Goal: Transaction & Acquisition: Purchase product/service

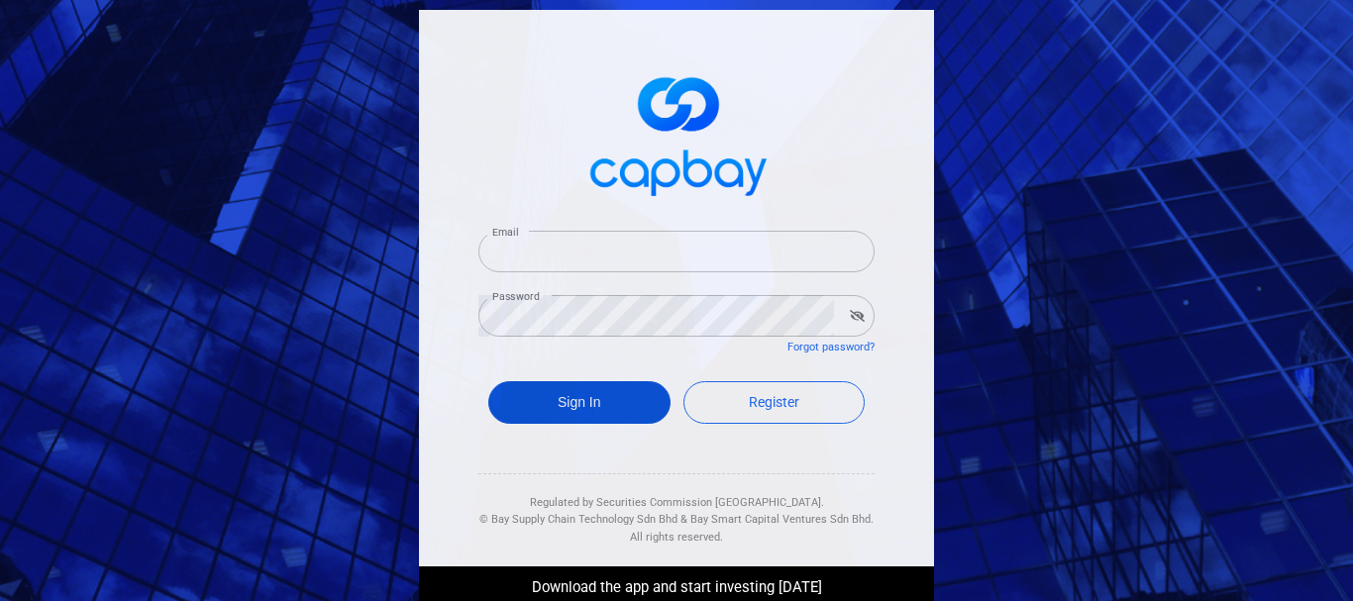
type input "dylankongkt95@gmail.com"
click at [644, 410] on button "Sign In" at bounding box center [579, 402] width 182 height 43
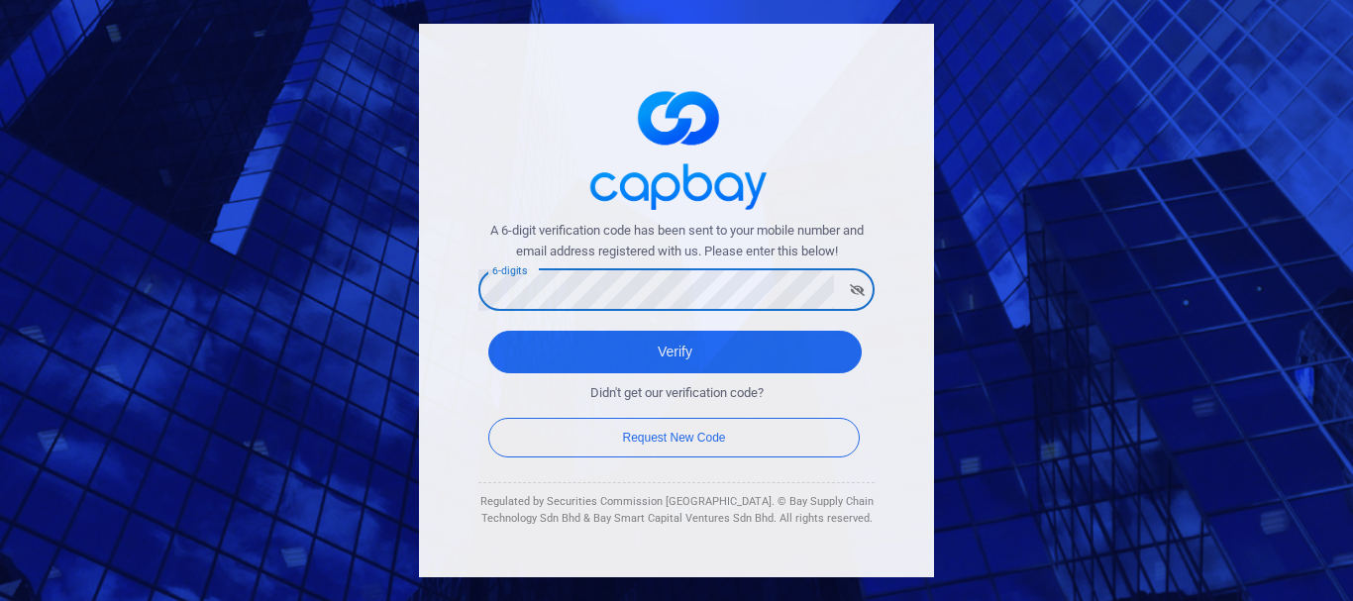
click at [488, 331] on button "Verify" at bounding box center [674, 352] width 373 height 43
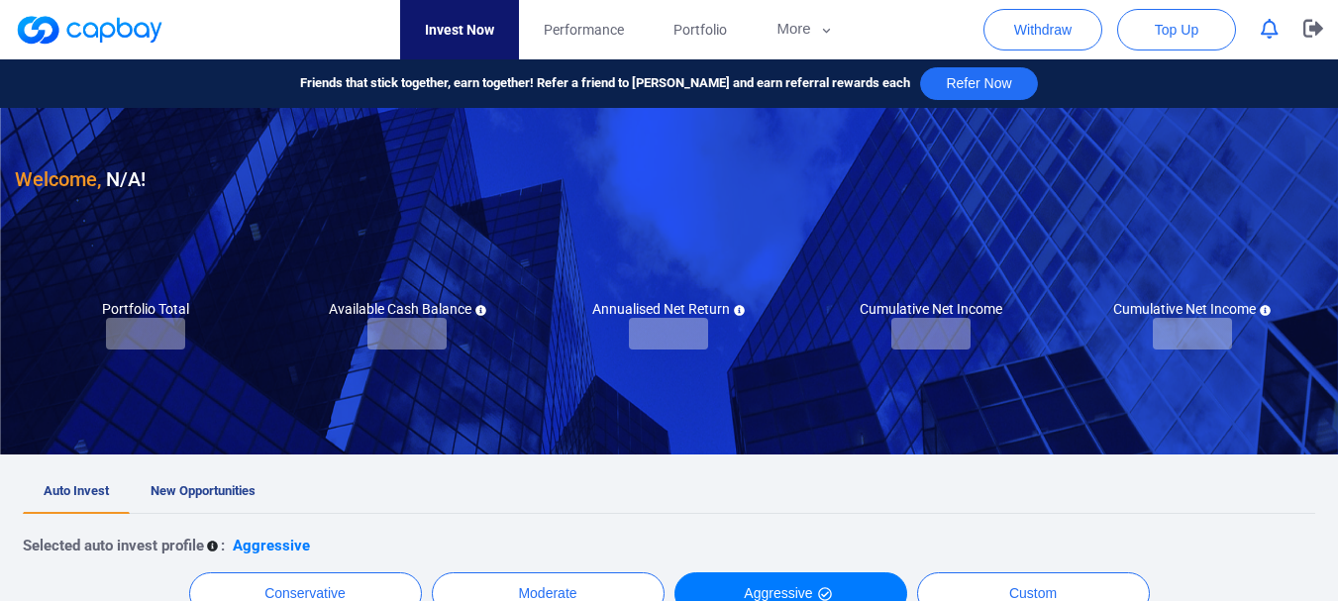
checkbox input "true"
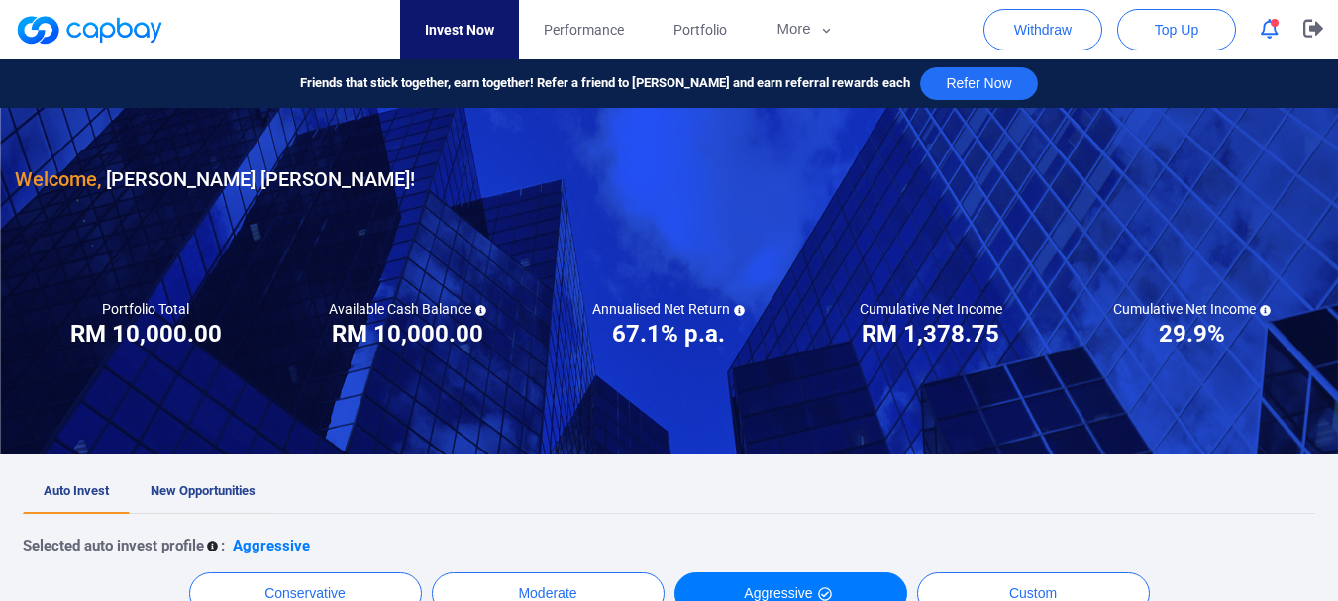
click at [222, 495] on span "New Opportunities" at bounding box center [203, 490] width 105 height 15
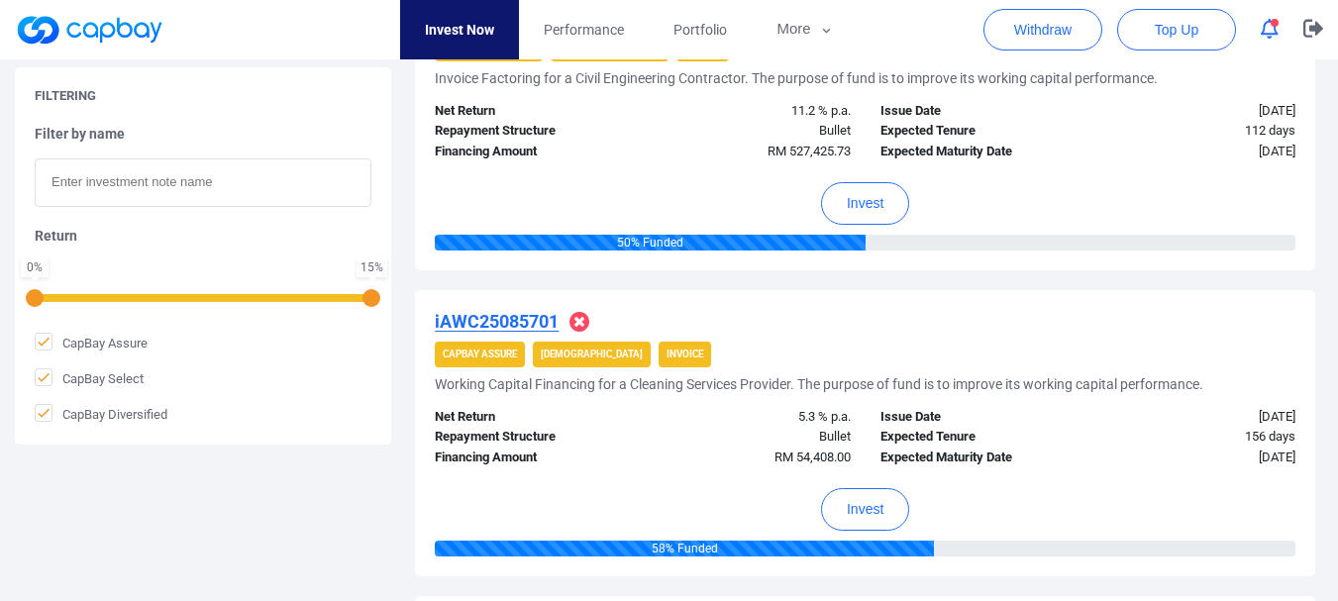
scroll to position [252, 0]
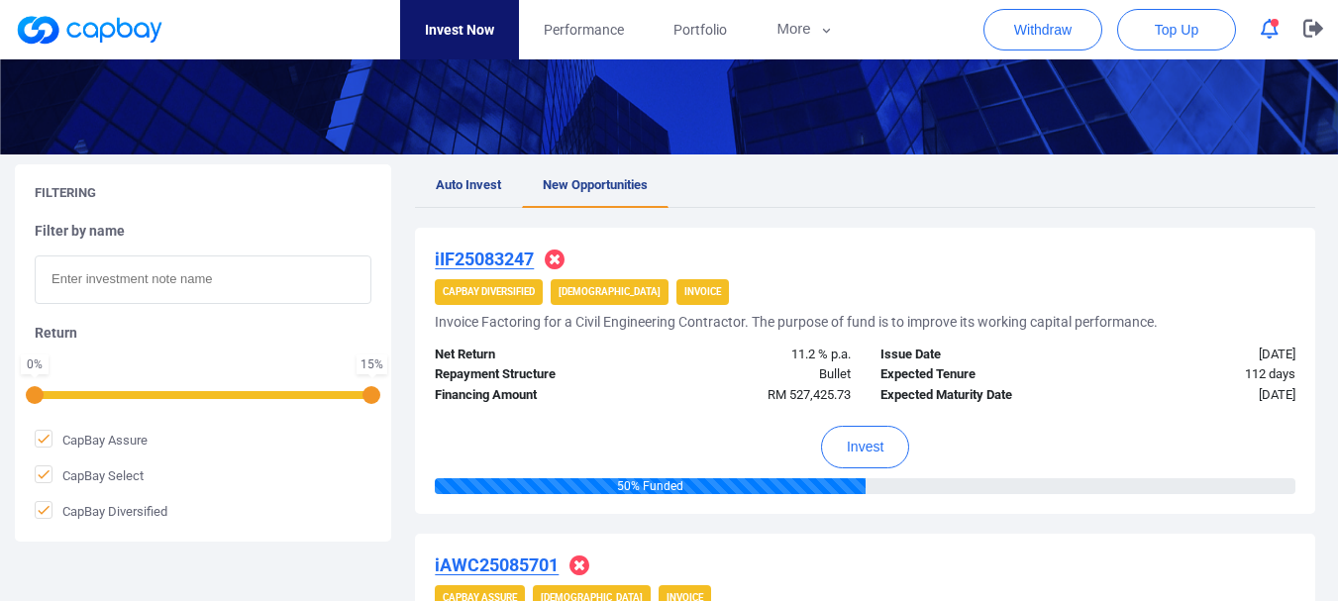
click at [548, 256] on icon at bounding box center [555, 260] width 20 height 20
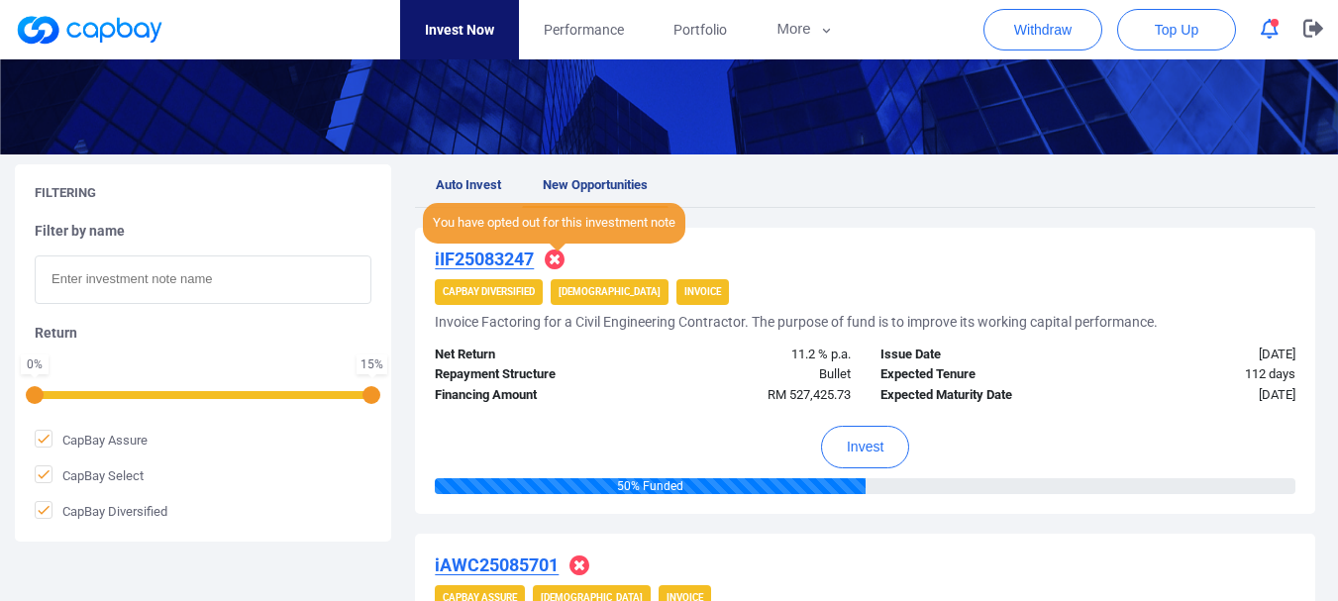
click at [565, 262] on icon at bounding box center [555, 260] width 20 height 20
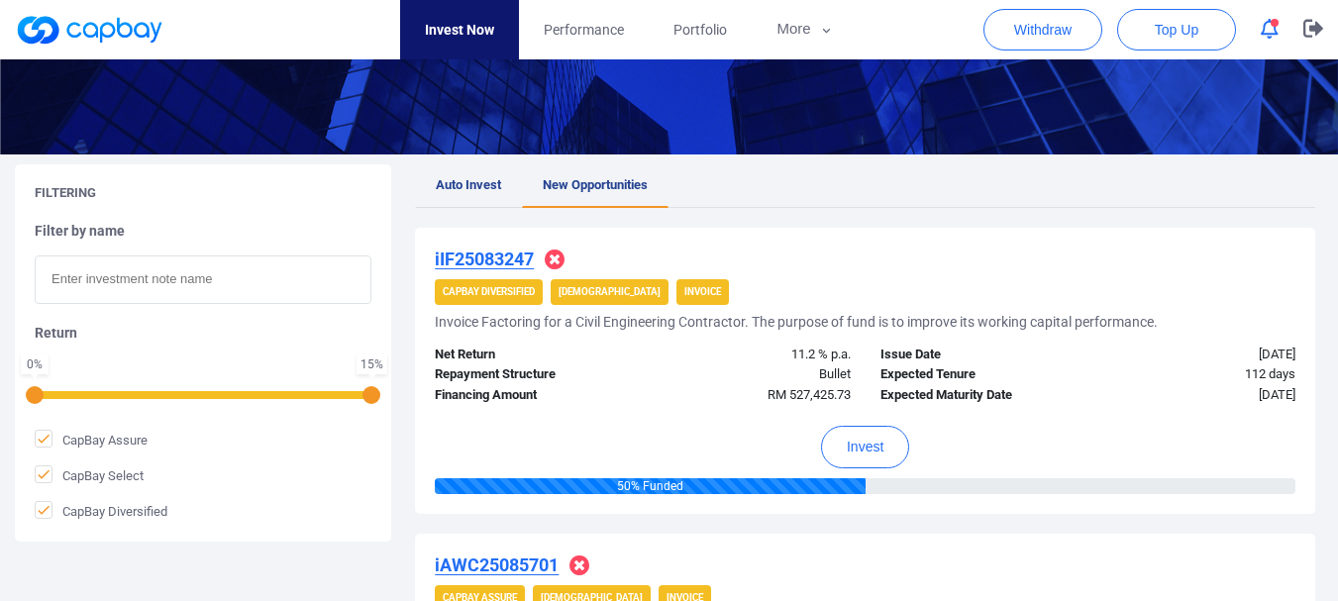
click at [472, 193] on link "Auto Invest" at bounding box center [468, 186] width 107 height 44
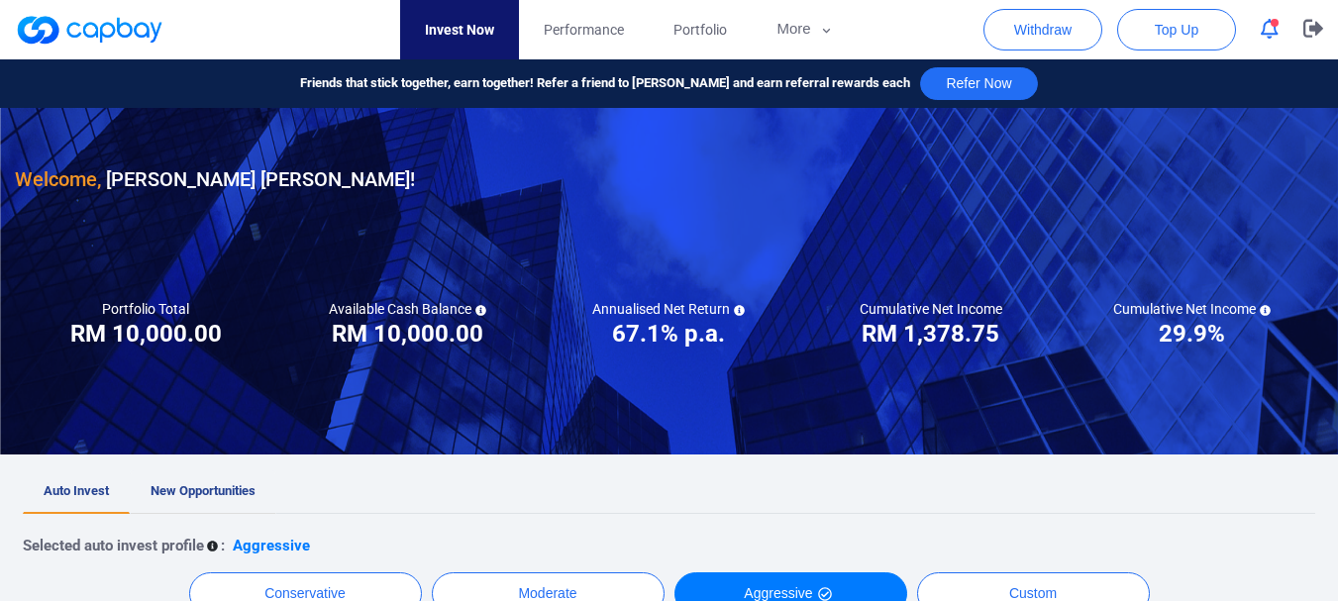
click at [215, 473] on link "New Opportunities" at bounding box center [203, 493] width 147 height 44
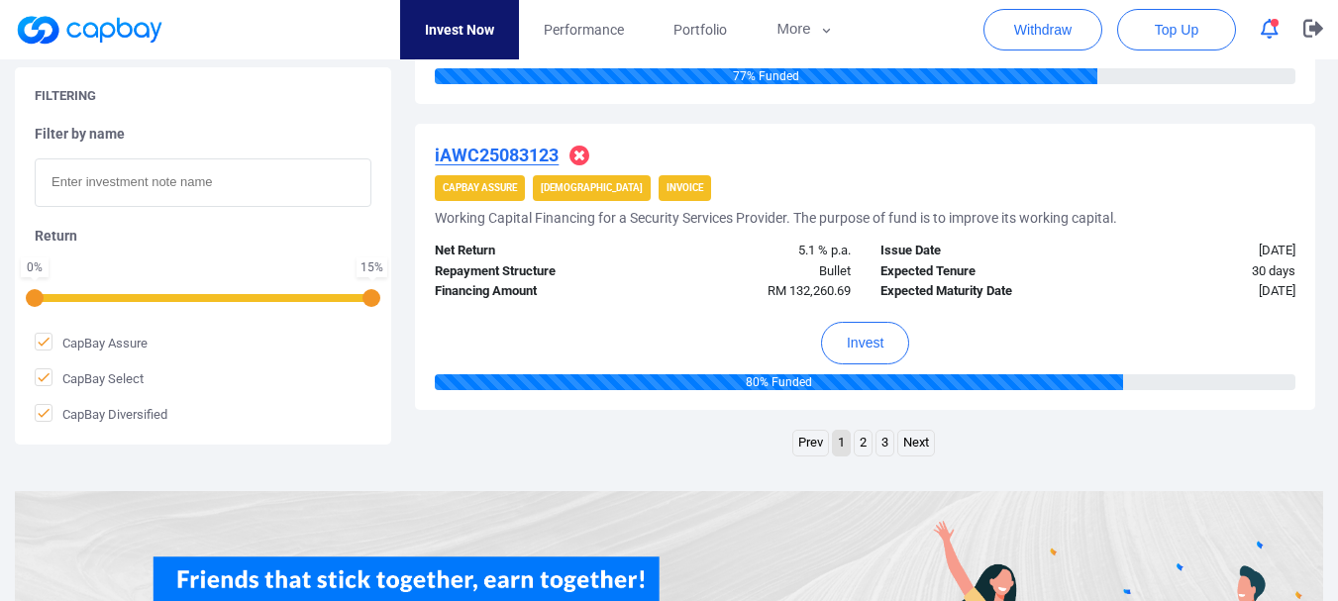
scroll to position [3119, 0]
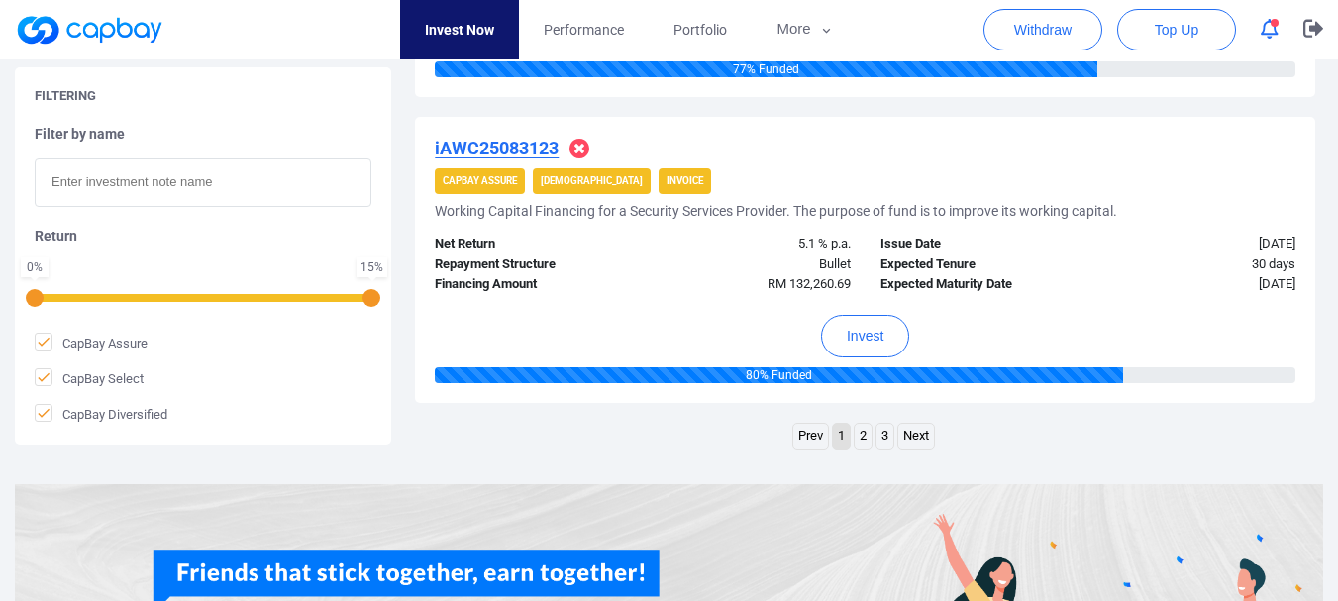
click at [870, 440] on link "2" at bounding box center [863, 436] width 17 height 25
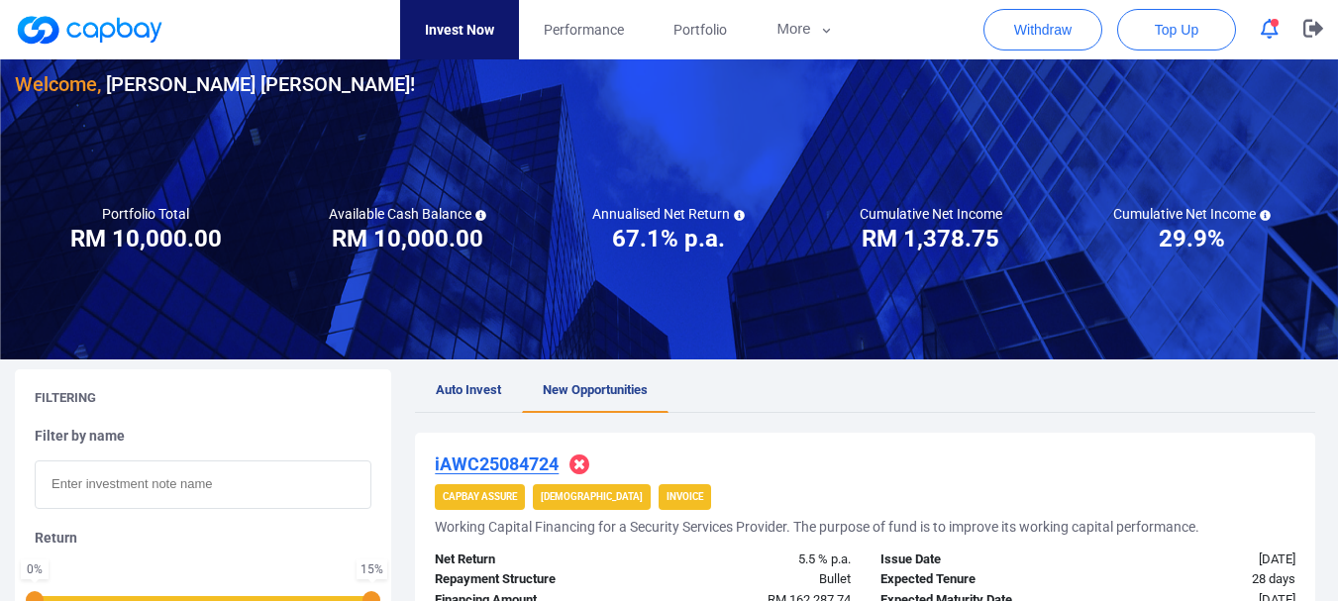
scroll to position [0, 0]
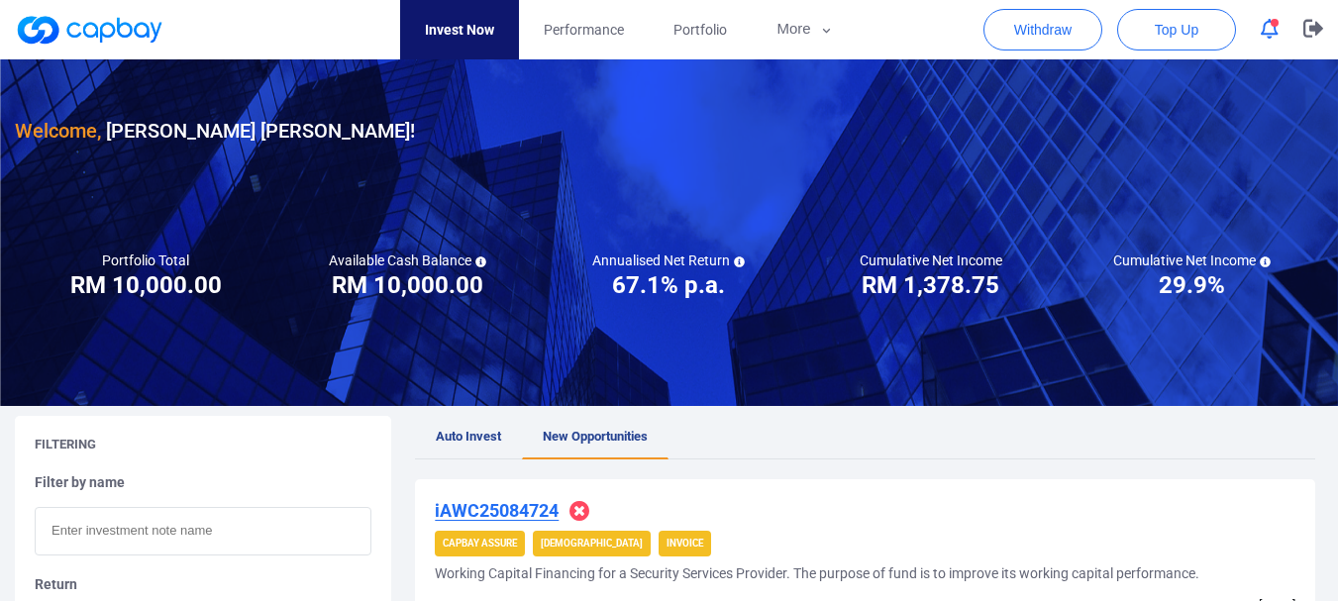
click at [449, 427] on link "Auto Invest" at bounding box center [468, 438] width 107 height 44
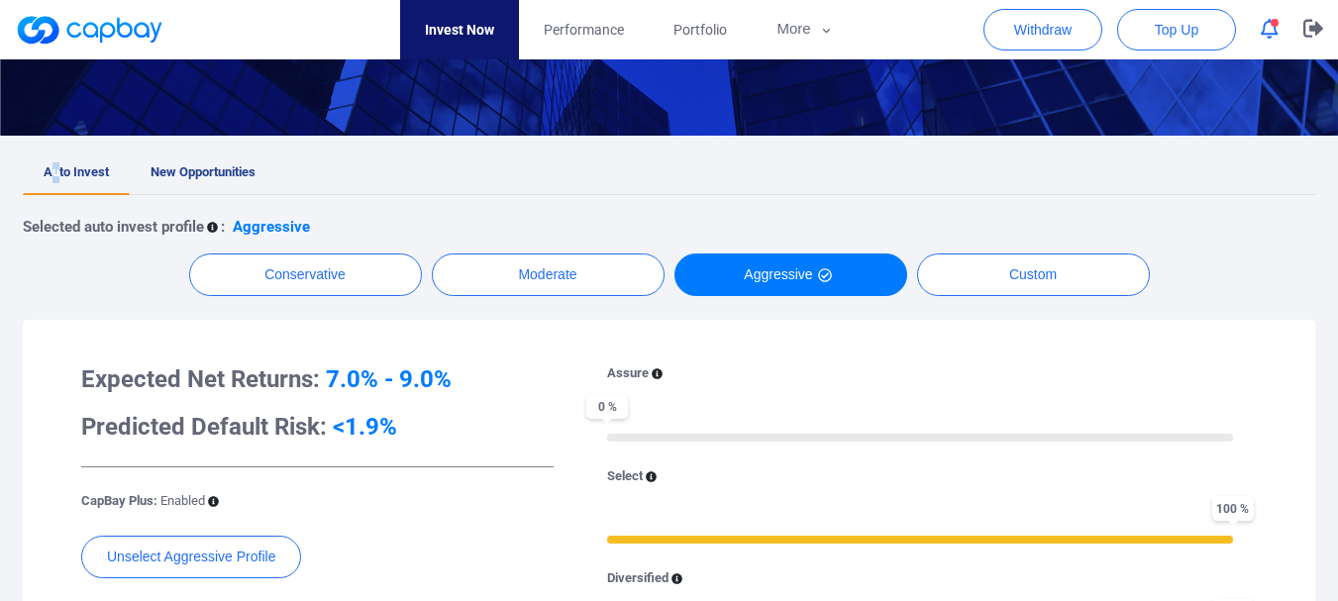
scroll to position [303, 0]
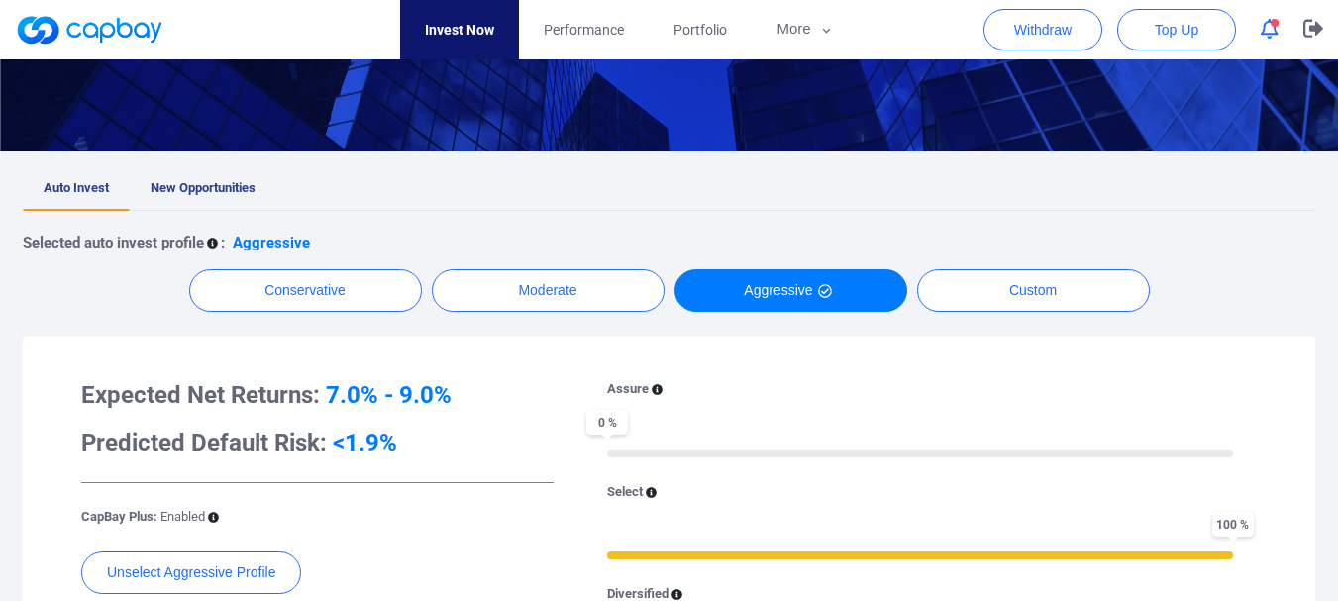
click at [93, 261] on div "Selected auto invest profile : Aggressive Conservative Moderate Aggressive Cust…" at bounding box center [669, 528] width 1293 height 635
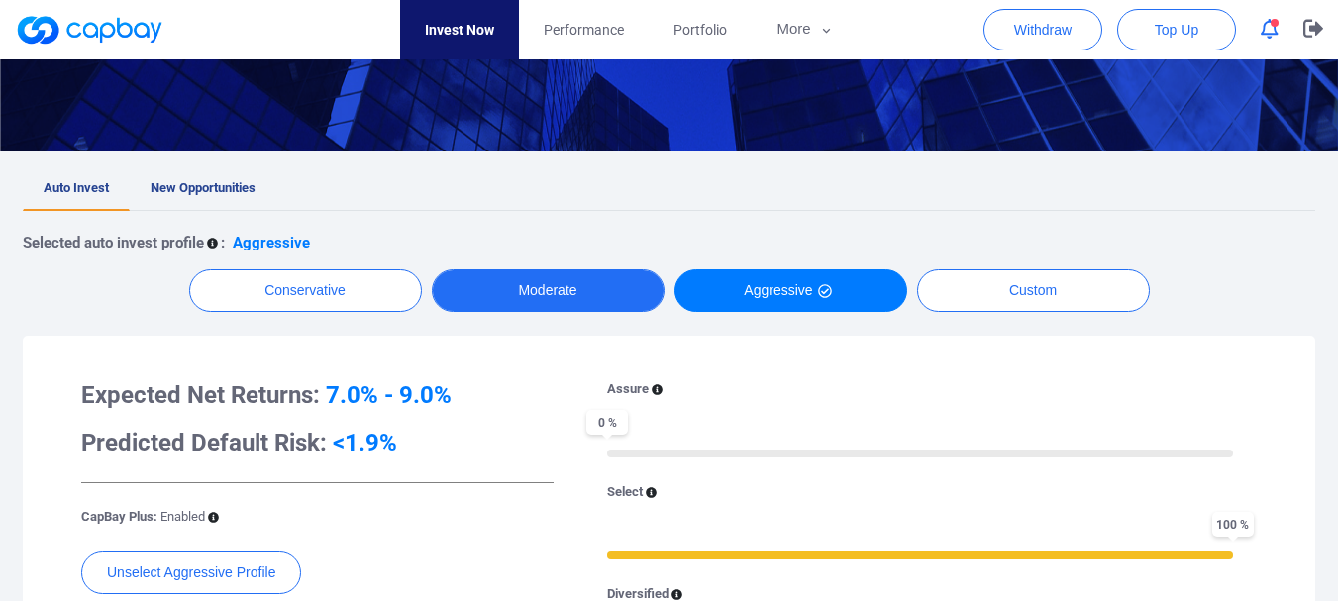
click at [594, 297] on button "Moderate" at bounding box center [548, 290] width 233 height 43
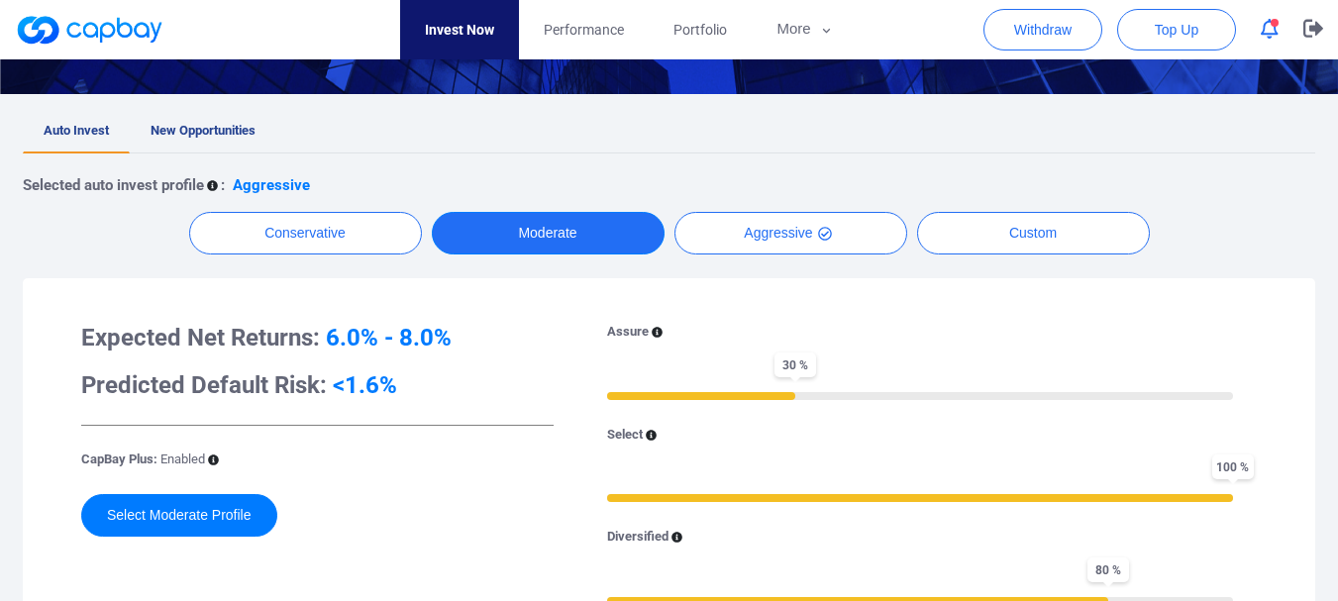
scroll to position [475, 0]
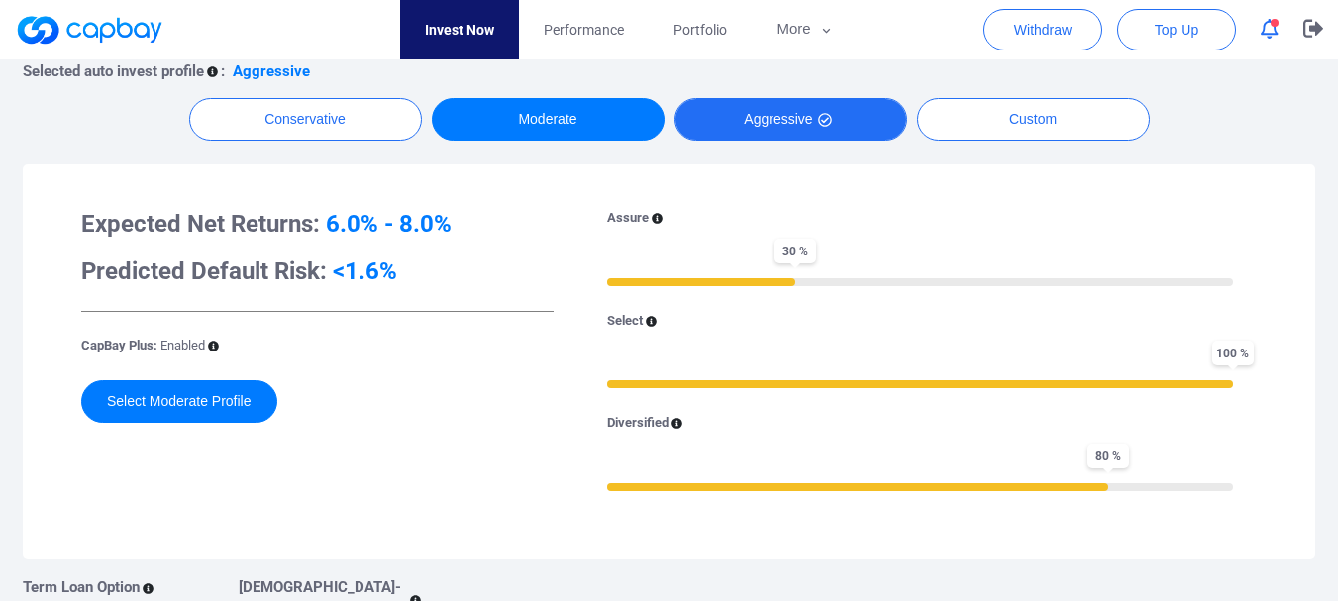
click at [808, 120] on button "Aggressive" at bounding box center [791, 119] width 233 height 43
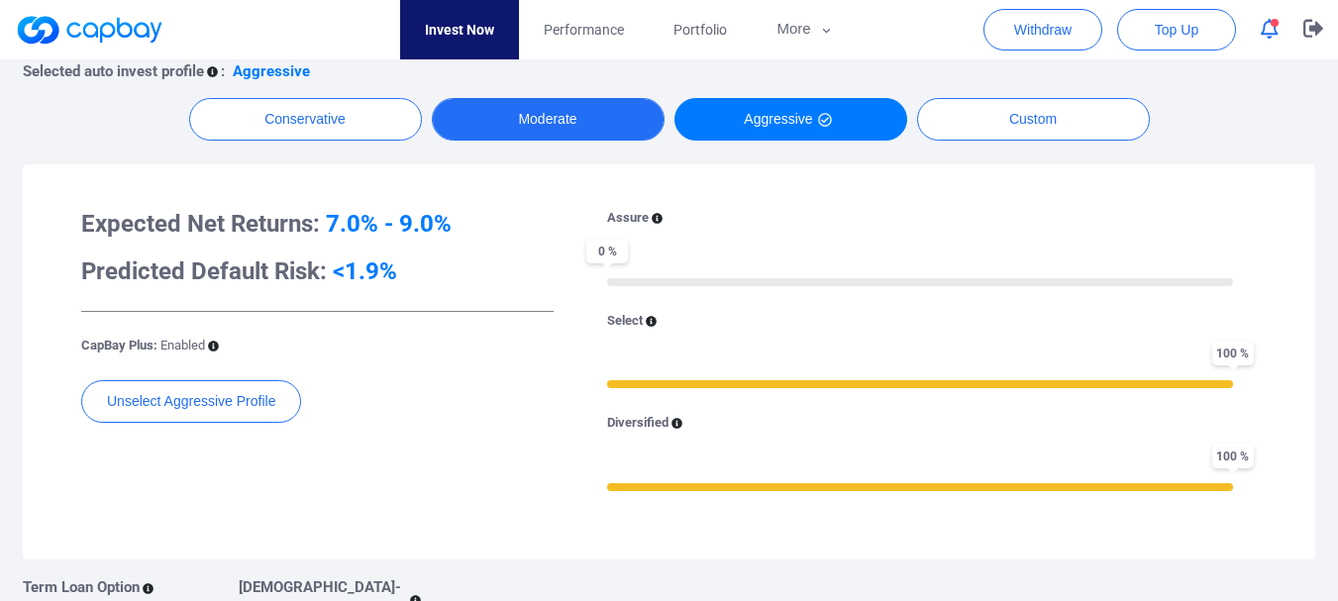
click at [579, 126] on button "Moderate" at bounding box center [548, 119] width 233 height 43
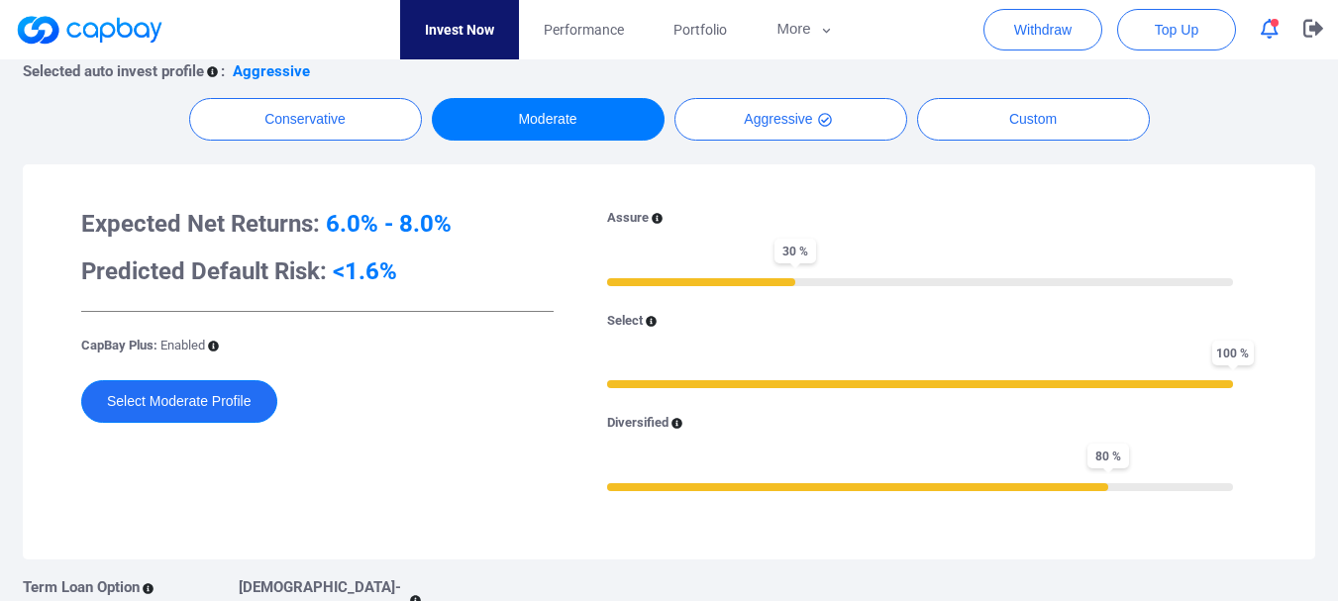
click at [173, 412] on button "Select Moderate Profile" at bounding box center [179, 401] width 196 height 43
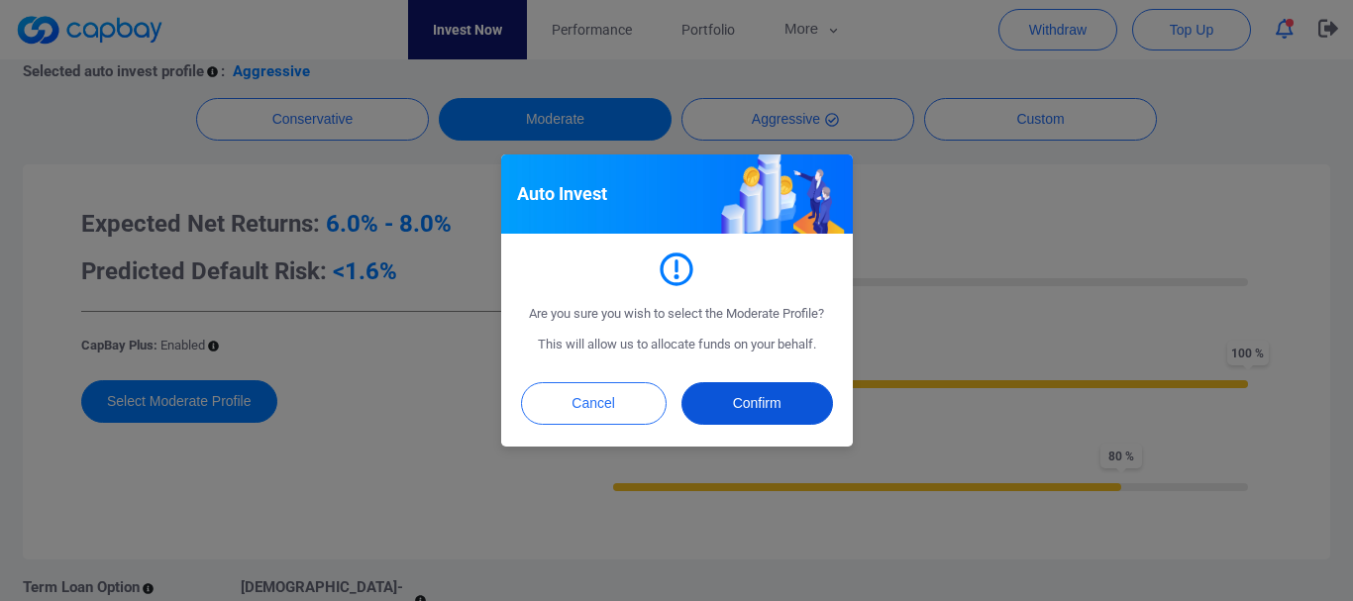
click at [744, 411] on button "Confirm" at bounding box center [758, 403] width 152 height 43
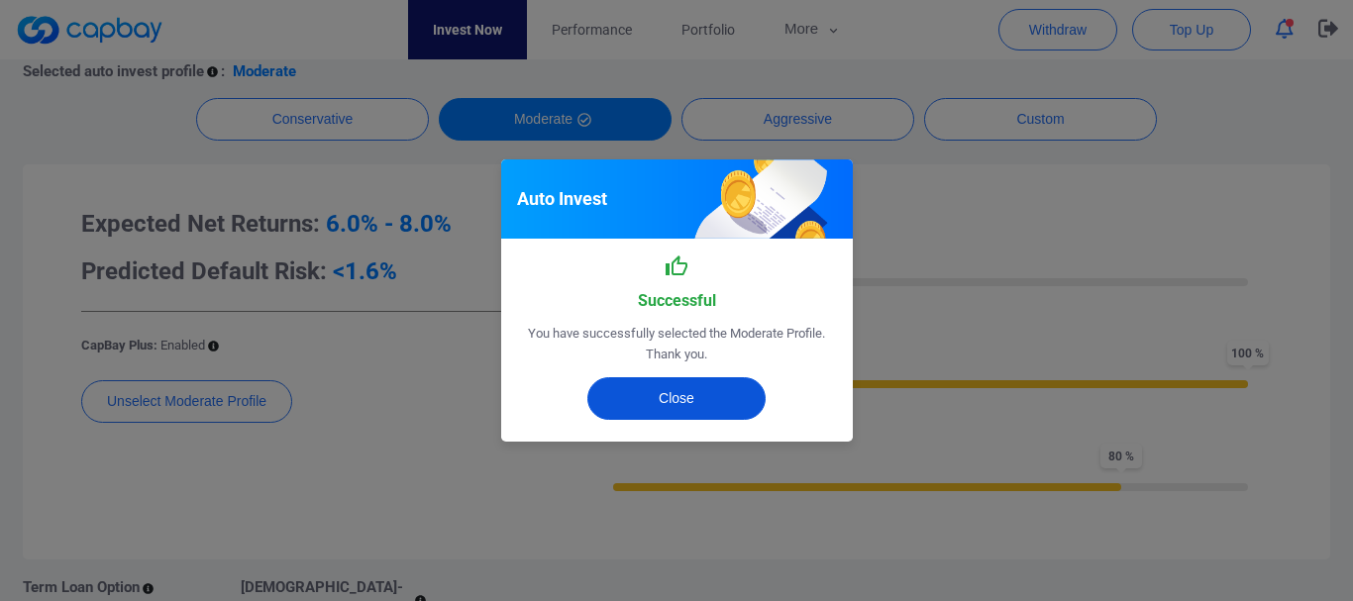
click at [683, 405] on button "Close" at bounding box center [676, 398] width 178 height 43
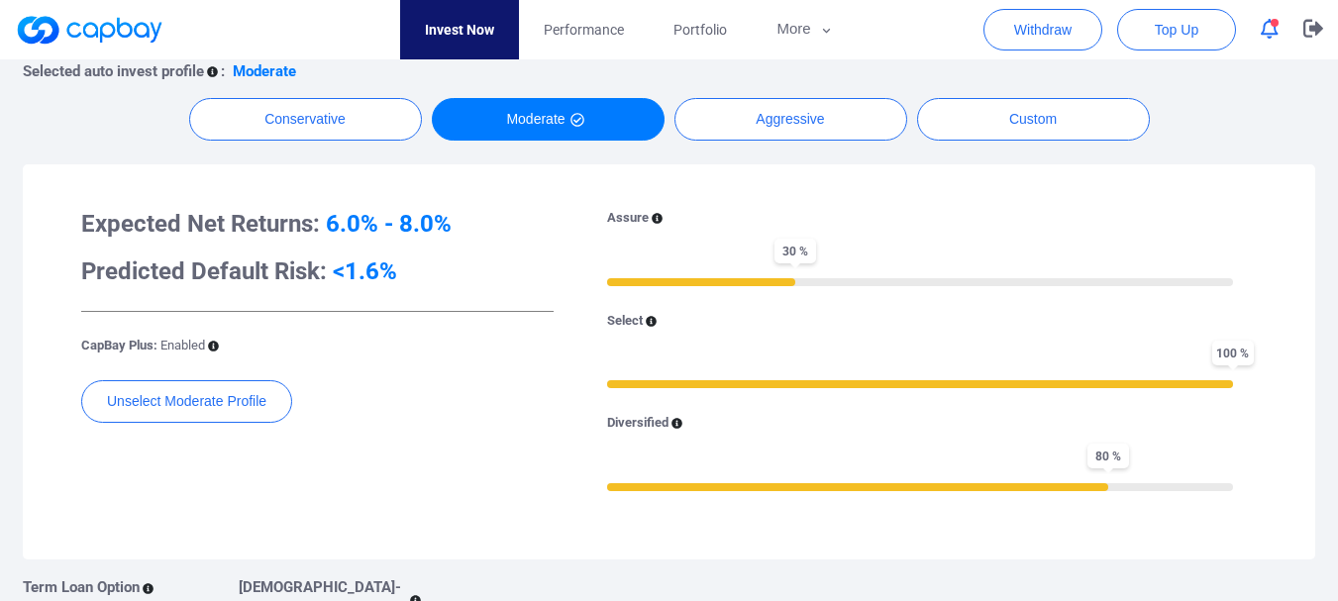
scroll to position [0, 0]
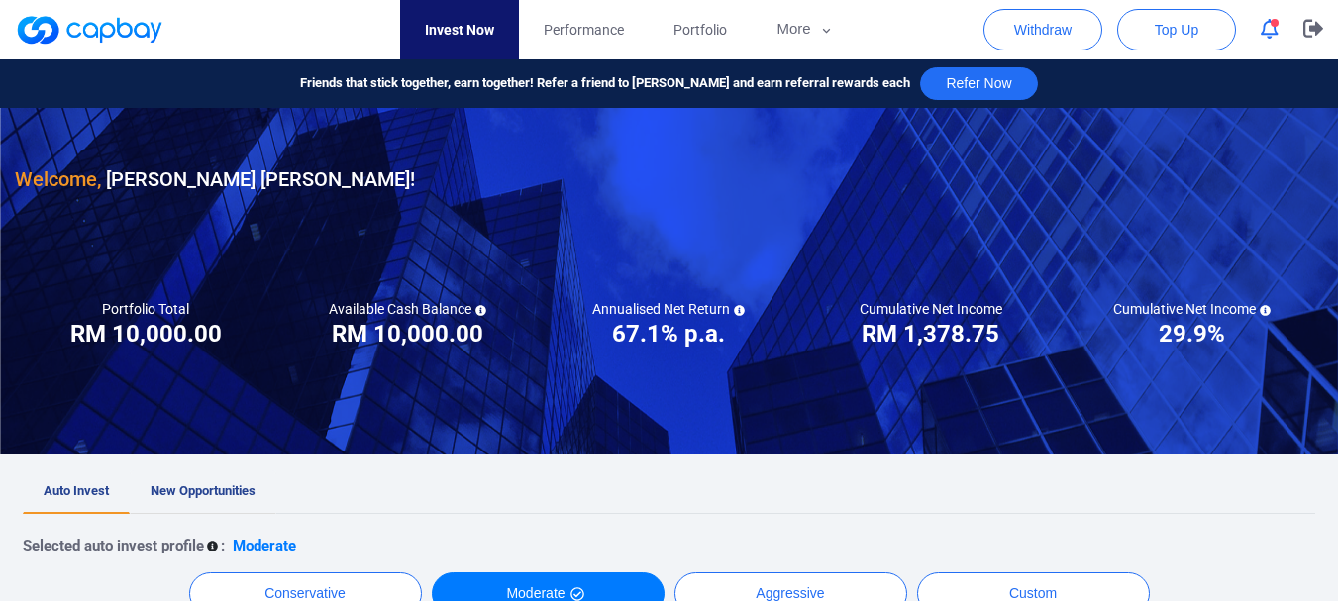
click at [243, 493] on span "New Opportunities" at bounding box center [203, 490] width 105 height 15
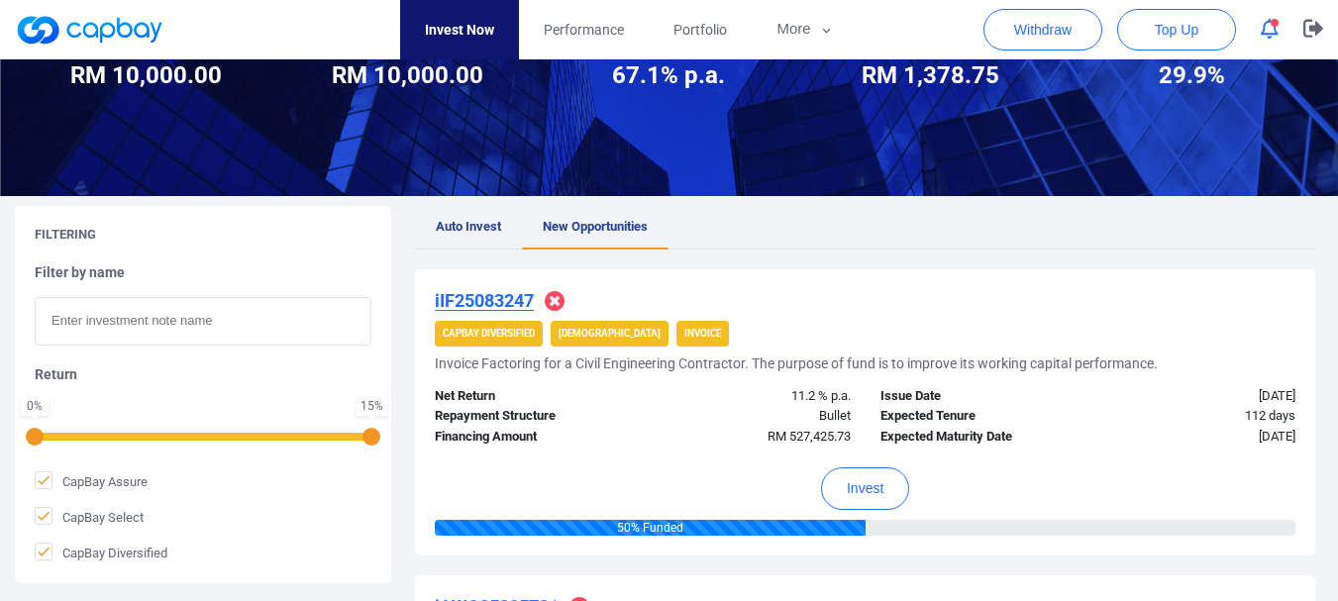
scroll to position [433, 0]
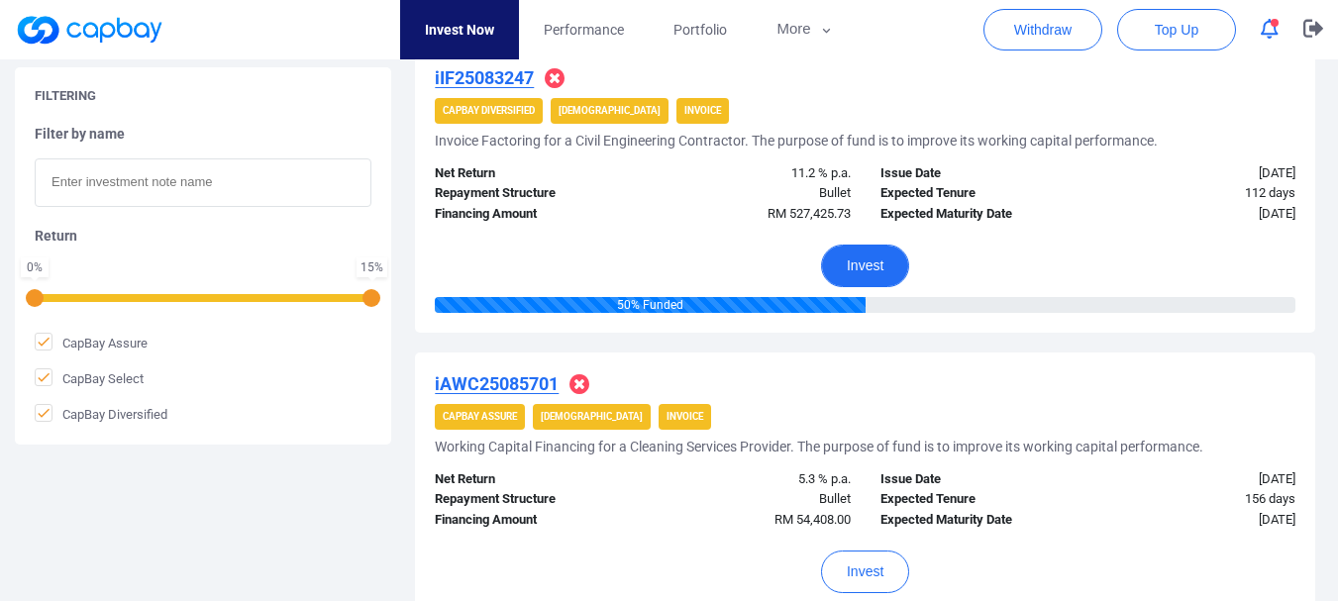
click at [868, 267] on button "Invest" at bounding box center [865, 266] width 88 height 43
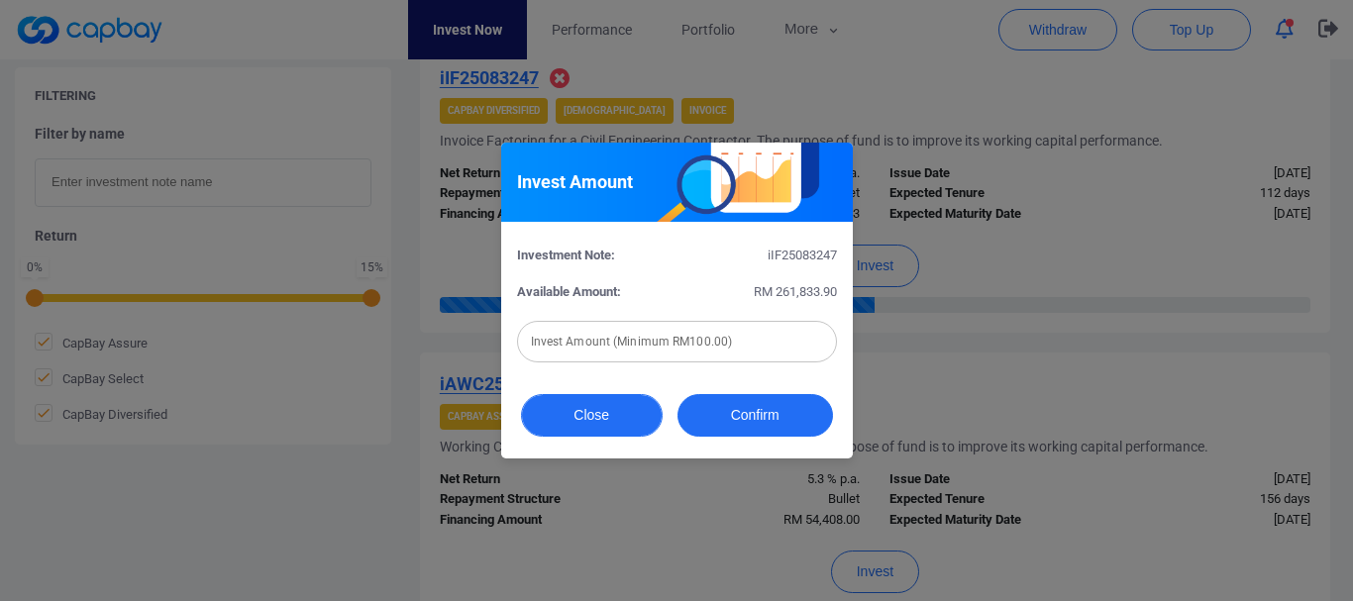
click at [614, 408] on button "Close" at bounding box center [592, 415] width 142 height 43
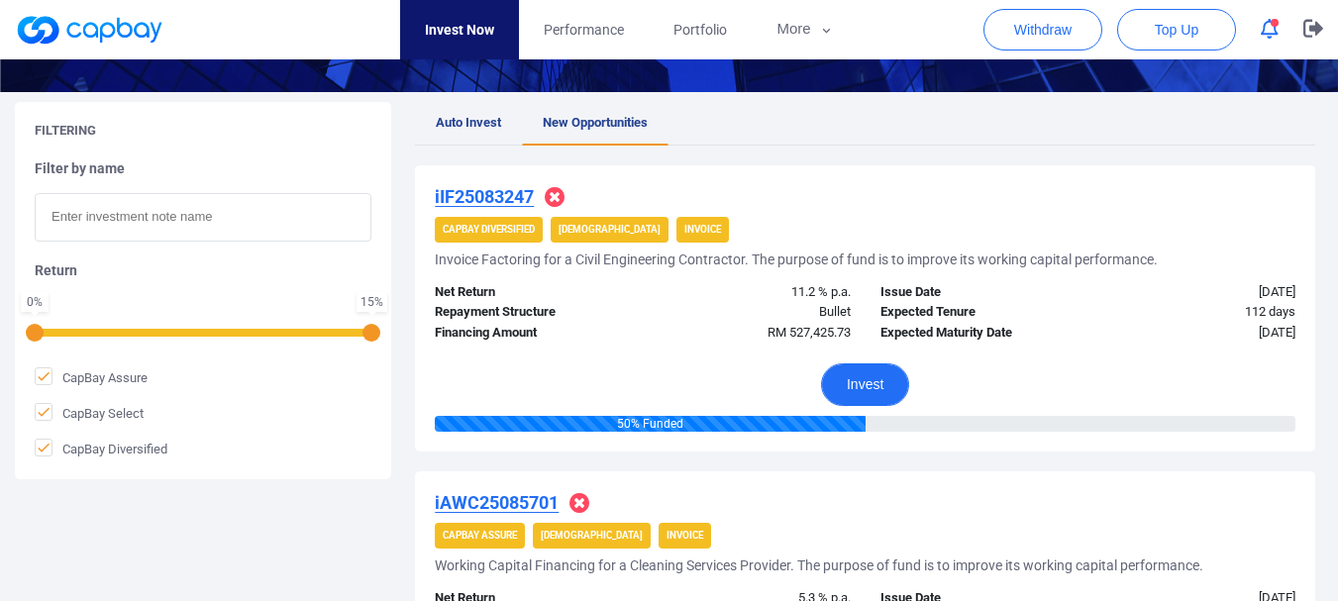
scroll to position [252, 0]
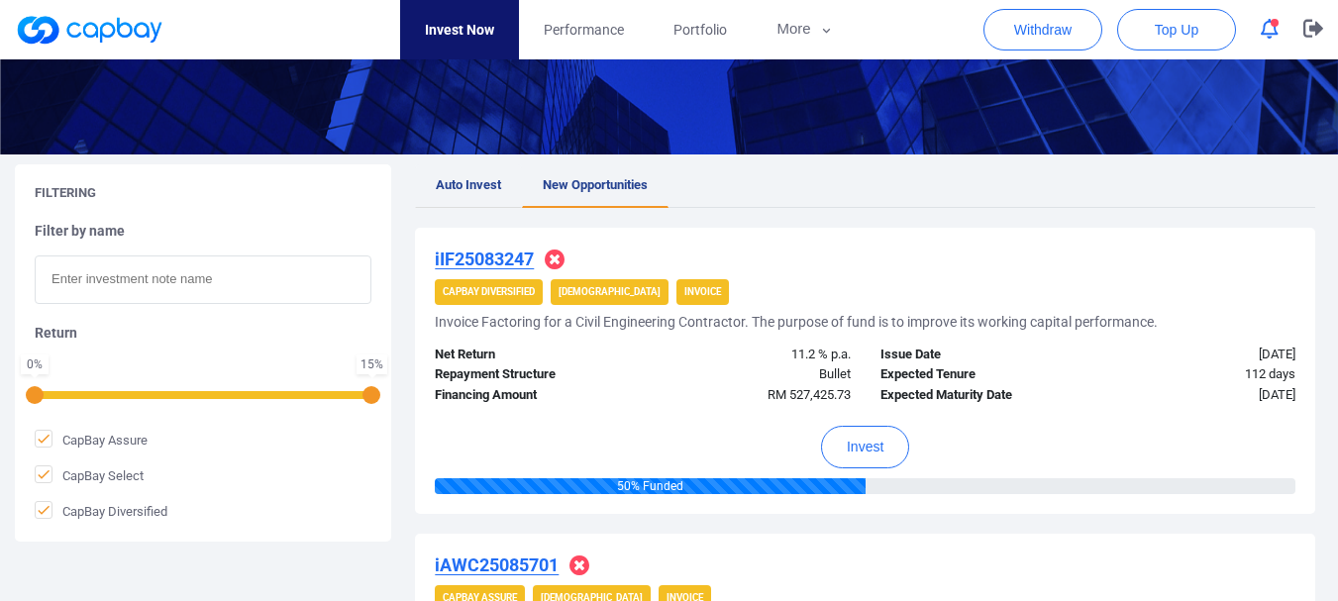
click at [486, 194] on link "Auto Invest" at bounding box center [468, 186] width 107 height 44
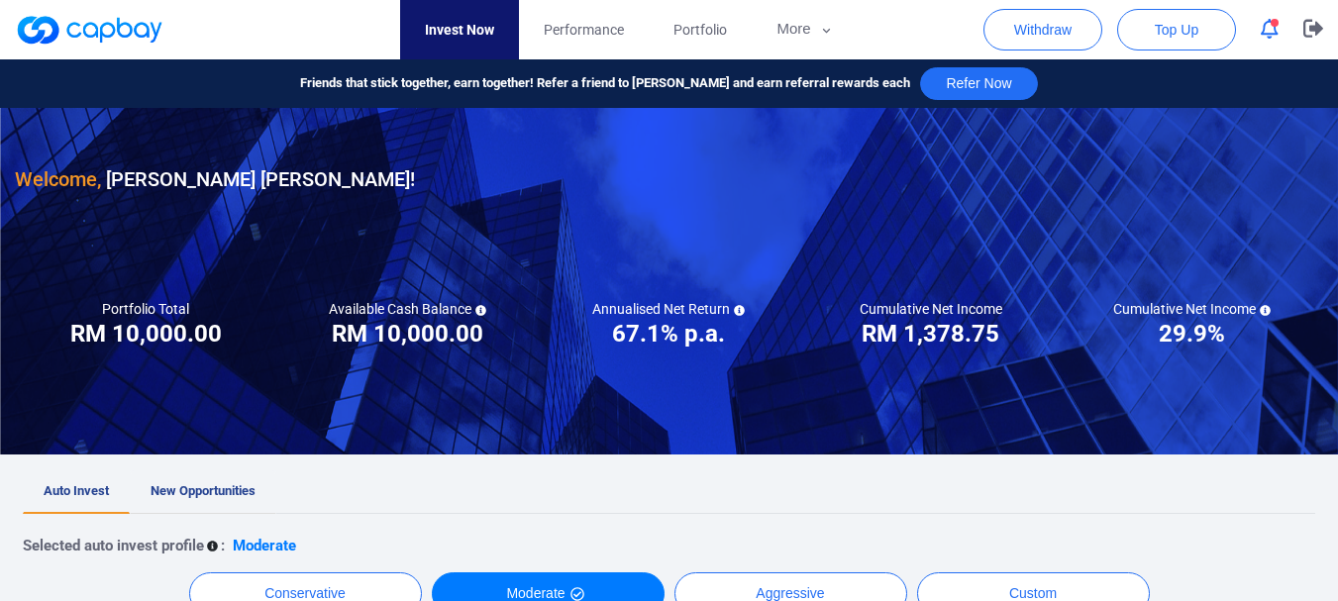
click at [177, 486] on span "New Opportunities" at bounding box center [203, 490] width 105 height 15
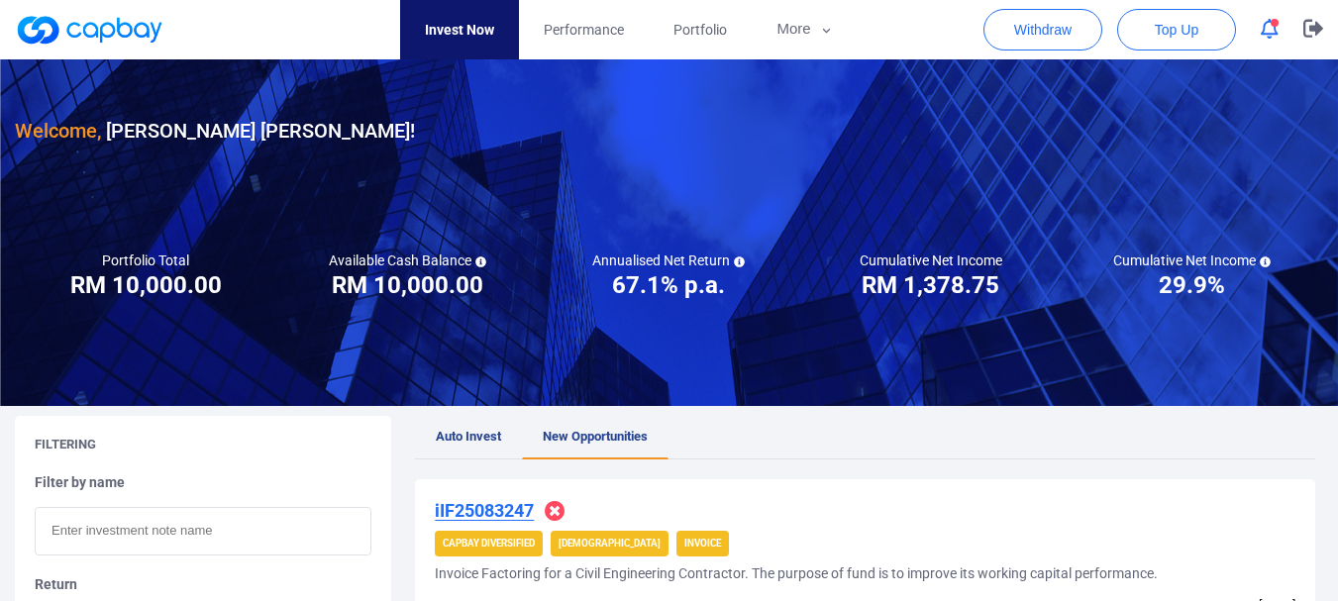
scroll to position [495, 0]
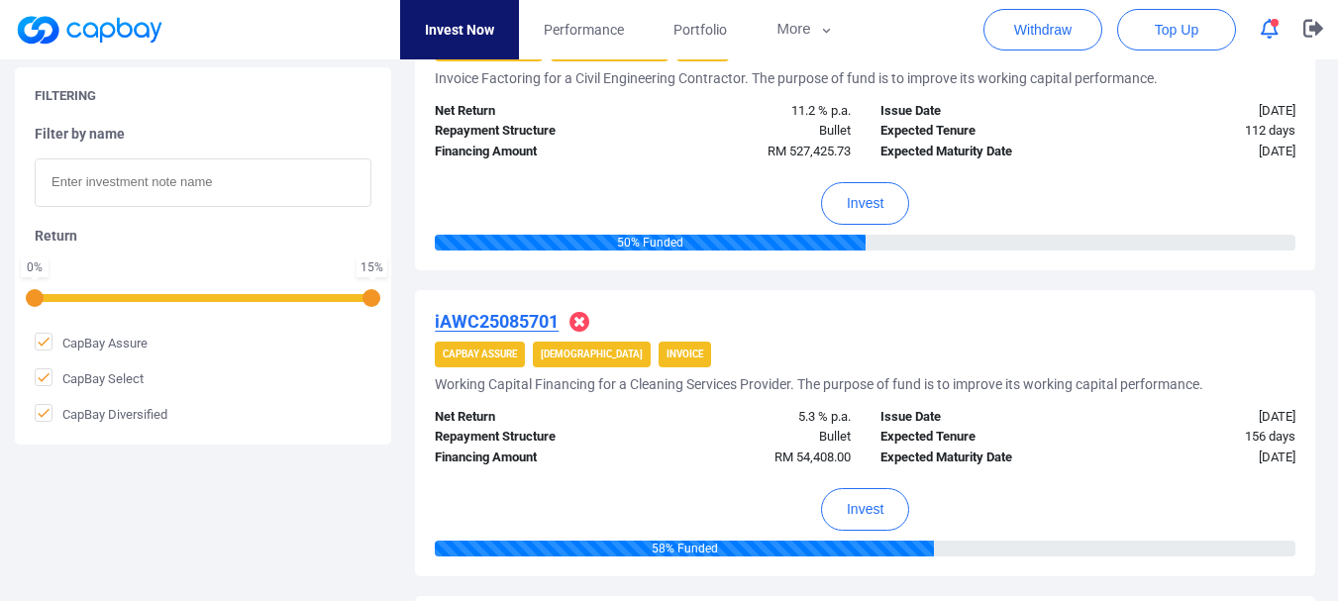
click at [586, 320] on icon at bounding box center [580, 322] width 20 height 20
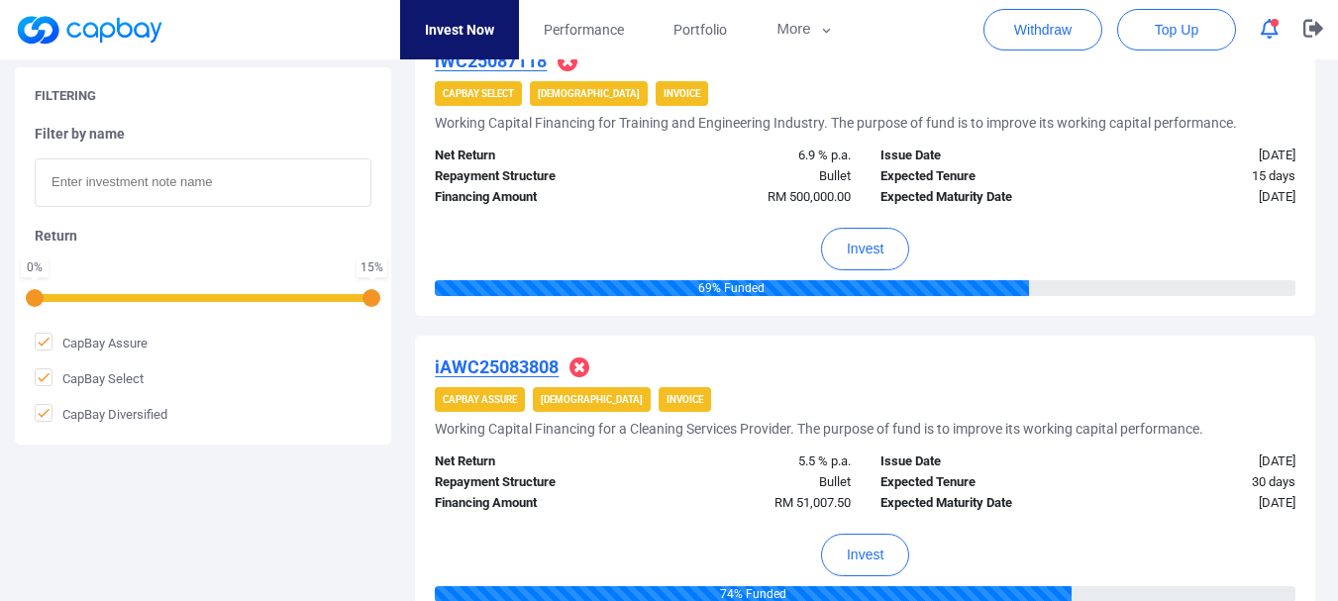
scroll to position [3397, 0]
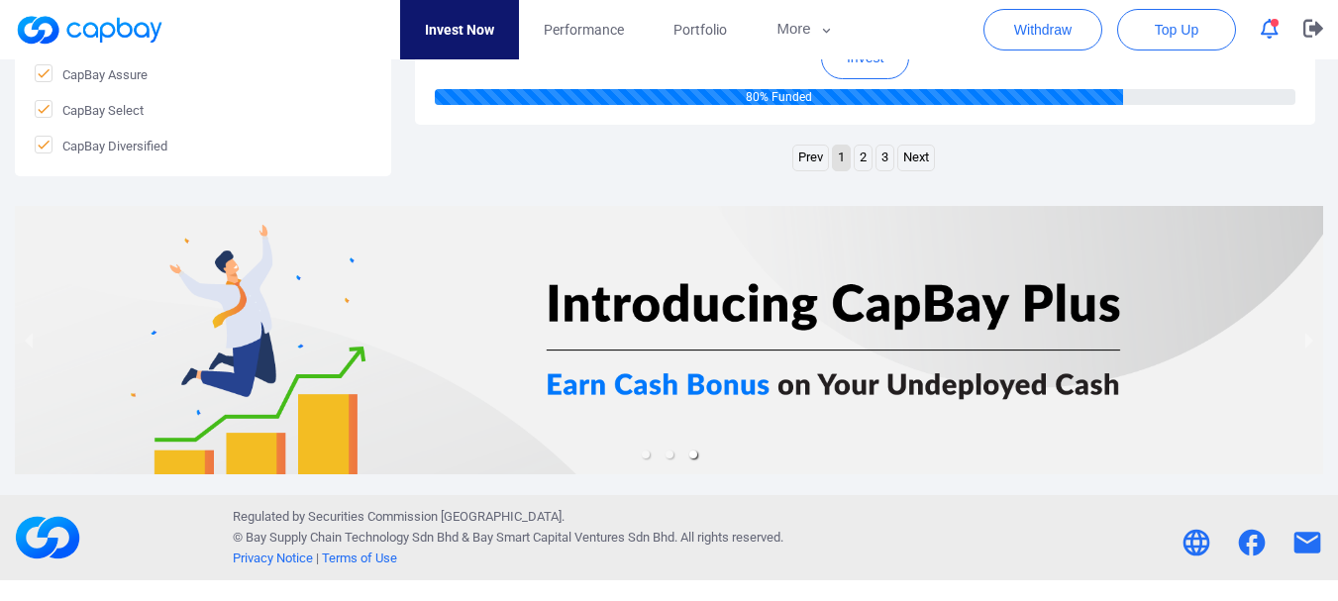
click at [879, 161] on link "3" at bounding box center [885, 158] width 17 height 25
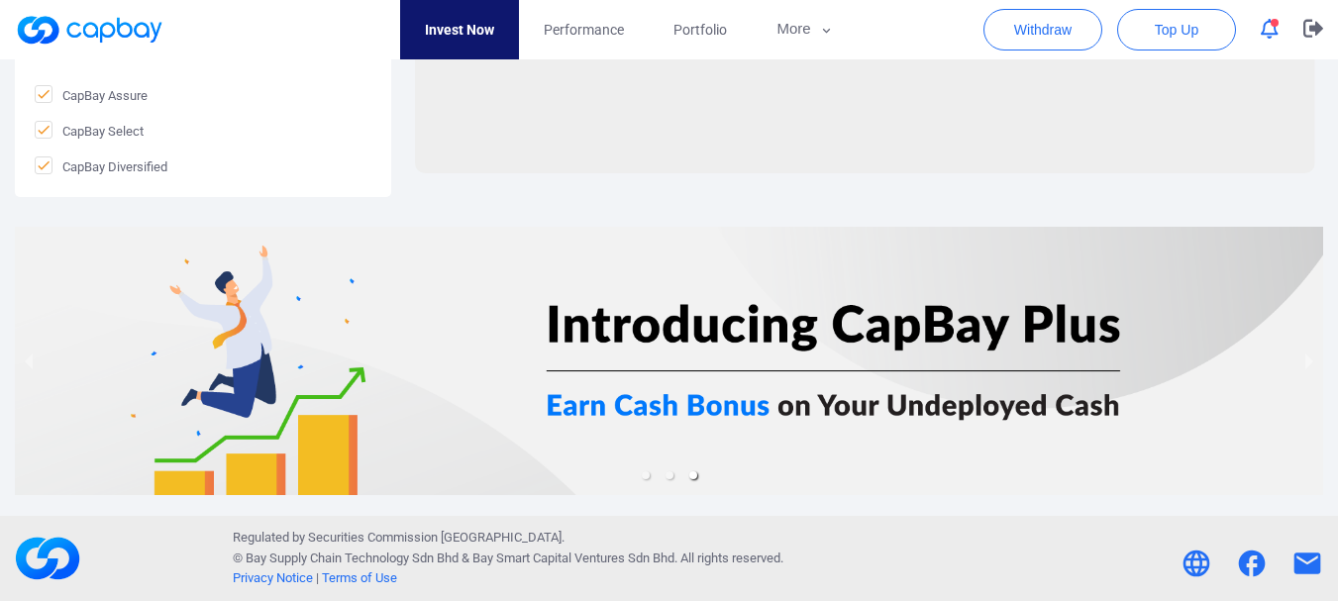
scroll to position [512, 0]
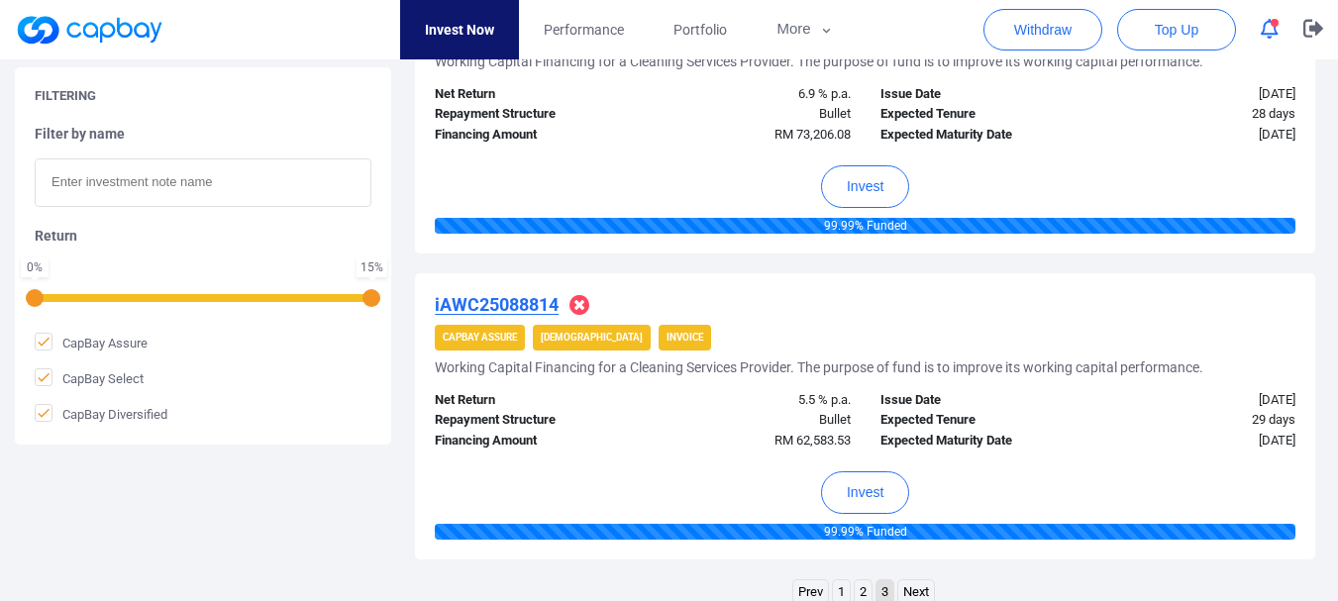
click at [844, 589] on link "1" at bounding box center [841, 593] width 17 height 25
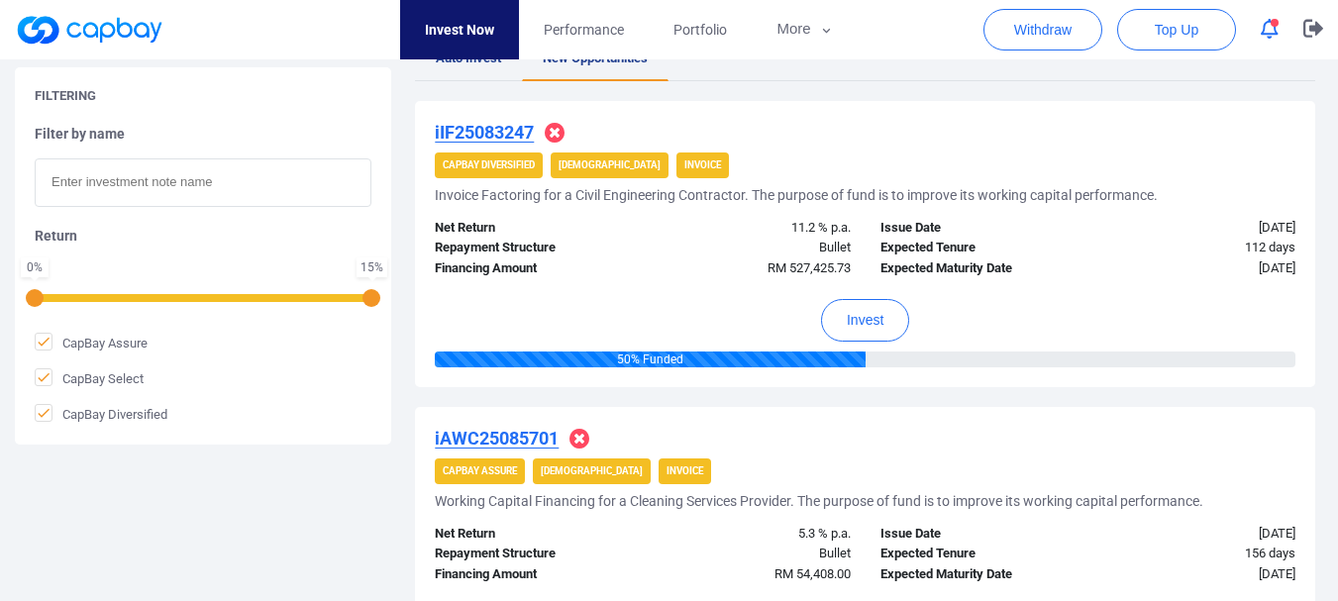
scroll to position [392, 0]
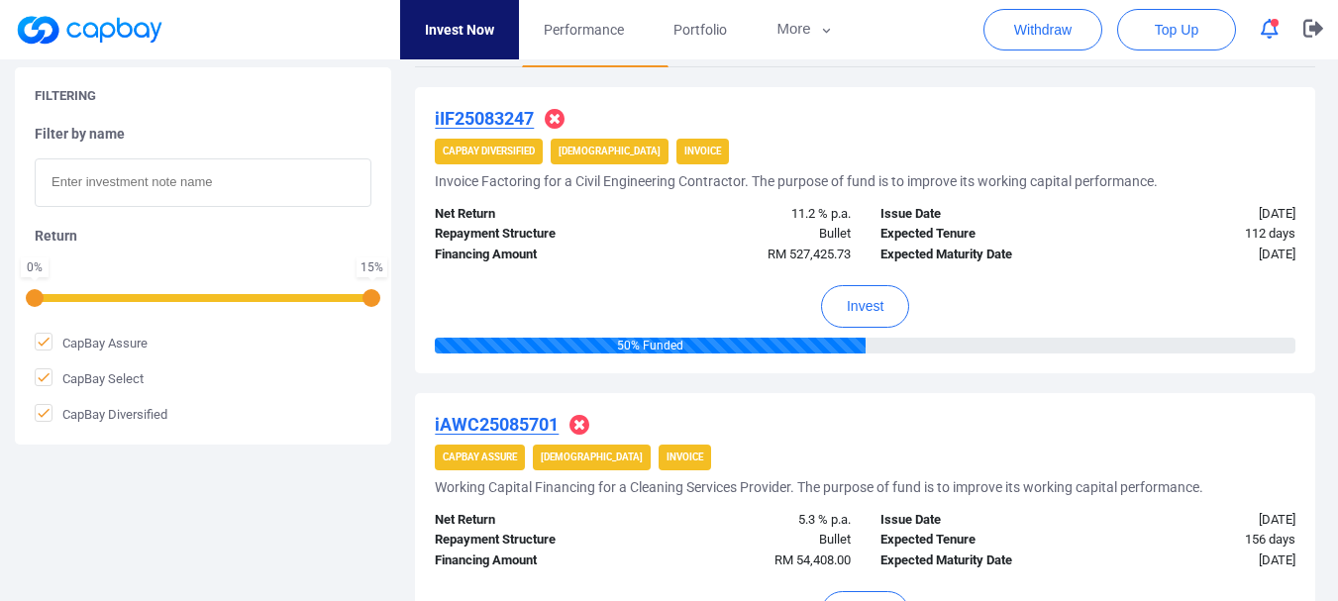
click at [1258, 19] on button "button" at bounding box center [1270, 29] width 38 height 31
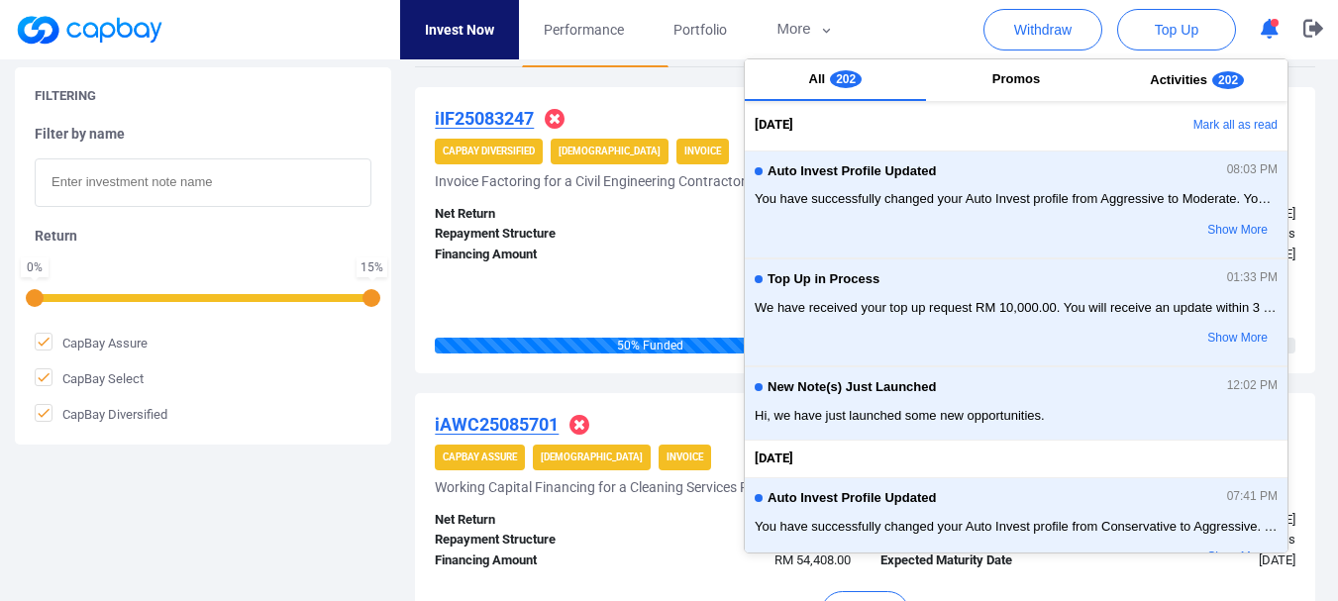
click at [1261, 20] on icon "button" at bounding box center [1270, 29] width 18 height 21
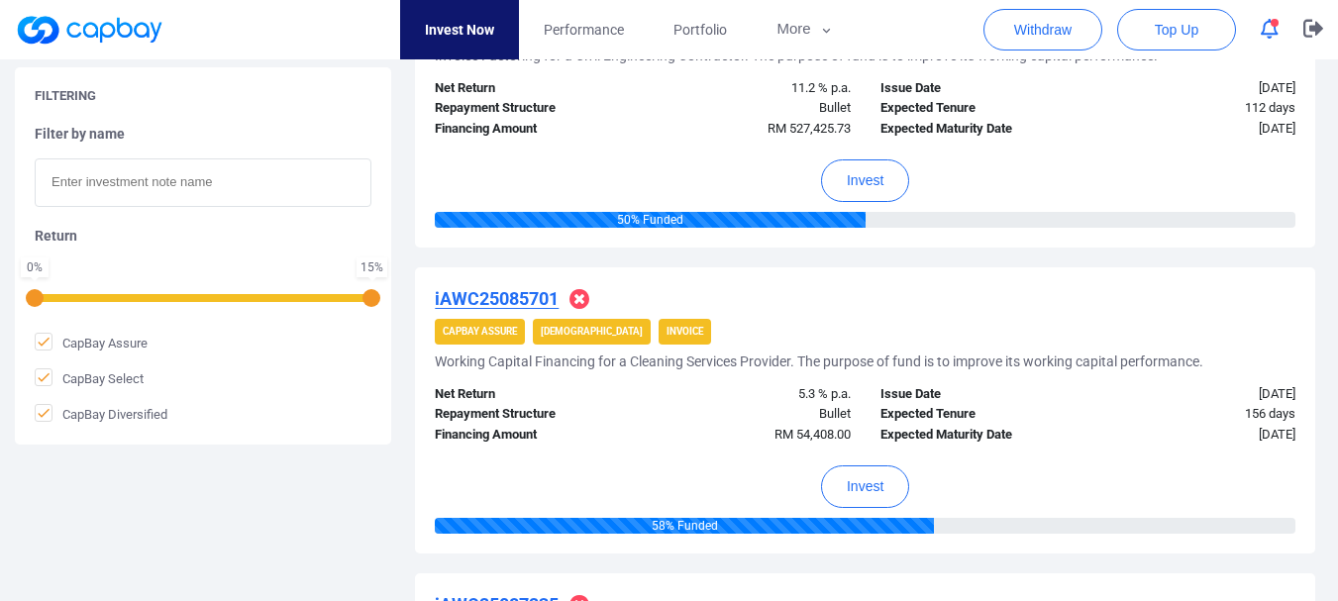
scroll to position [546, 0]
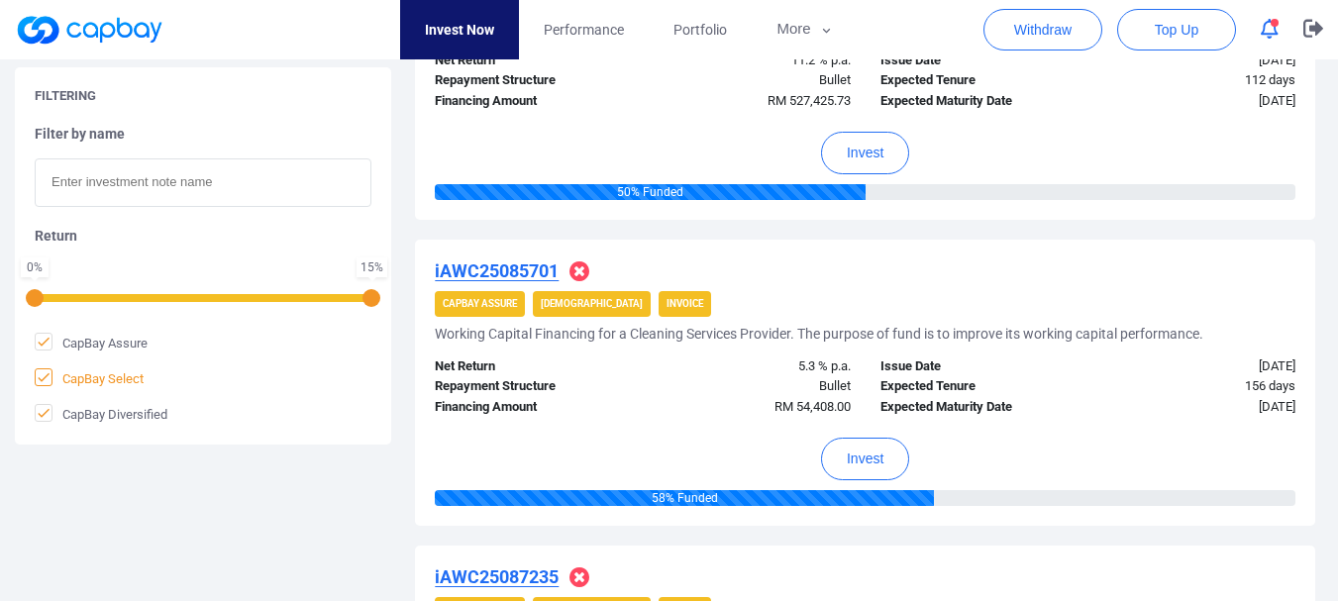
click at [40, 377] on icon at bounding box center [44, 378] width 16 height 16
click at [0, 0] on input "CapBay Select" at bounding box center [0, 0] width 0 height 0
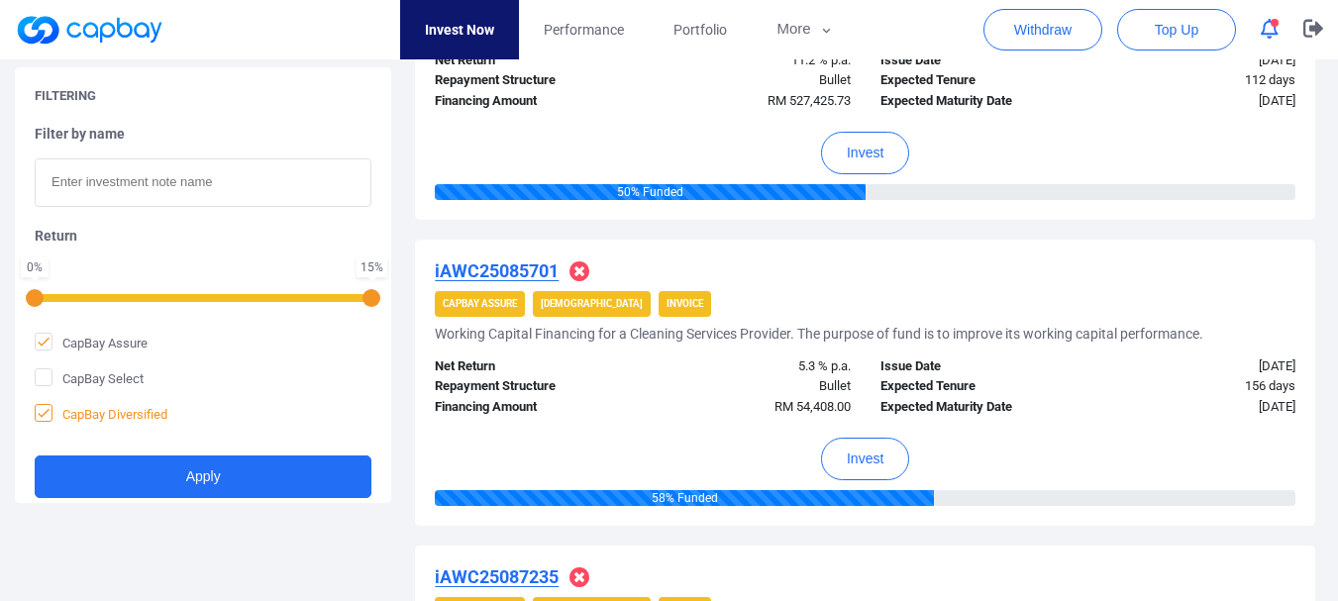
click at [39, 415] on icon at bounding box center [44, 413] width 16 height 16
click at [0, 0] on input "CapBay Diversified" at bounding box center [0, 0] width 0 height 0
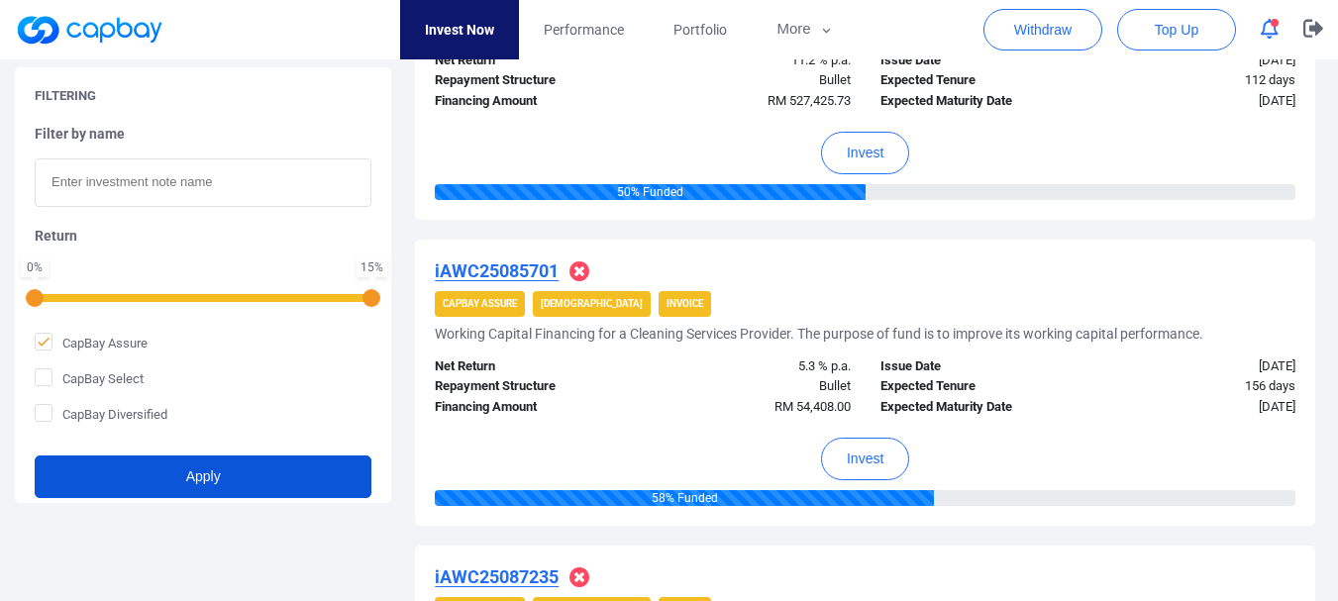
click at [119, 479] on button "Apply" at bounding box center [203, 477] width 337 height 43
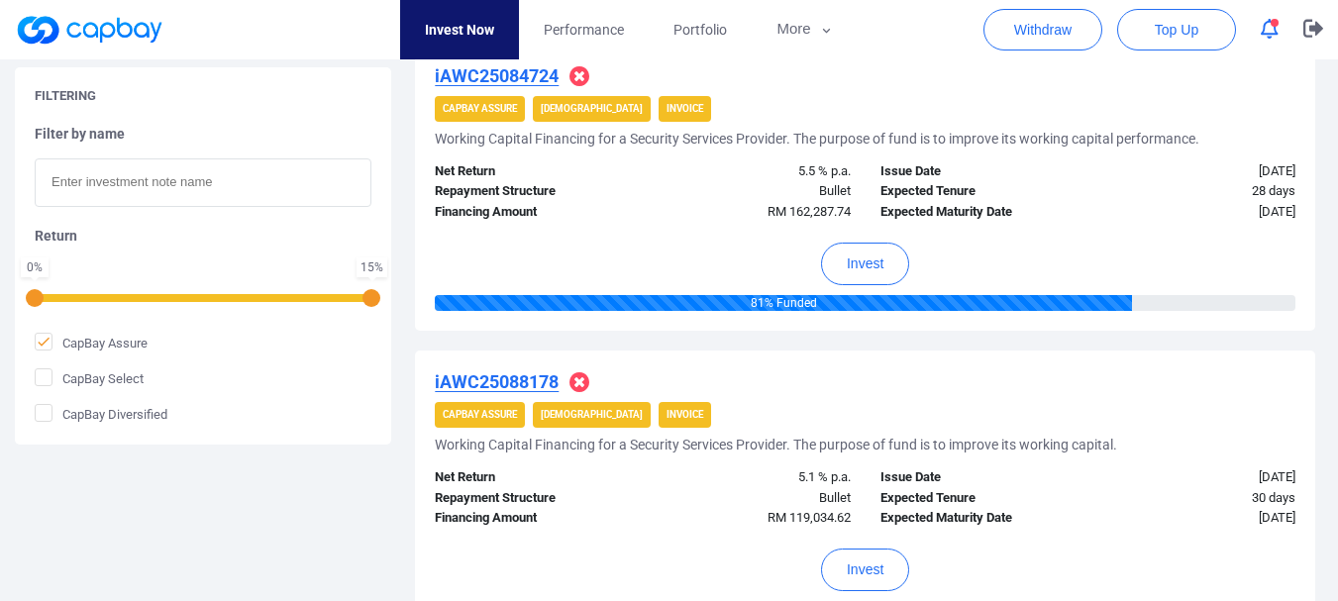
scroll to position [3087, 0]
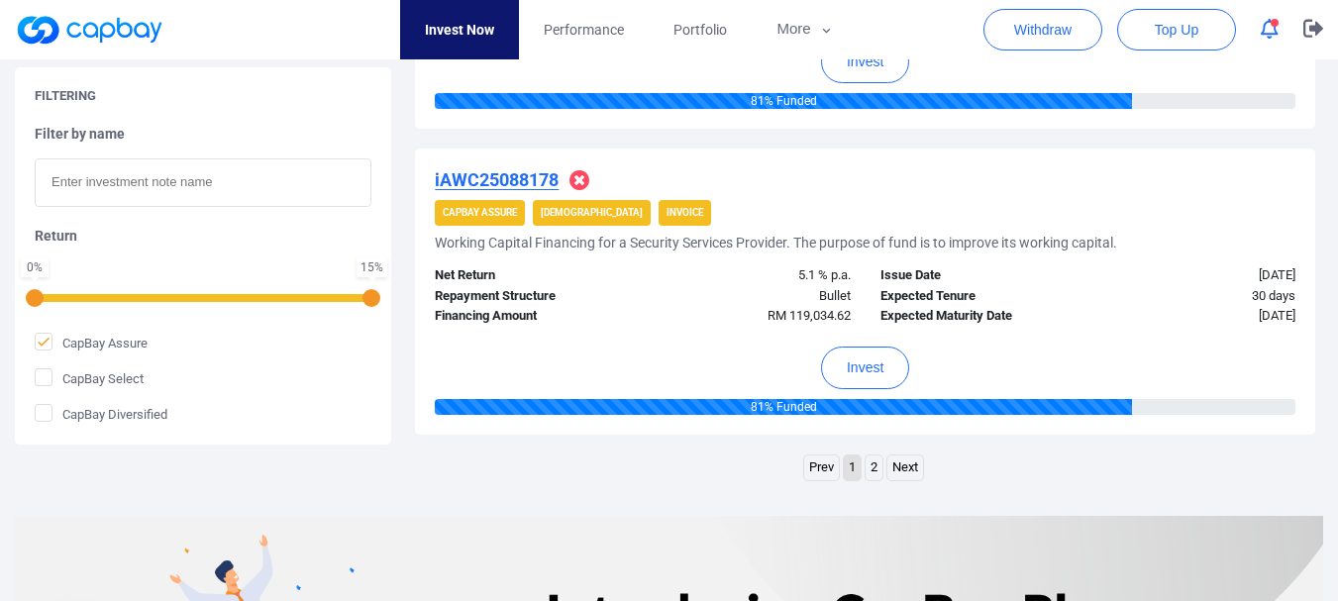
click at [898, 473] on link "Next" at bounding box center [906, 468] width 36 height 25
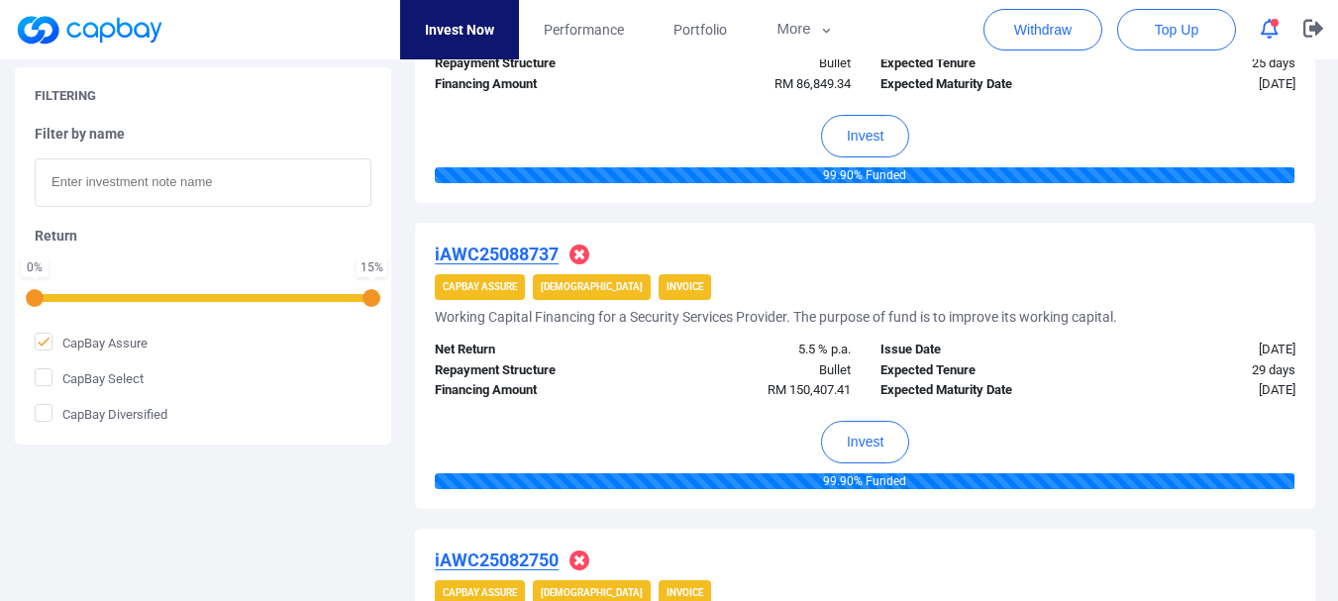
scroll to position [852, 0]
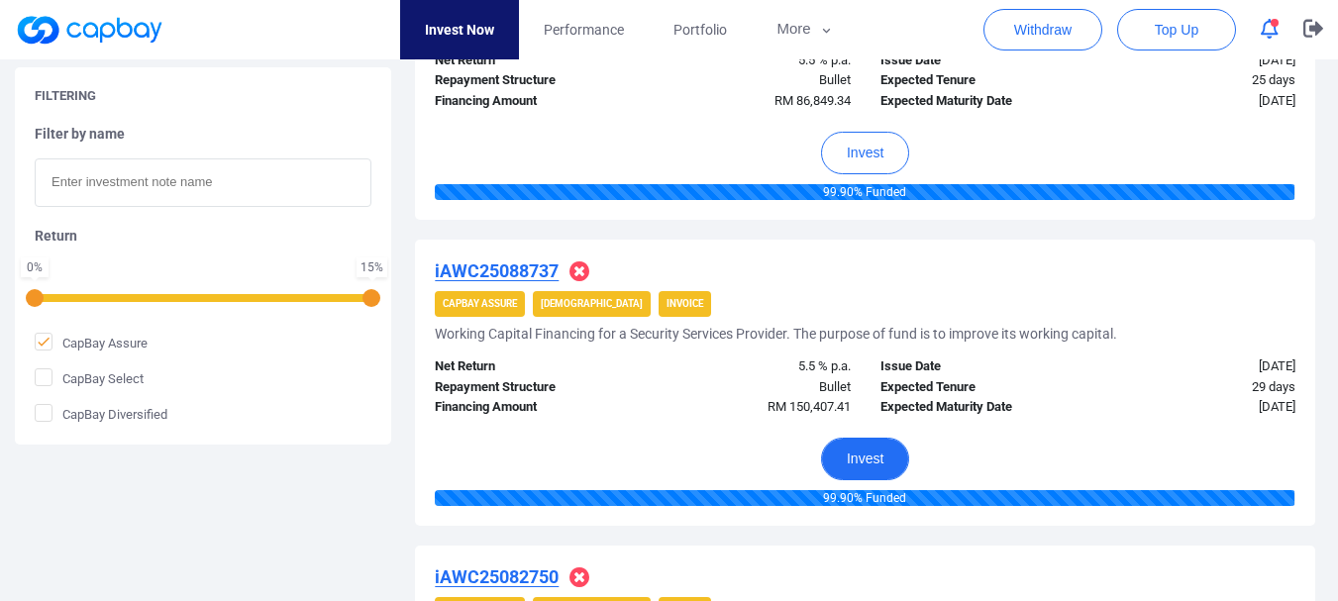
click at [860, 466] on button "Invest" at bounding box center [865, 459] width 88 height 43
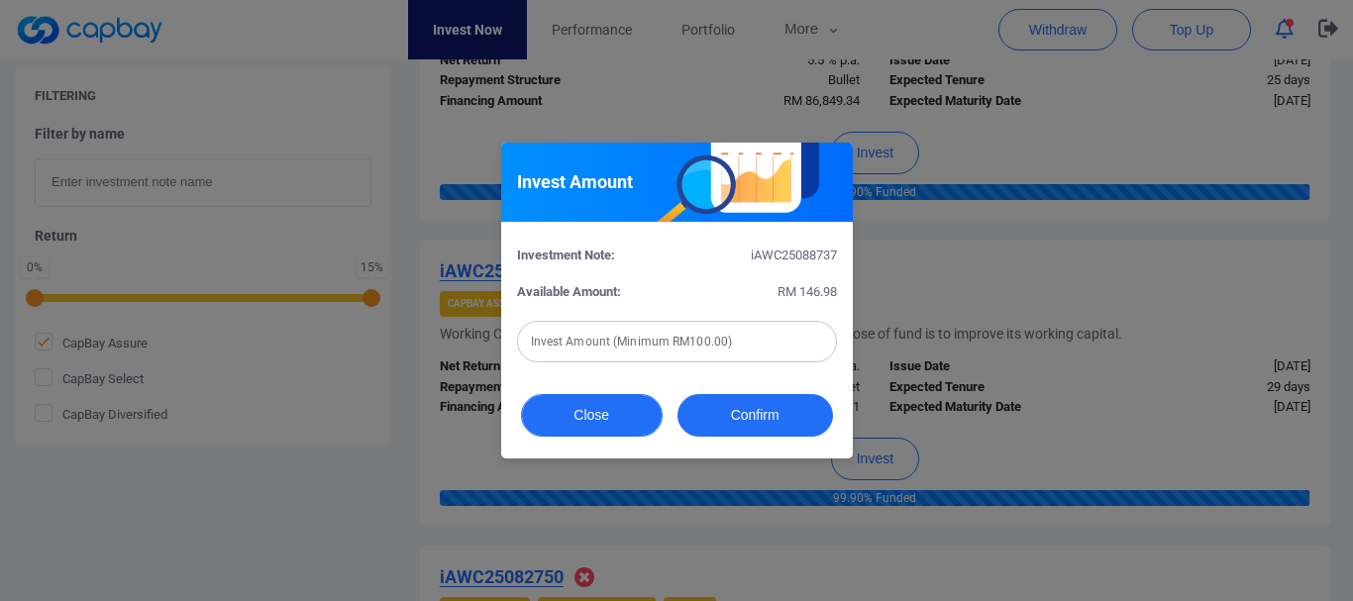
click at [542, 418] on button "Close" at bounding box center [592, 415] width 142 height 43
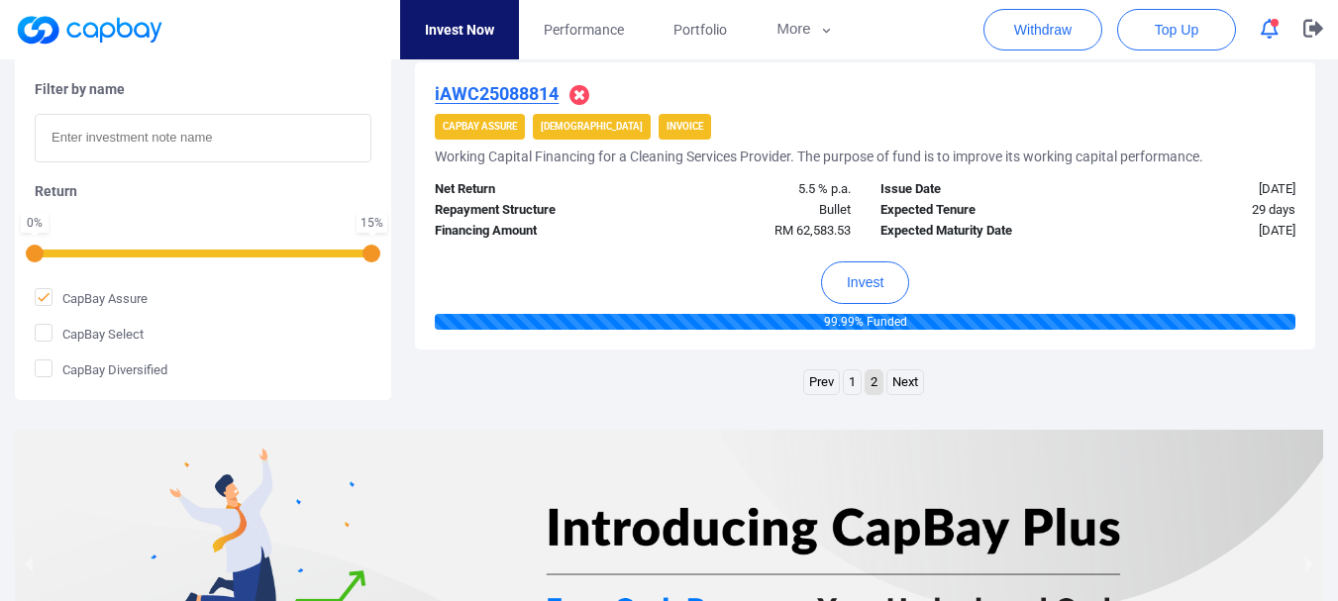
scroll to position [1616, 0]
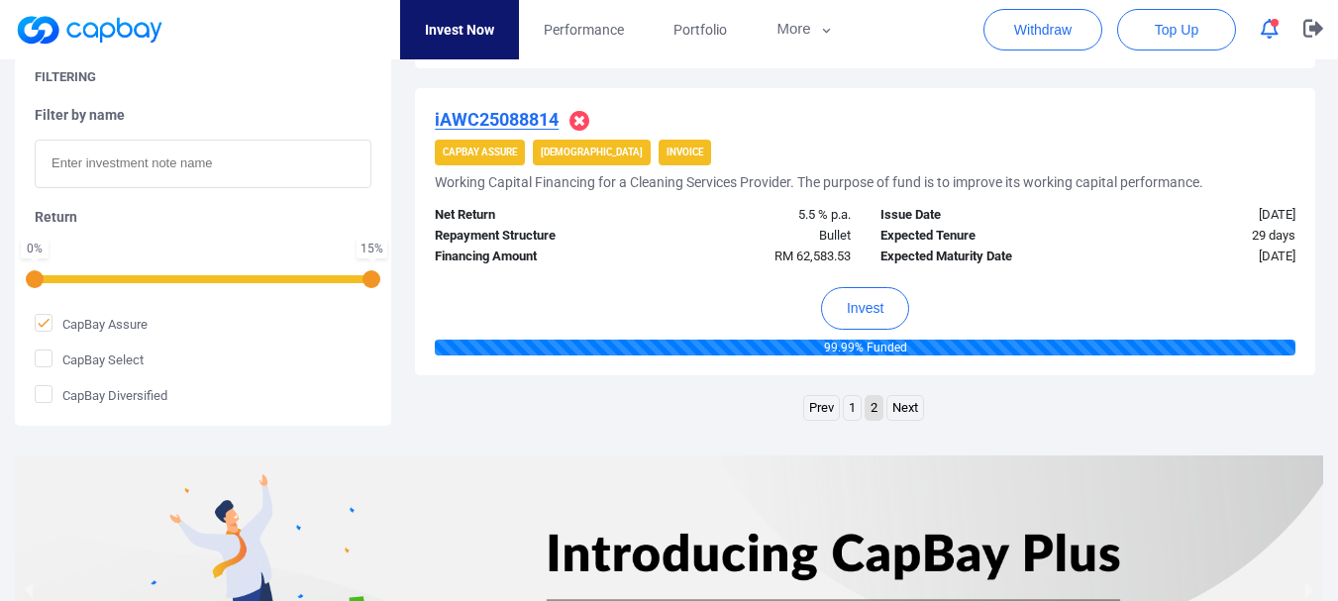
click at [480, 114] on u "iAWC25088814" at bounding box center [497, 119] width 124 height 21
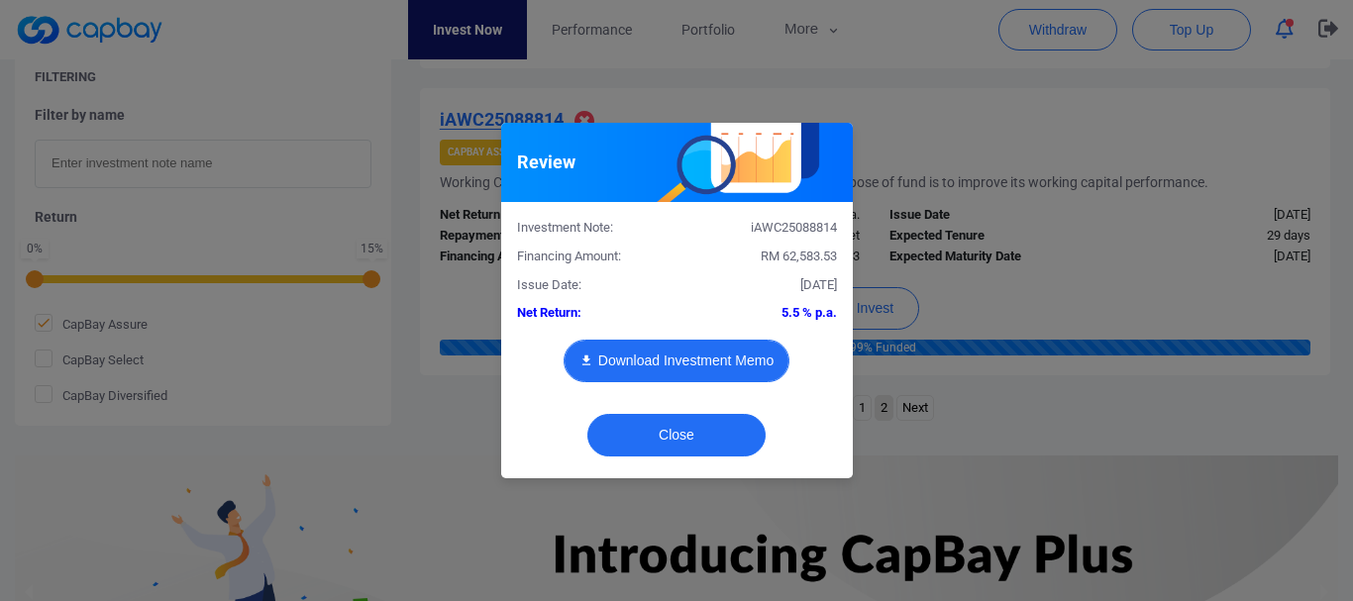
click at [664, 349] on button "Download Investment Memo" at bounding box center [677, 361] width 226 height 43
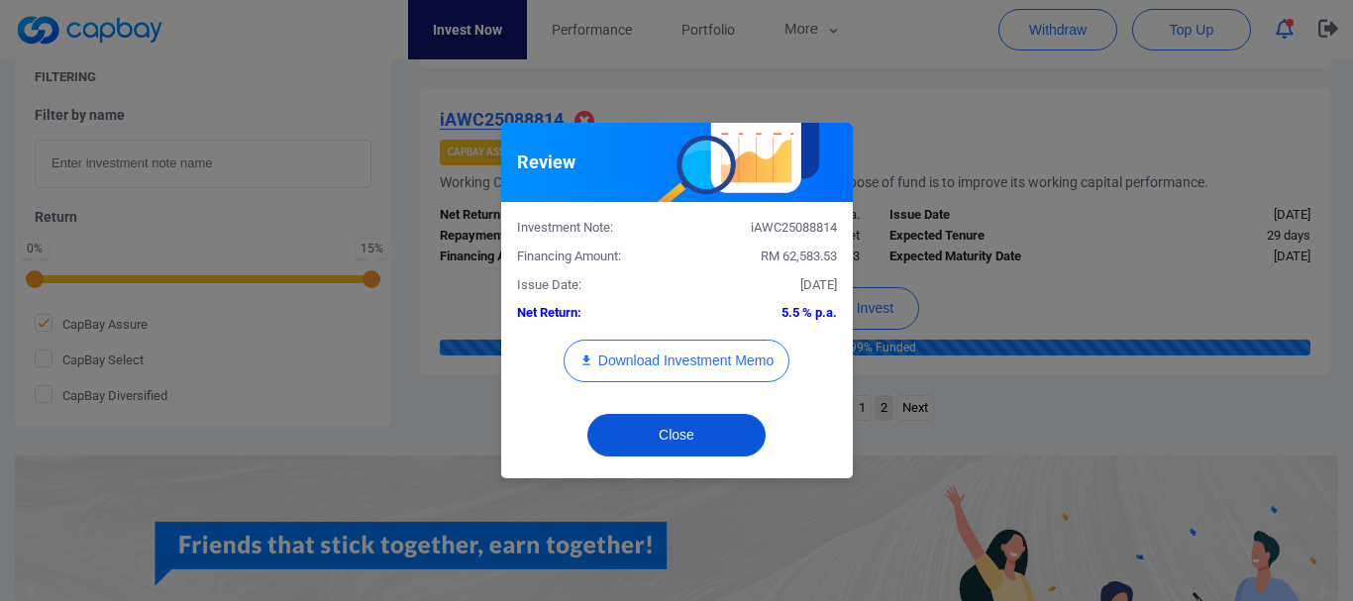
click at [698, 439] on button "Close" at bounding box center [676, 435] width 178 height 43
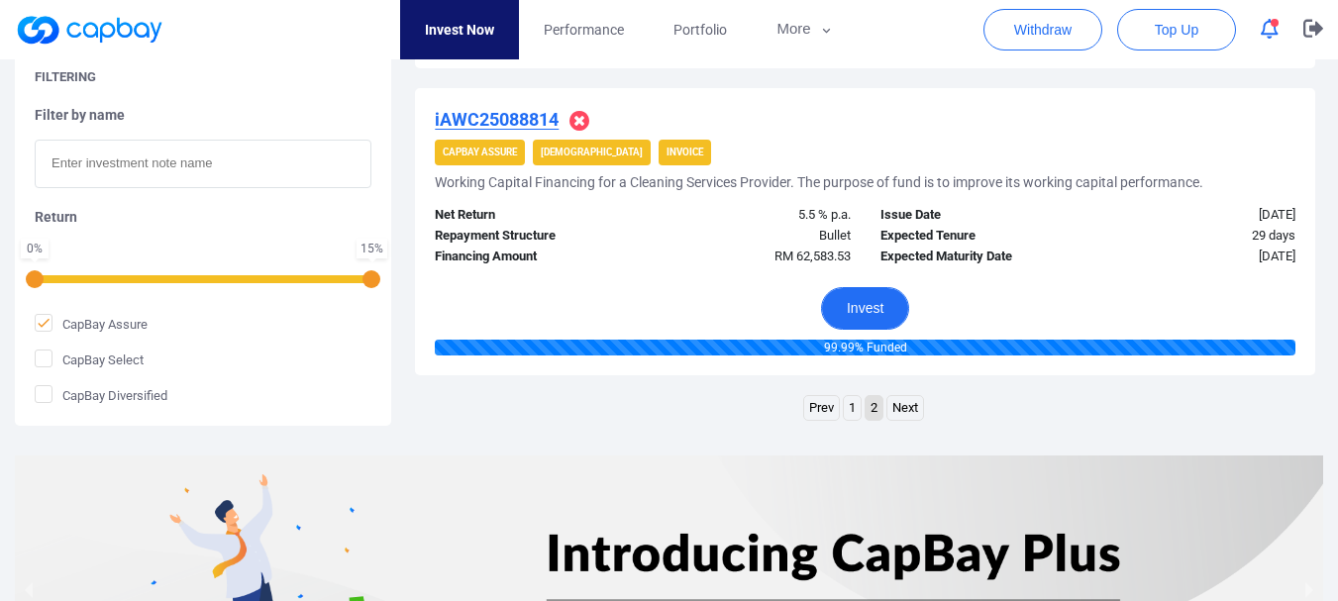
click at [860, 292] on button "Invest" at bounding box center [865, 308] width 88 height 43
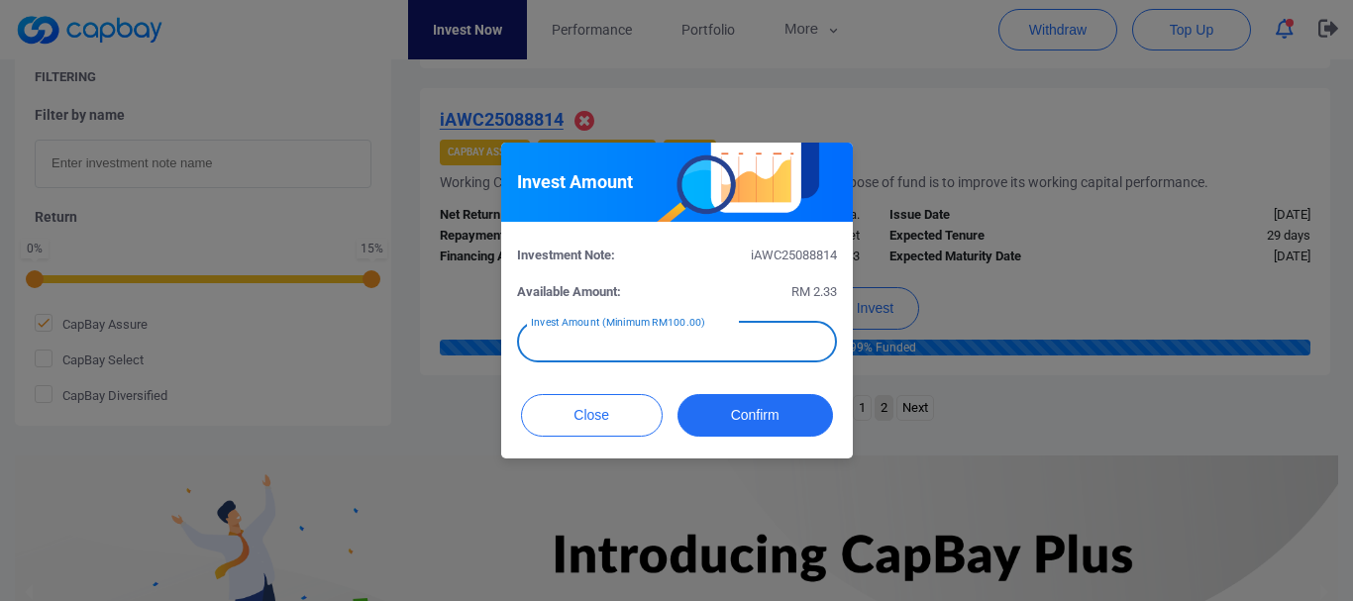
click at [752, 337] on input "text" at bounding box center [677, 342] width 320 height 42
click at [612, 410] on button "Close" at bounding box center [592, 415] width 142 height 43
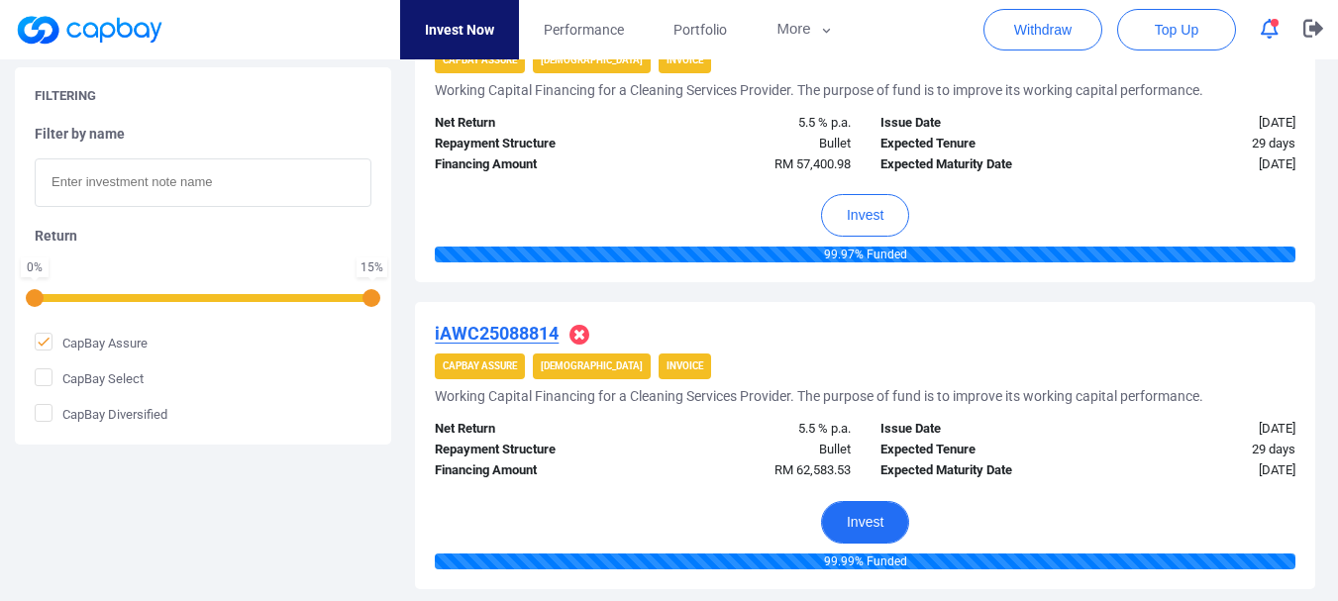
scroll to position [1380, 0]
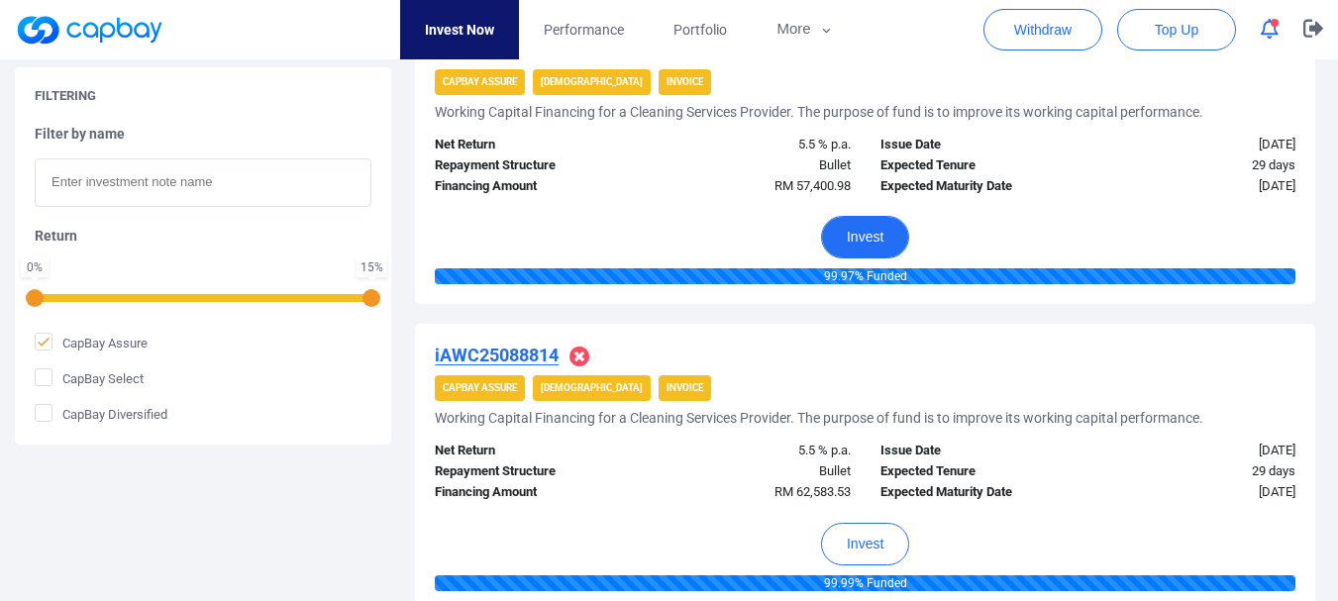
click at [885, 249] on button "Invest" at bounding box center [865, 237] width 88 height 43
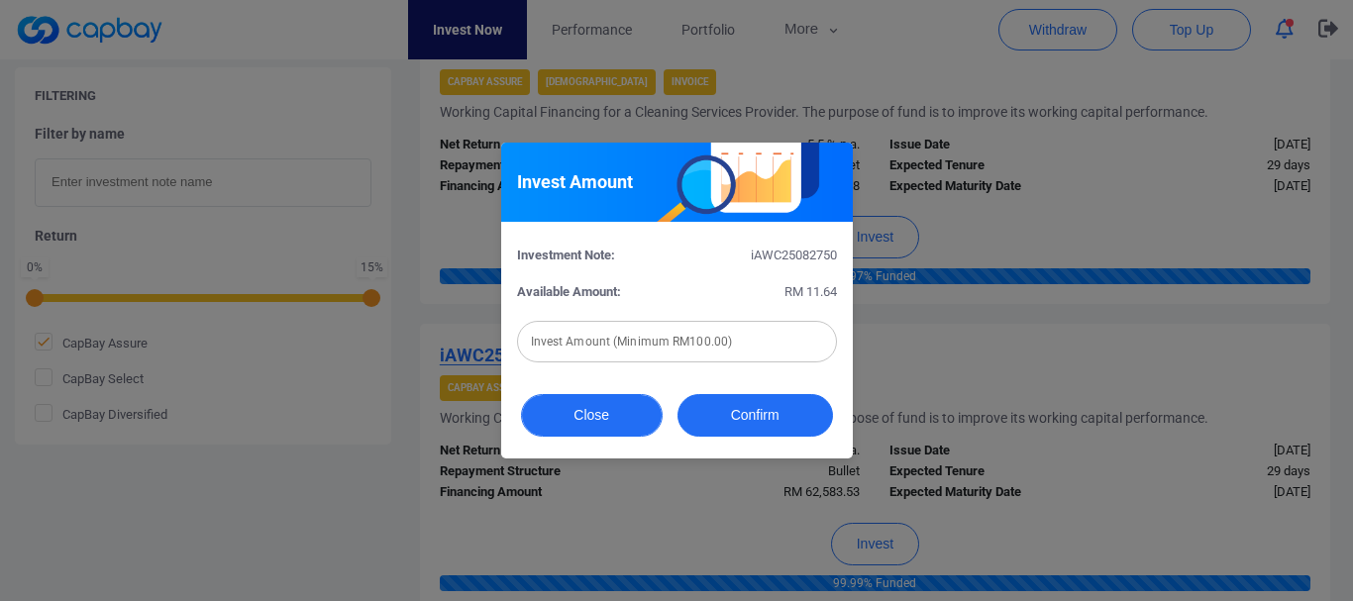
click at [548, 417] on button "Close" at bounding box center [592, 415] width 142 height 43
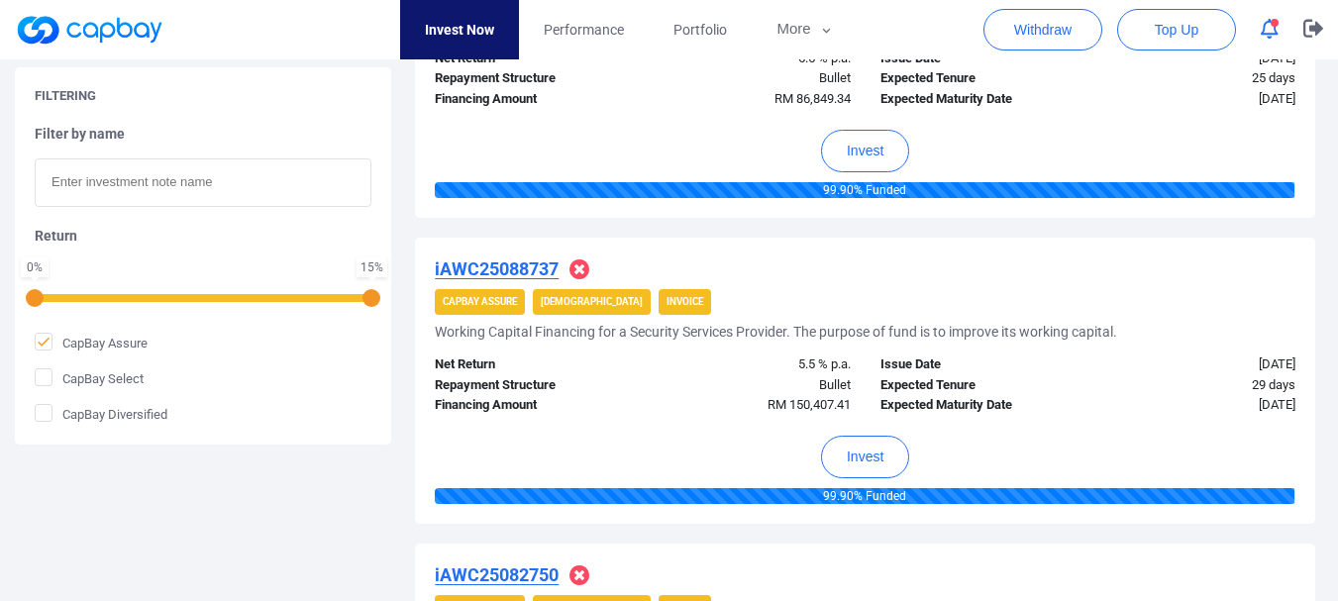
scroll to position [679, 0]
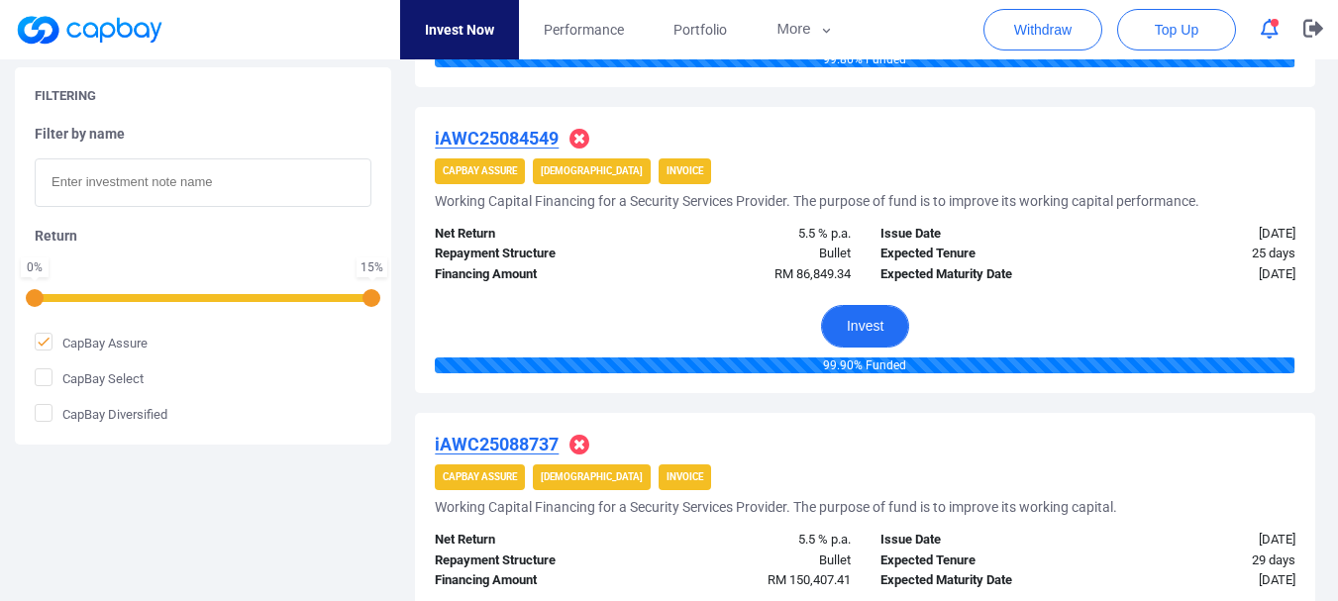
click at [855, 326] on button "Invest" at bounding box center [865, 326] width 88 height 43
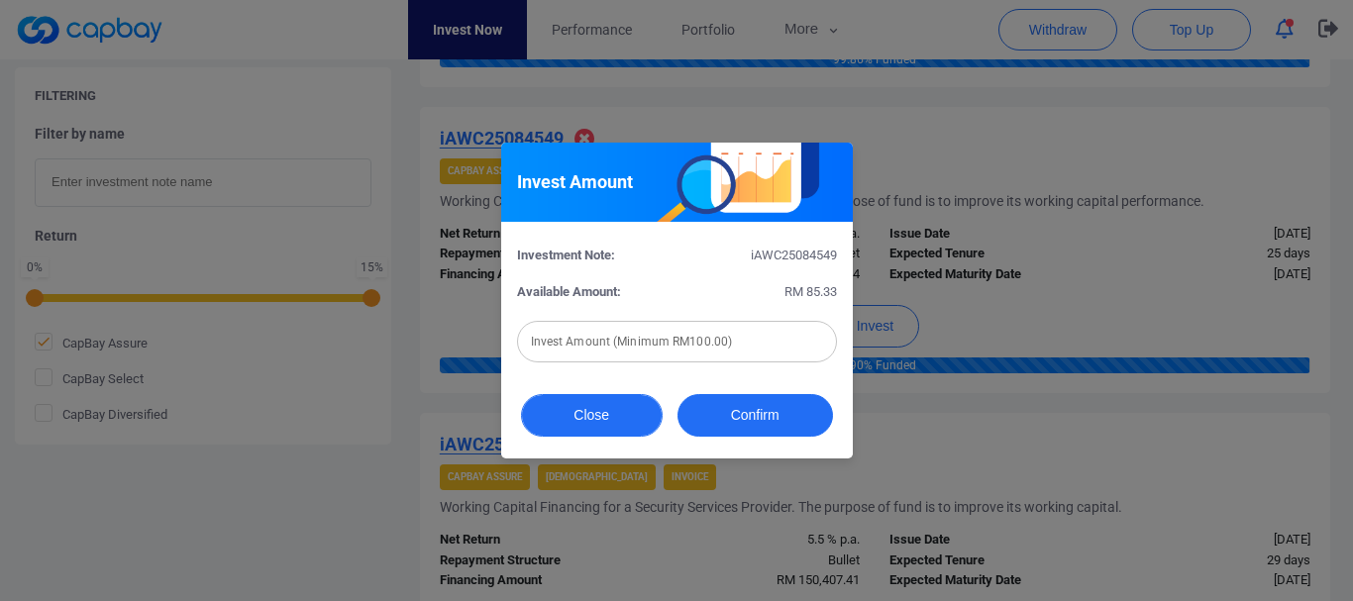
click at [618, 425] on button "Close" at bounding box center [592, 415] width 142 height 43
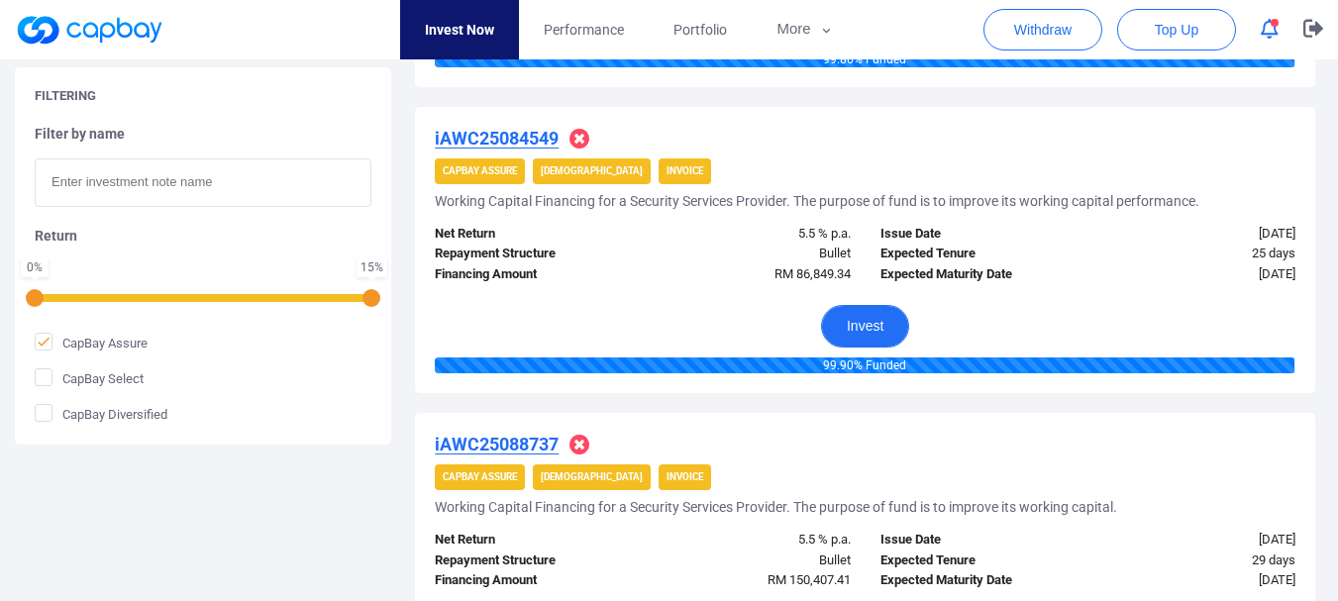
scroll to position [183, 0]
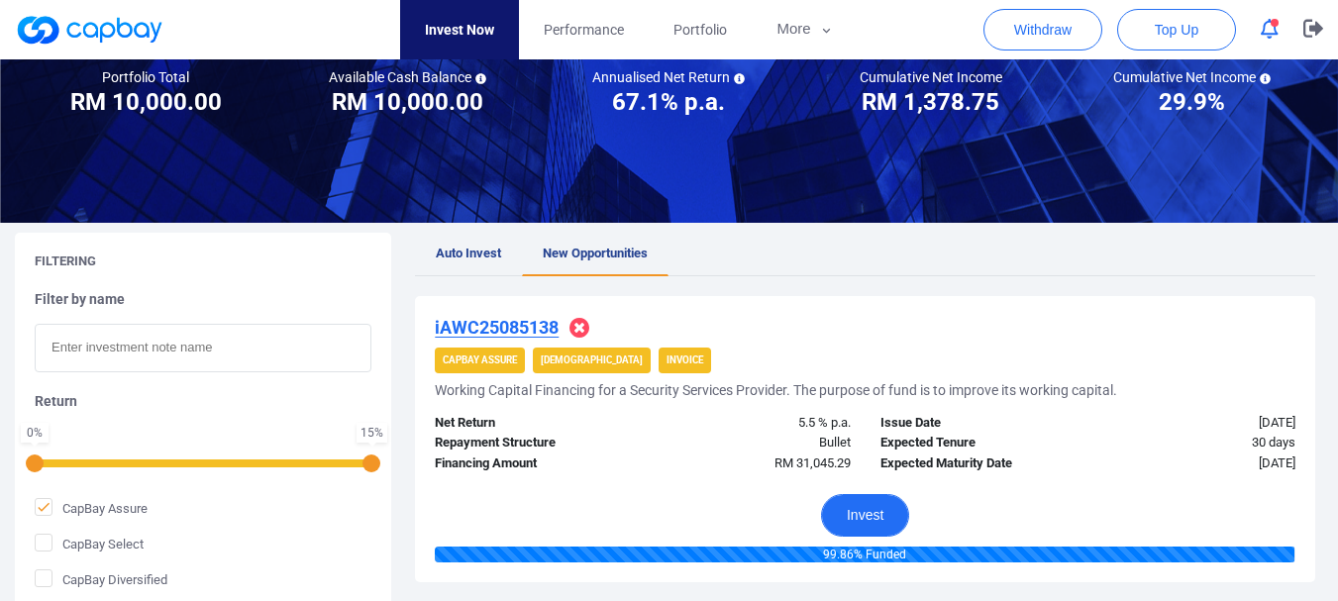
click at [894, 528] on button "Invest" at bounding box center [865, 515] width 88 height 43
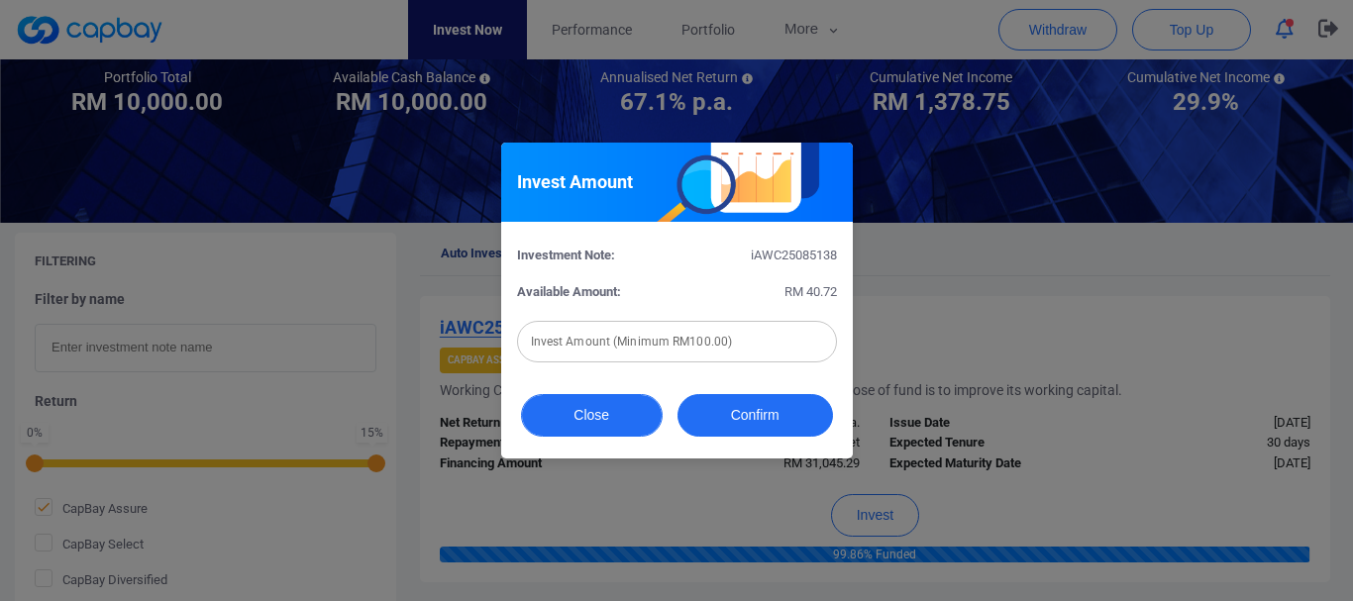
click at [571, 417] on button "Close" at bounding box center [592, 415] width 142 height 43
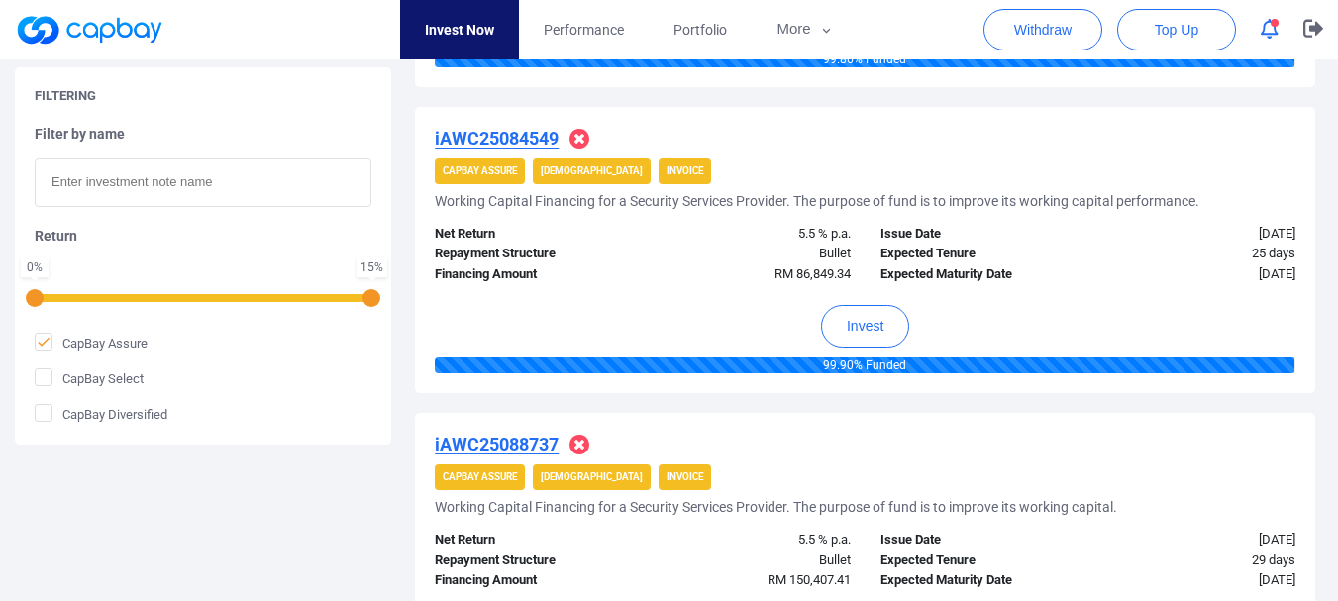
scroll to position [1174, 0]
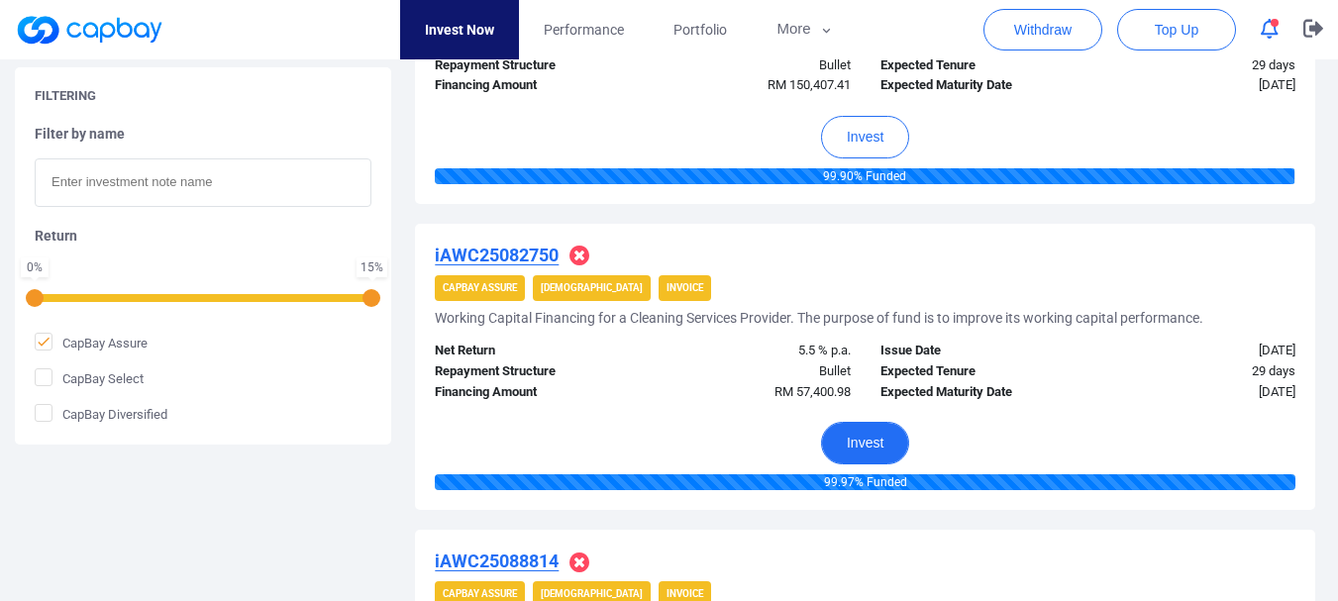
click at [864, 437] on button "Invest" at bounding box center [865, 443] width 88 height 43
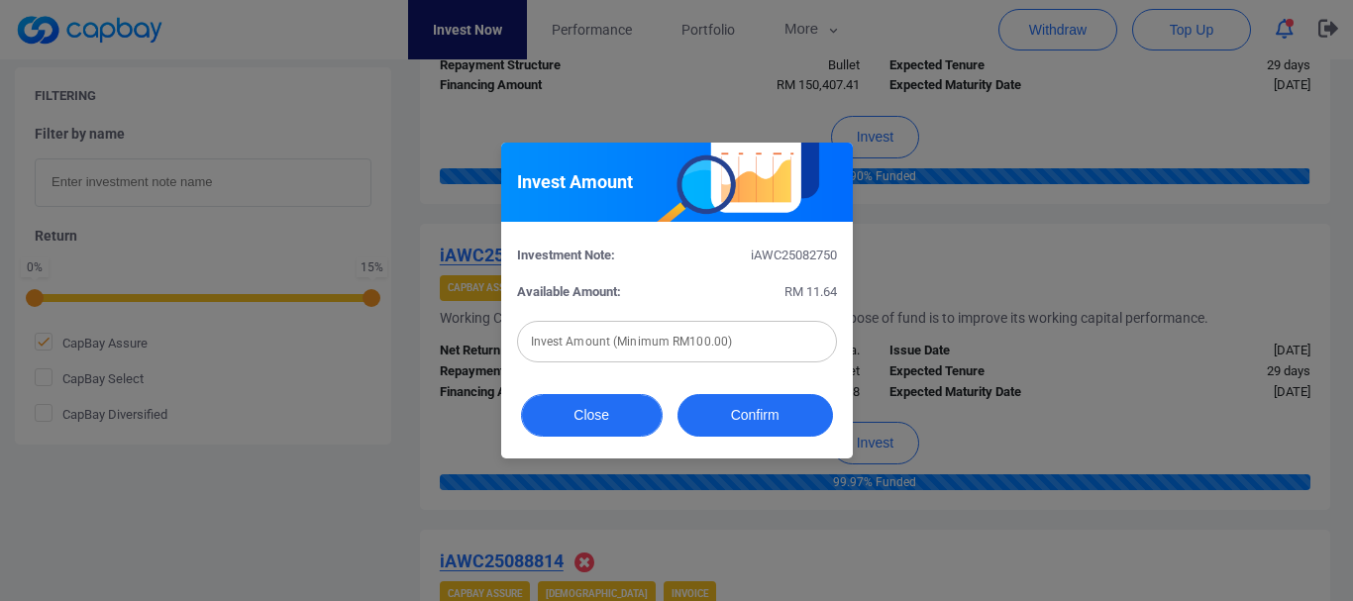
click at [616, 409] on button "Close" at bounding box center [592, 415] width 142 height 43
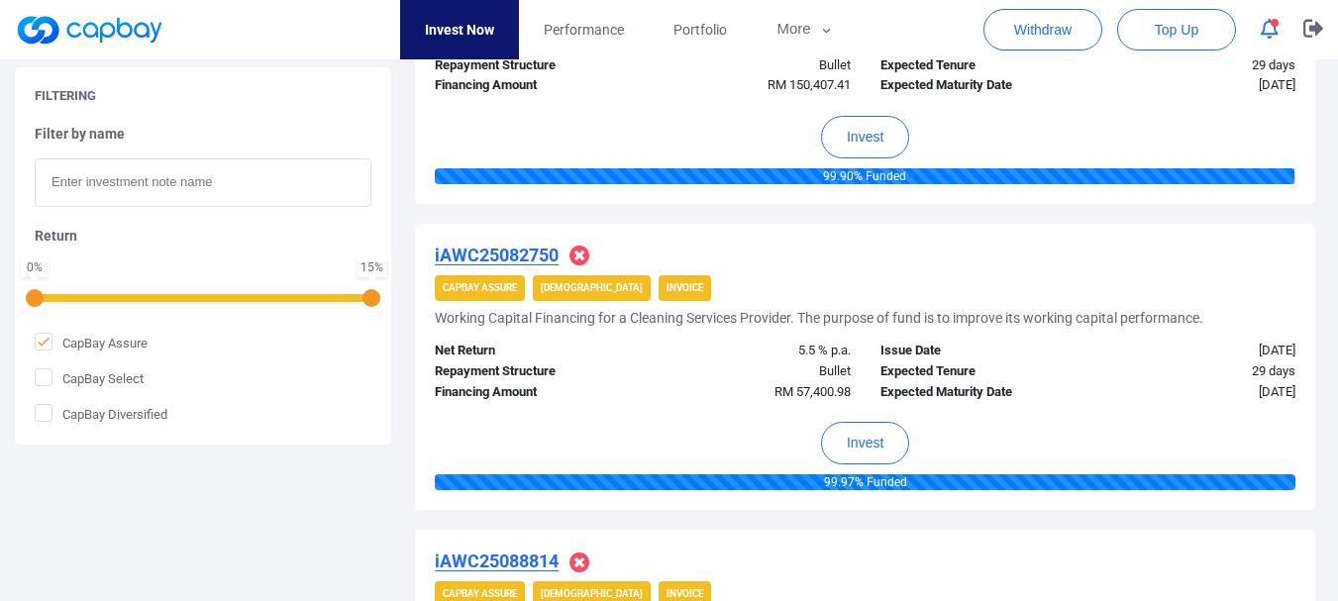
click at [543, 255] on u "iAWC25082750" at bounding box center [497, 255] width 124 height 21
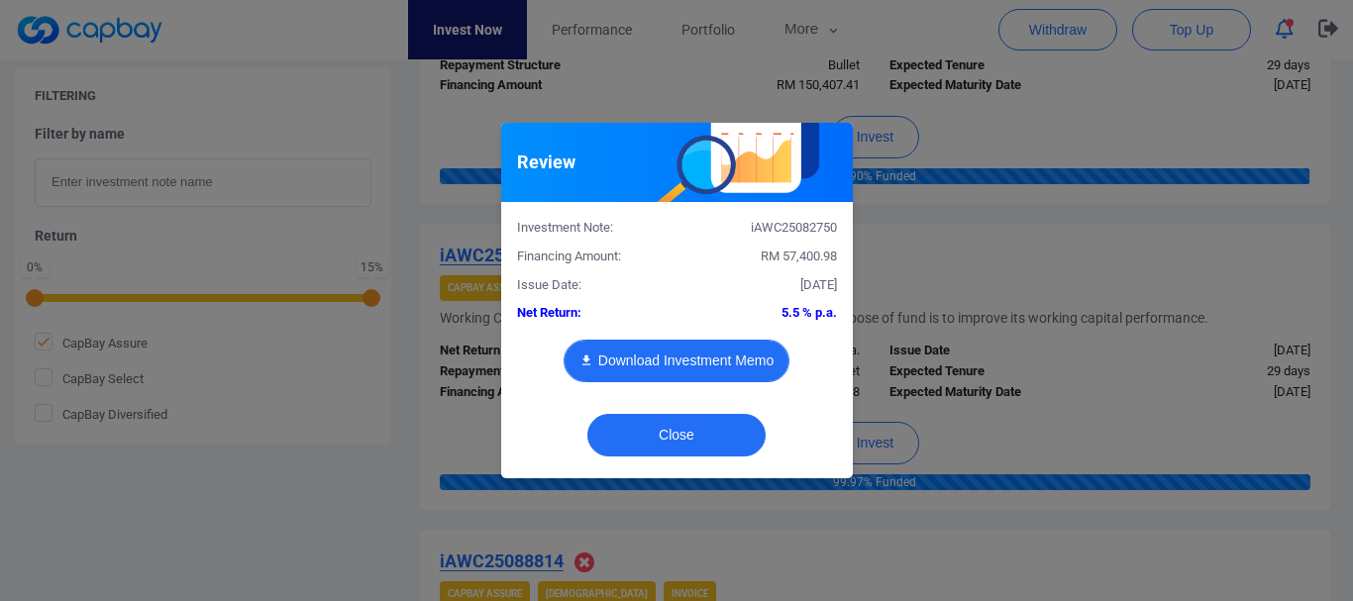
click at [698, 359] on button "Download Investment Memo" at bounding box center [677, 361] width 226 height 43
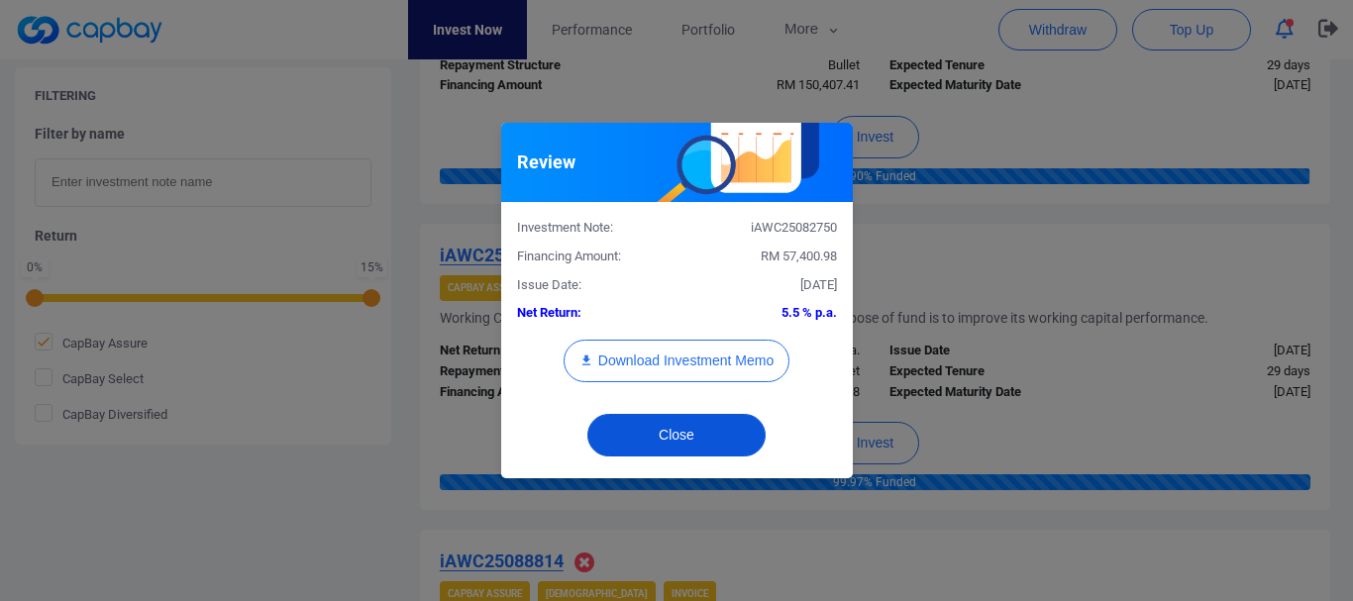
click at [680, 434] on button "Close" at bounding box center [676, 435] width 178 height 43
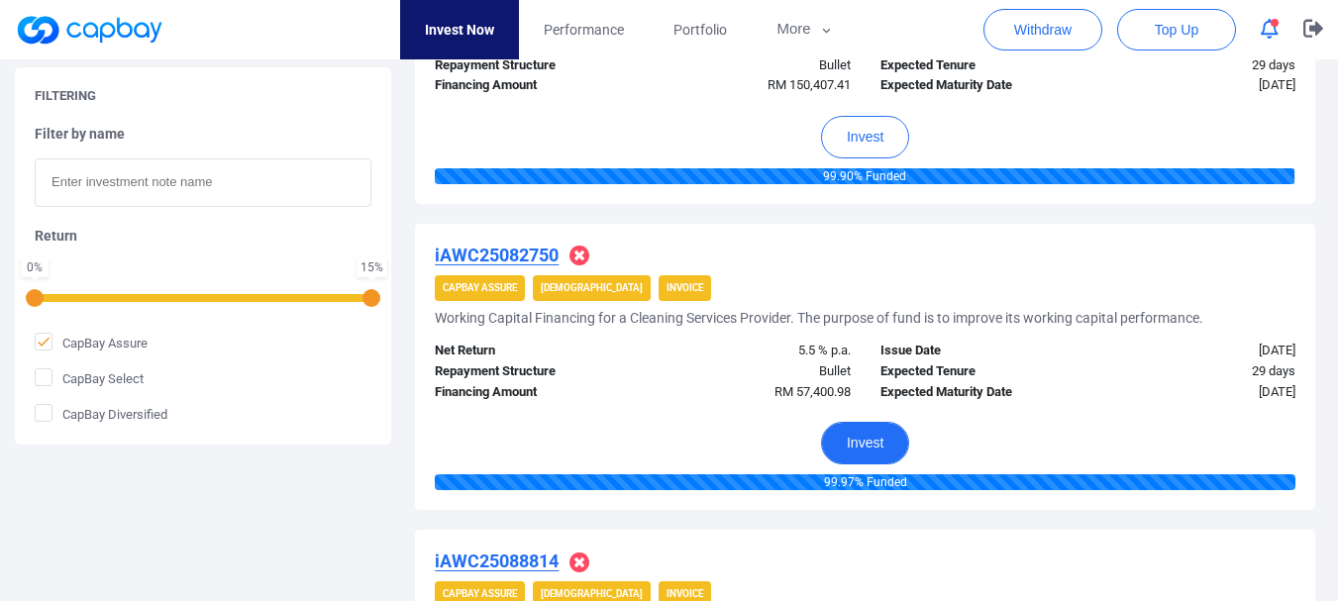
click at [858, 452] on button "Invest" at bounding box center [865, 443] width 88 height 43
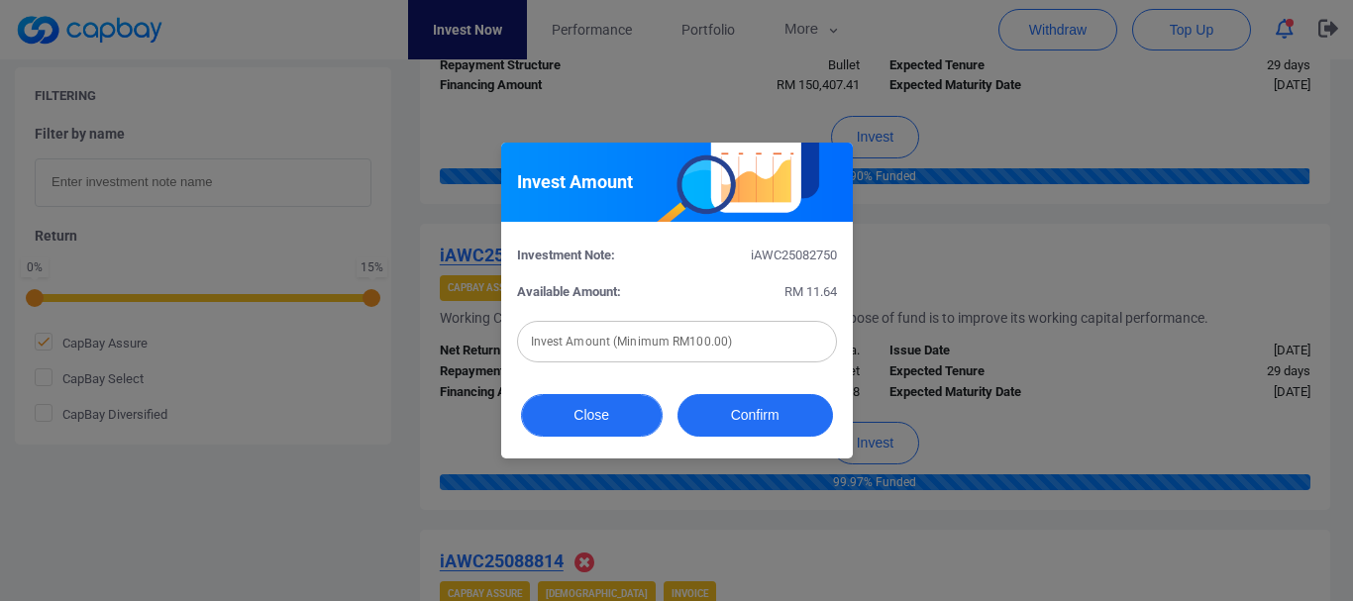
click at [613, 432] on button "Close" at bounding box center [592, 415] width 142 height 43
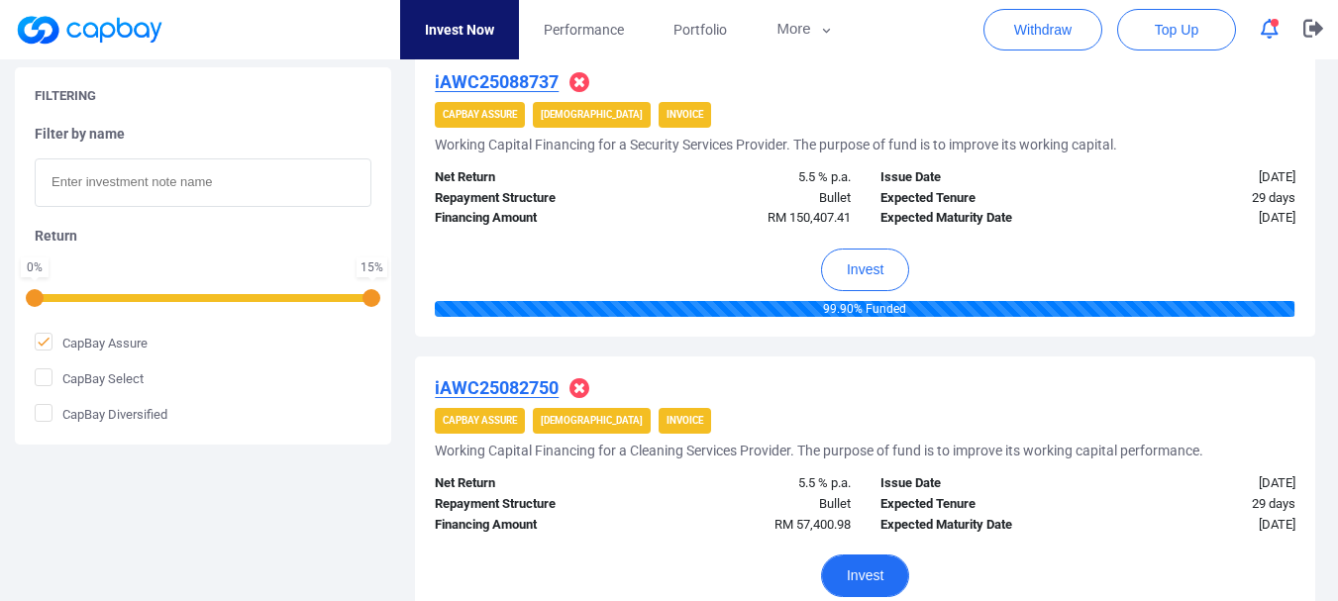
scroll to position [913, 0]
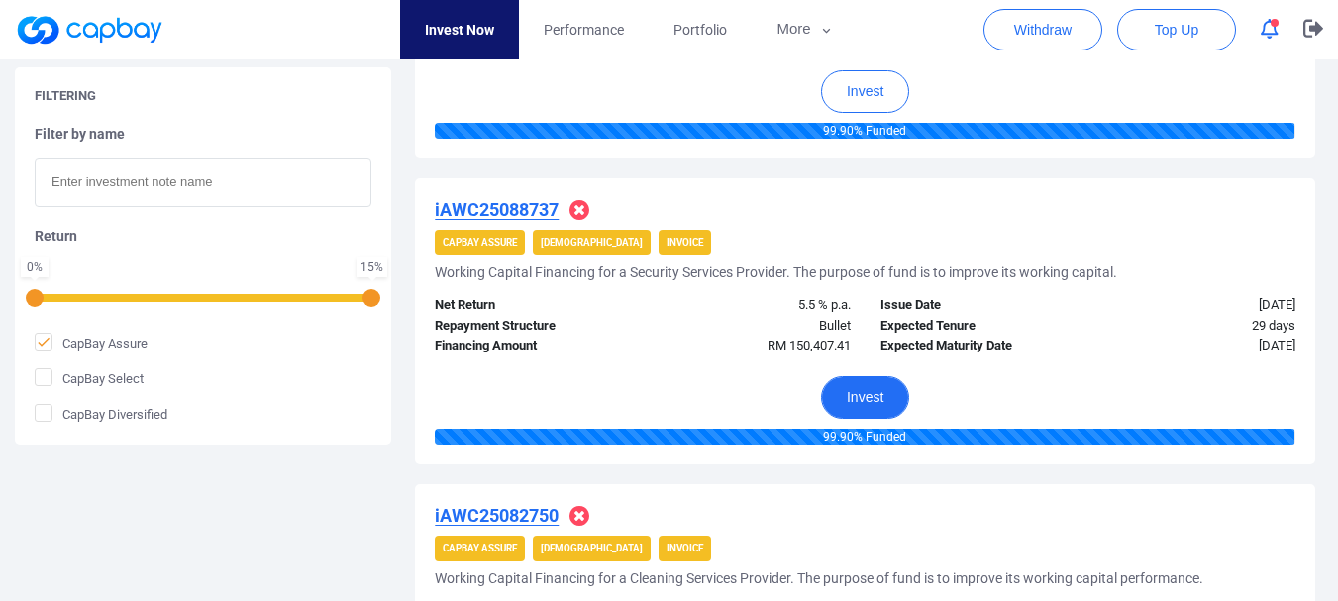
click at [877, 406] on button "Invest" at bounding box center [865, 397] width 88 height 43
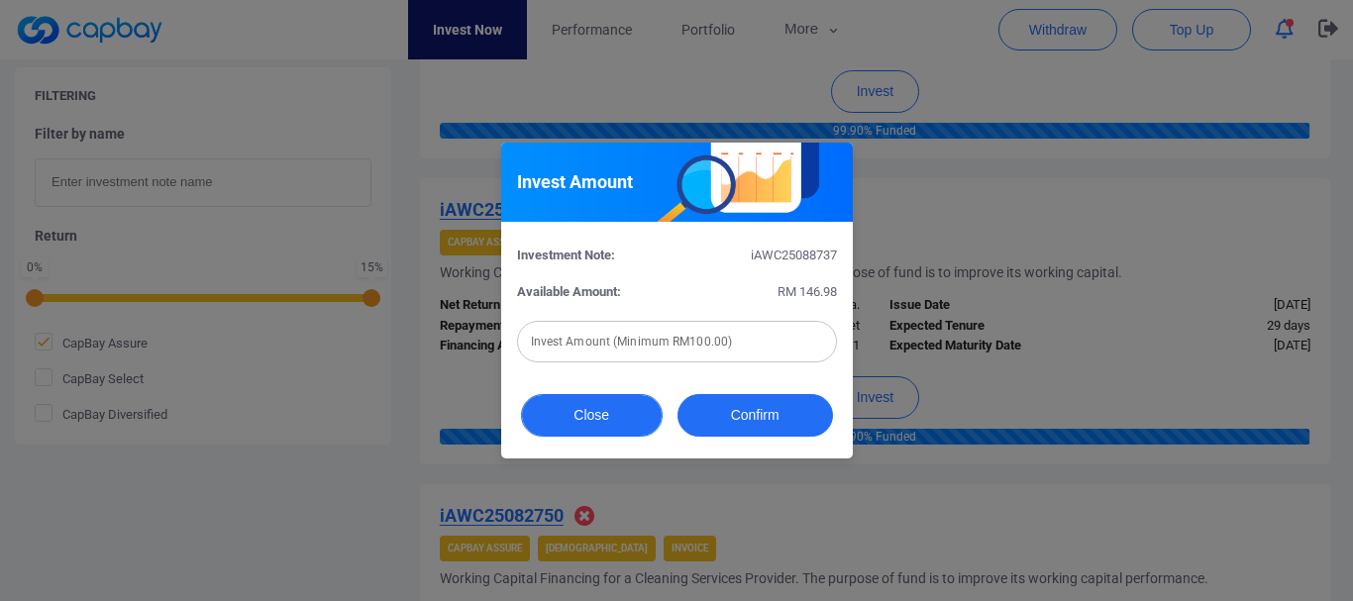
click at [654, 404] on button "Close" at bounding box center [592, 415] width 142 height 43
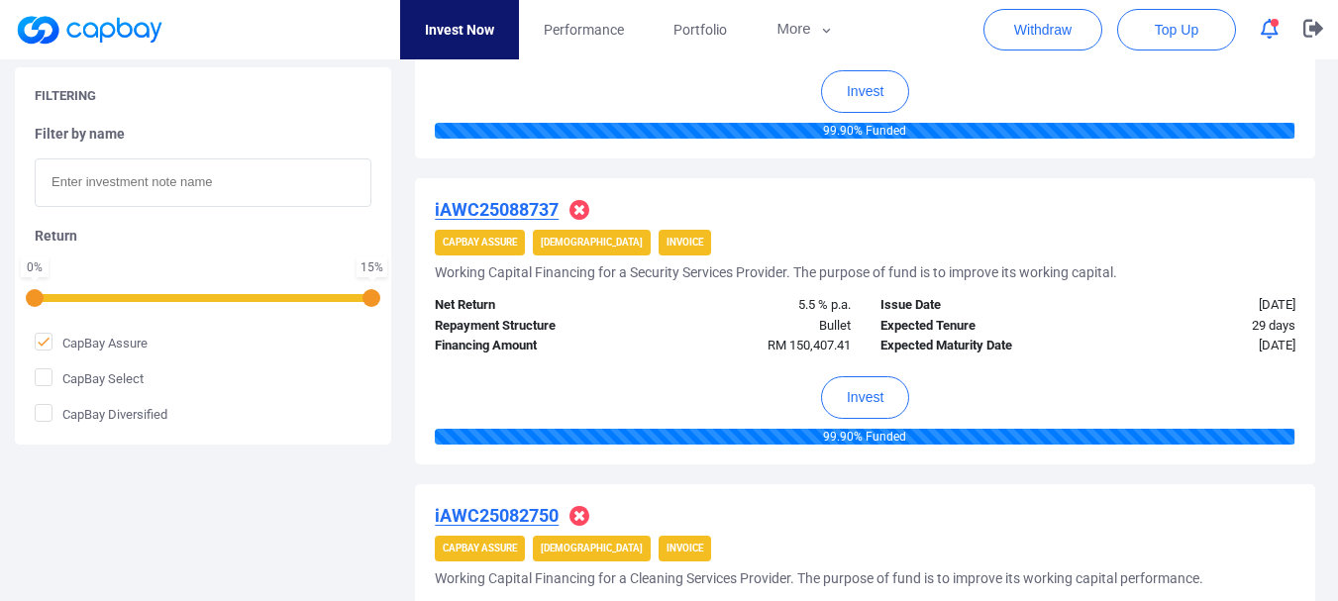
click at [539, 213] on u "iAWC25088737" at bounding box center [497, 209] width 124 height 21
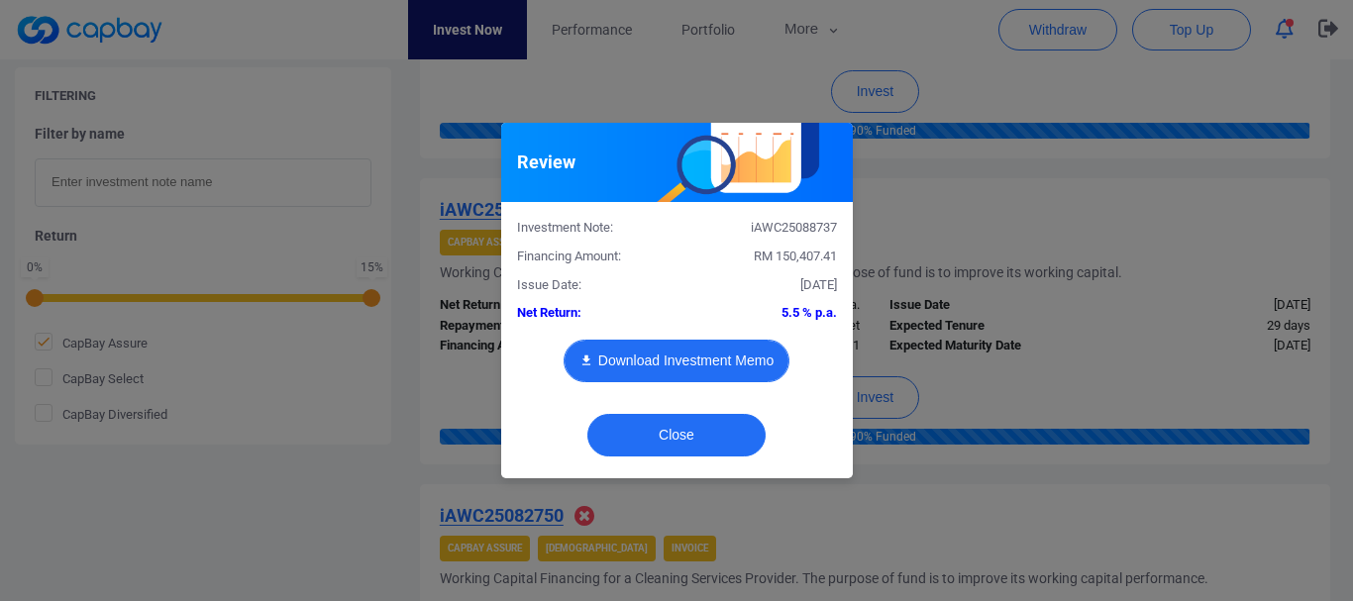
click at [652, 349] on button "Download Investment Memo" at bounding box center [677, 361] width 226 height 43
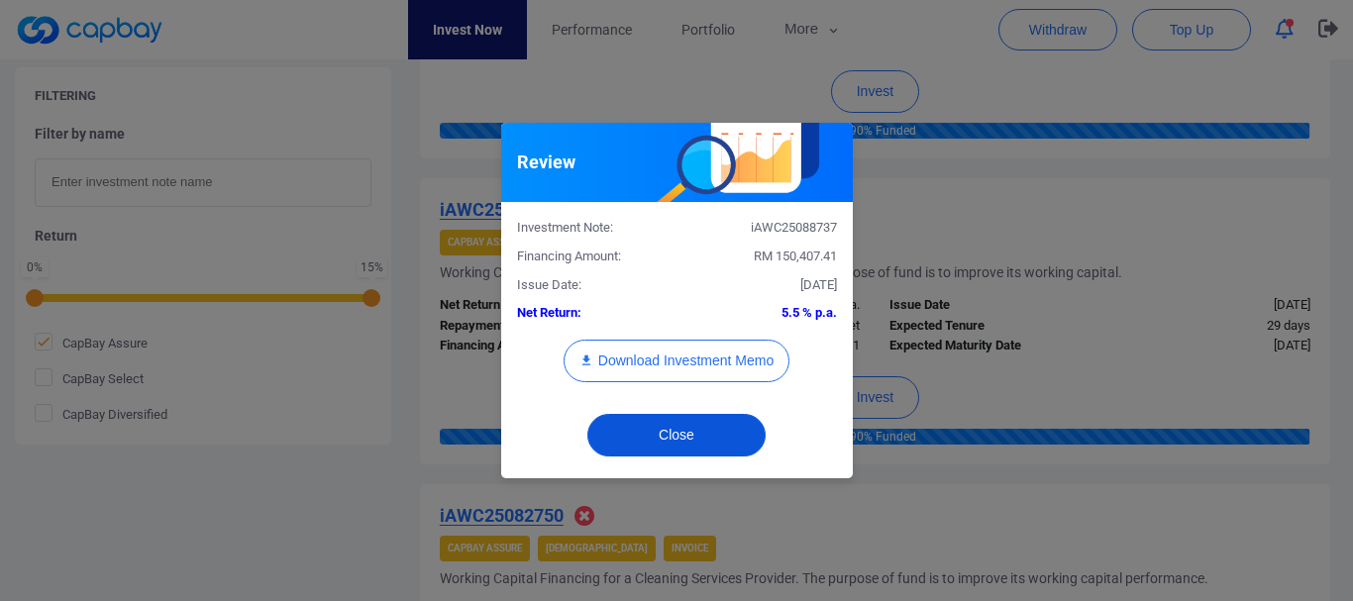
click at [690, 423] on button "Close" at bounding box center [676, 435] width 178 height 43
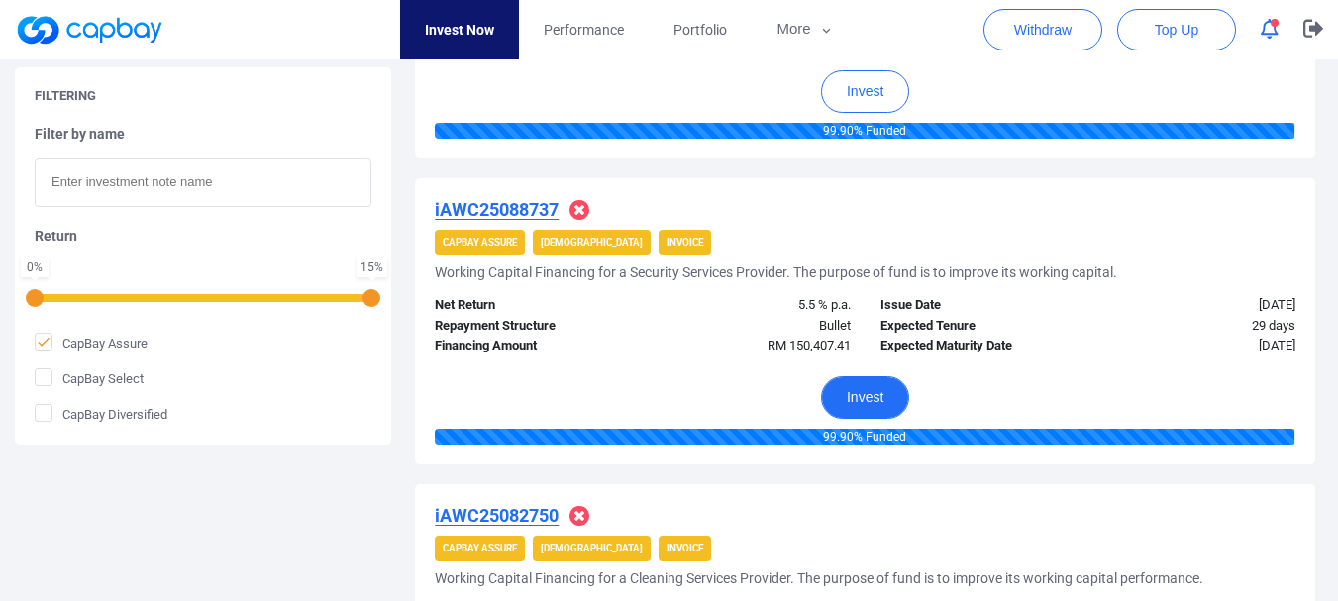
click at [871, 399] on button "Invest" at bounding box center [865, 397] width 88 height 43
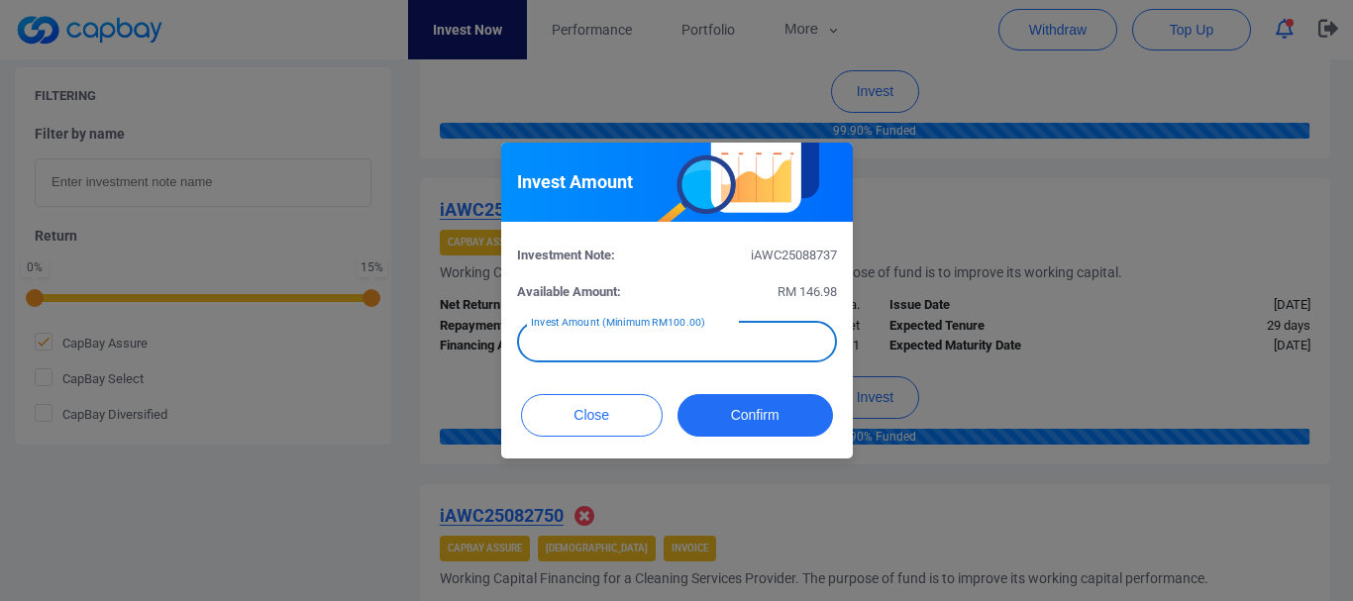
click at [774, 356] on input "text" at bounding box center [677, 342] width 320 height 42
drag, startPoint x: 586, startPoint y: 347, endPoint x: 557, endPoint y: 347, distance: 29.7
click at [557, 347] on input "RM 100" at bounding box center [677, 342] width 320 height 42
type input "RM 146.98"
click at [763, 425] on button "Confirm" at bounding box center [756, 415] width 156 height 43
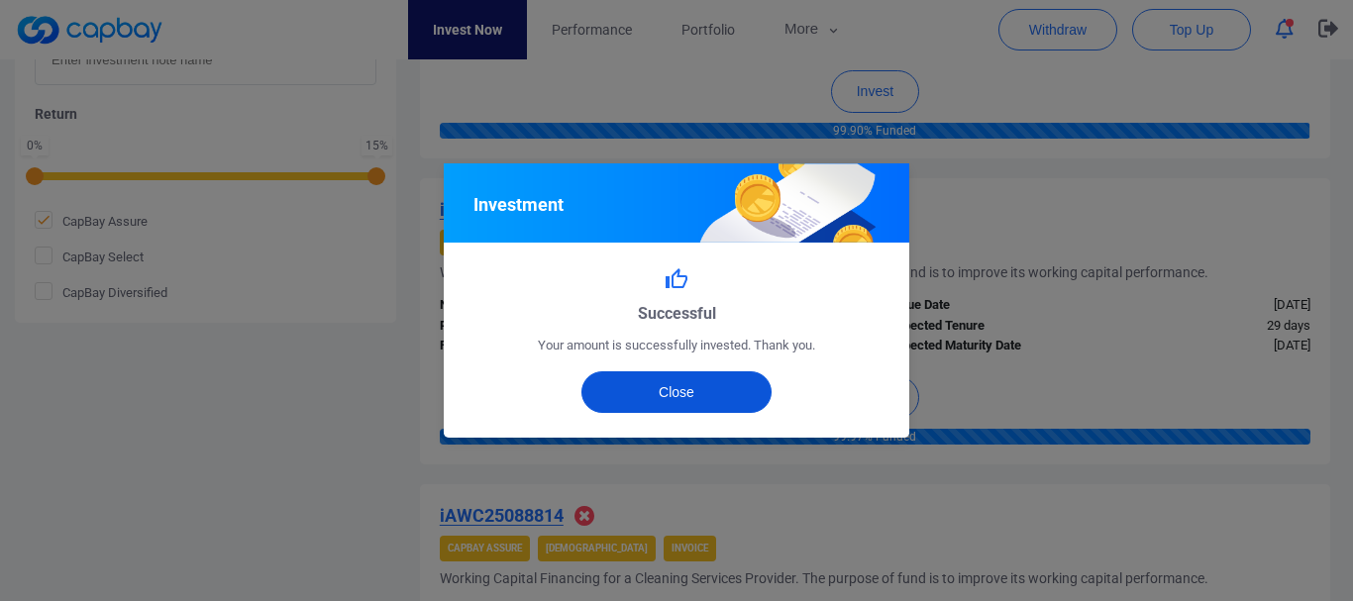
click at [720, 400] on button "Close" at bounding box center [677, 393] width 191 height 42
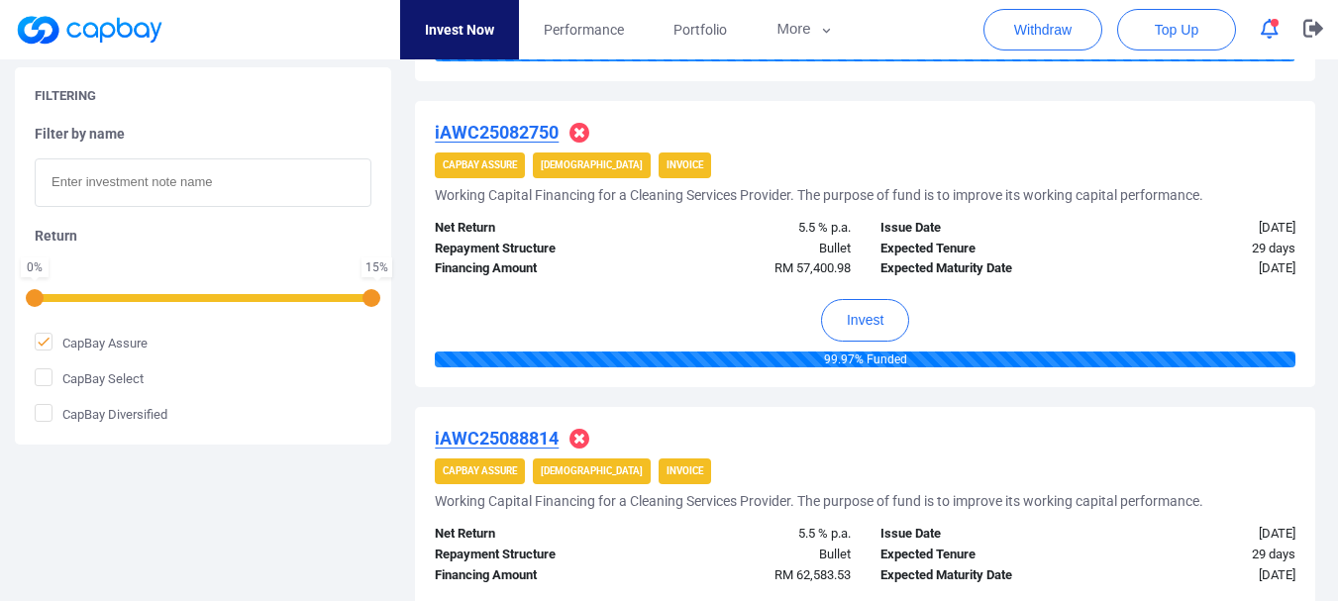
scroll to position [1486, 0]
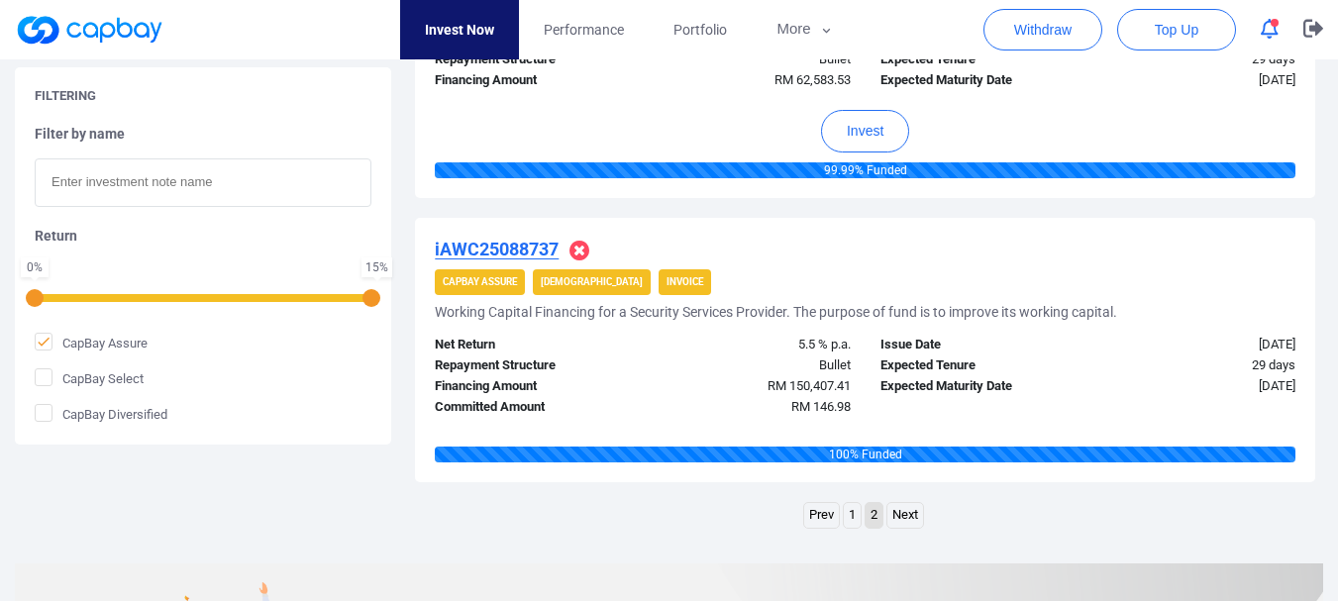
click at [859, 519] on link "1" at bounding box center [852, 515] width 17 height 25
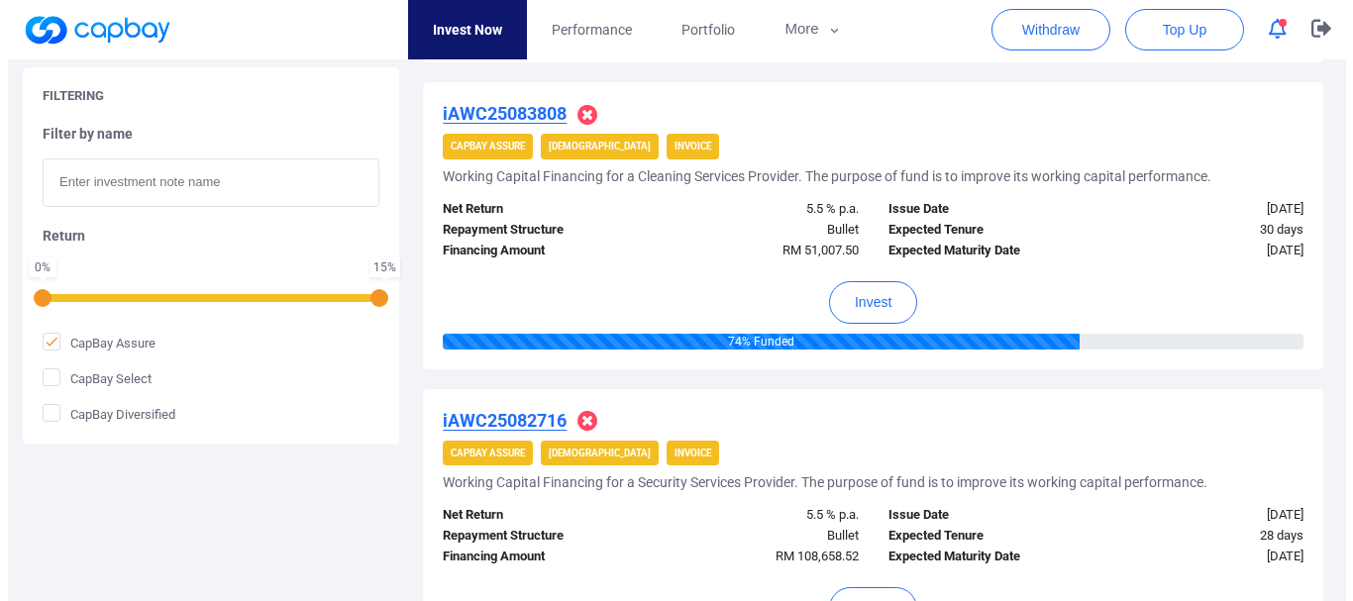
scroll to position [1663, 0]
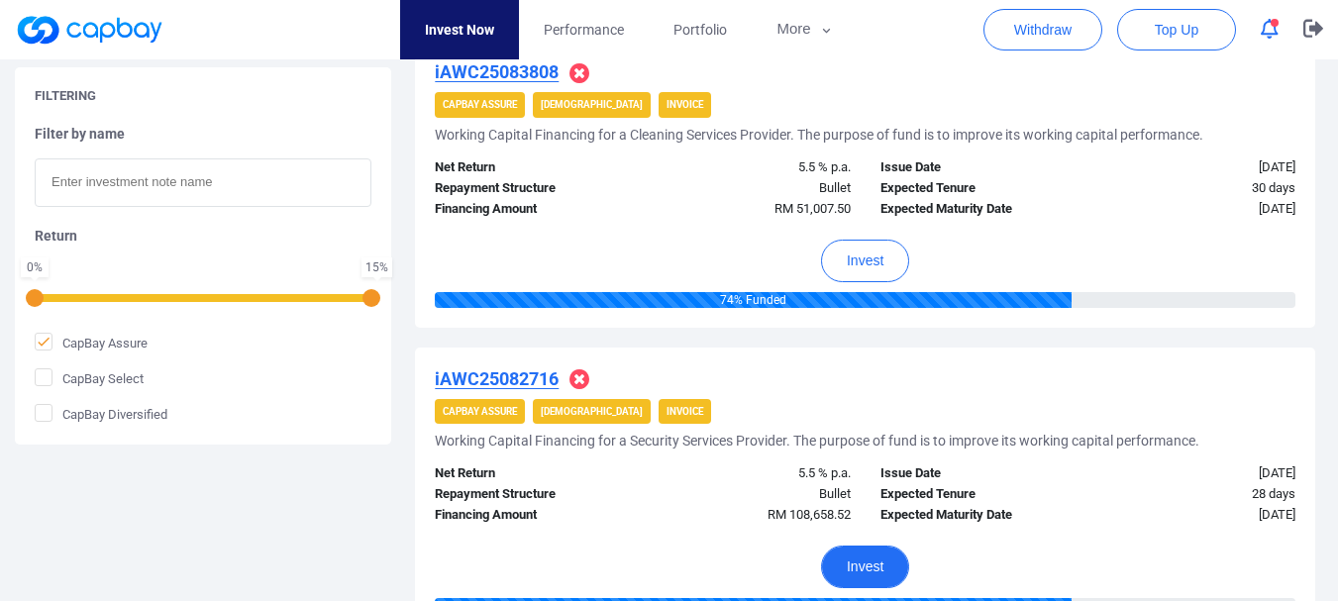
click at [861, 561] on button "Invest" at bounding box center [865, 567] width 88 height 43
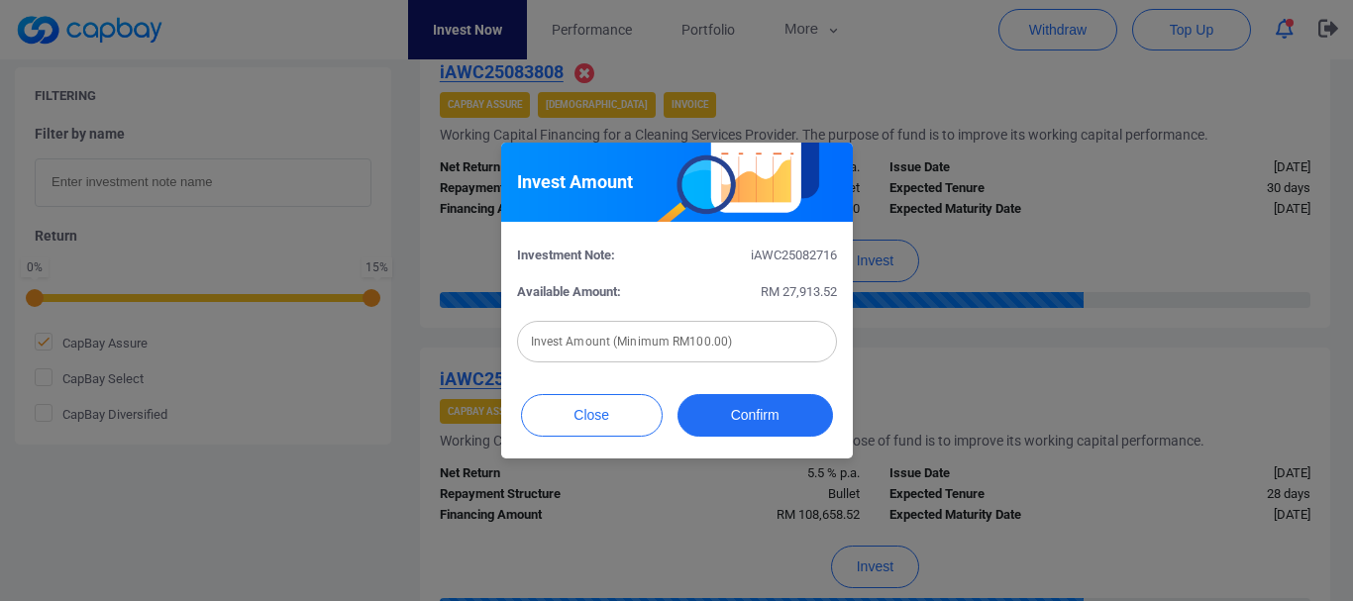
click at [708, 338] on div "Invest Amount (Minimum RM100.00) Invest Amount (Minimum RM100.00)" at bounding box center [677, 340] width 320 height 45
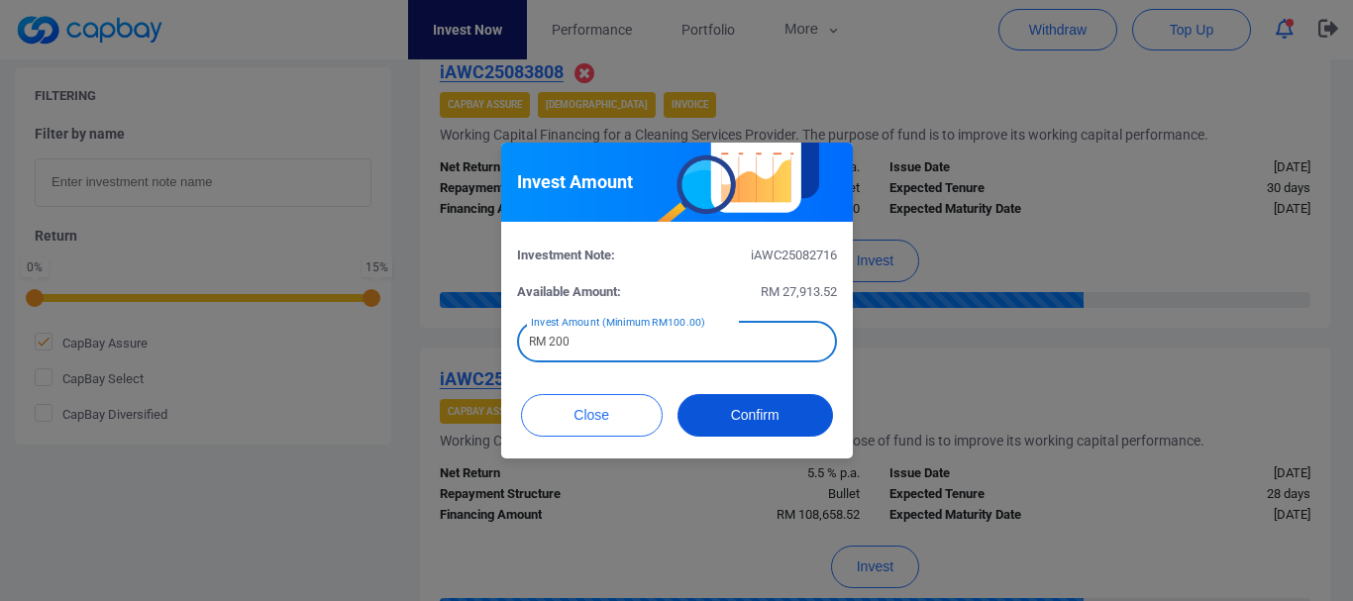
type input "RM 200"
click at [748, 423] on button "Confirm" at bounding box center [756, 415] width 156 height 43
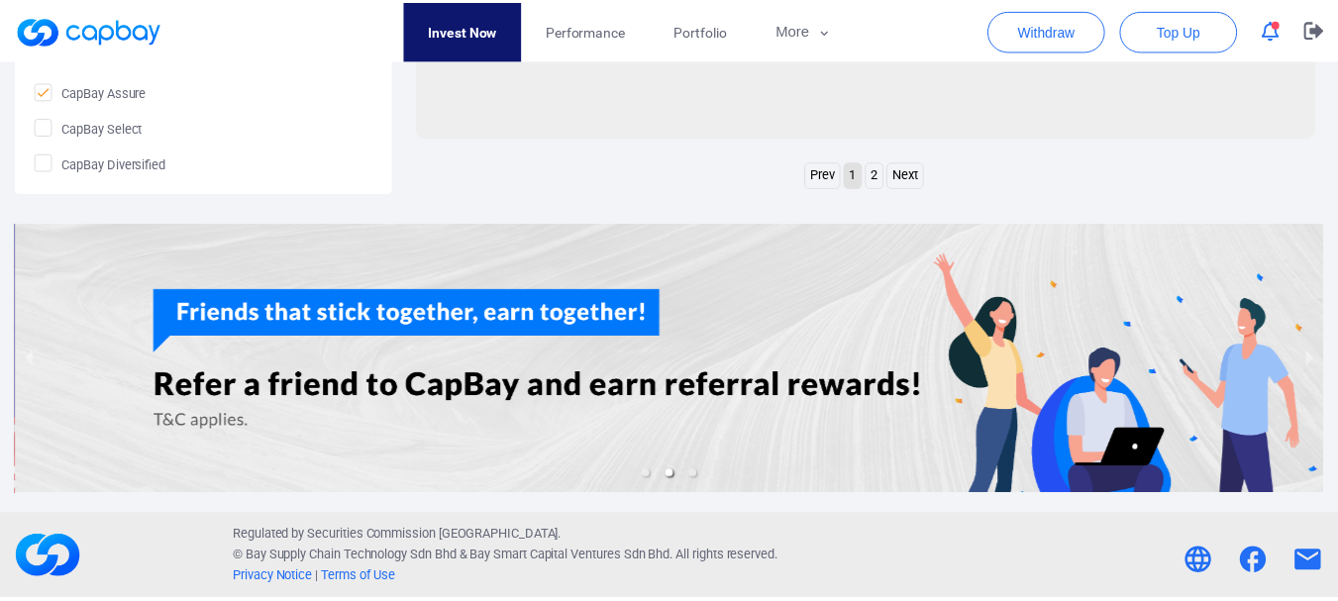
scroll to position [1043, 0]
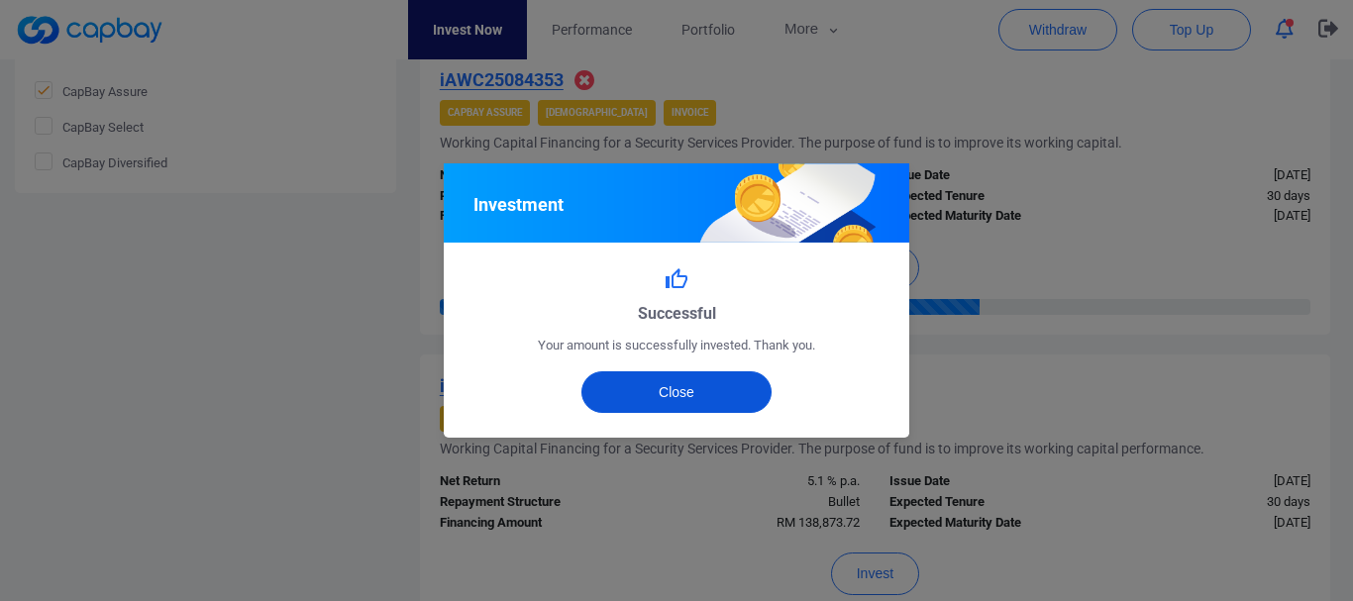
click at [732, 387] on button "Close" at bounding box center [677, 393] width 191 height 42
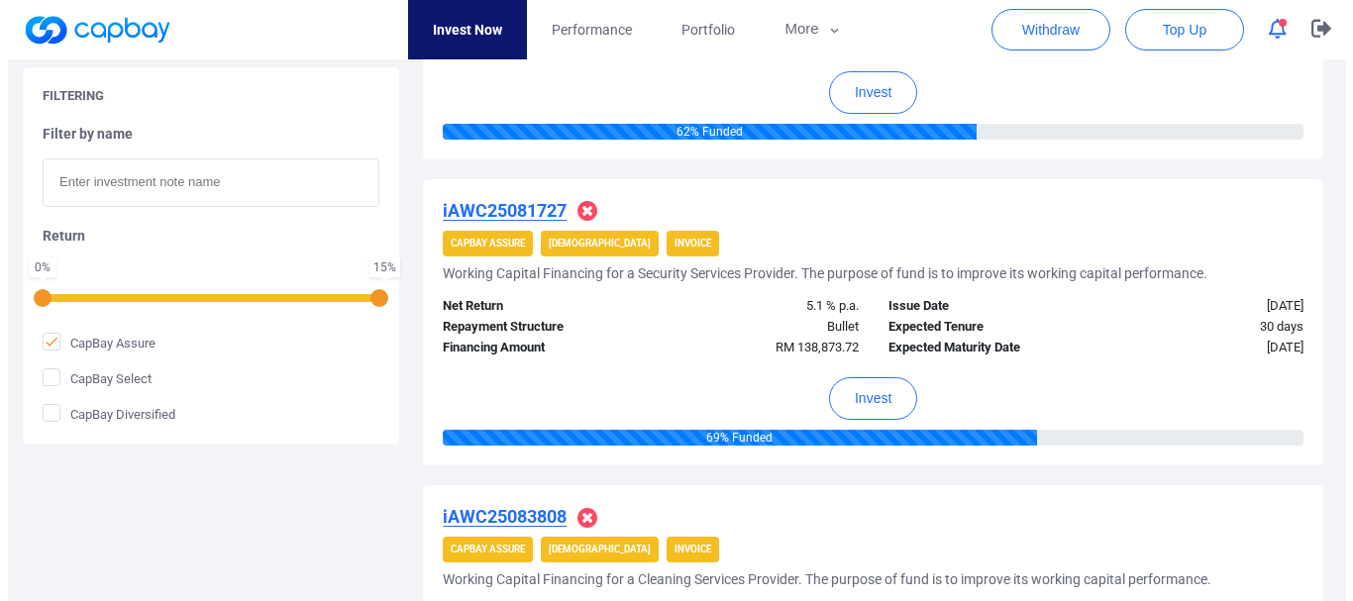
scroll to position [1714, 0]
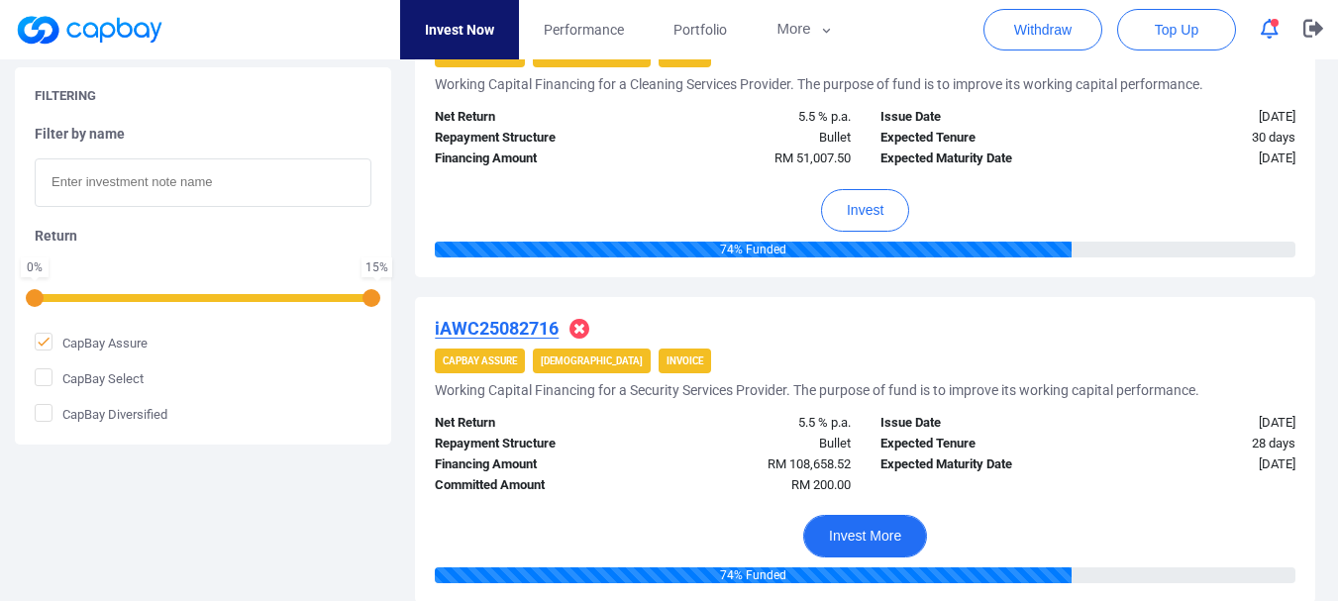
click at [867, 531] on button "Invest More" at bounding box center [865, 536] width 124 height 43
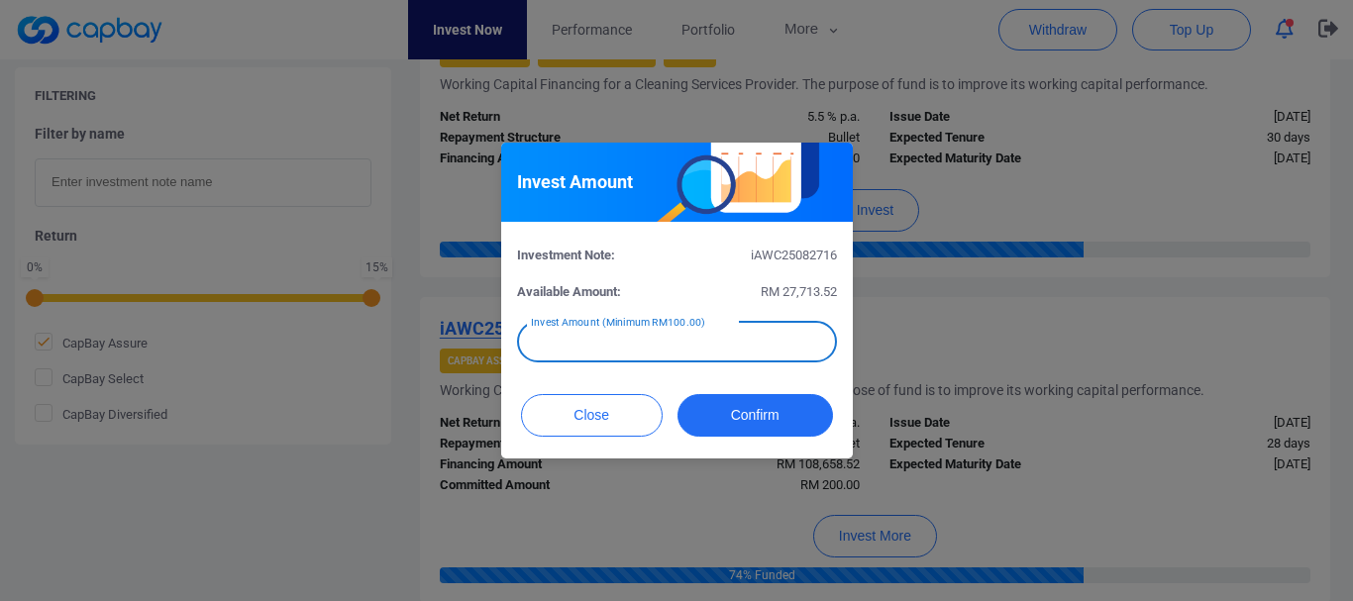
click at [687, 334] on div "Invest Amount (Minimum RM100.00) Invest Amount (Minimum RM100.00)" at bounding box center [677, 340] width 320 height 45
type input "RM 400"
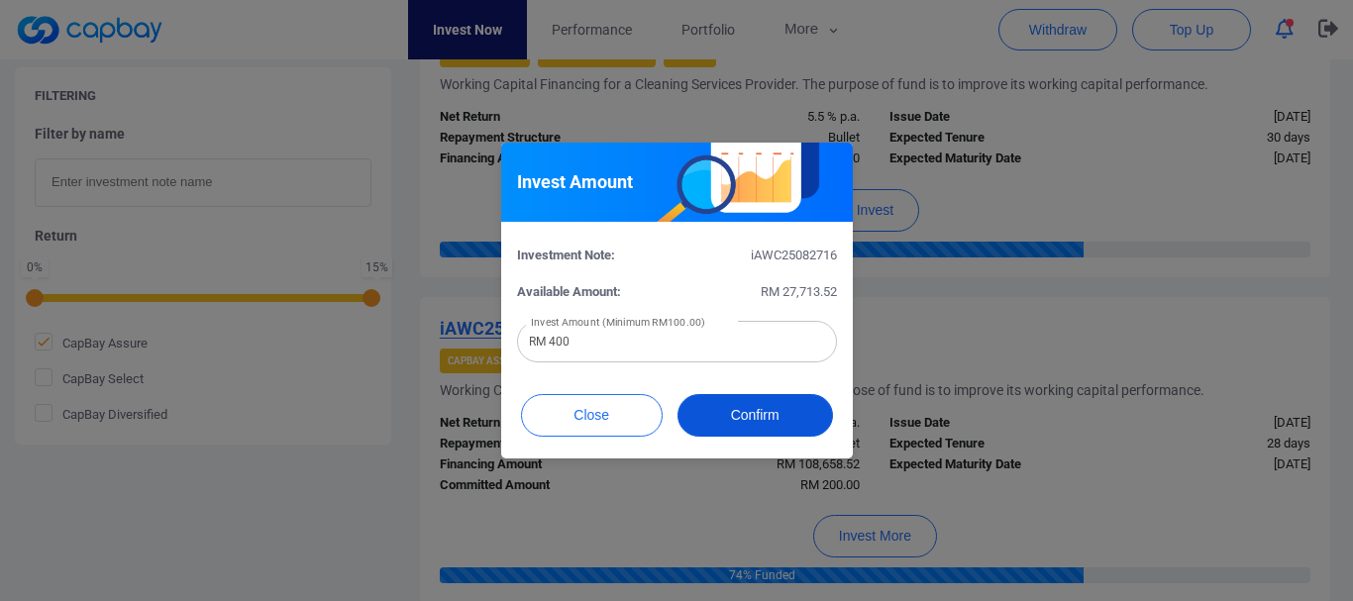
click at [747, 407] on button "Confirm" at bounding box center [756, 415] width 156 height 43
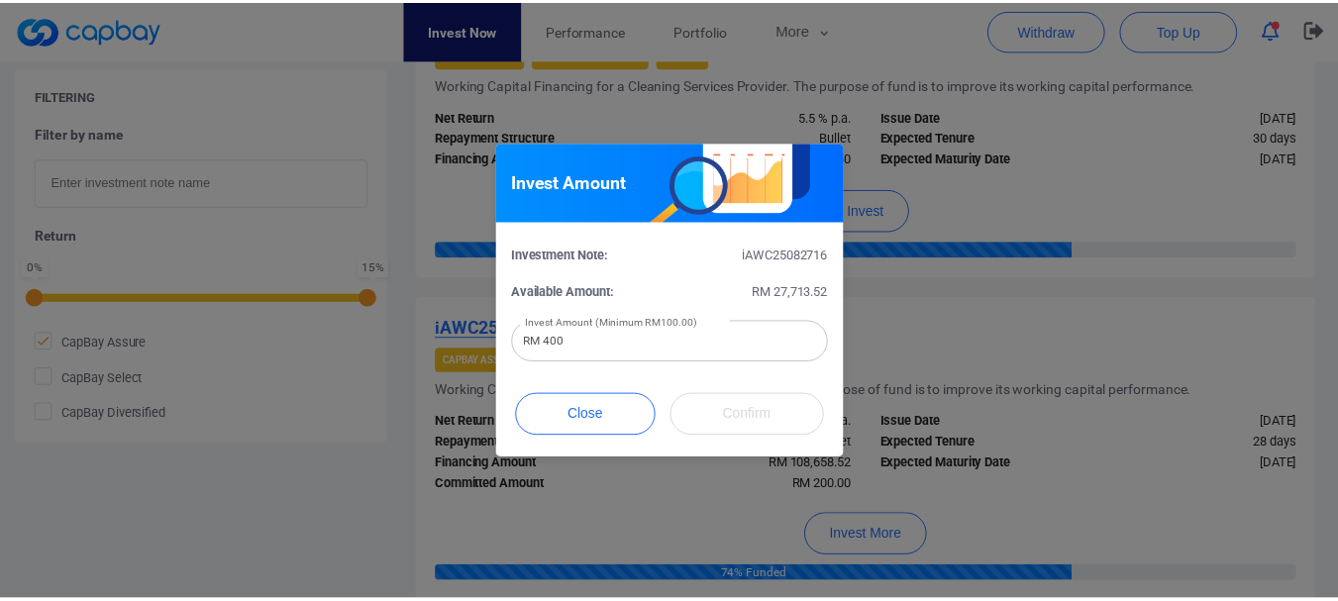
scroll to position [1043, 0]
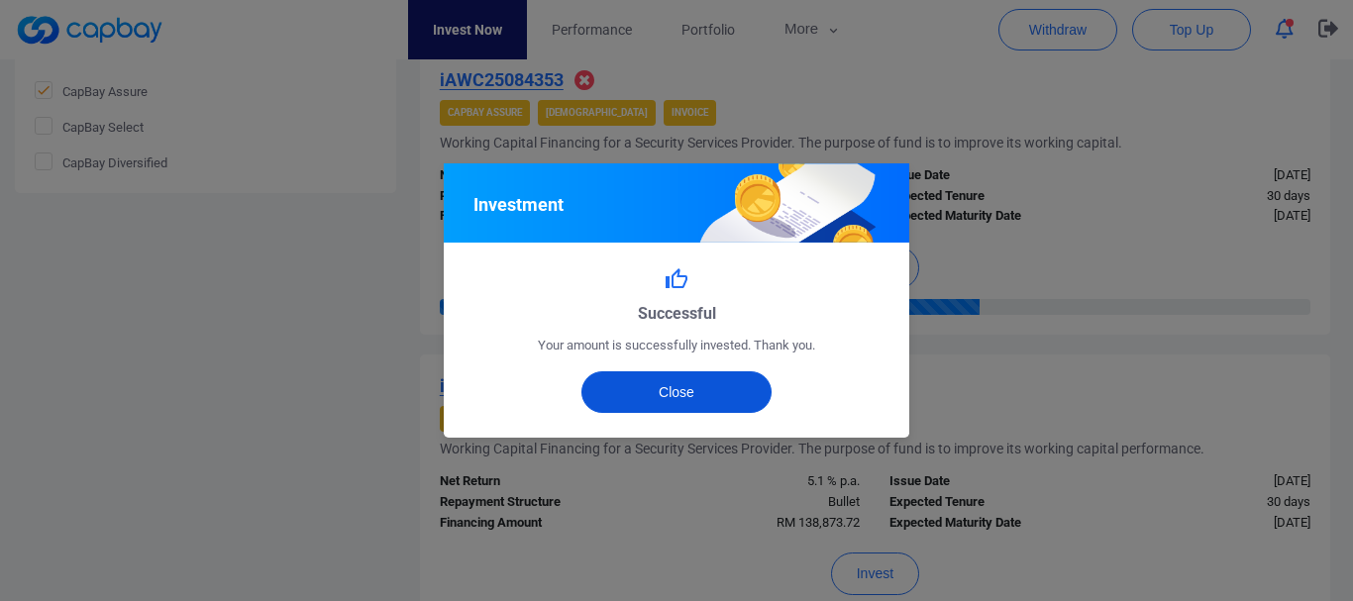
click at [727, 390] on button "Close" at bounding box center [677, 393] width 191 height 42
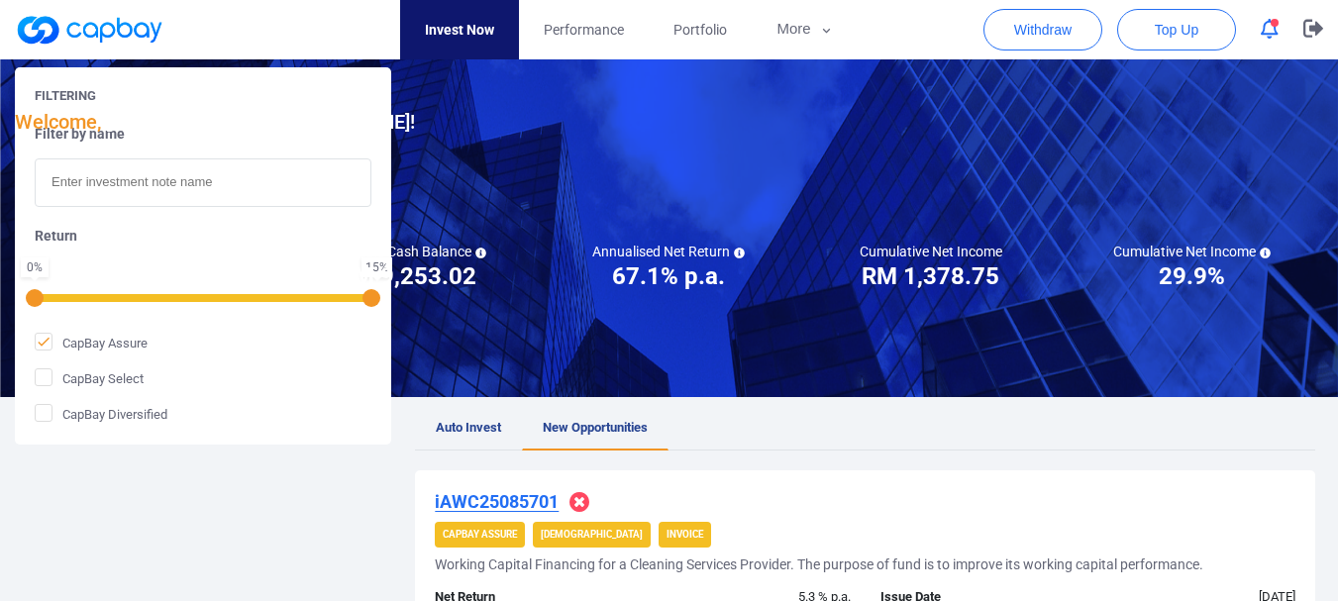
scroll to position [0, 0]
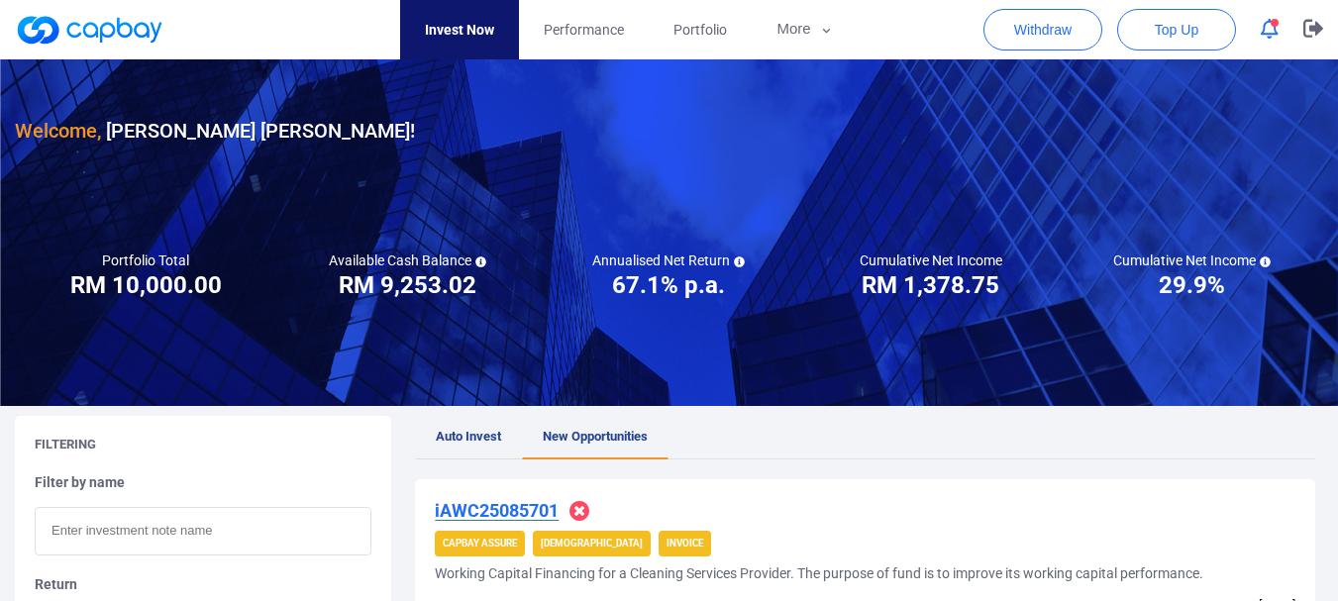
click at [473, 439] on span "Auto Invest" at bounding box center [468, 436] width 65 height 15
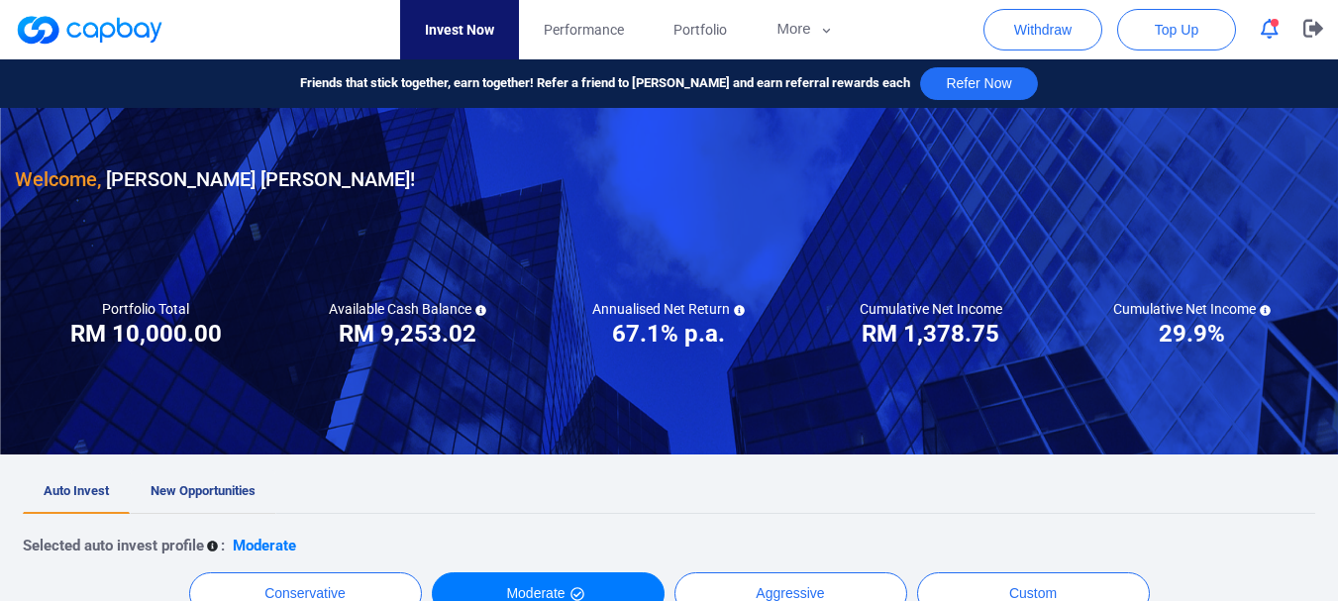
click at [238, 479] on link "New Opportunities" at bounding box center [203, 493] width 147 height 44
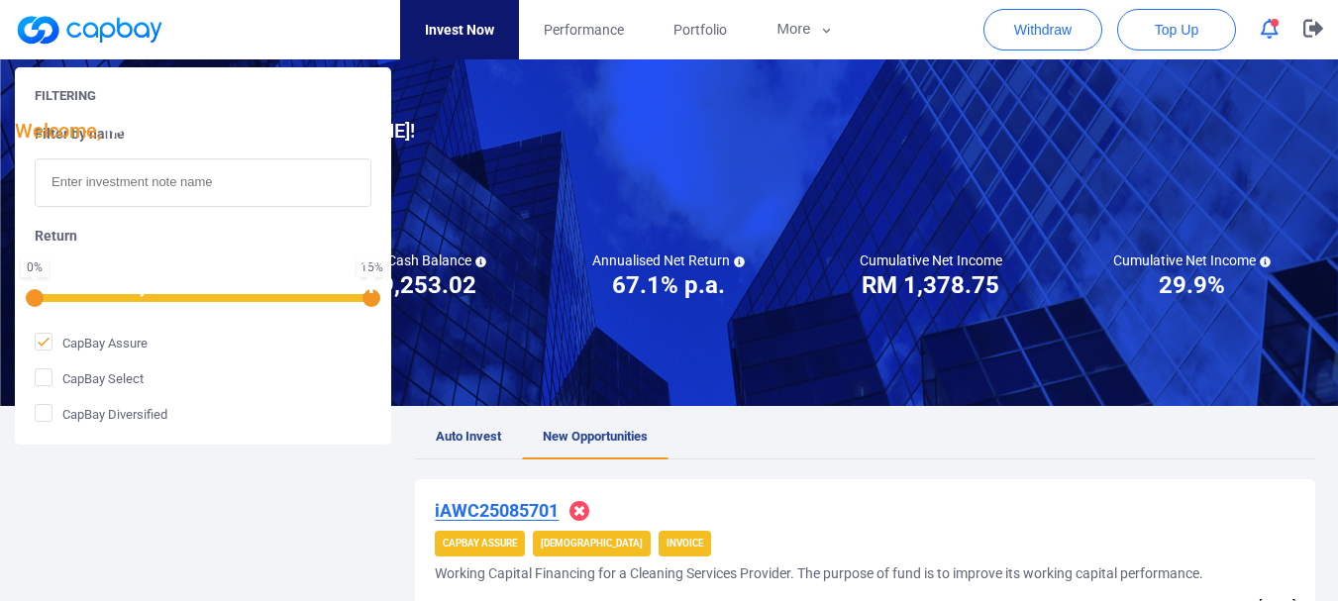
scroll to position [495, 0]
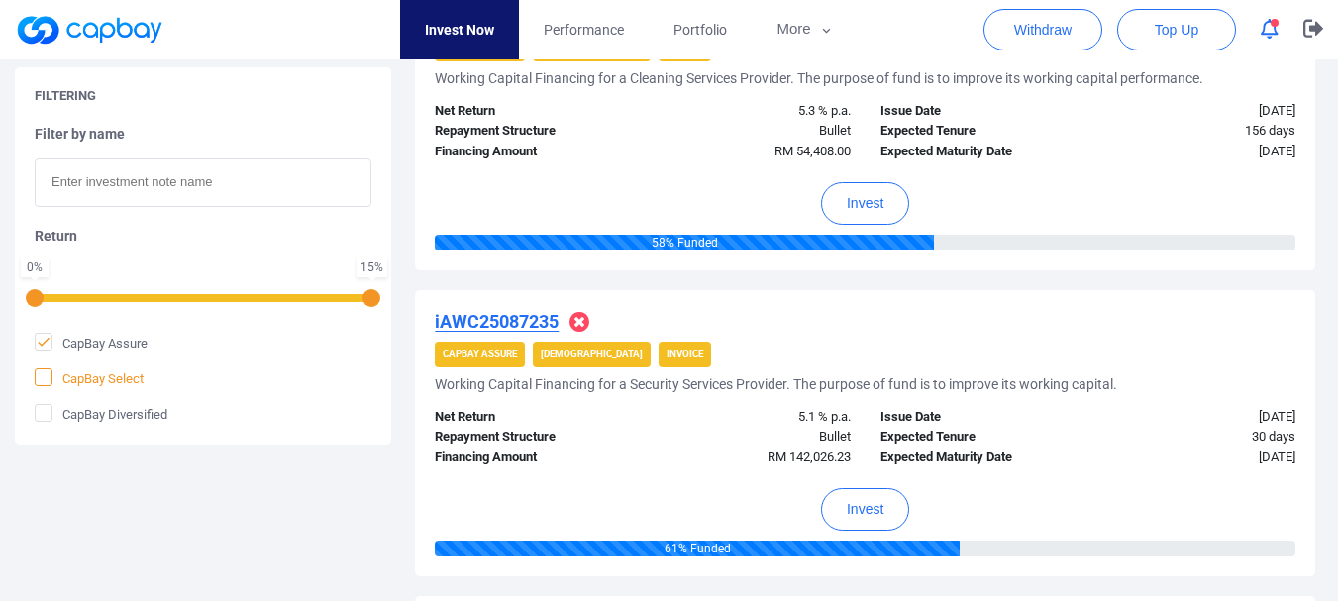
click at [112, 378] on span "CapBay Select" at bounding box center [89, 379] width 109 height 20
click at [0, 0] on input "CapBay Select" at bounding box center [0, 0] width 0 height 0
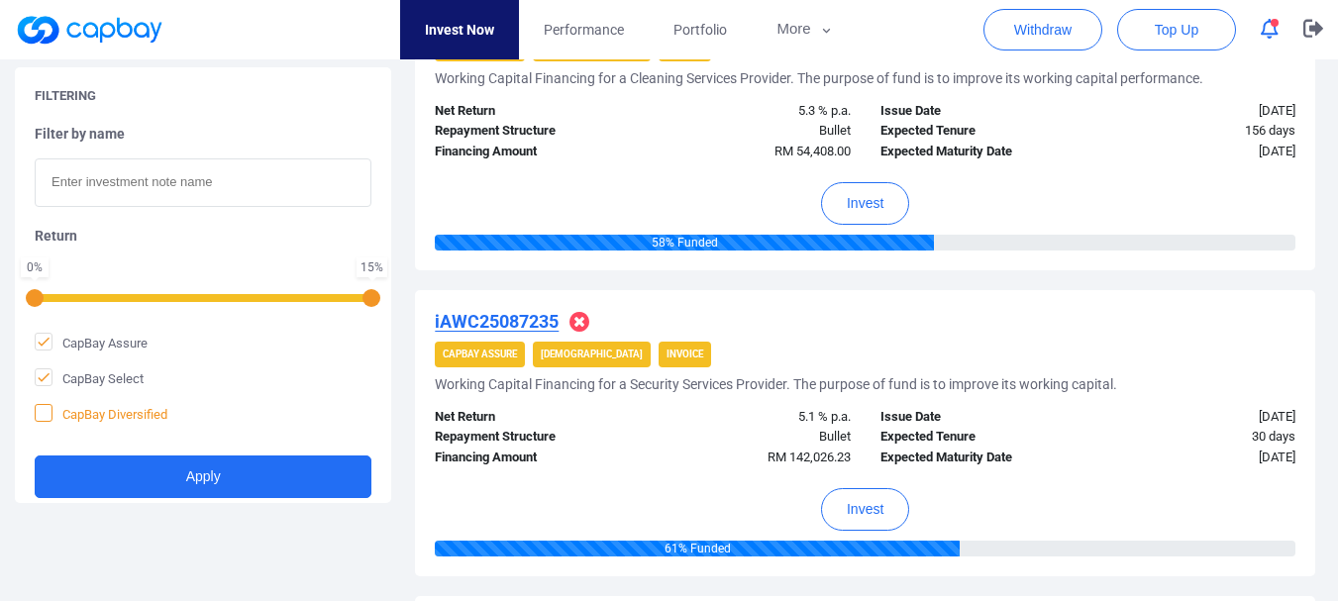
click at [125, 416] on span "CapBay Diversified" at bounding box center [101, 414] width 133 height 20
click at [0, 0] on input "CapBay Diversified" at bounding box center [0, 0] width 0 height 0
click at [122, 348] on span "CapBay Assure" at bounding box center [91, 343] width 113 height 20
click at [0, 0] on input "CapBay Assure" at bounding box center [0, 0] width 0 height 0
click at [142, 452] on form "CapBay Assure CapBay Select CapBay Diversified Apply" at bounding box center [203, 415] width 337 height 165
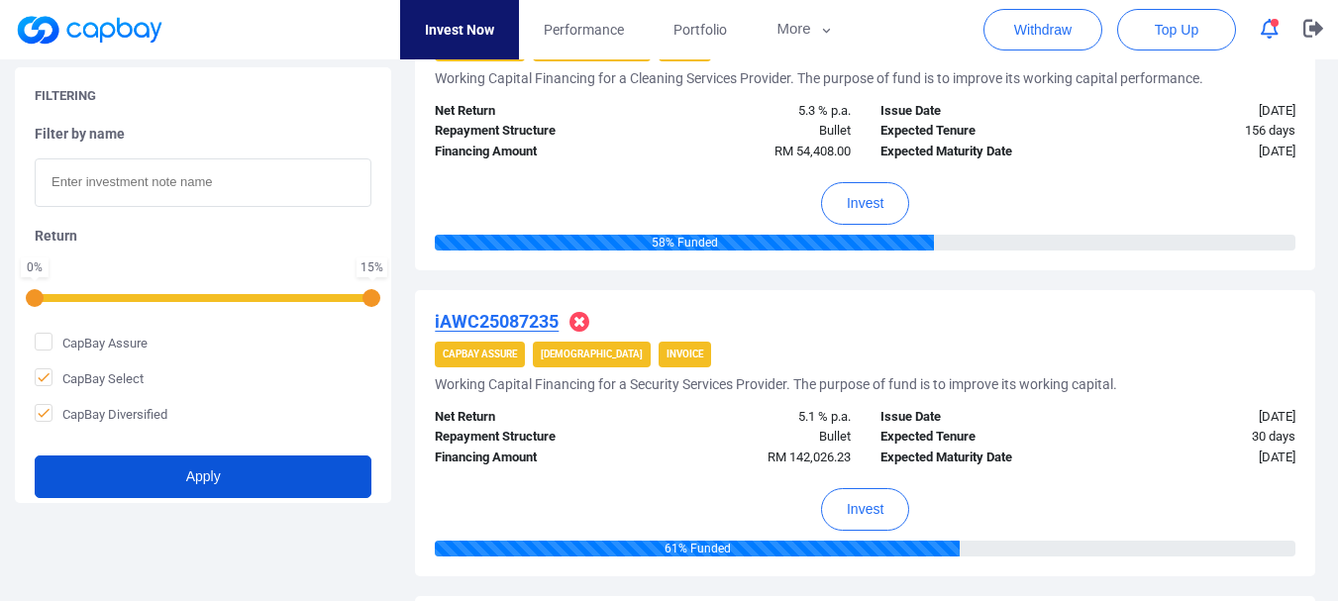
click at [153, 464] on button "Apply" at bounding box center [203, 477] width 337 height 43
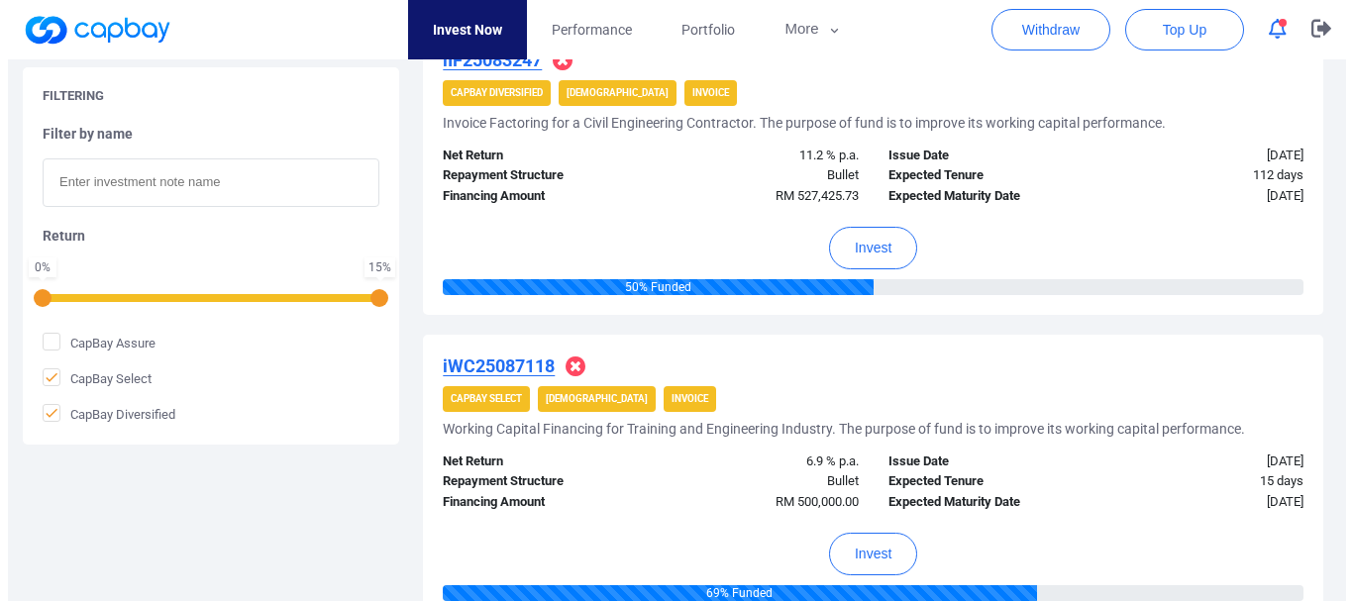
scroll to position [297, 0]
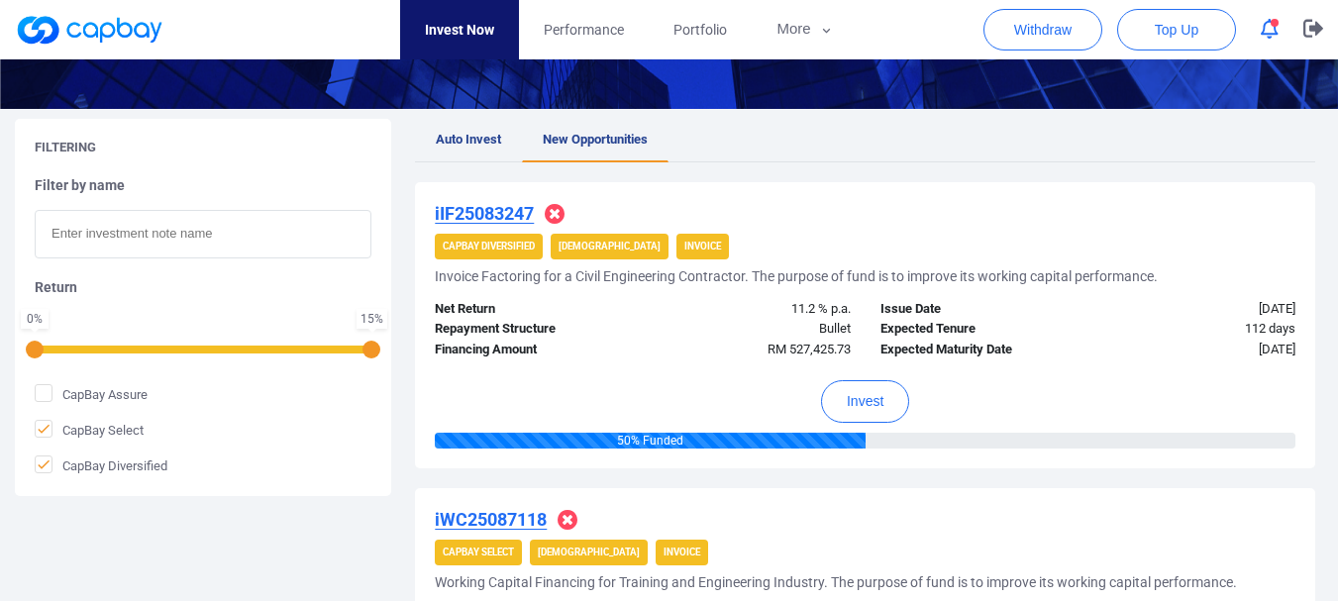
click at [504, 220] on u "iIF25083247" at bounding box center [484, 213] width 99 height 21
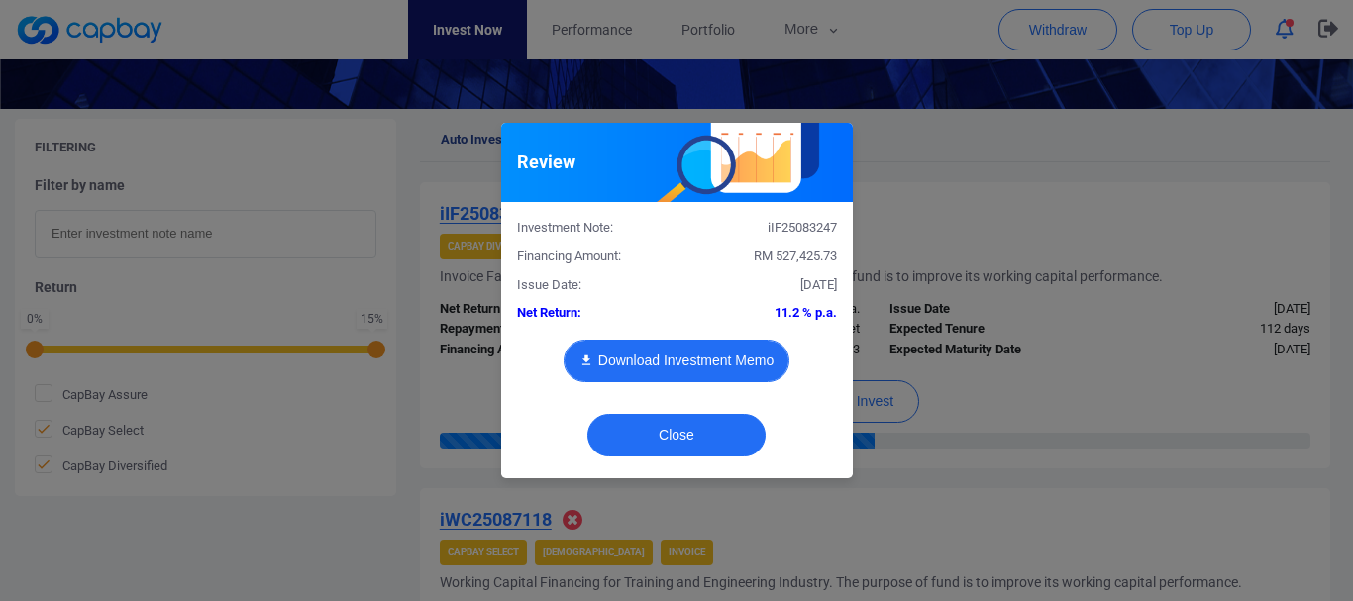
click at [644, 380] on button "Download Investment Memo" at bounding box center [677, 361] width 226 height 43
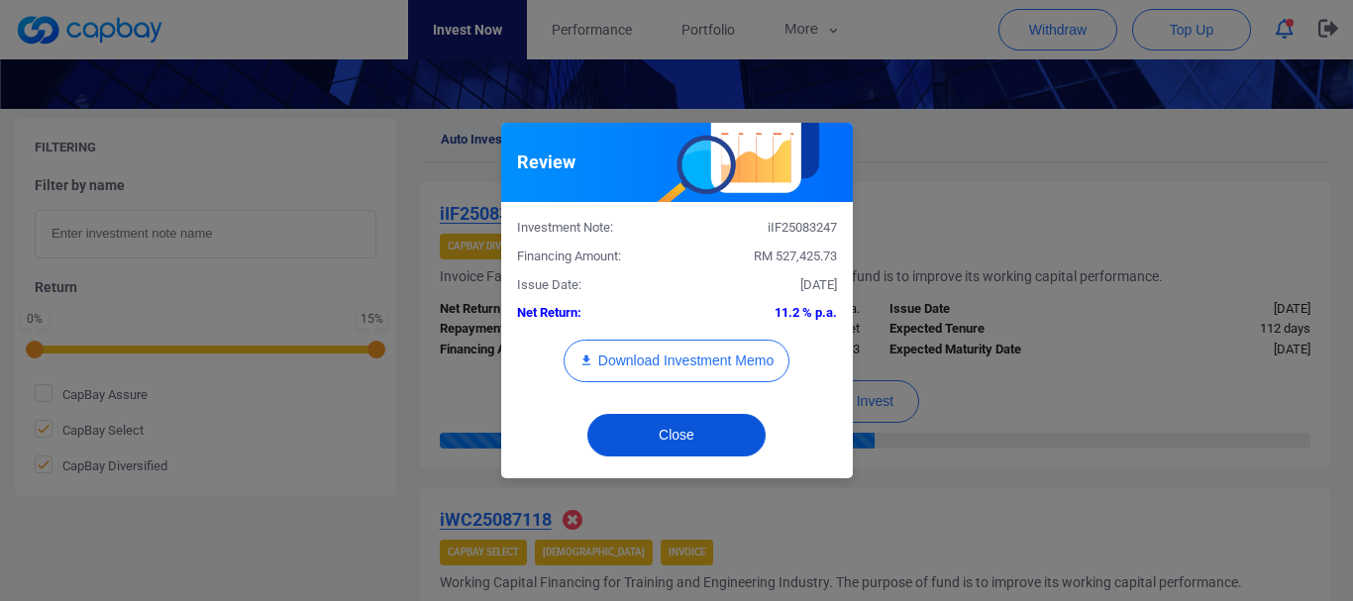
click at [706, 437] on button "Close" at bounding box center [676, 435] width 178 height 43
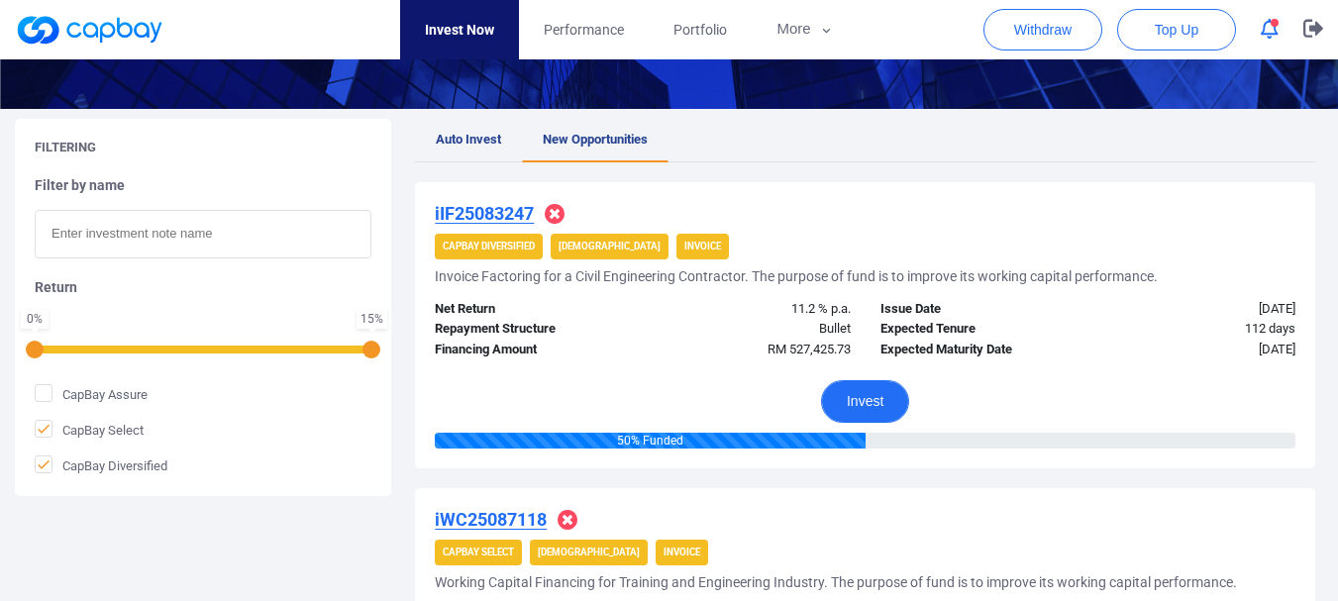
click at [852, 406] on button "Invest" at bounding box center [865, 401] width 88 height 43
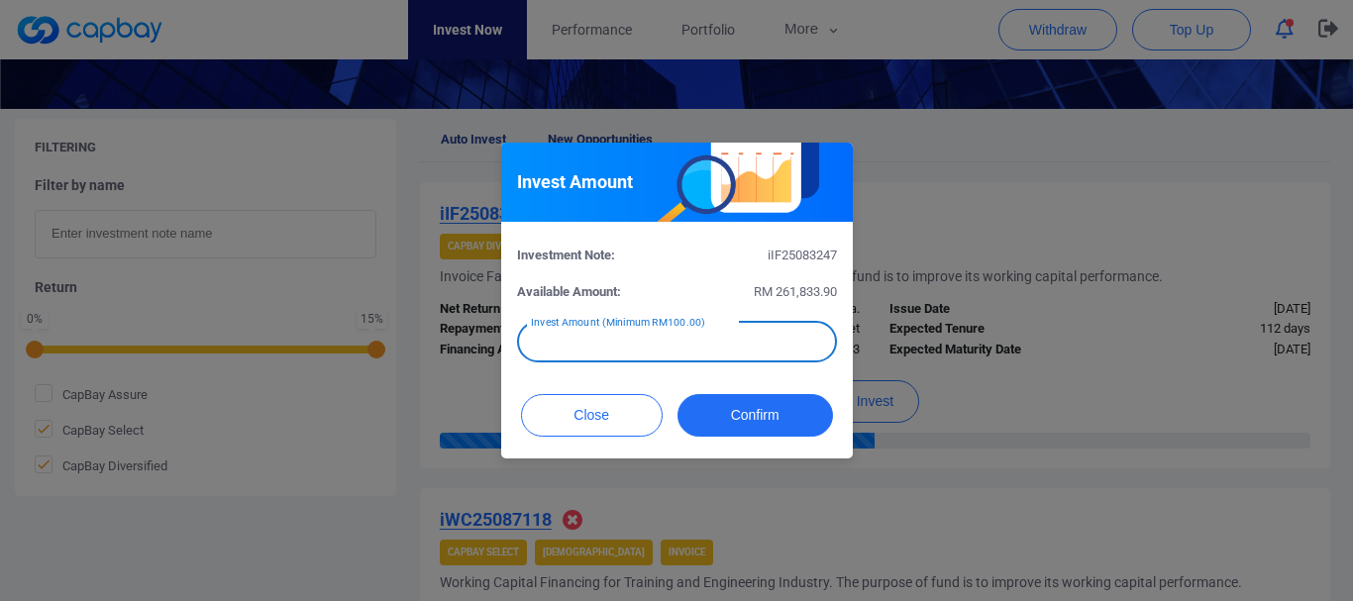
click at [716, 342] on input "text" at bounding box center [677, 342] width 320 height 42
click at [617, 416] on button "Close" at bounding box center [592, 415] width 142 height 43
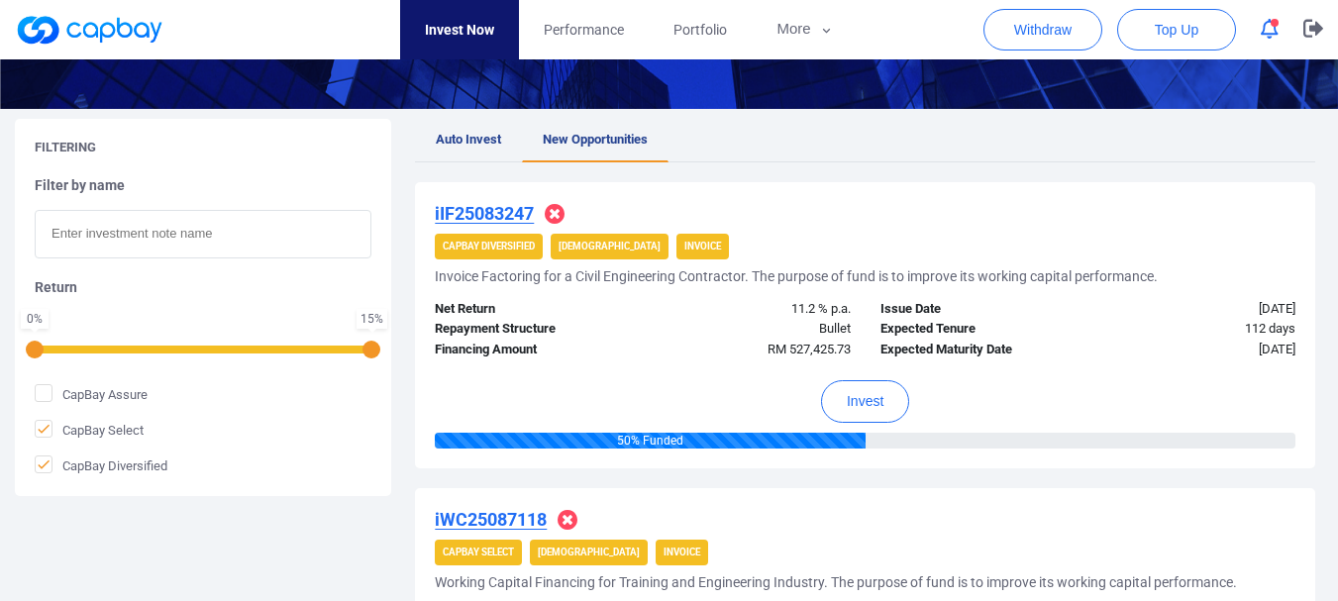
click at [485, 205] on u "iIF25083247" at bounding box center [484, 213] width 99 height 21
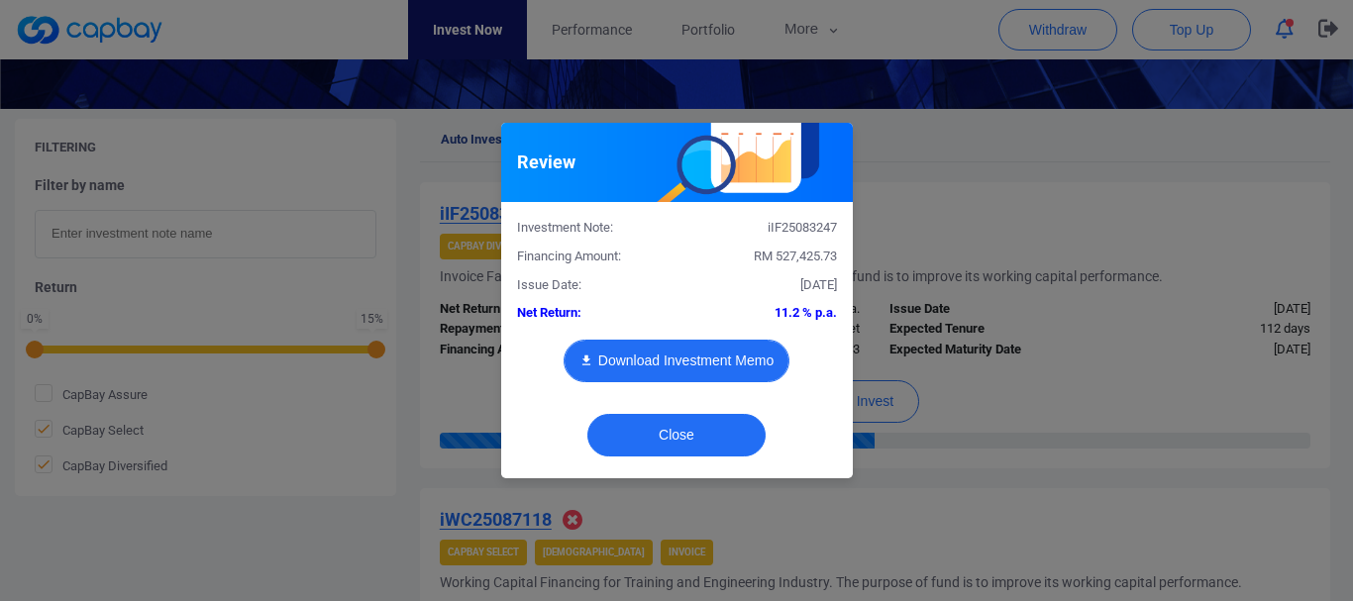
click at [694, 355] on button "Download Investment Memo" at bounding box center [677, 361] width 226 height 43
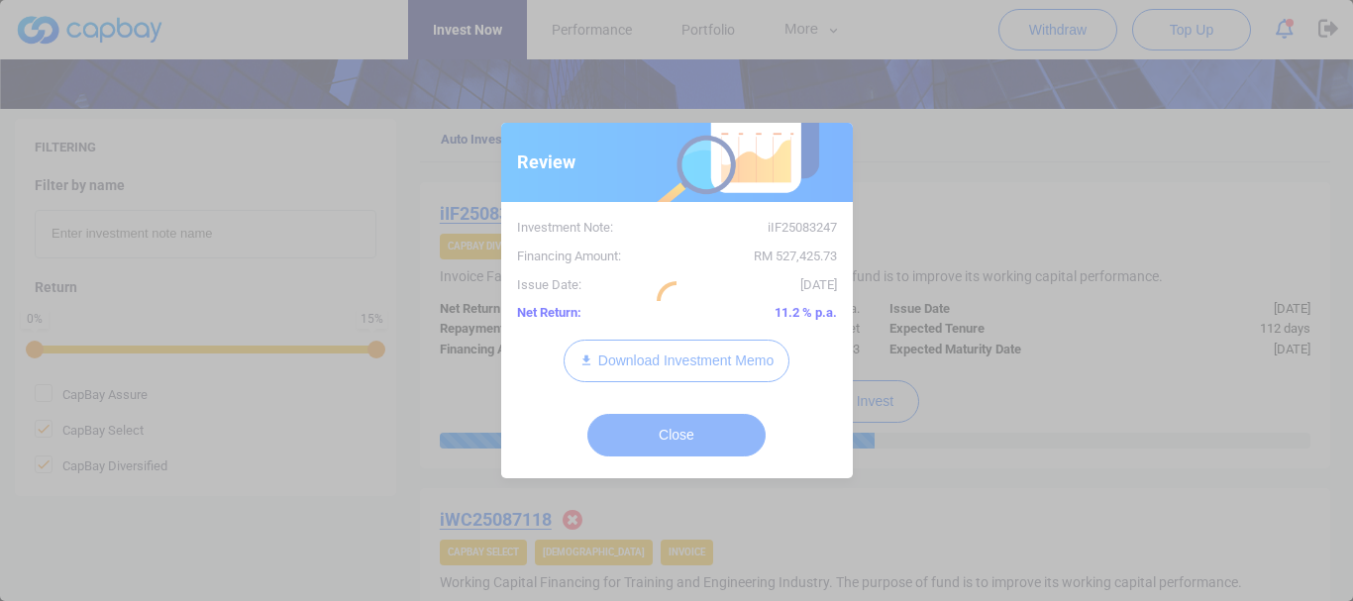
click at [666, 428] on div at bounding box center [676, 300] width 1353 height 601
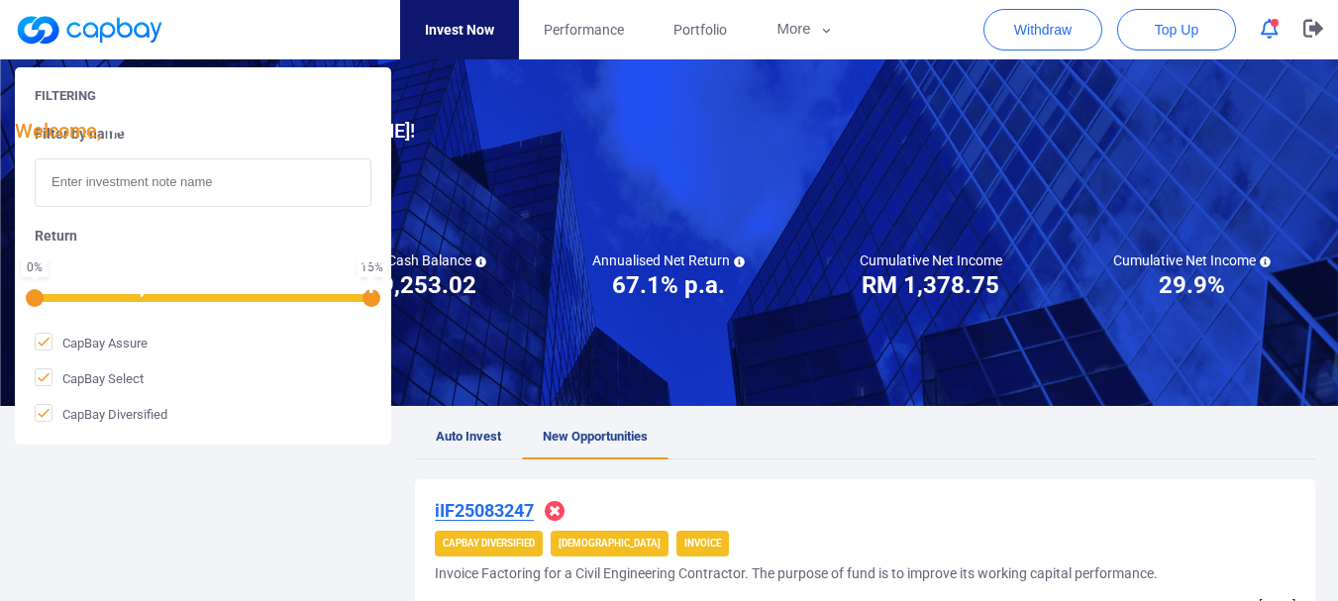
scroll to position [495, 0]
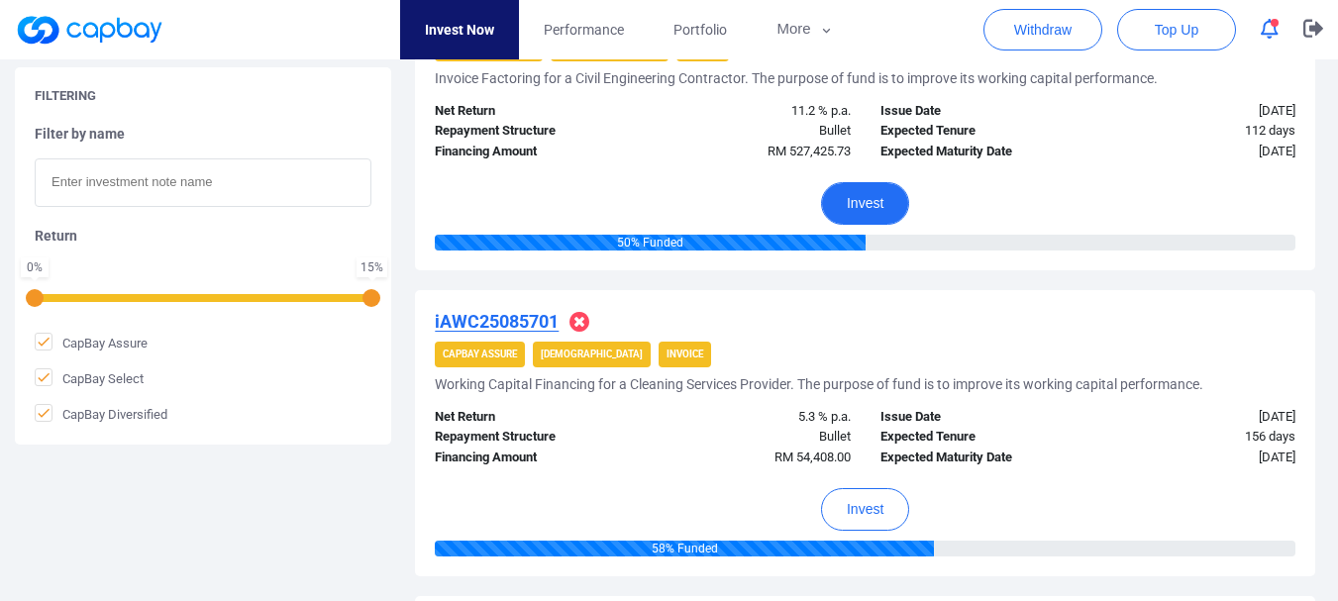
click at [874, 190] on button "Invest" at bounding box center [865, 203] width 88 height 43
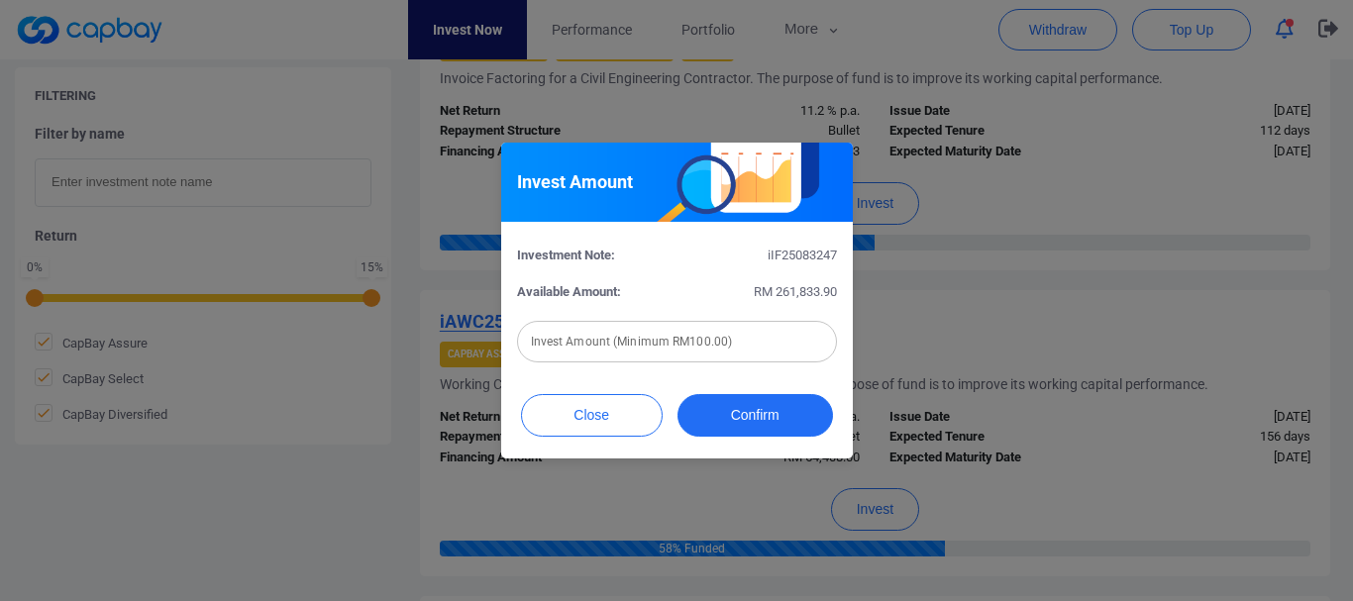
click at [740, 345] on input "text" at bounding box center [677, 342] width 320 height 42
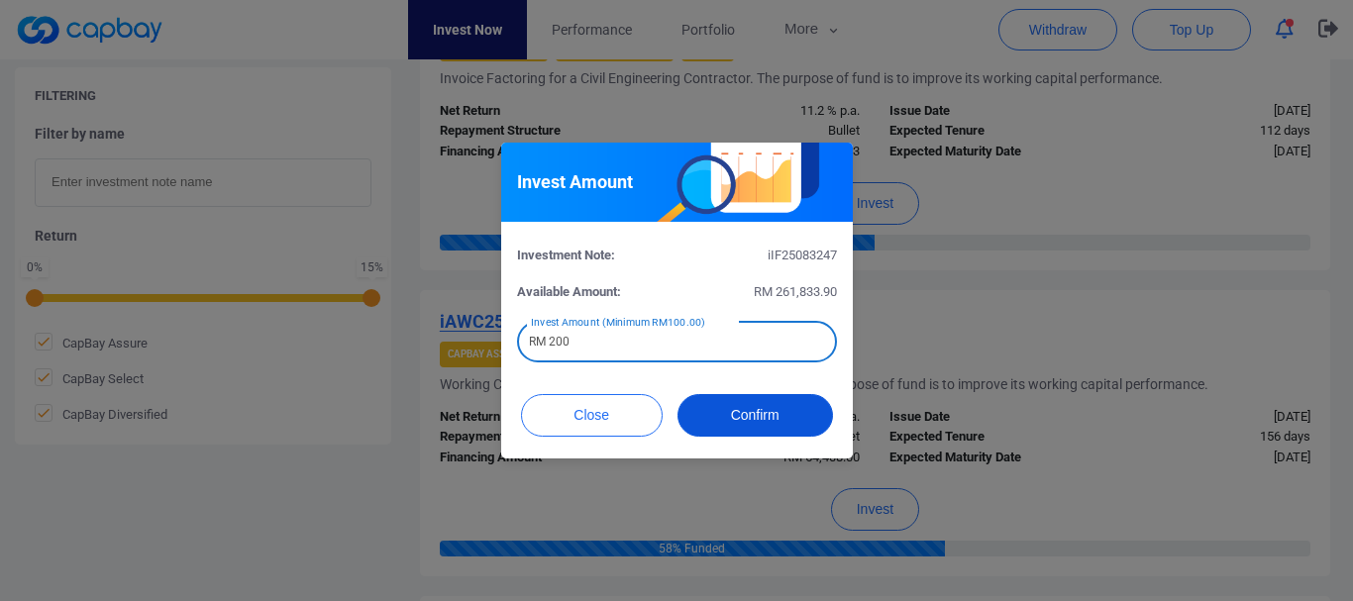
type input "RM 200"
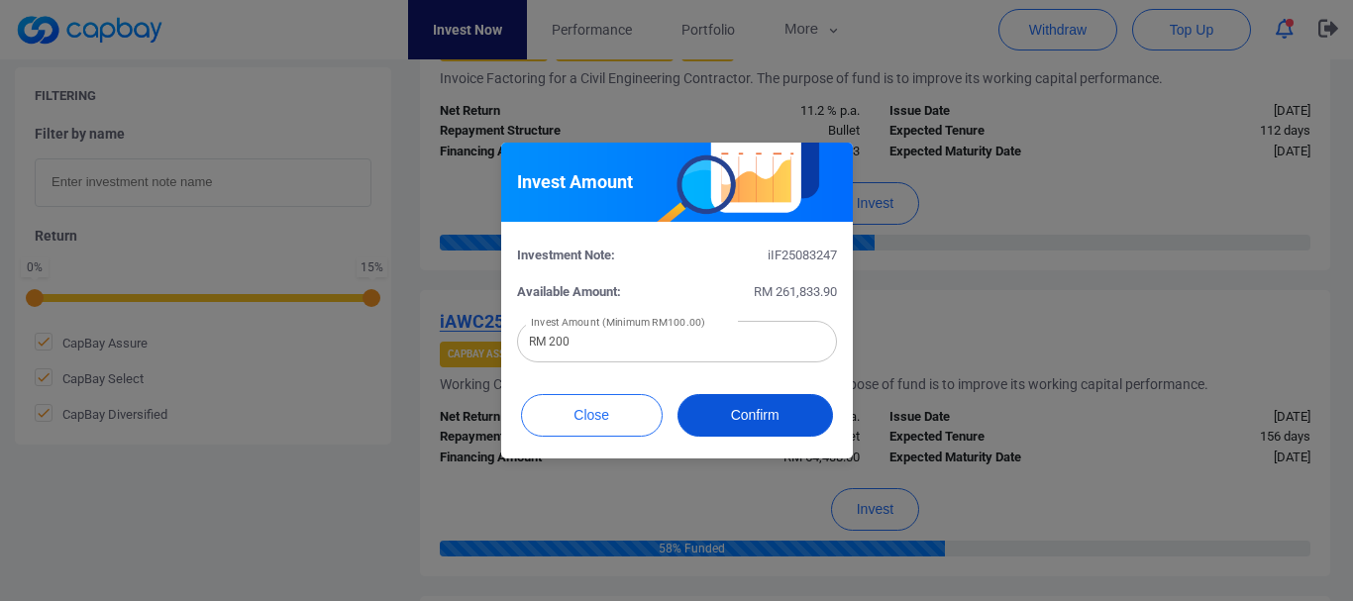
click at [748, 412] on button "Confirm" at bounding box center [756, 415] width 156 height 43
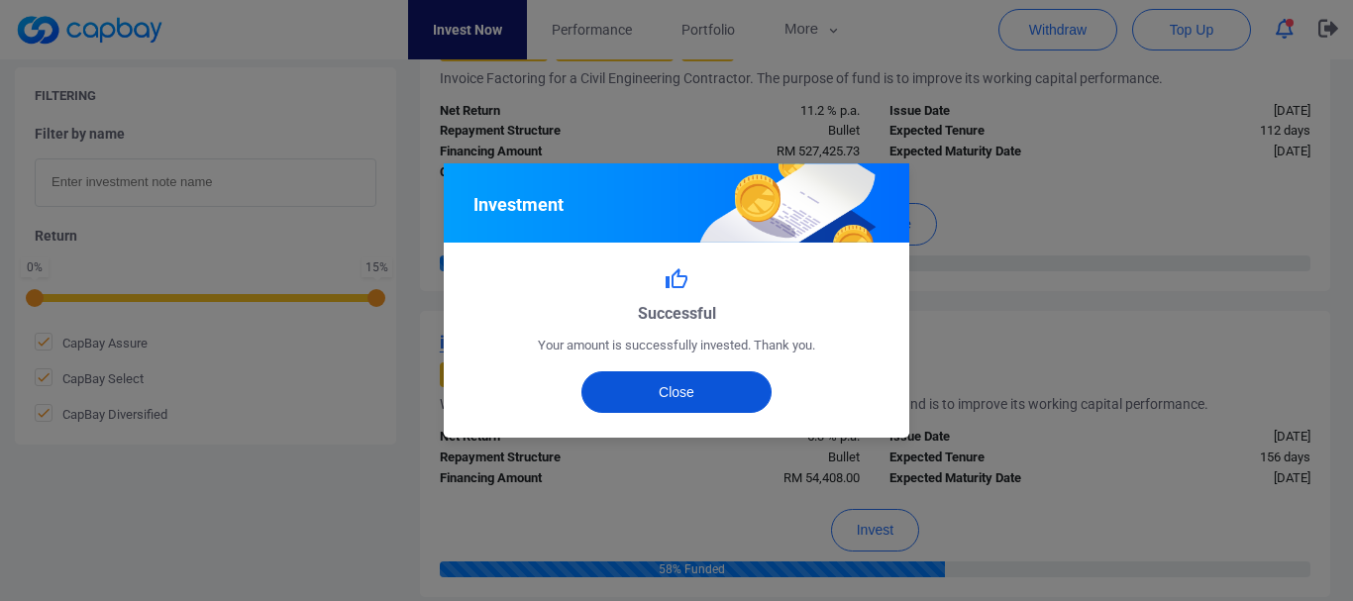
click at [719, 377] on div "Successful Your amount is successfully invested. Thank you. Close" at bounding box center [677, 340] width 466 height 195
click at [719, 378] on button "Close" at bounding box center [677, 393] width 191 height 42
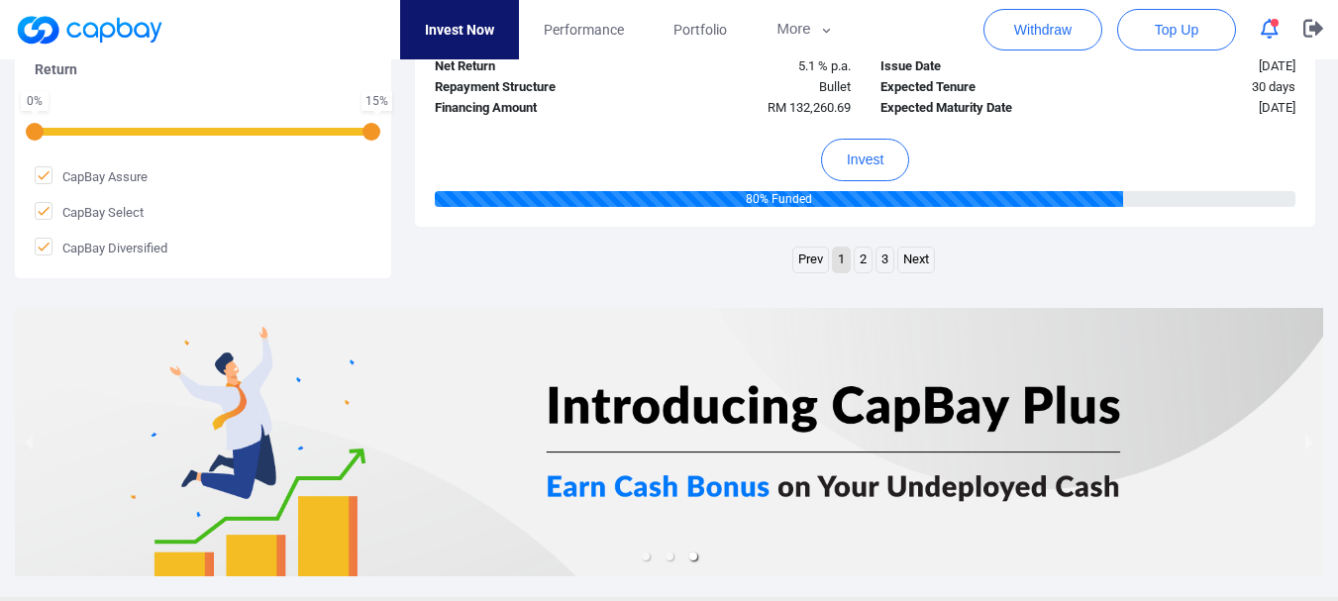
scroll to position [3357, 0]
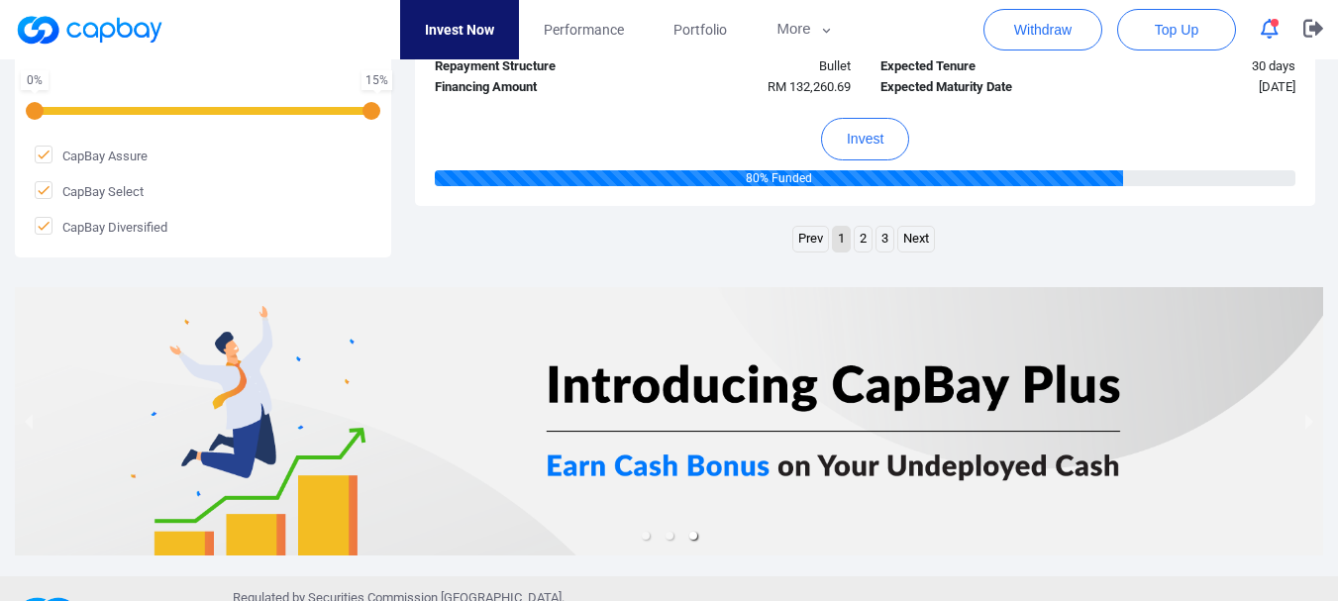
click at [873, 240] on li "2" at bounding box center [863, 239] width 19 height 27
click at [50, 159] on icon at bounding box center [44, 155] width 16 height 16
click at [0, 0] on input "CapBay Assure" at bounding box center [0, 0] width 0 height 0
click at [145, 281] on button "Apply" at bounding box center [203, 289] width 337 height 43
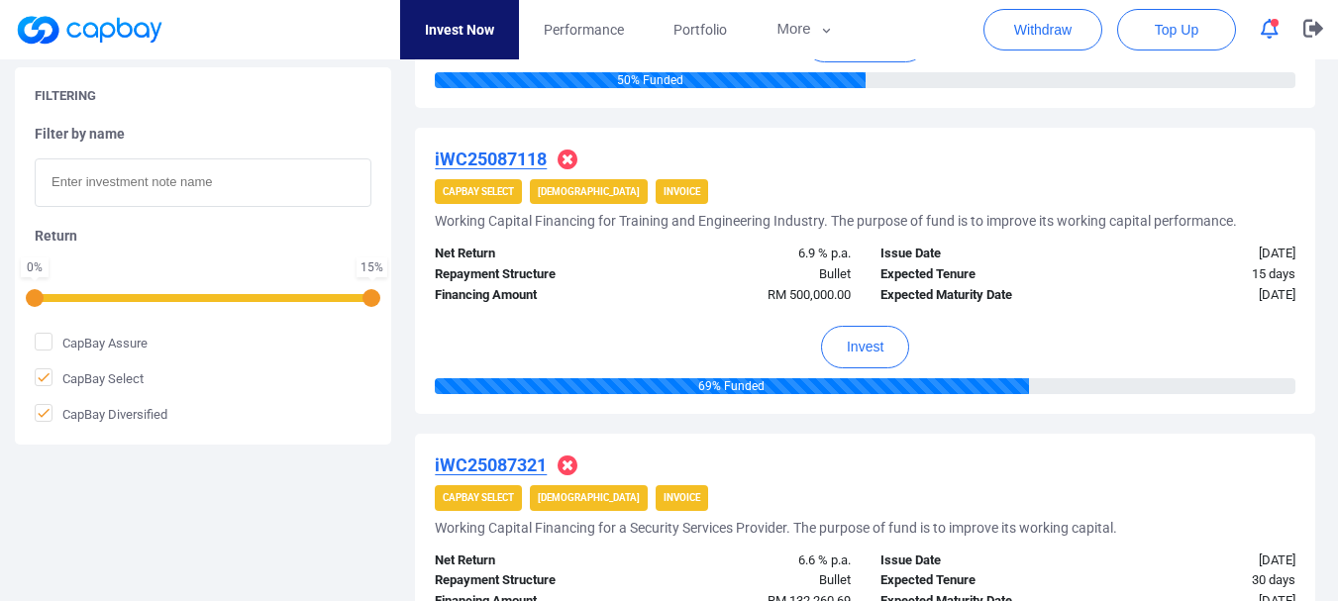
scroll to position [749, 0]
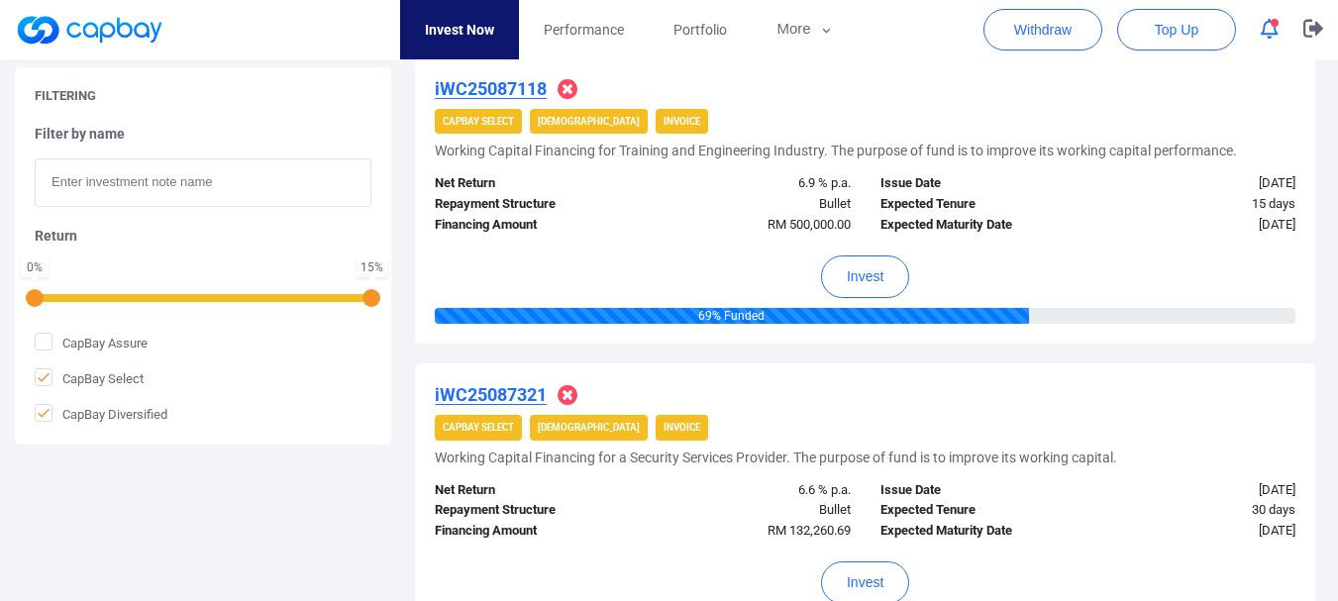
click at [563, 400] on icon at bounding box center [568, 395] width 20 height 20
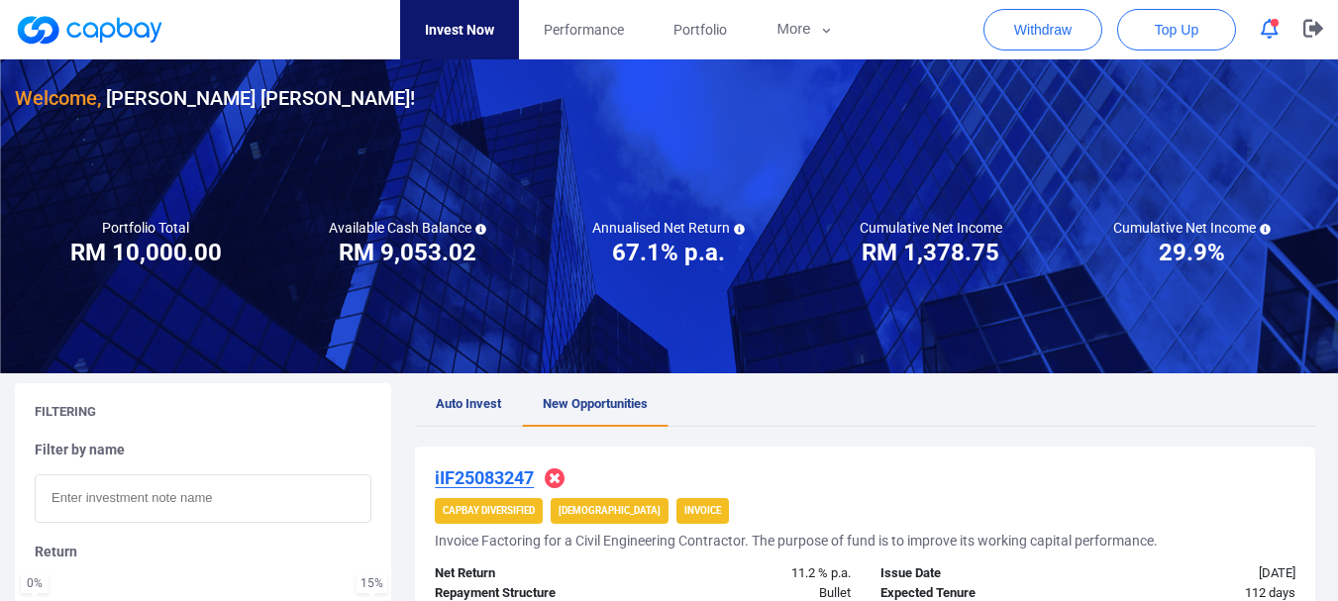
scroll to position [0, 0]
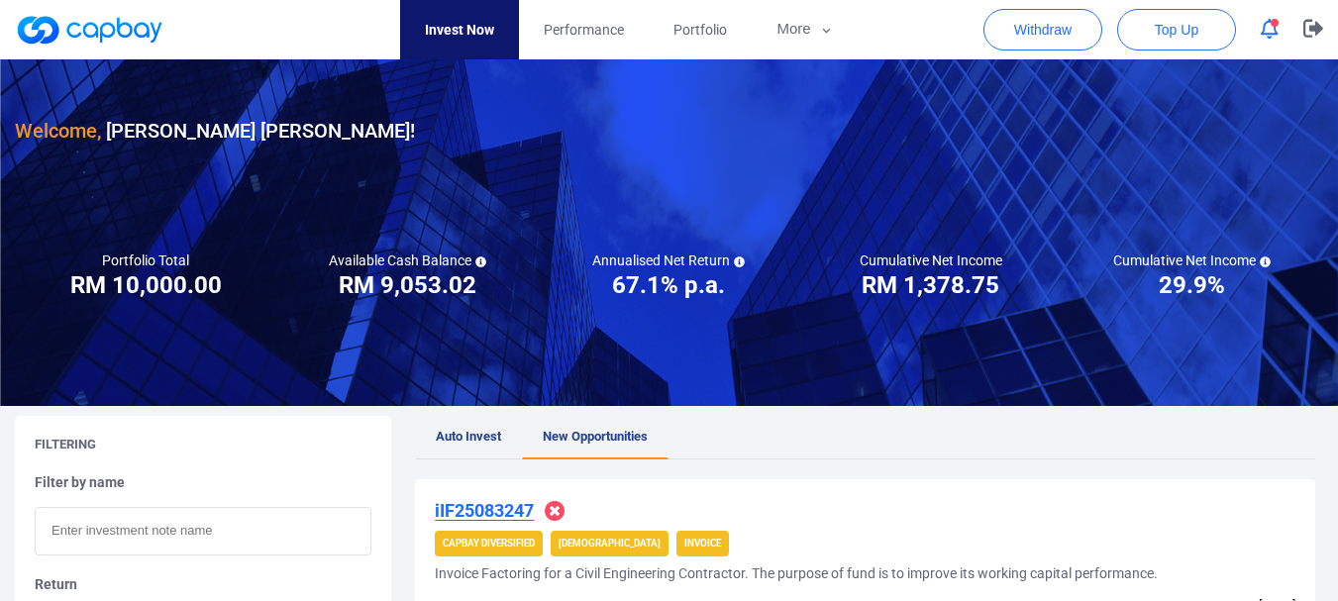
click at [474, 426] on link "Auto Invest" at bounding box center [468, 438] width 107 height 44
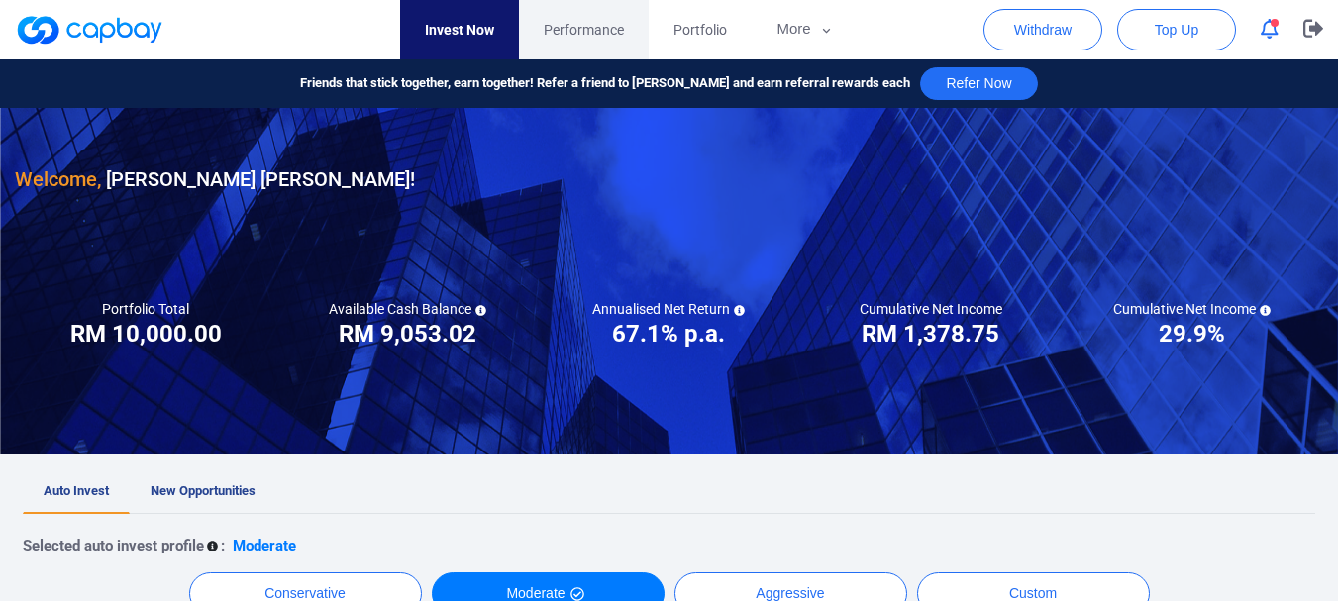
click at [565, 52] on link "Performance" at bounding box center [584, 29] width 130 height 59
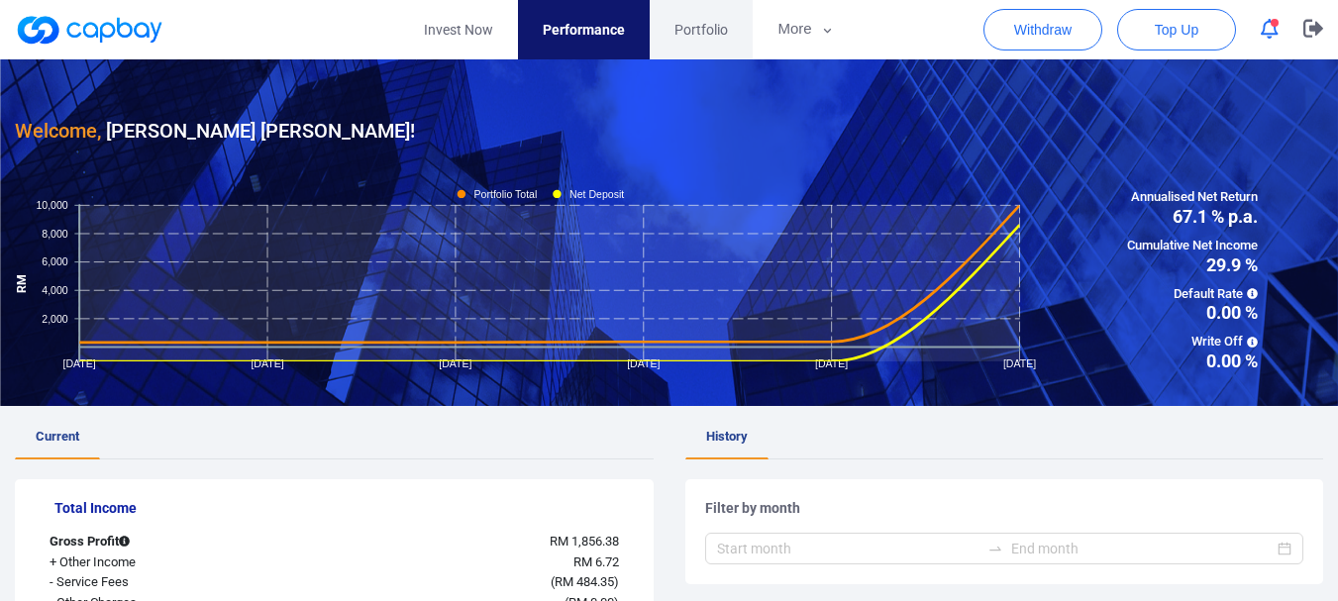
click at [682, 29] on span "Portfolio" at bounding box center [701, 30] width 53 height 22
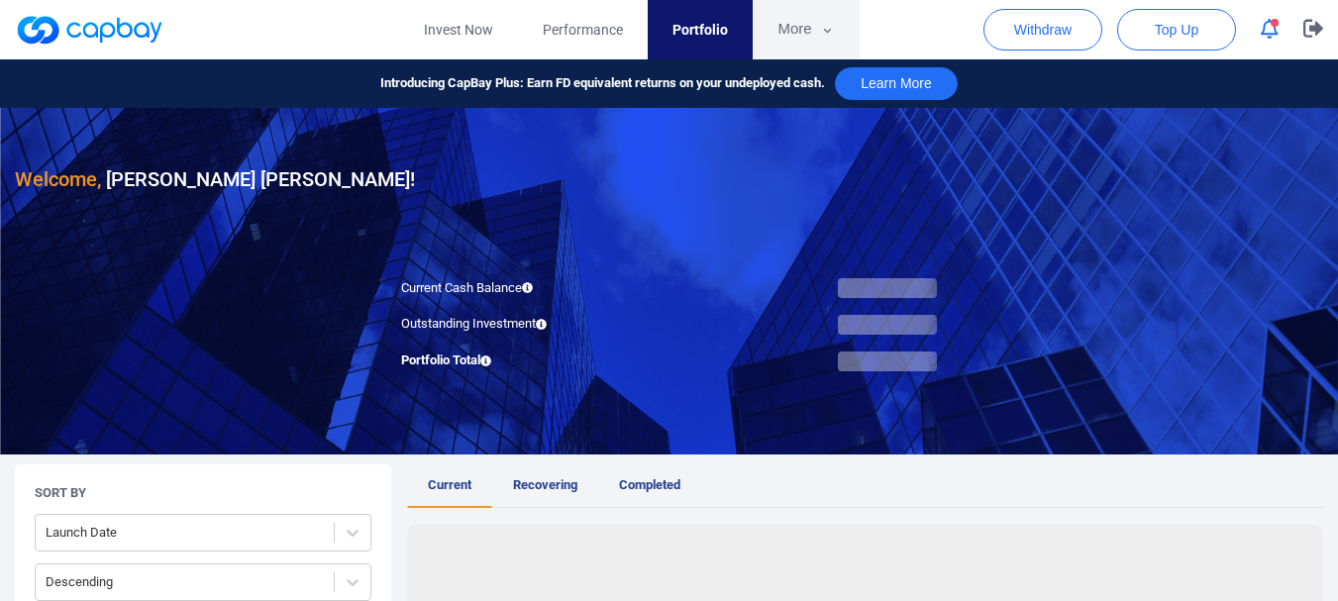
click at [801, 34] on button "More" at bounding box center [806, 29] width 106 height 59
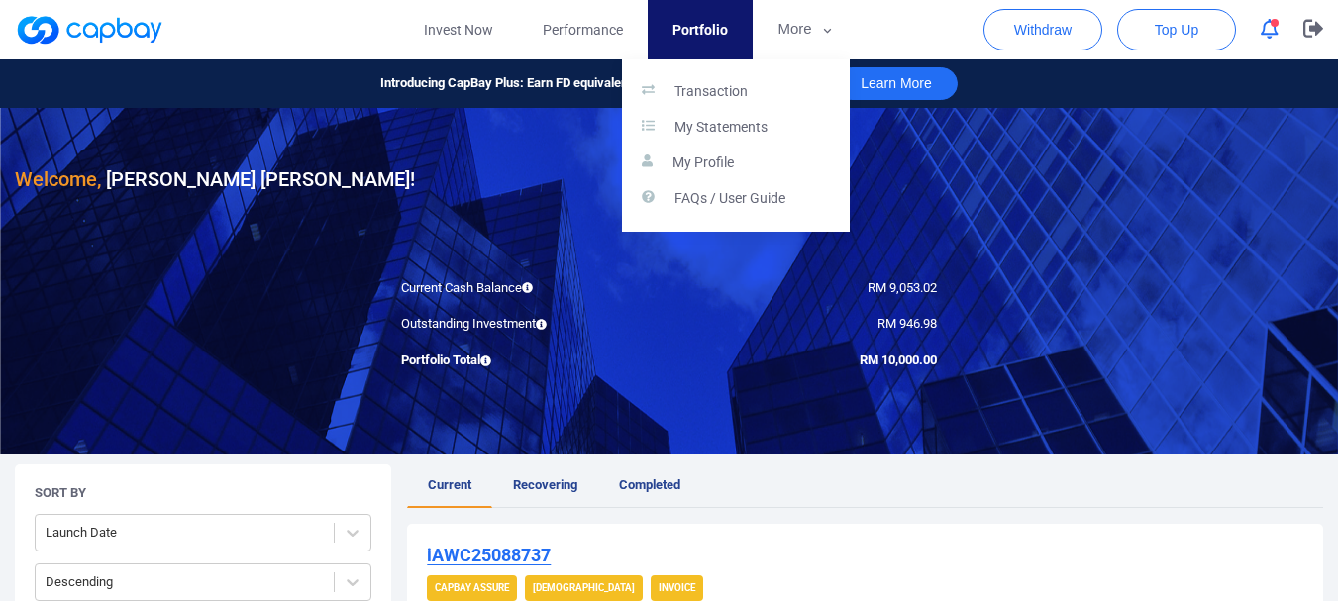
click at [801, 34] on button "button" at bounding box center [669, 300] width 1338 height 601
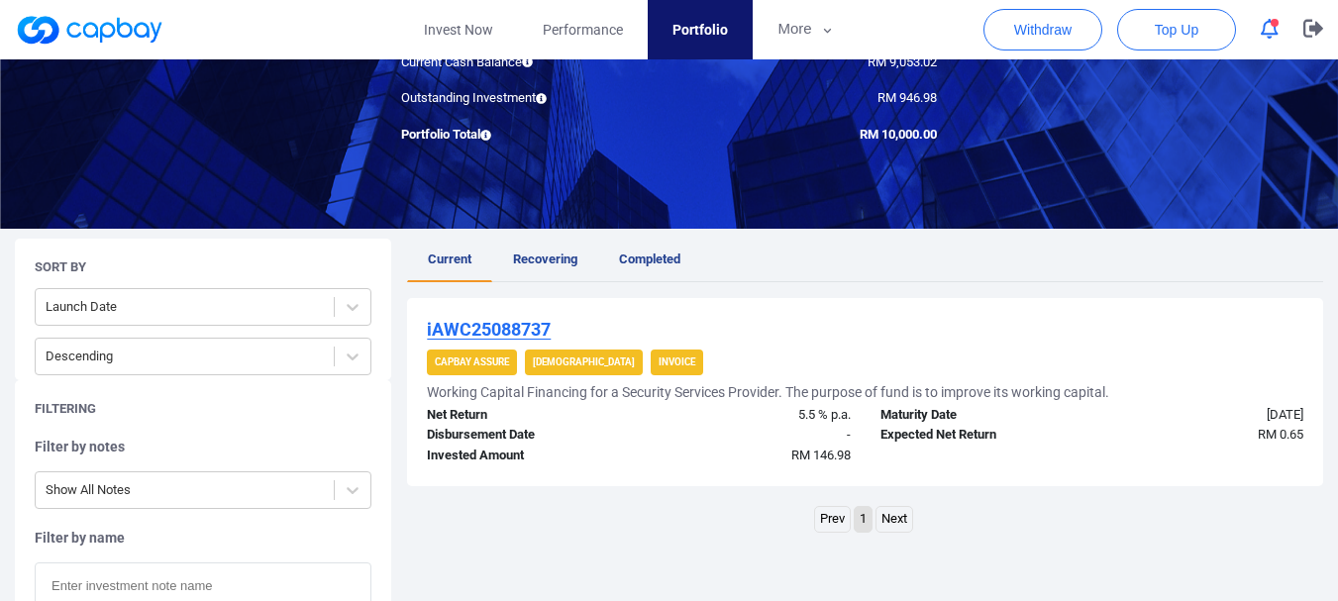
scroll to position [231, 0]
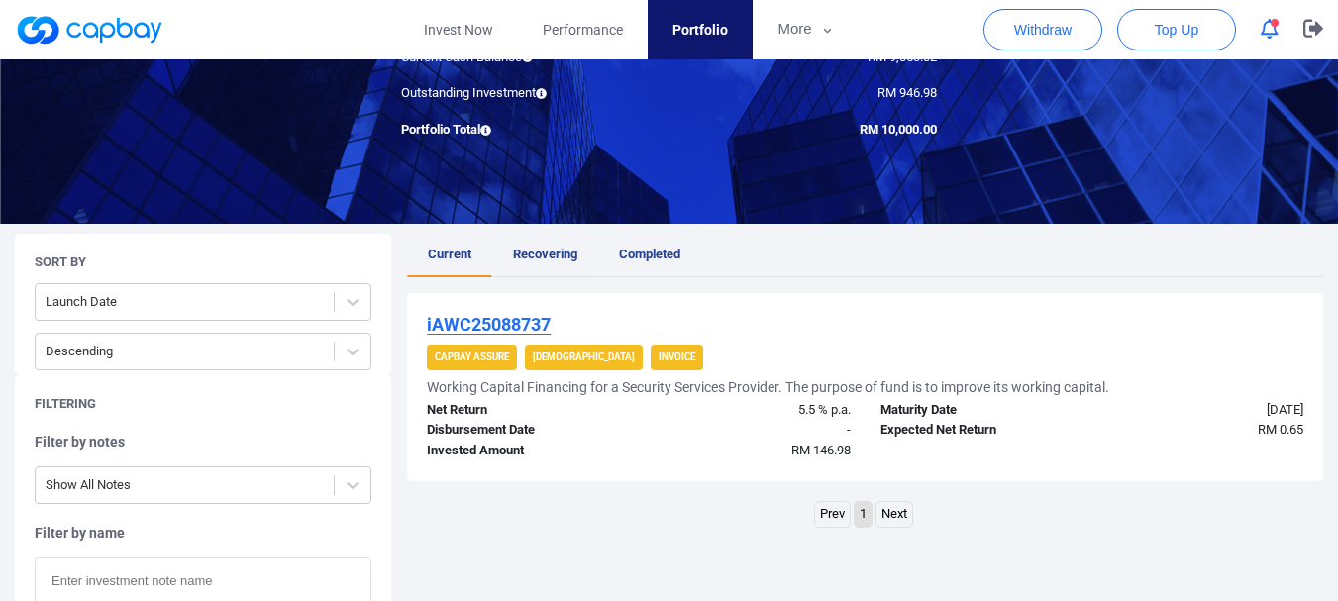
click at [570, 268] on link "Recovering" at bounding box center [545, 256] width 106 height 44
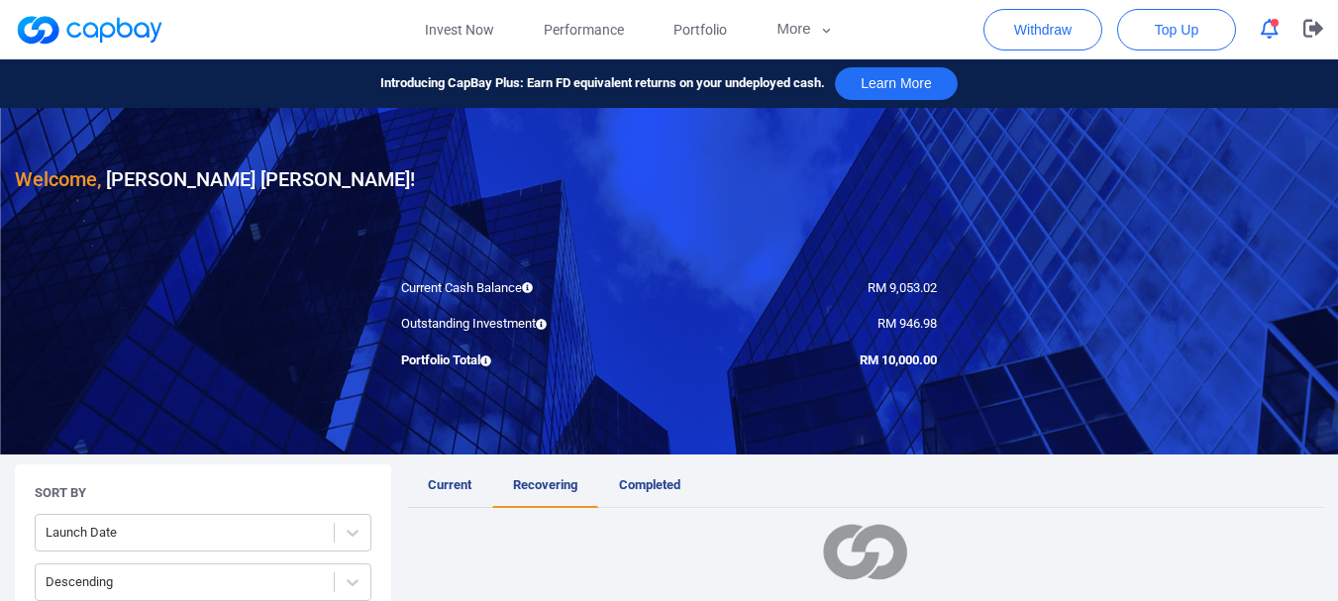
click at [465, 485] on span "Current" at bounding box center [450, 485] width 44 height 15
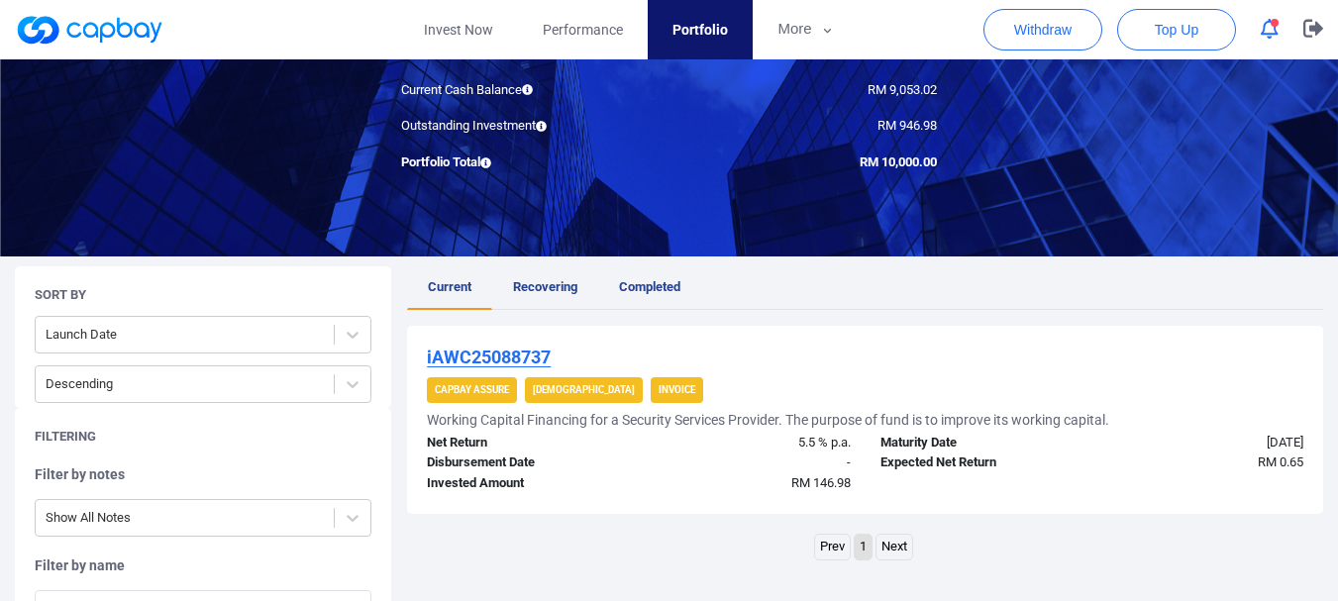
scroll to position [213, 0]
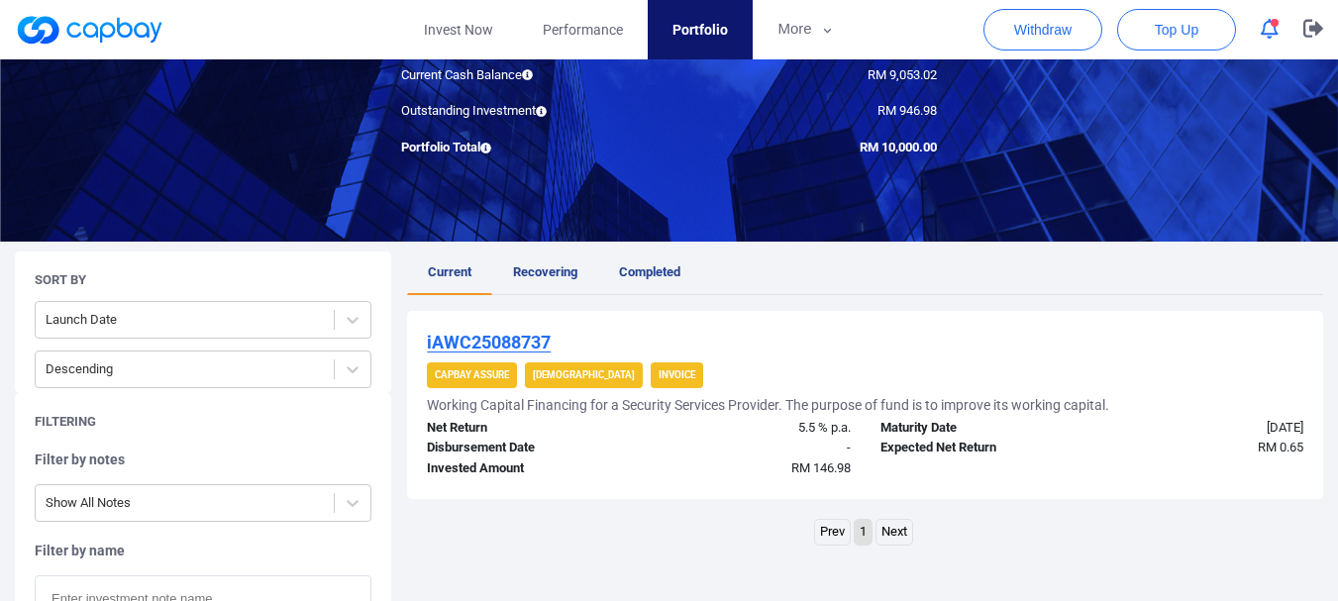
click at [482, 348] on u "iAWC25088737" at bounding box center [489, 342] width 124 height 21
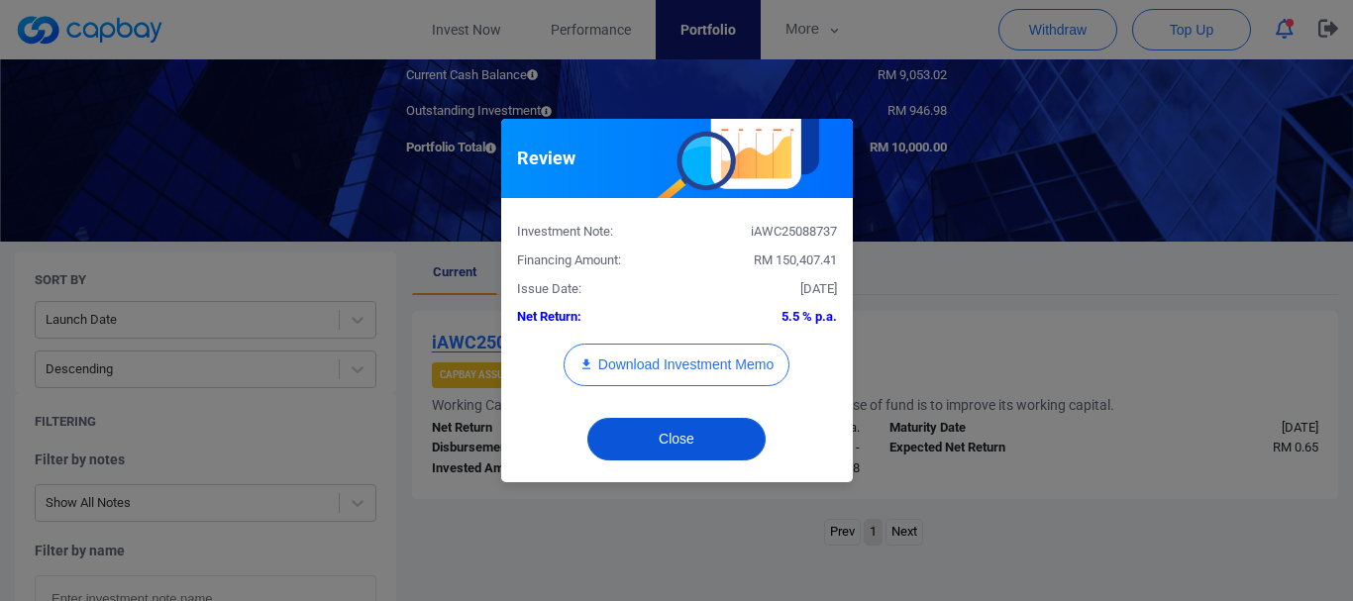
click at [690, 435] on button "Close" at bounding box center [676, 439] width 178 height 43
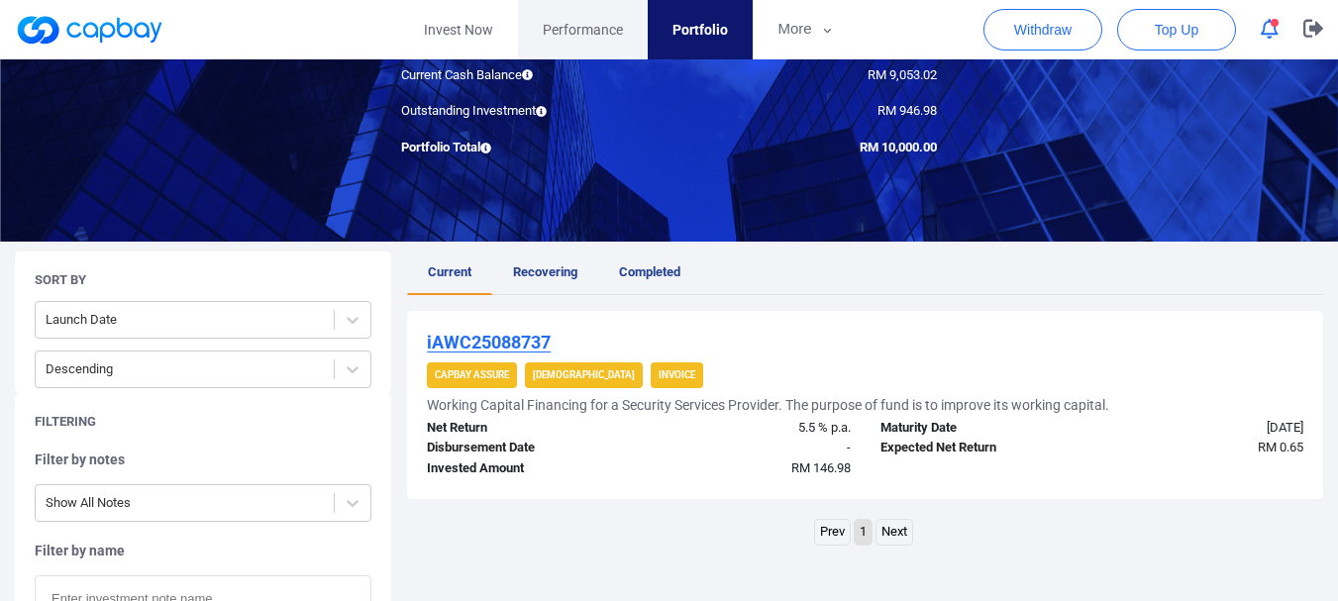
click at [584, 19] on span "Performance" at bounding box center [583, 30] width 80 height 22
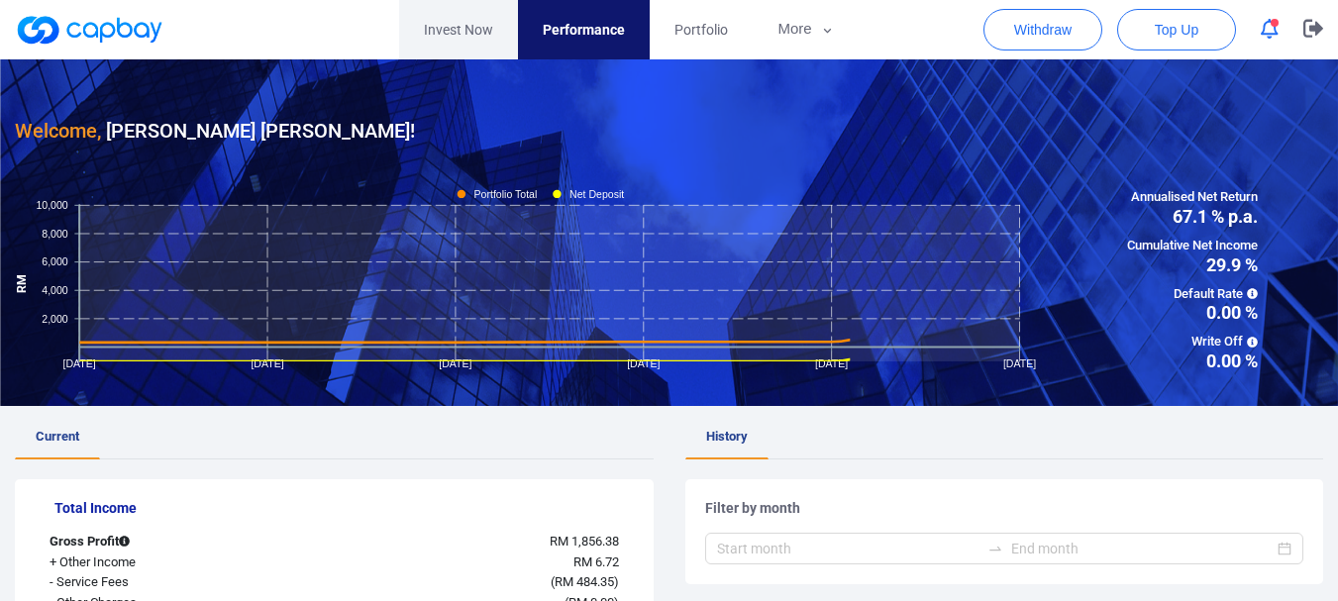
click at [409, 10] on link "Invest Now" at bounding box center [458, 29] width 119 height 59
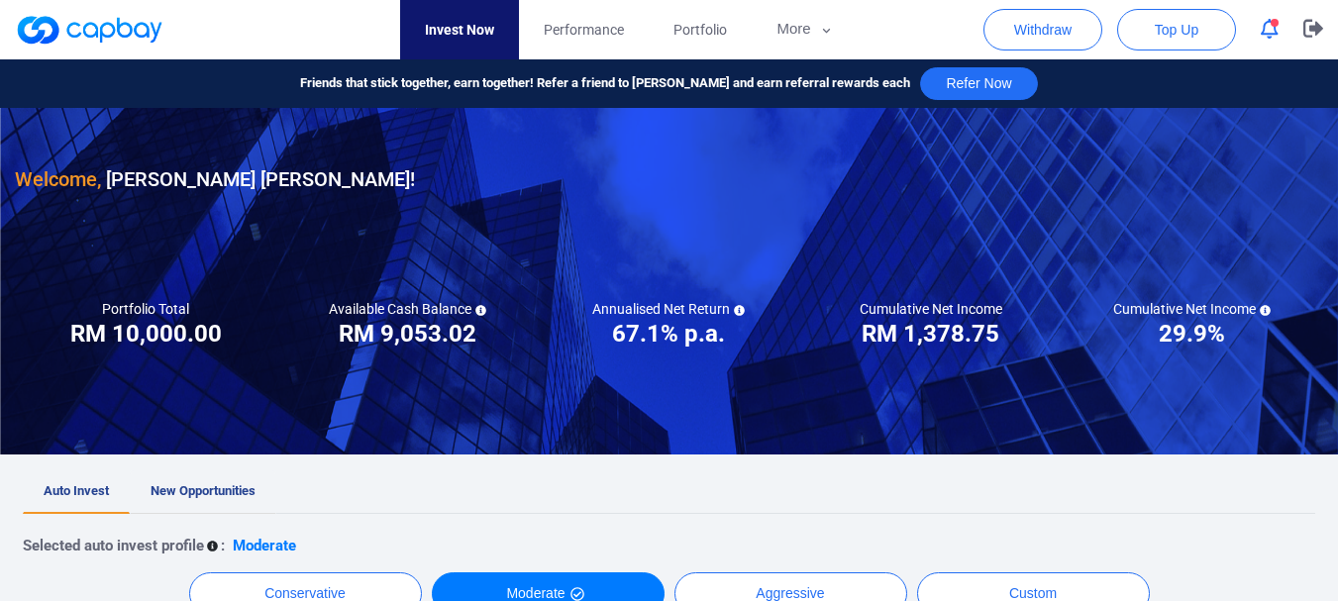
click at [242, 489] on span "New Opportunities" at bounding box center [203, 490] width 105 height 15
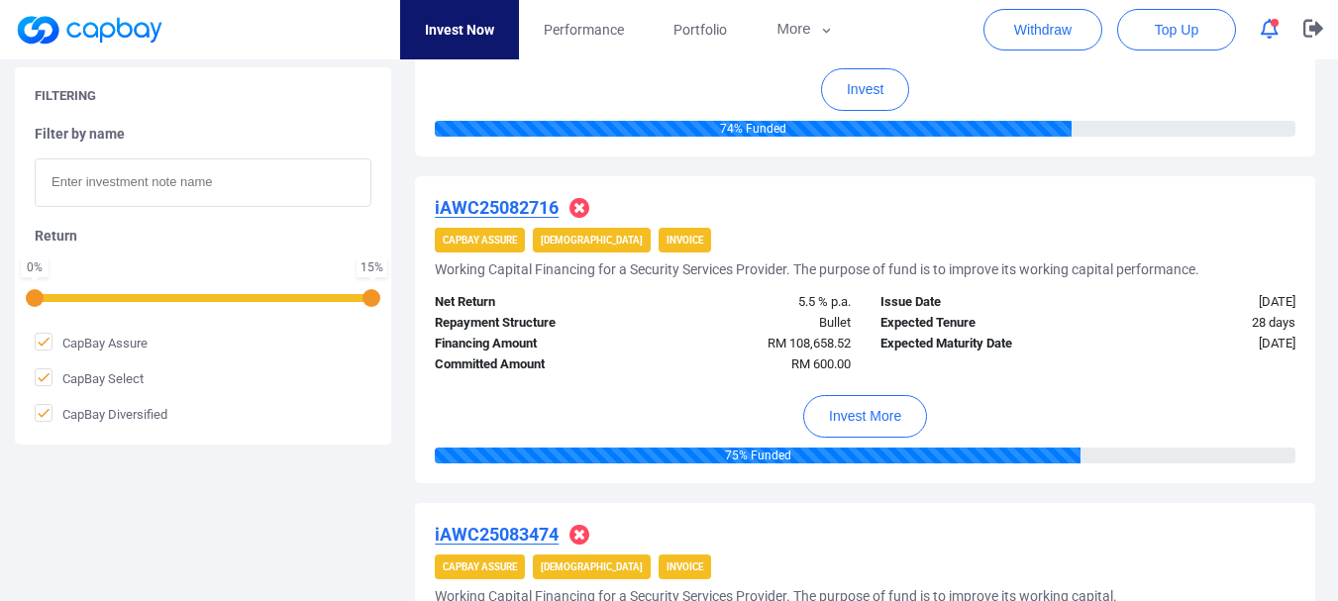
scroll to position [2477, 0]
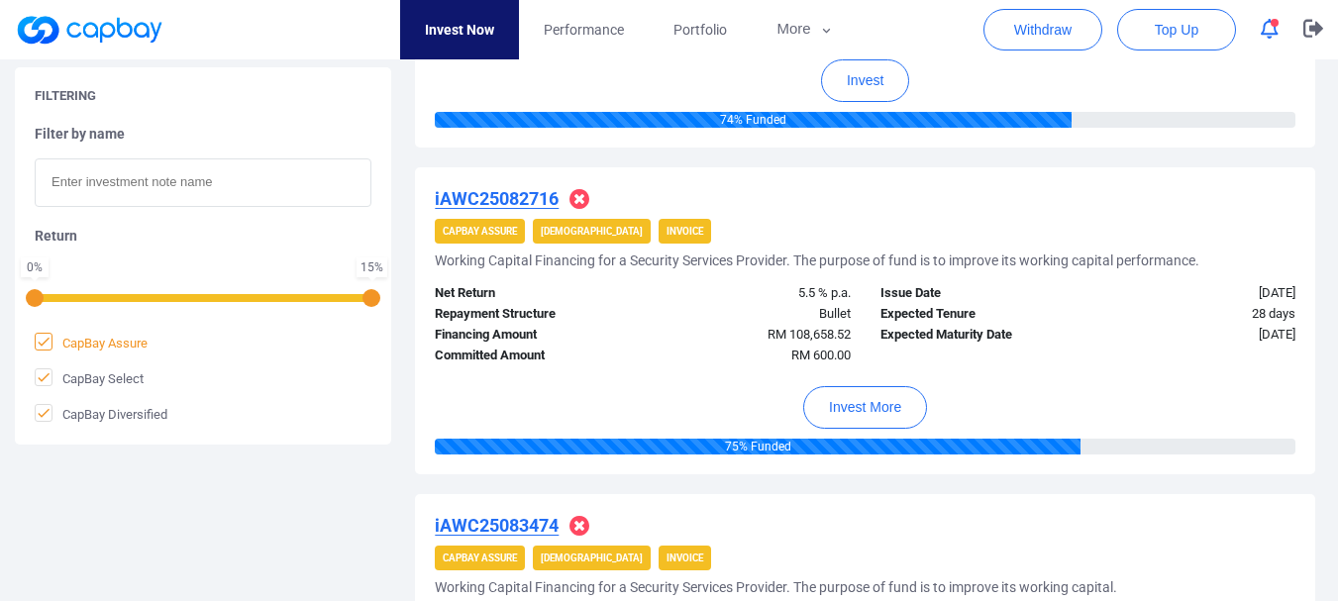
click at [52, 341] on span at bounding box center [44, 342] width 18 height 18
click at [0, 0] on input "CapBay Assure" at bounding box center [0, 0] width 0 height 0
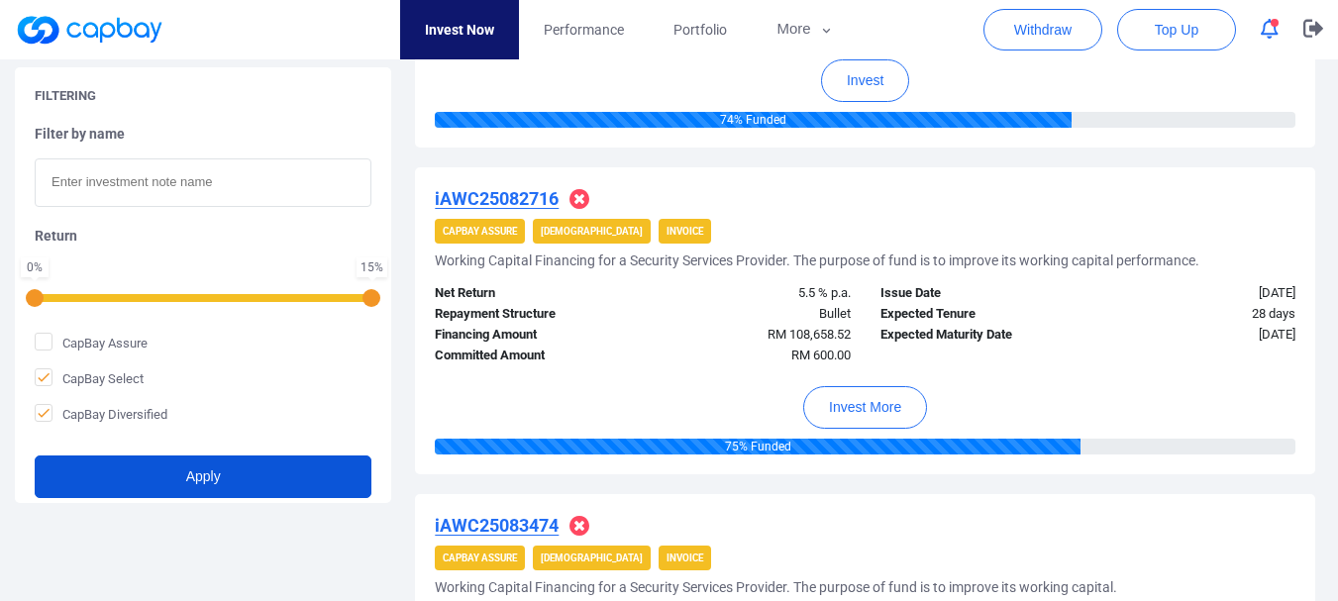
click at [135, 469] on button "Apply" at bounding box center [203, 477] width 337 height 43
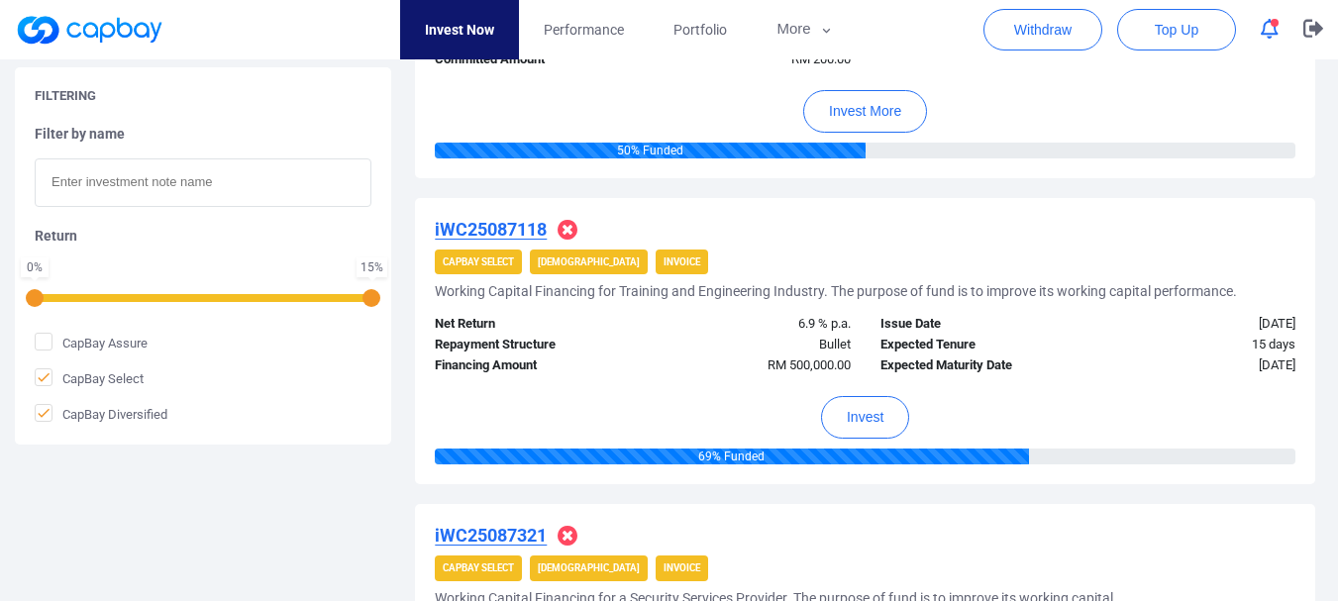
scroll to position [630, 0]
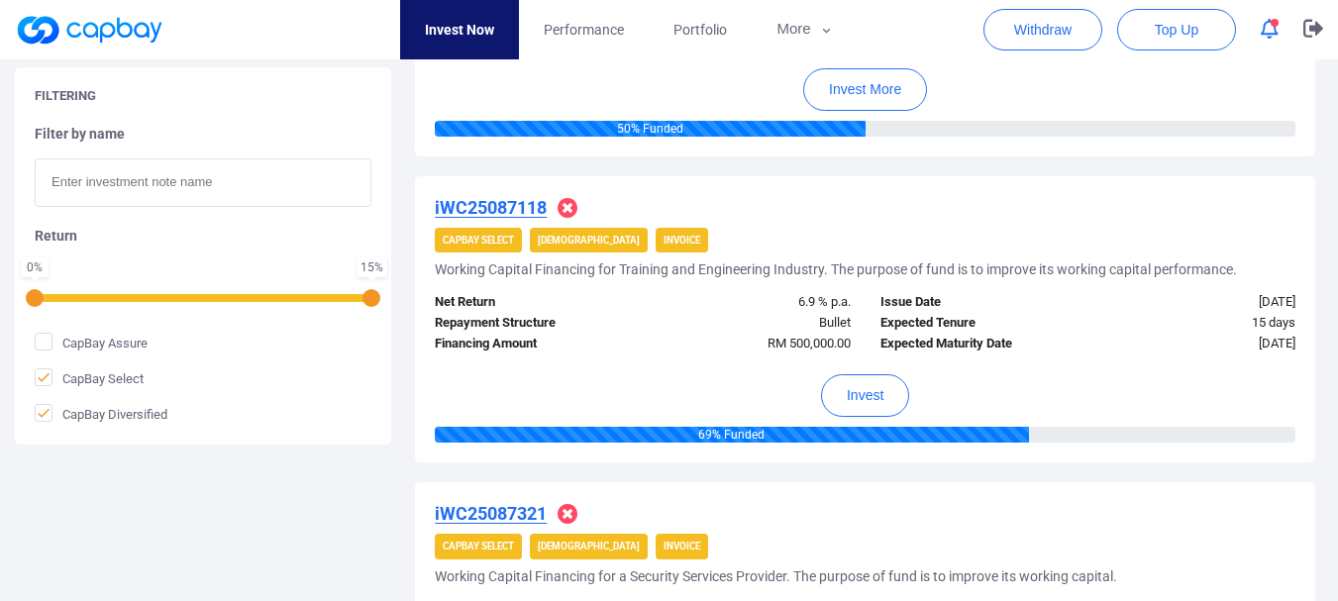
click at [504, 212] on u "iWC25087118" at bounding box center [491, 207] width 112 height 21
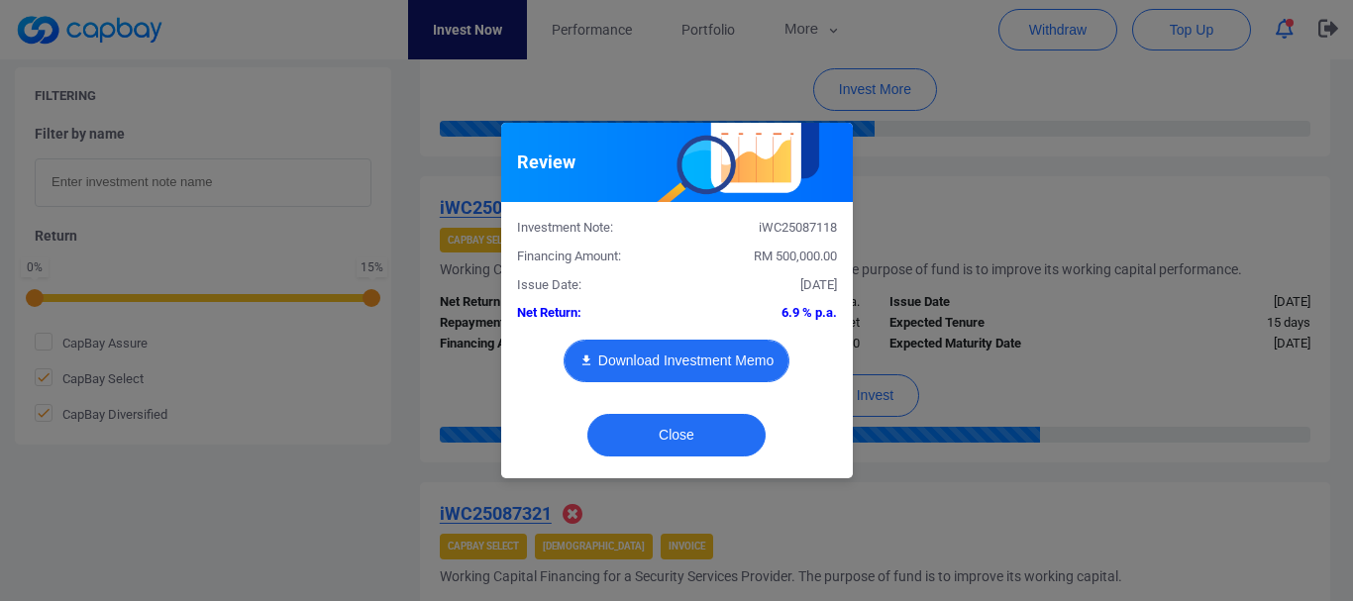
click at [668, 369] on button "Download Investment Memo" at bounding box center [677, 361] width 226 height 43
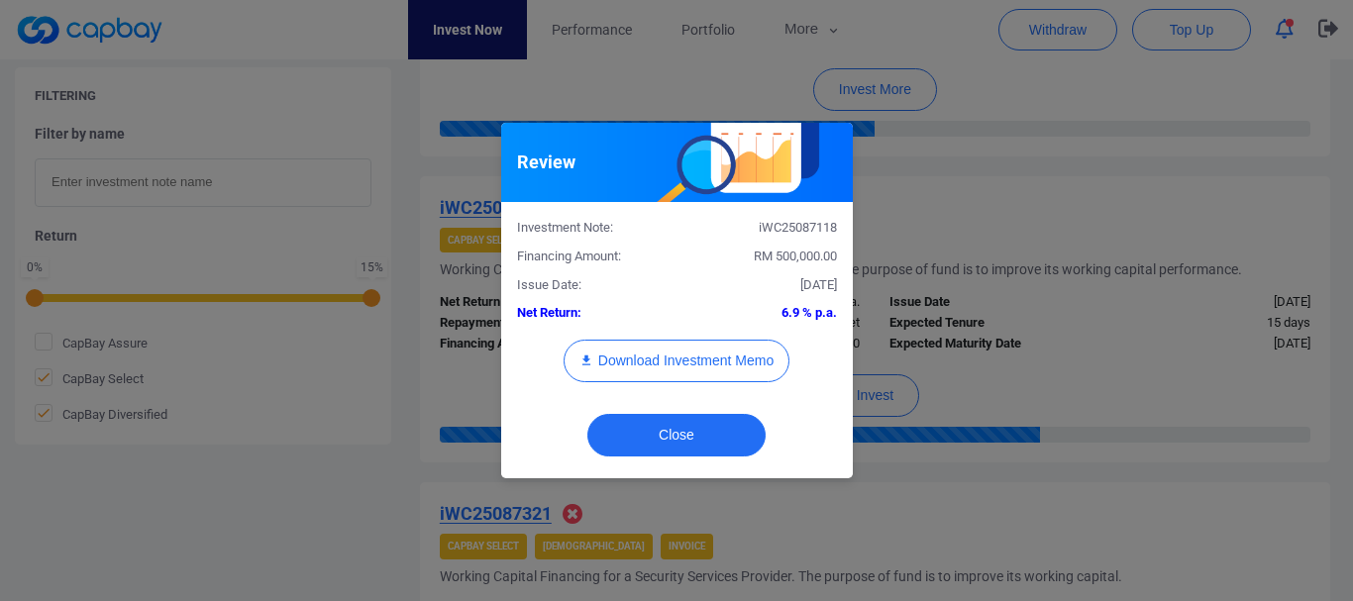
click at [1021, 345] on div "Review Investment Note: iWC25087118 Financing Amount: RM 500,000.00 Issue Date:…" at bounding box center [676, 300] width 1353 height 601
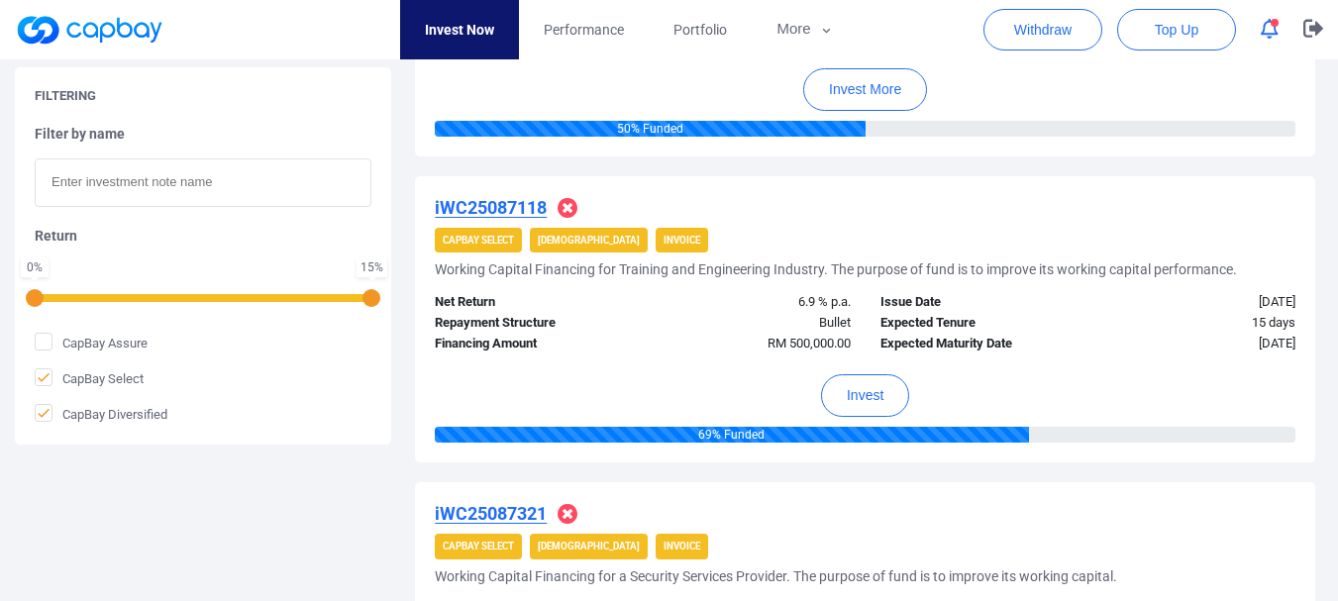
scroll to position [1125, 0]
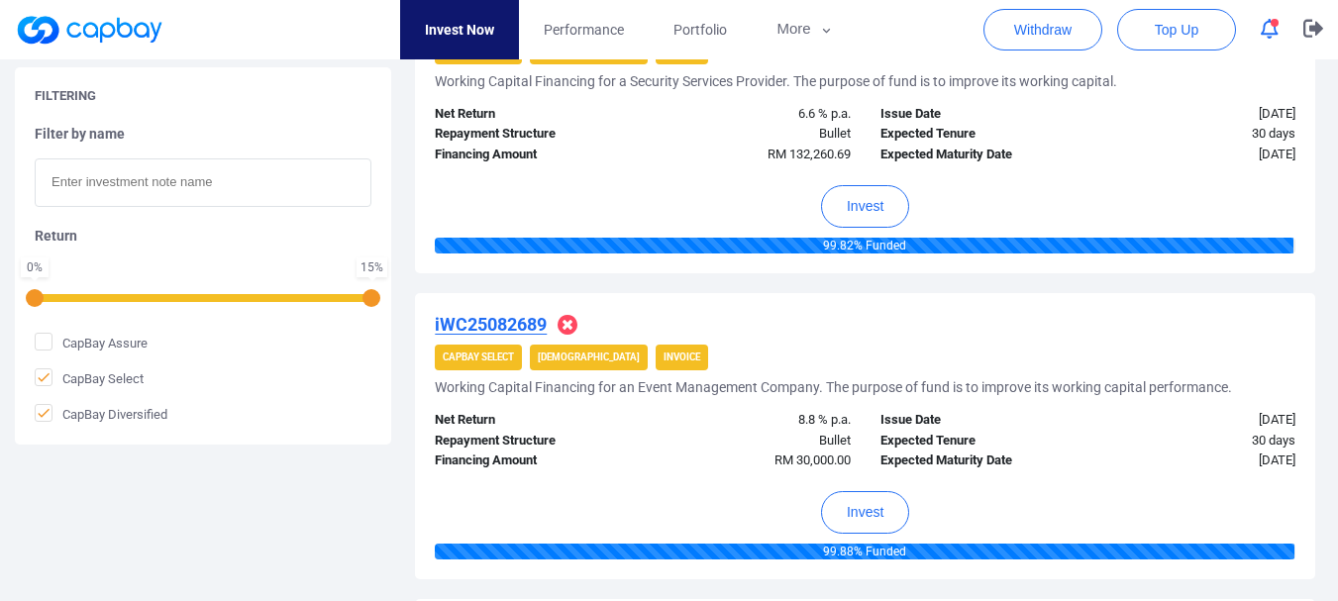
click at [503, 330] on u "iWC25082689" at bounding box center [491, 324] width 112 height 21
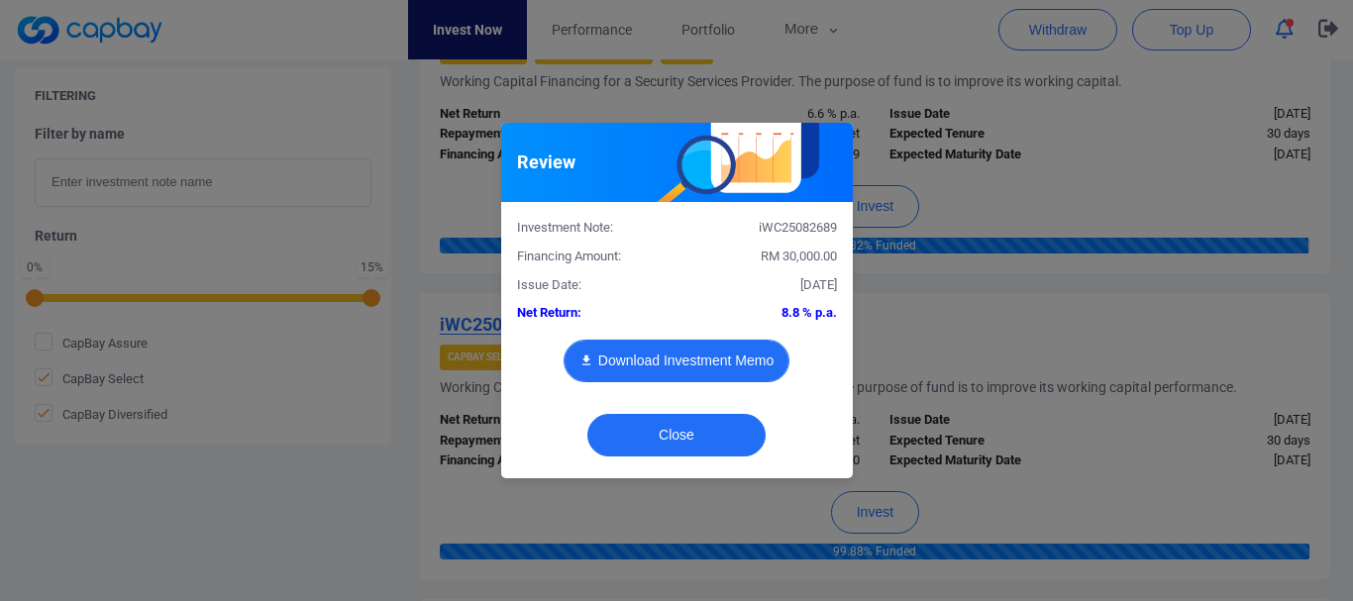
click at [639, 355] on button "Download Investment Memo" at bounding box center [677, 361] width 226 height 43
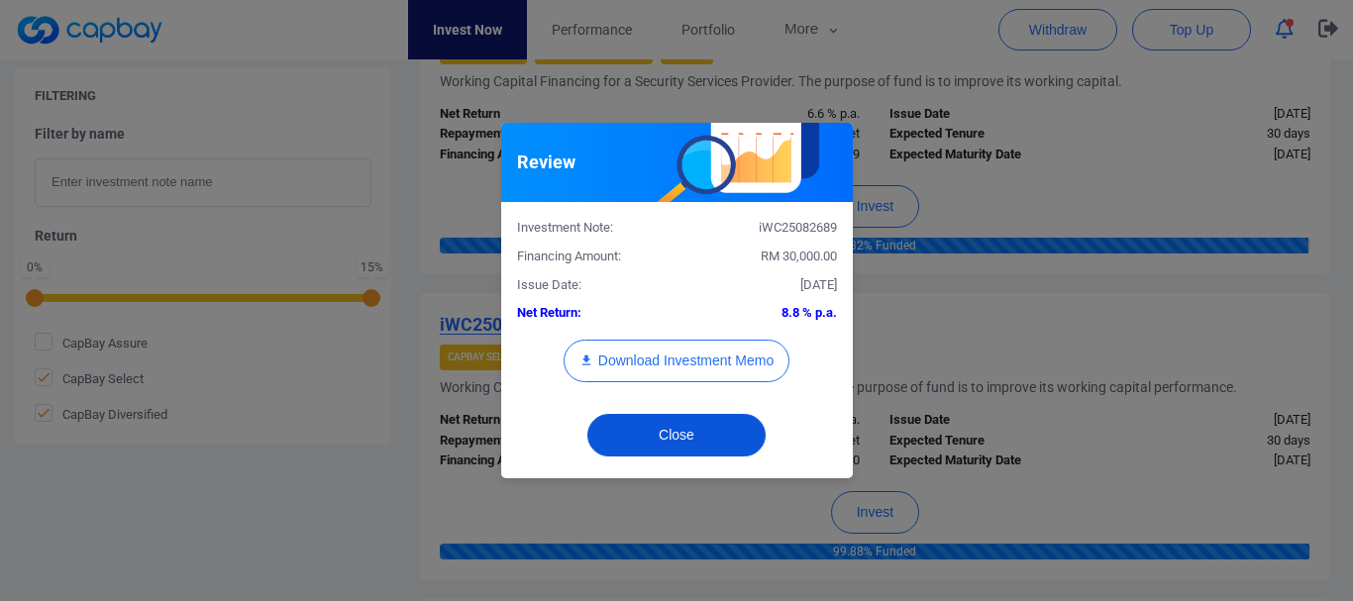
click at [733, 431] on button "Close" at bounding box center [676, 435] width 178 height 43
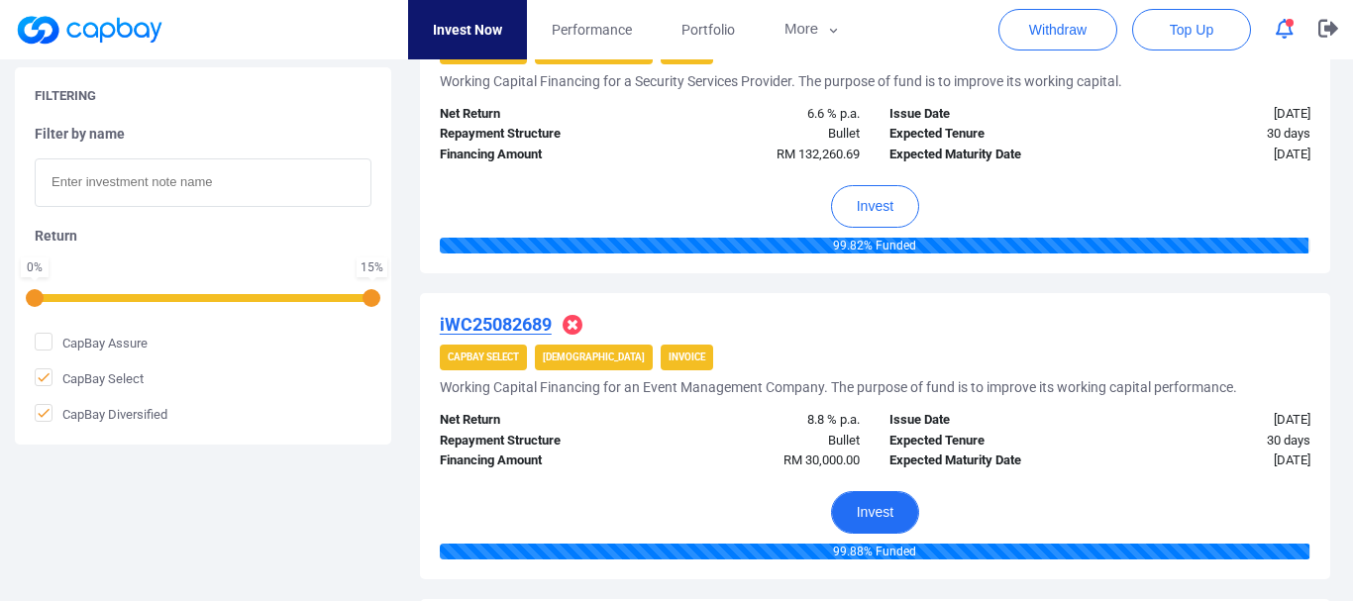
click at [854, 506] on button "Invest" at bounding box center [875, 512] width 88 height 43
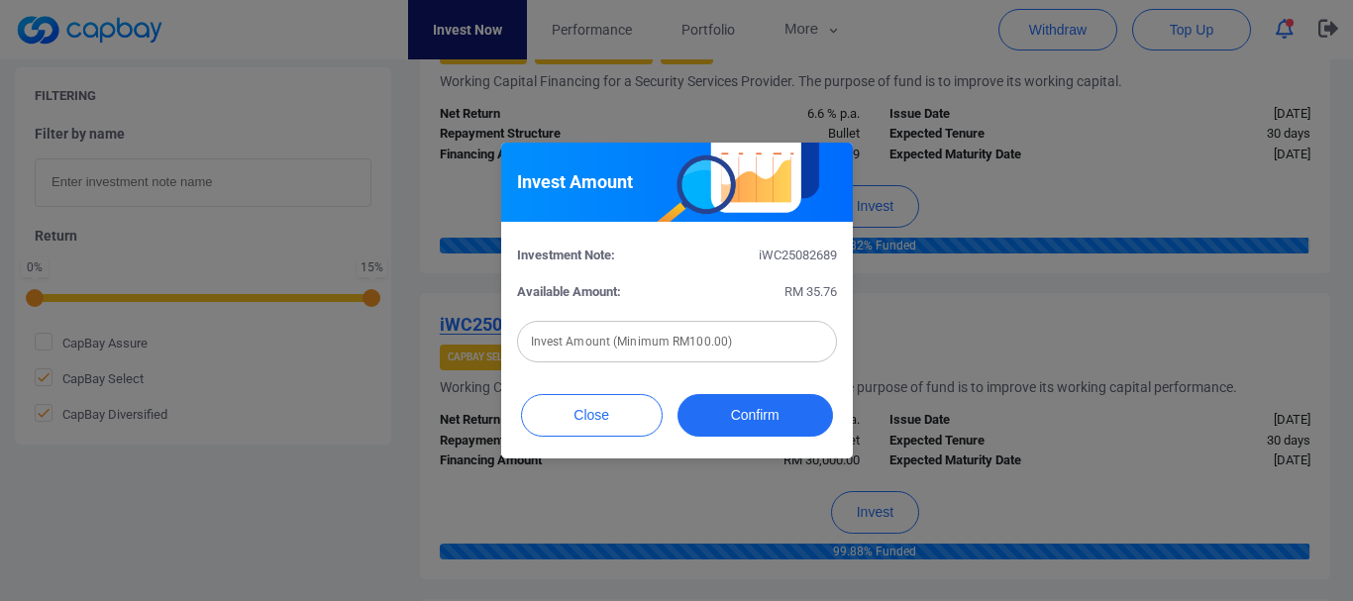
click at [857, 508] on div "Invest Amount Investment Note: iWC25082689 Available Amount: RM 35.76 Invest Am…" at bounding box center [676, 300] width 1353 height 601
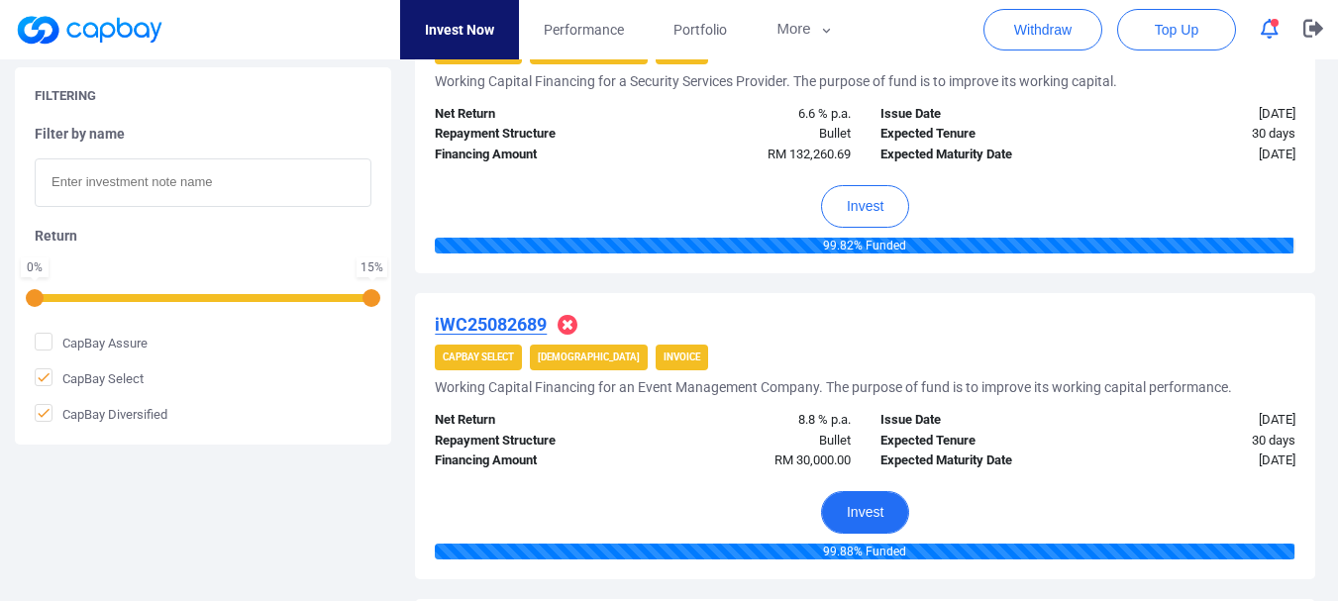
scroll to position [1621, 0]
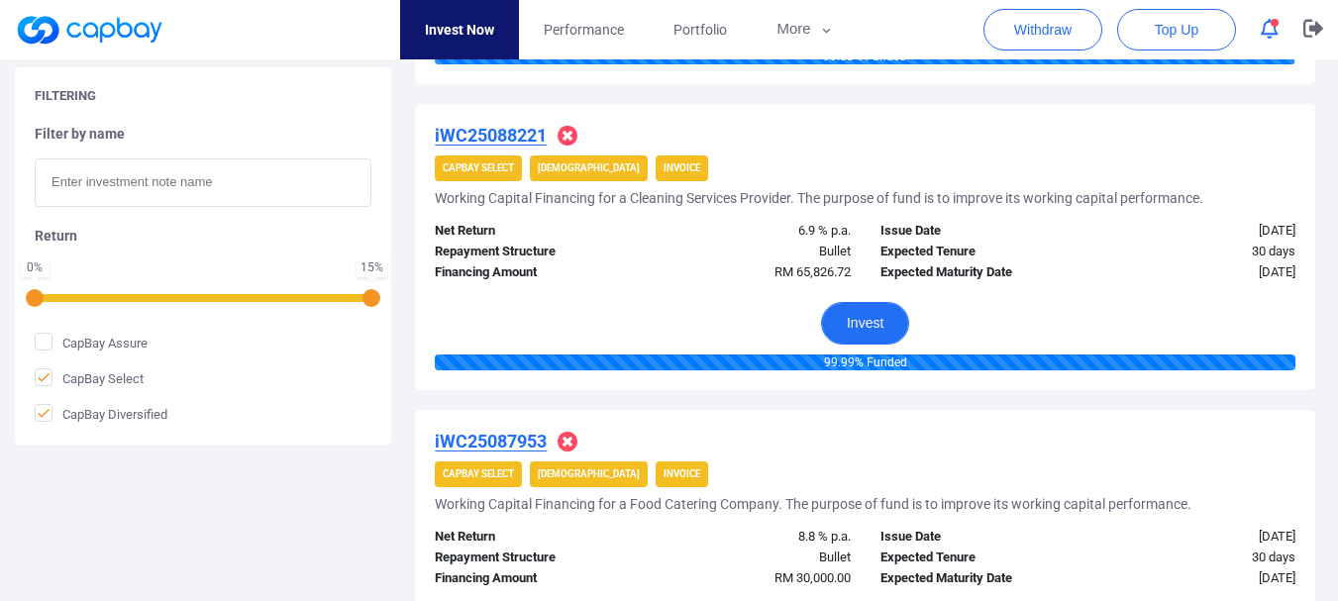
click at [901, 318] on button "Invest" at bounding box center [865, 323] width 88 height 43
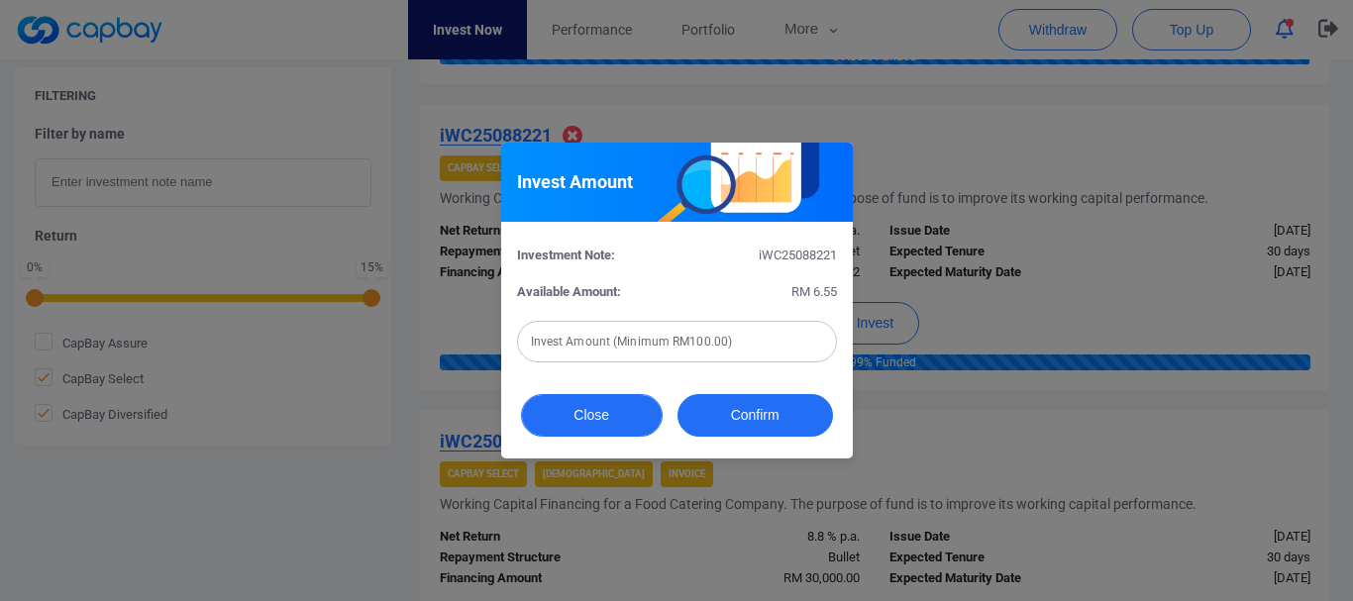
click at [609, 403] on button "Close" at bounding box center [592, 415] width 142 height 43
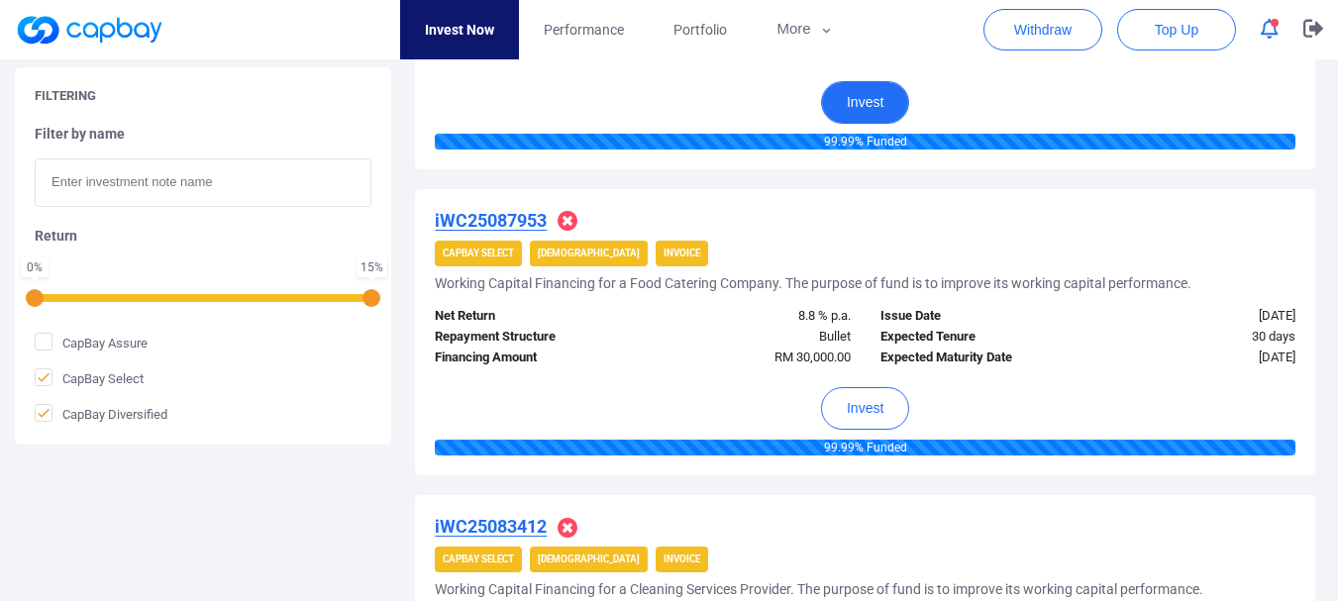
scroll to position [1858, 0]
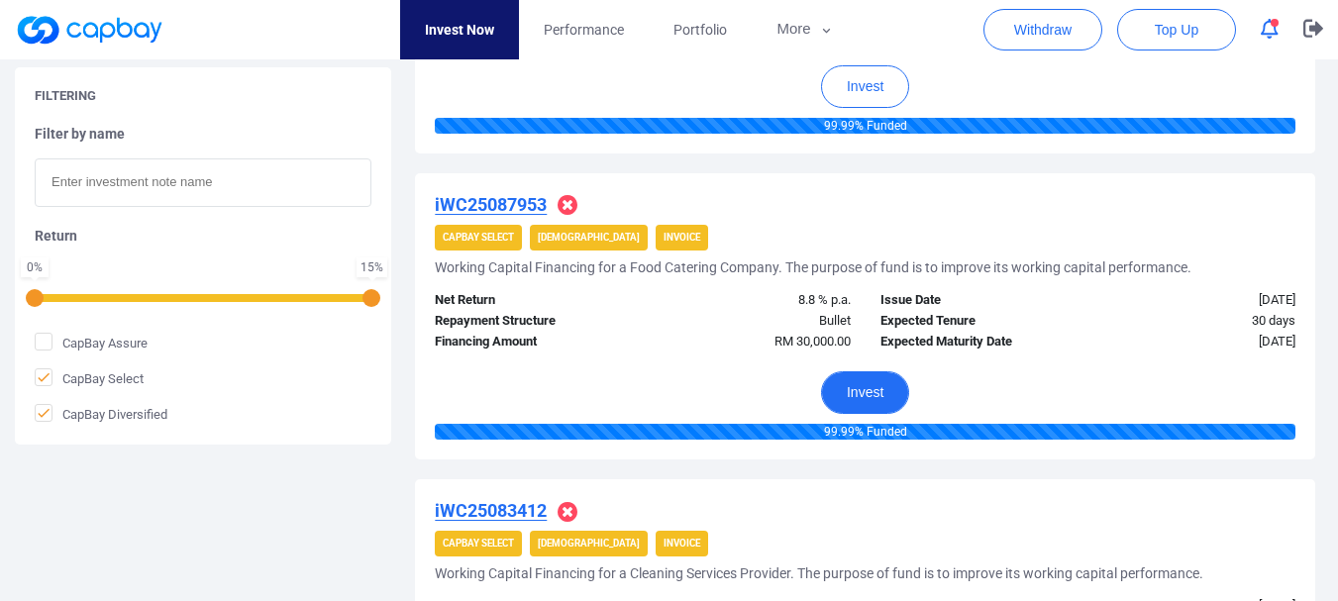
click at [834, 405] on button "Invest" at bounding box center [865, 393] width 88 height 43
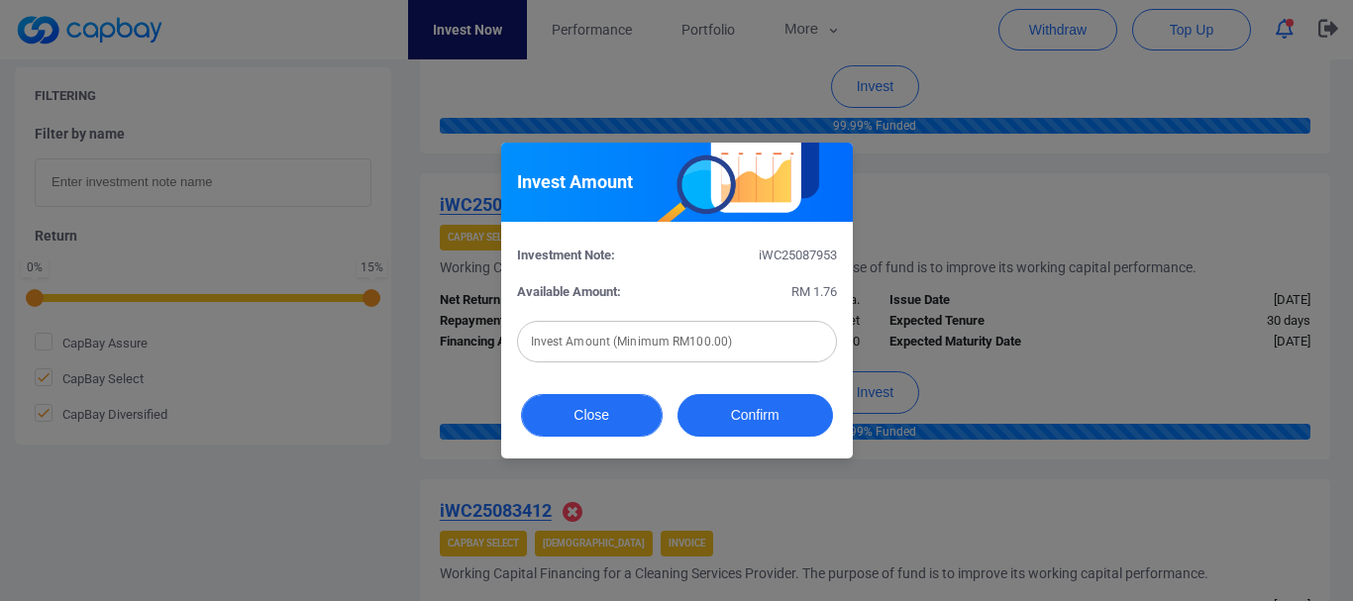
click at [623, 405] on button "Close" at bounding box center [592, 415] width 142 height 43
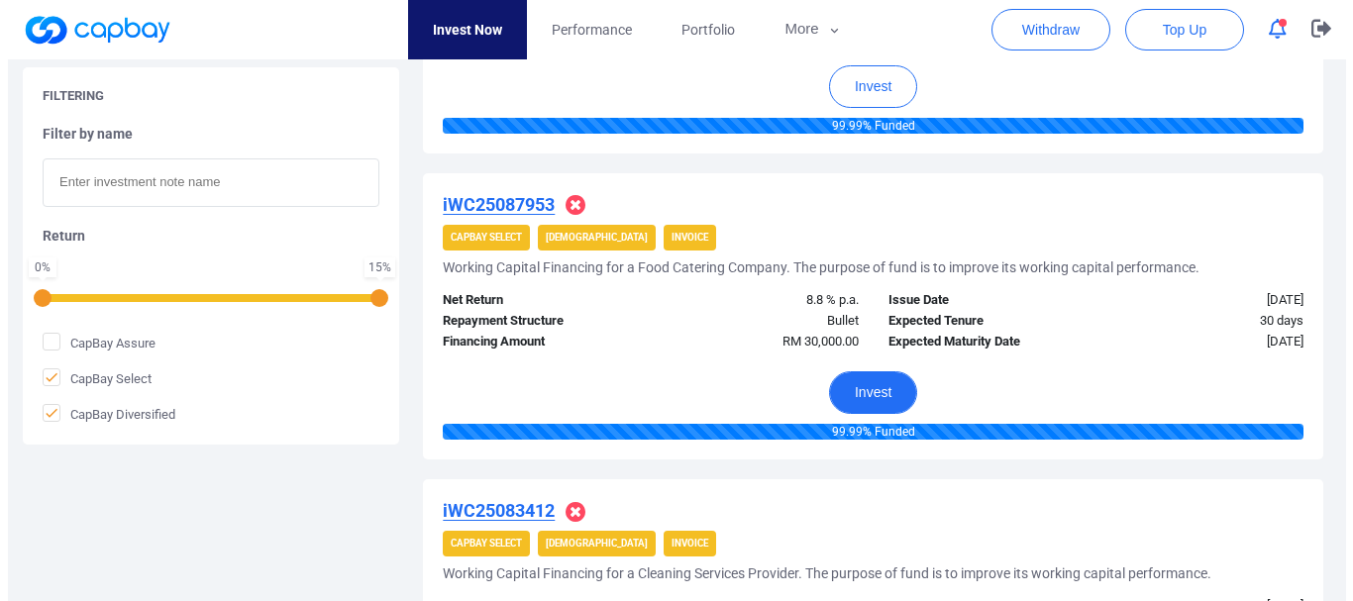
scroll to position [2353, 0]
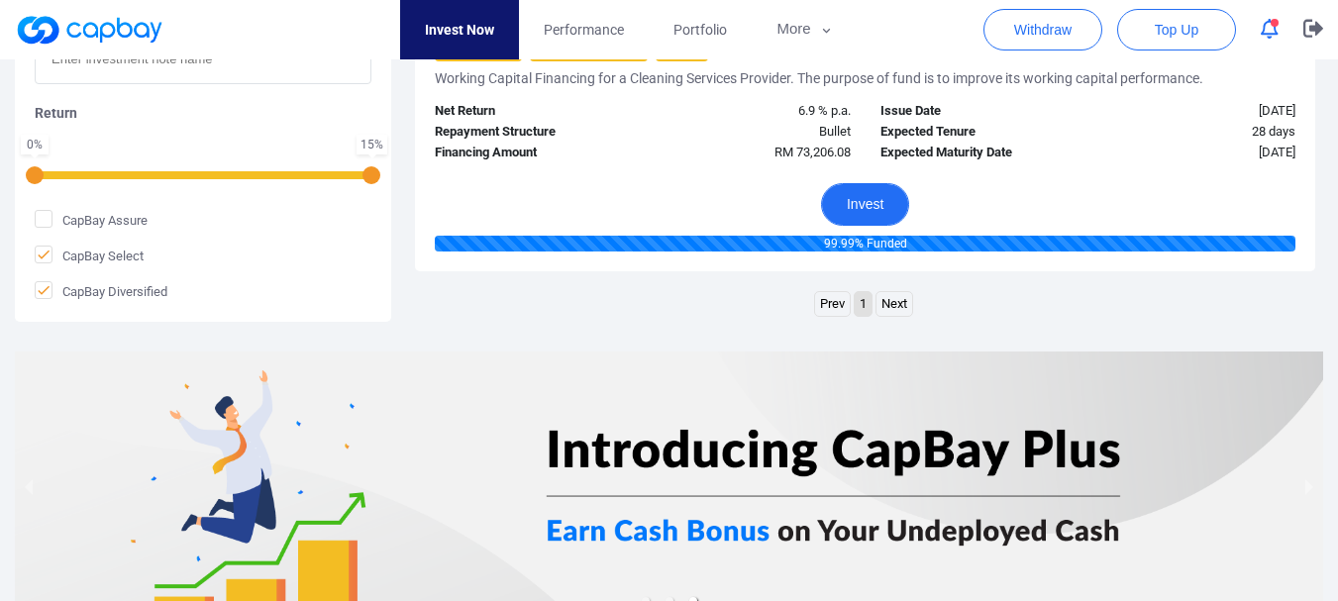
click at [854, 208] on button "Invest" at bounding box center [865, 204] width 88 height 43
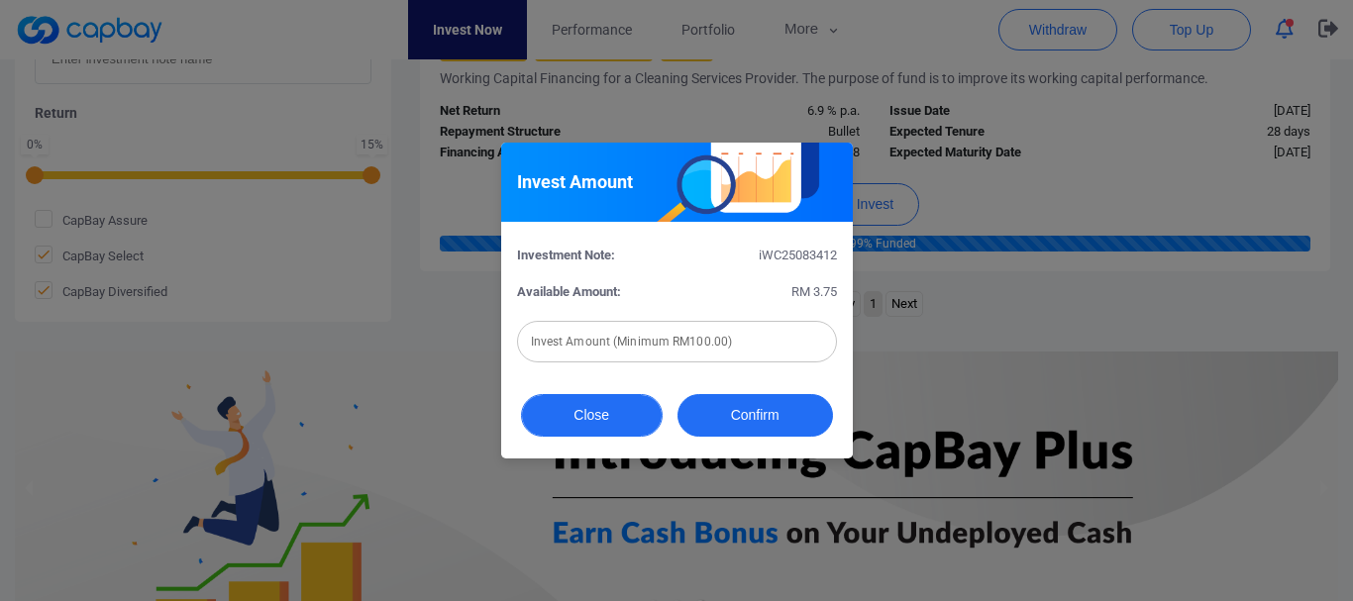
click at [598, 410] on button "Close" at bounding box center [592, 415] width 142 height 43
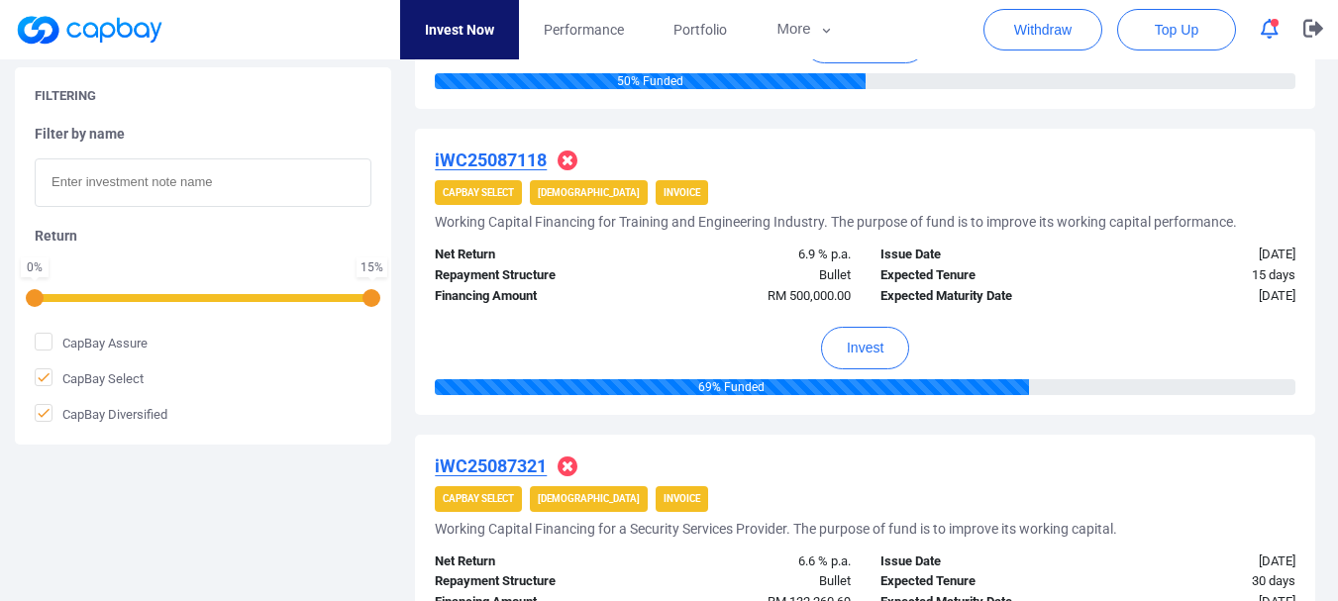
scroll to position [640, 0]
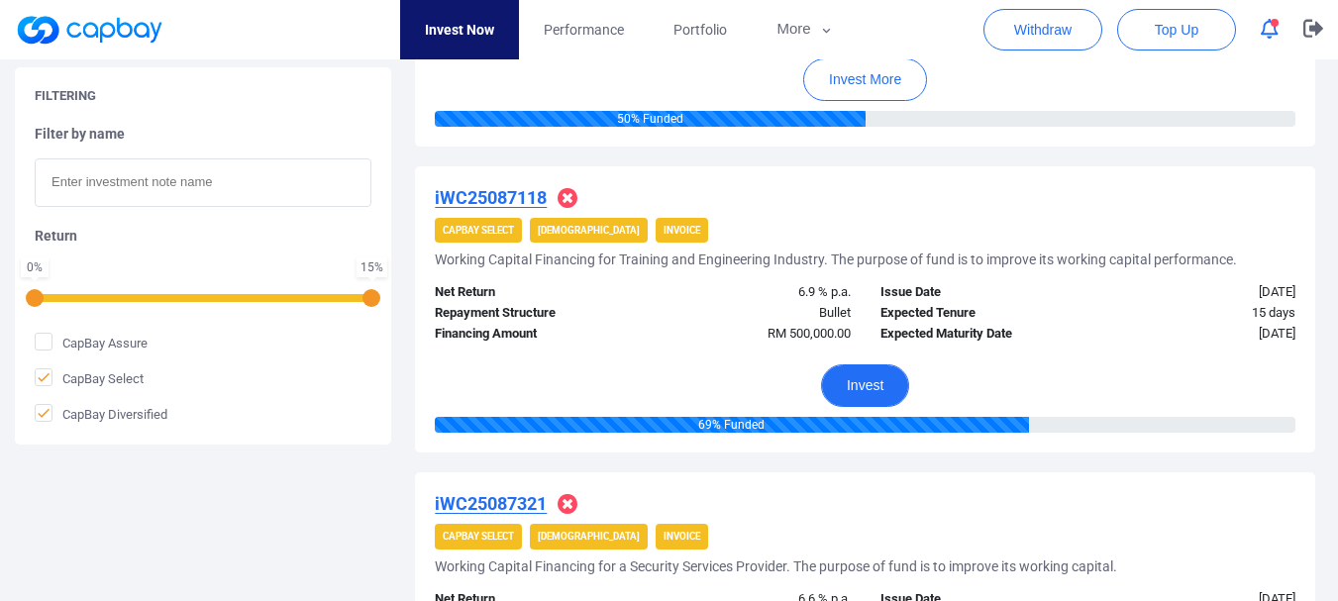
click at [871, 401] on button "Invest" at bounding box center [865, 386] width 88 height 43
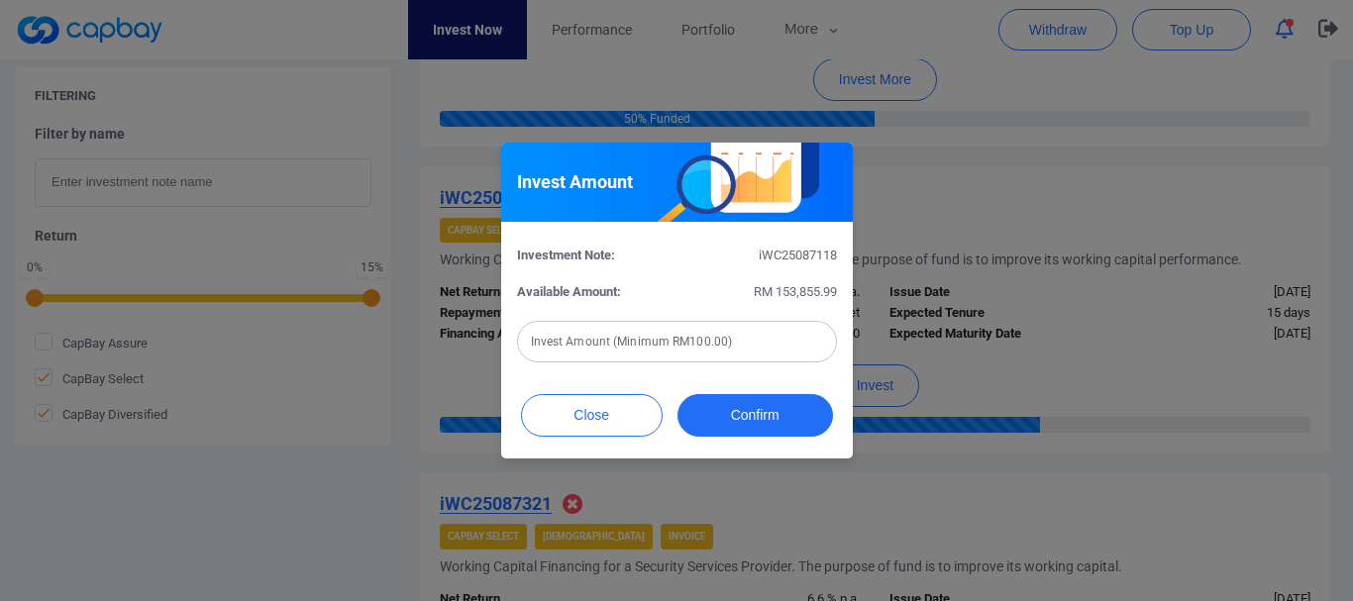
click at [694, 343] on div "Invest Amount (Minimum RM100.00) Invest Amount (Minimum RM100.00)" at bounding box center [677, 340] width 320 height 45
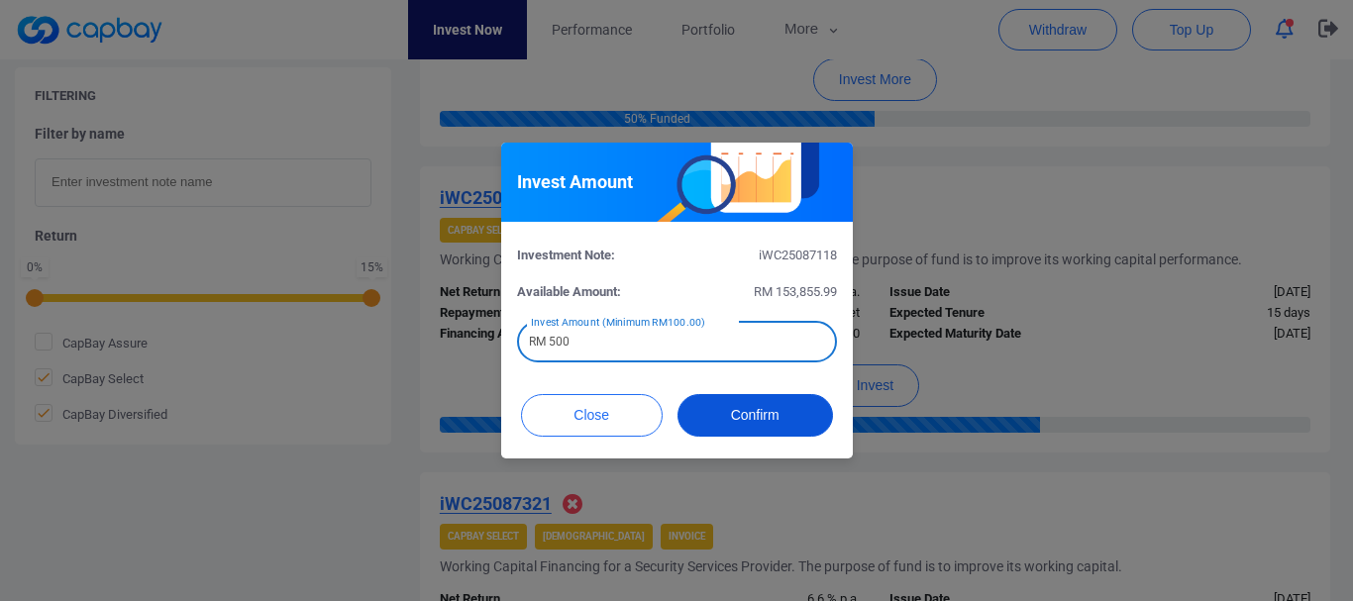
type input "RM 500"
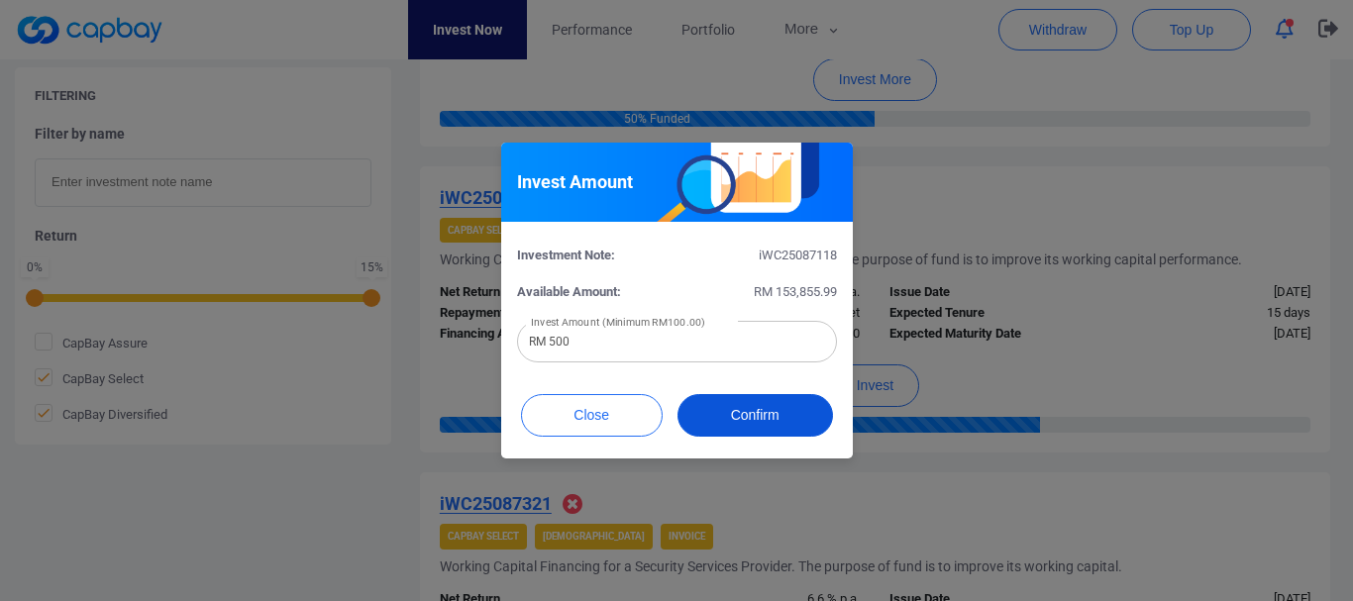
click at [750, 413] on button "Confirm" at bounding box center [756, 415] width 156 height 43
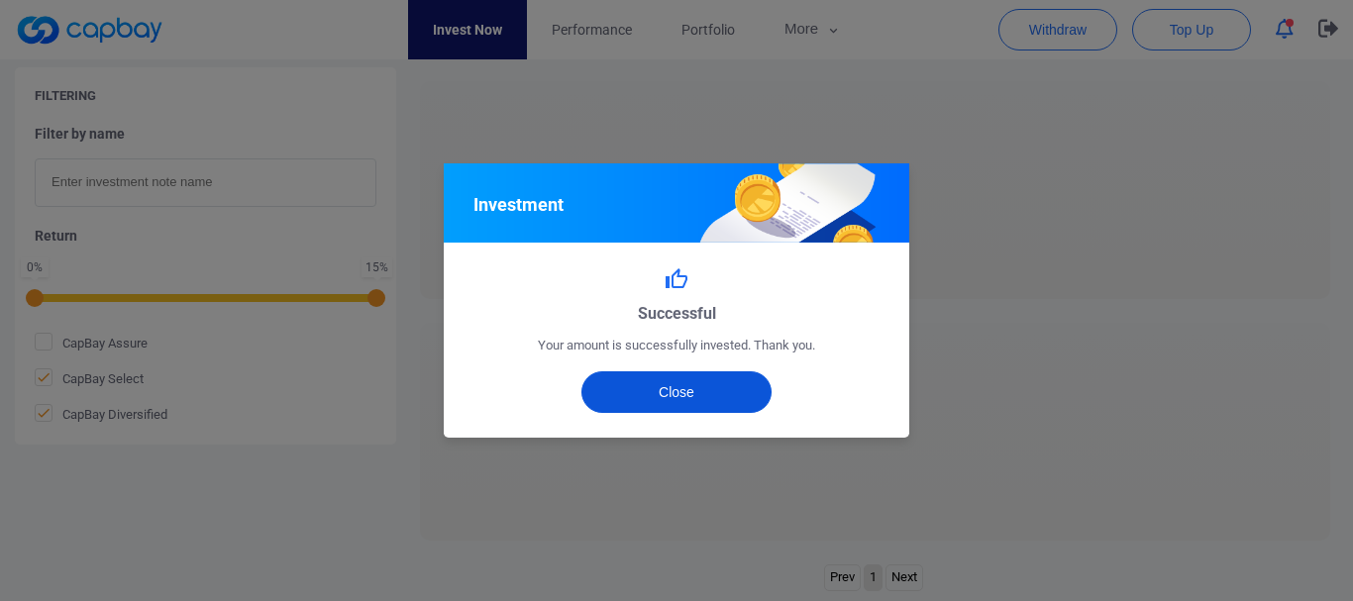
click at [736, 396] on button "Close" at bounding box center [677, 393] width 191 height 42
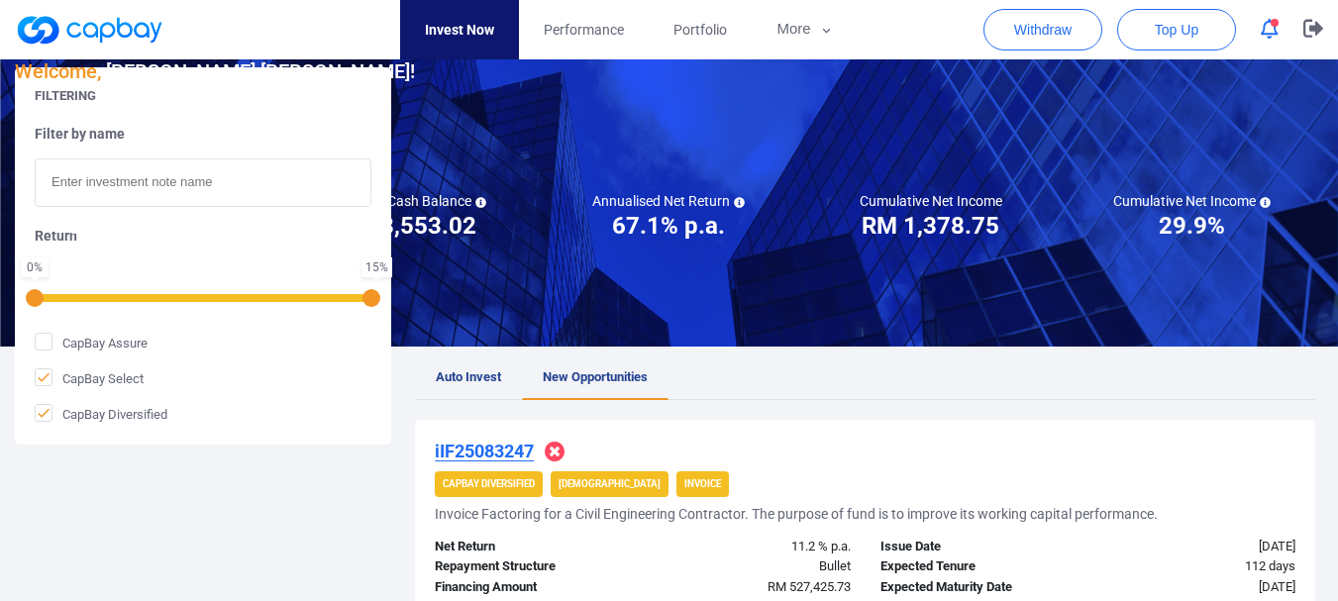
scroll to position [0, 0]
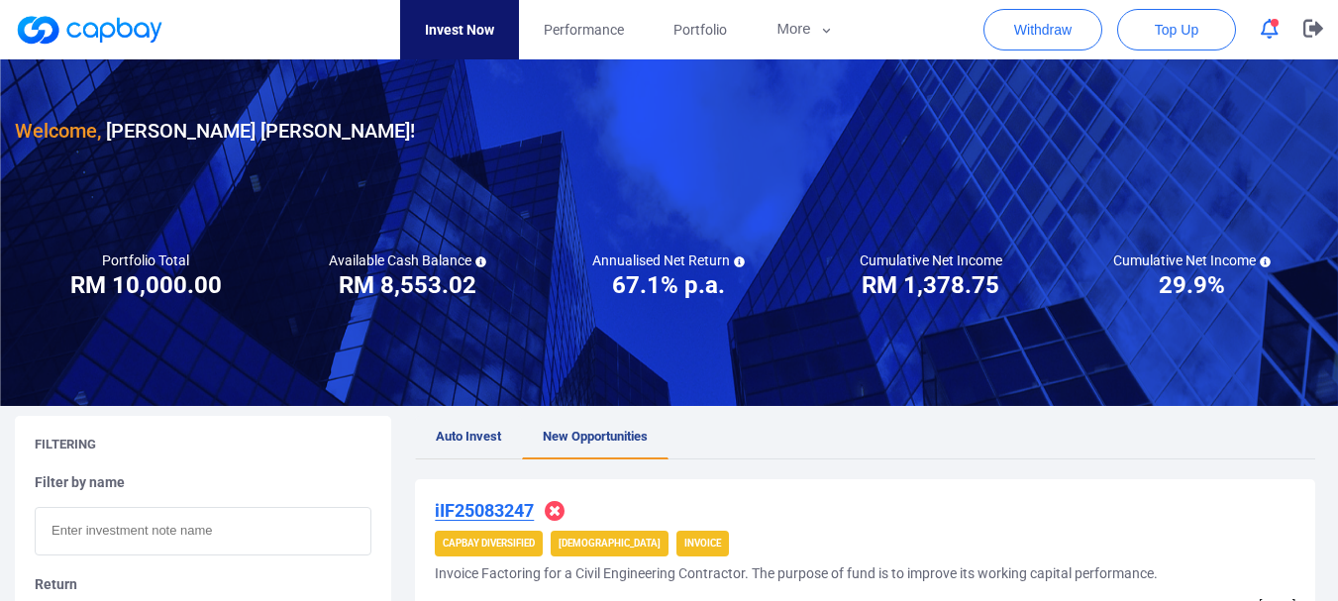
click at [480, 425] on link "Auto Invest" at bounding box center [468, 438] width 107 height 44
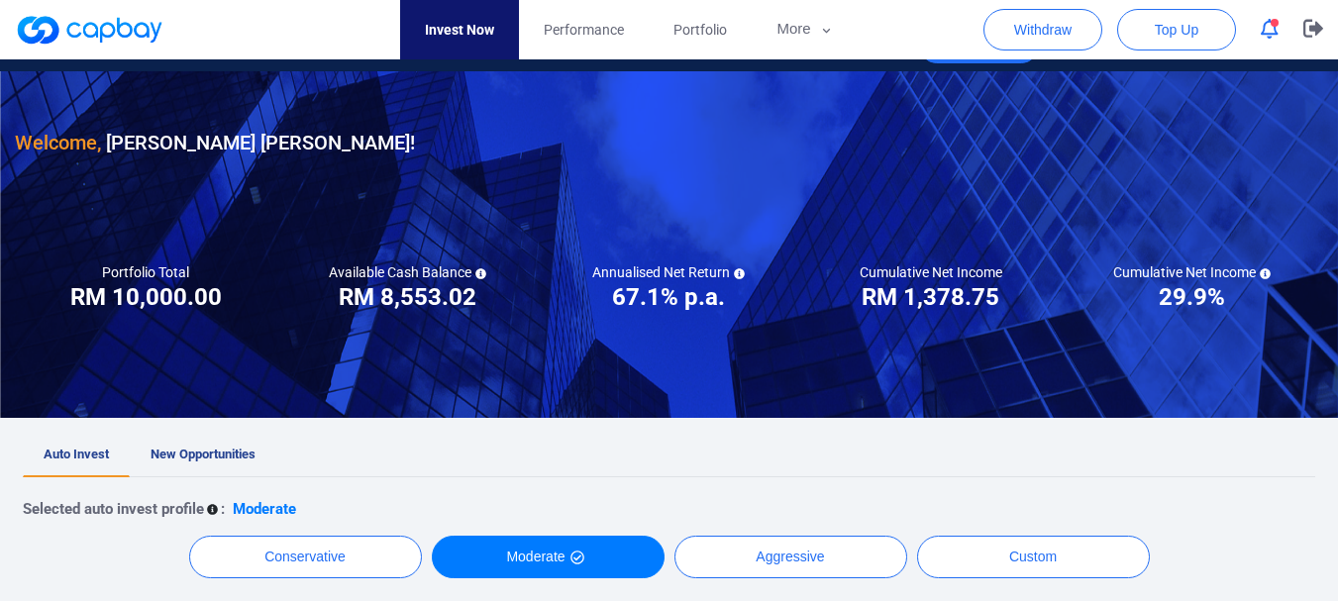
scroll to position [26, 0]
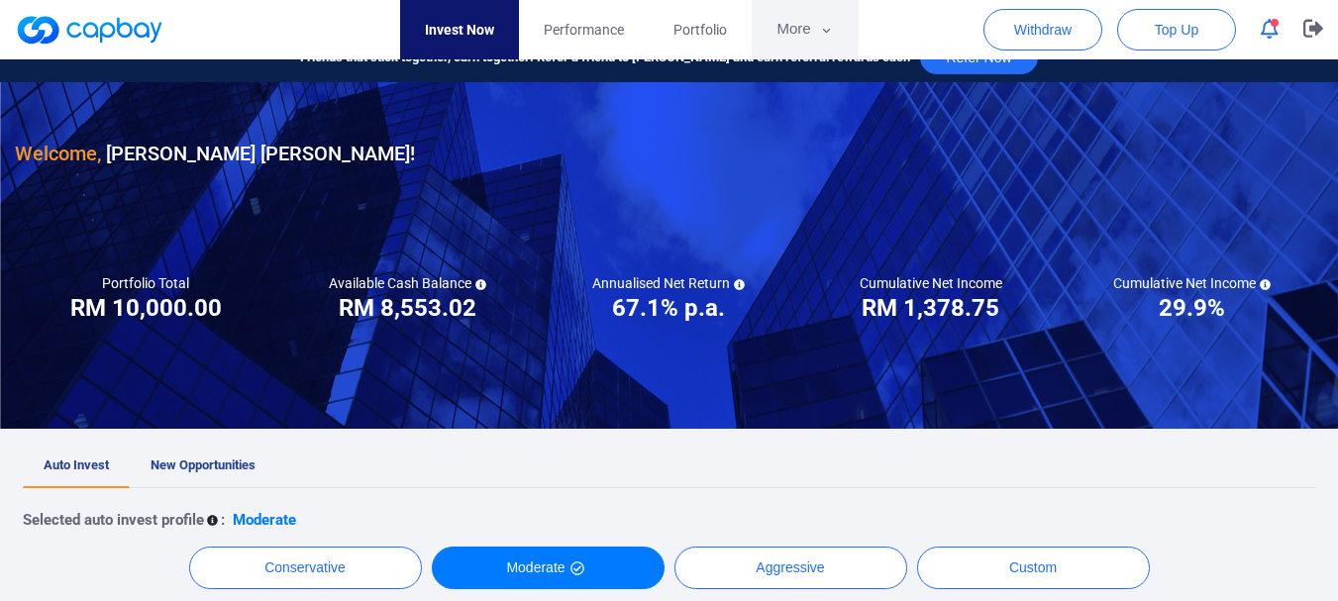
click at [776, 46] on button "More" at bounding box center [805, 29] width 106 height 59
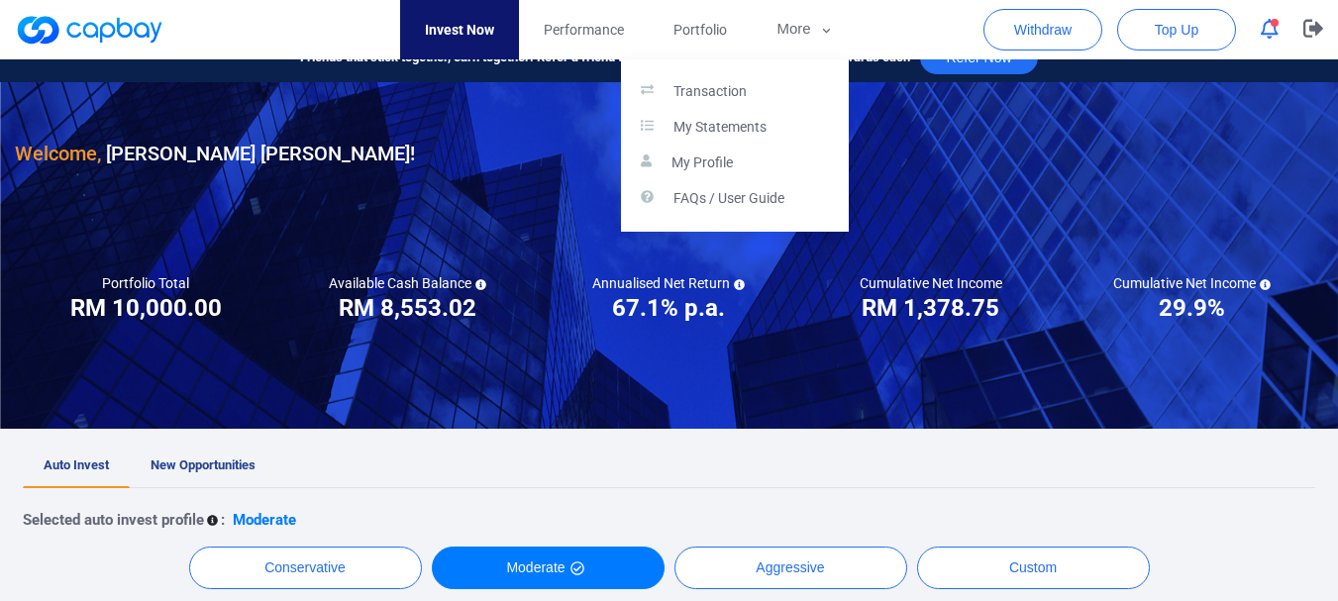
click at [716, 20] on button "button" at bounding box center [669, 300] width 1338 height 601
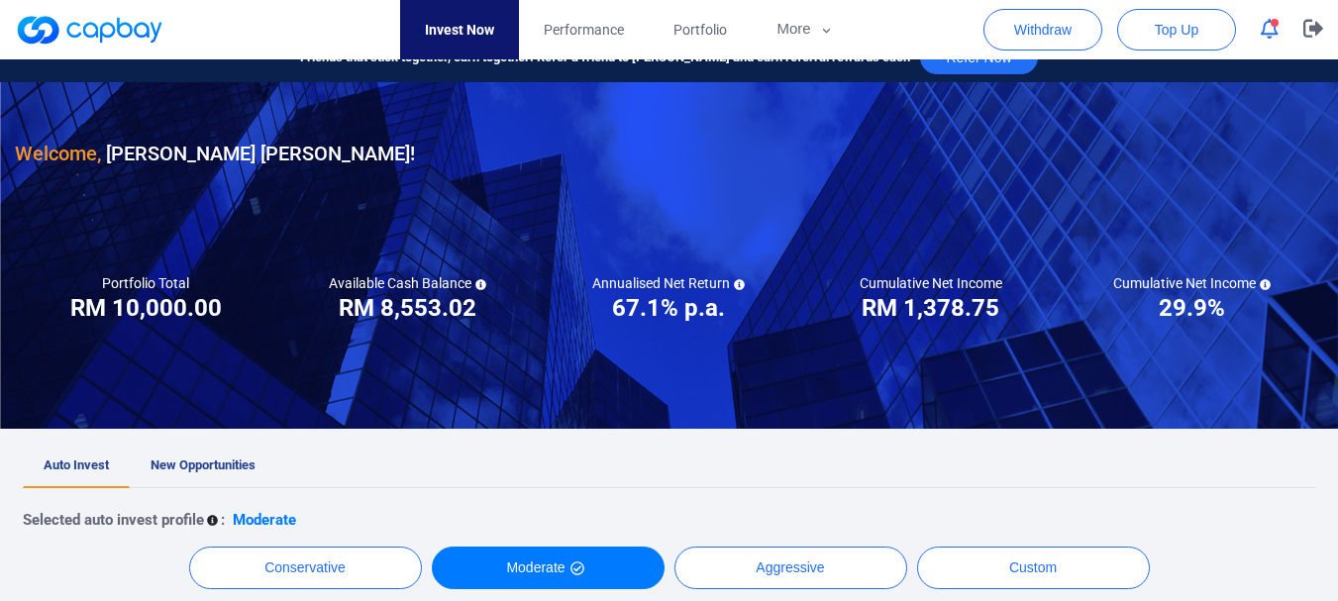
click at [716, 20] on span "Portfolio" at bounding box center [700, 30] width 53 height 22
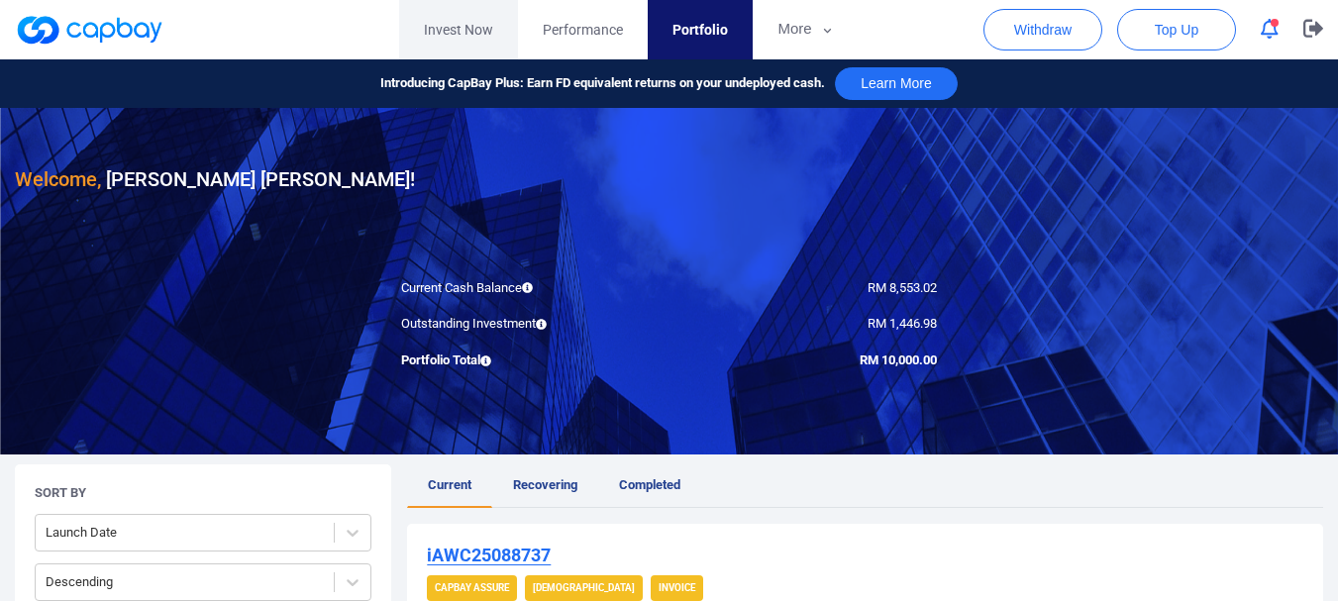
click at [470, 23] on link "Invest Now" at bounding box center [458, 29] width 119 height 59
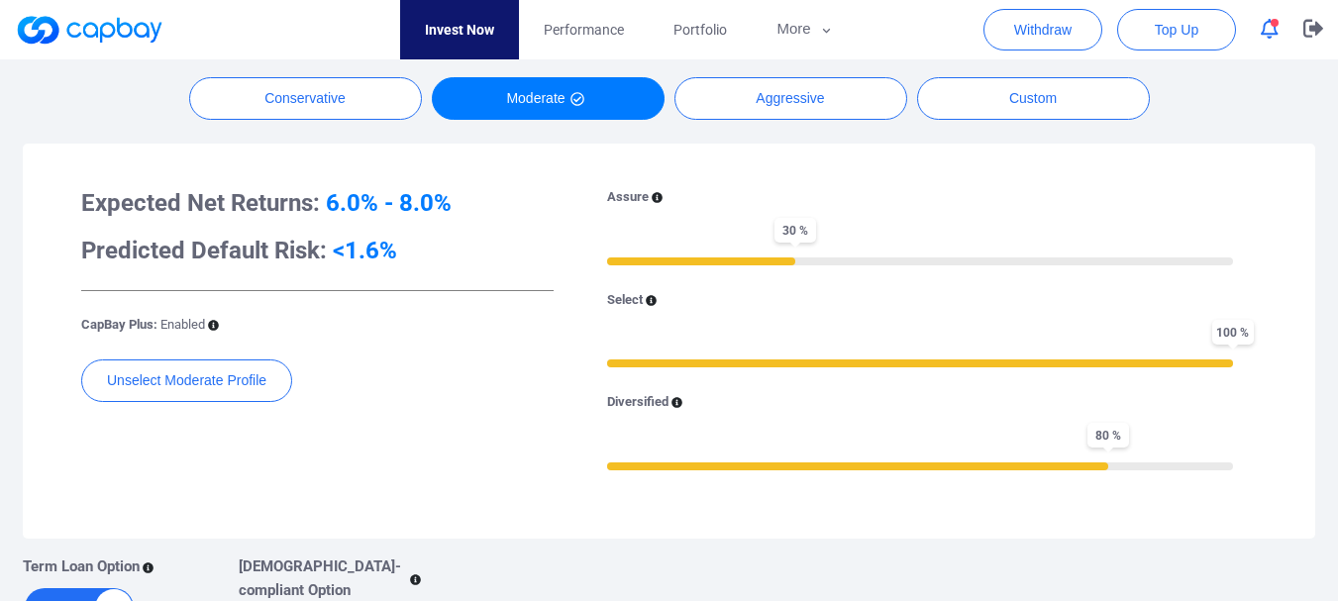
scroll to position [958, 0]
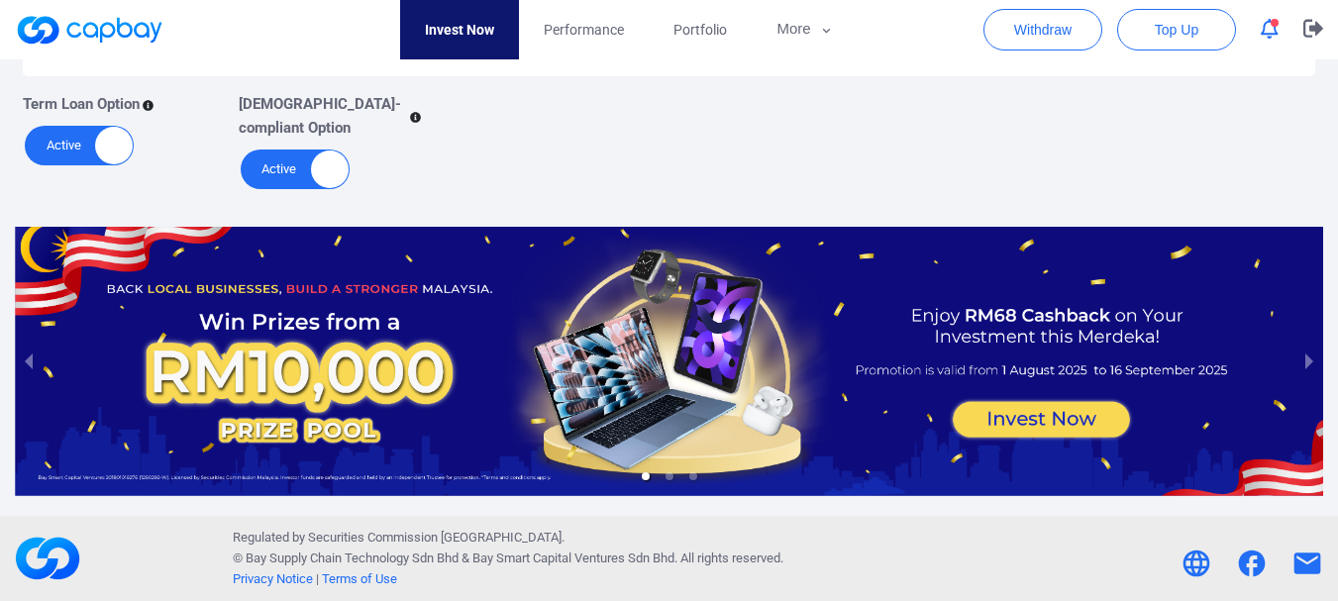
click at [96, 130] on div "Active Inactive" at bounding box center [79, 146] width 109 height 40
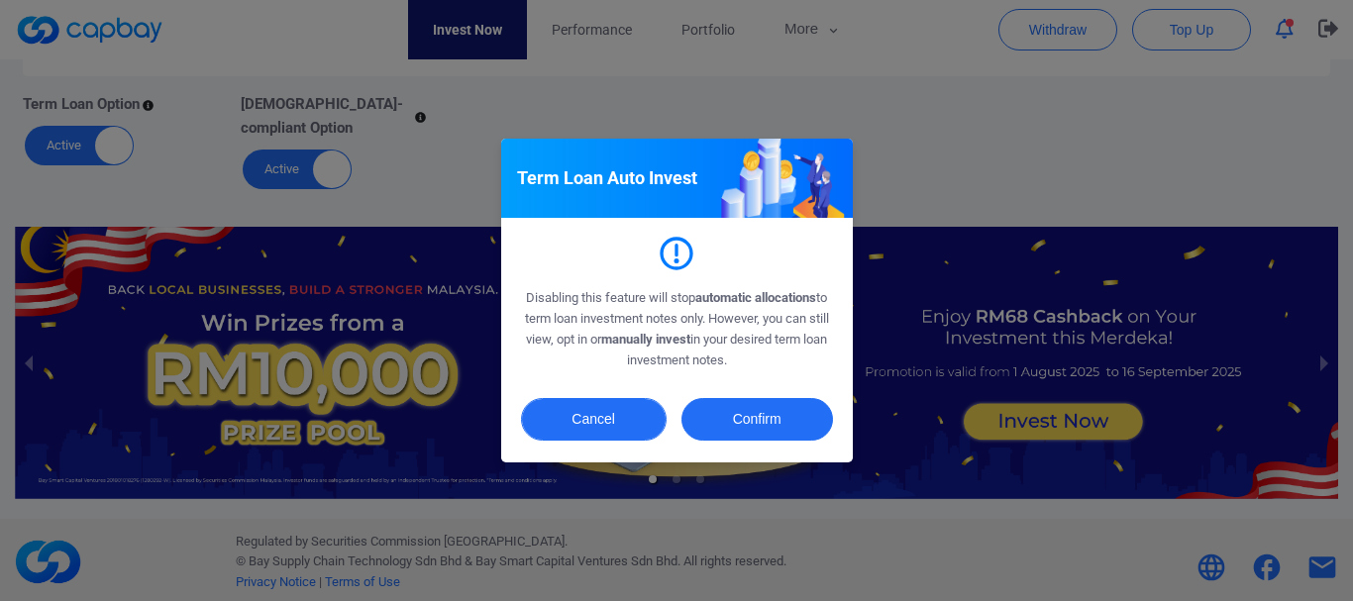
click at [617, 419] on button "Cancel" at bounding box center [594, 419] width 146 height 43
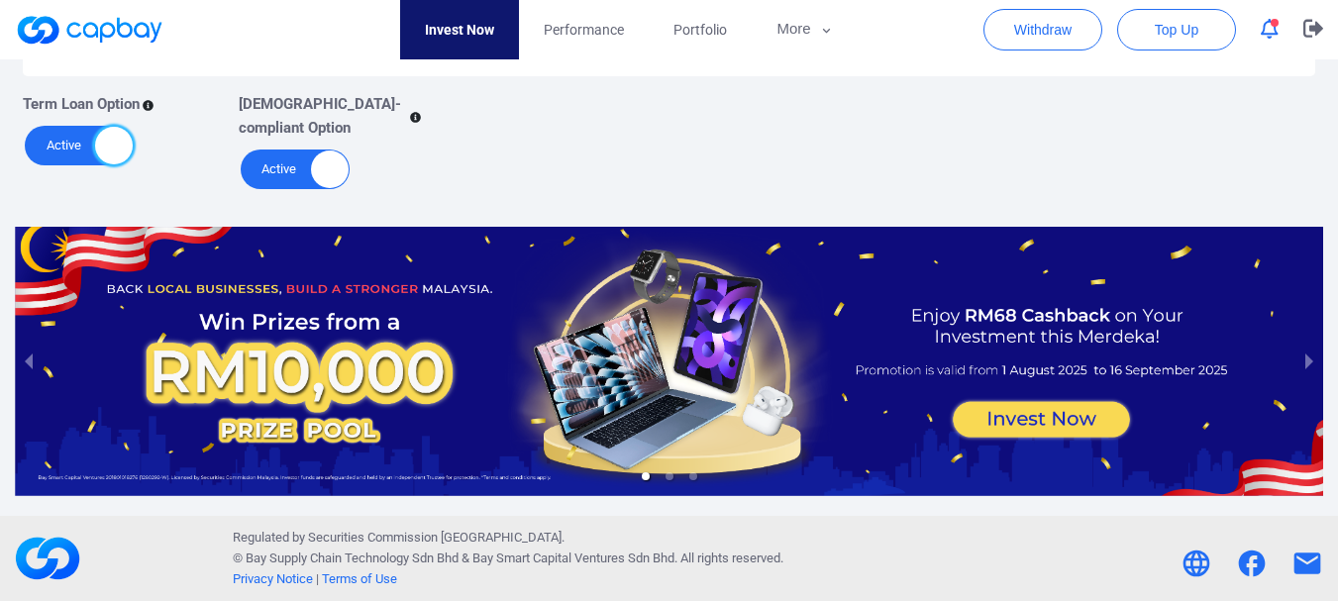
click at [347, 165] on div at bounding box center [330, 170] width 38 height 38
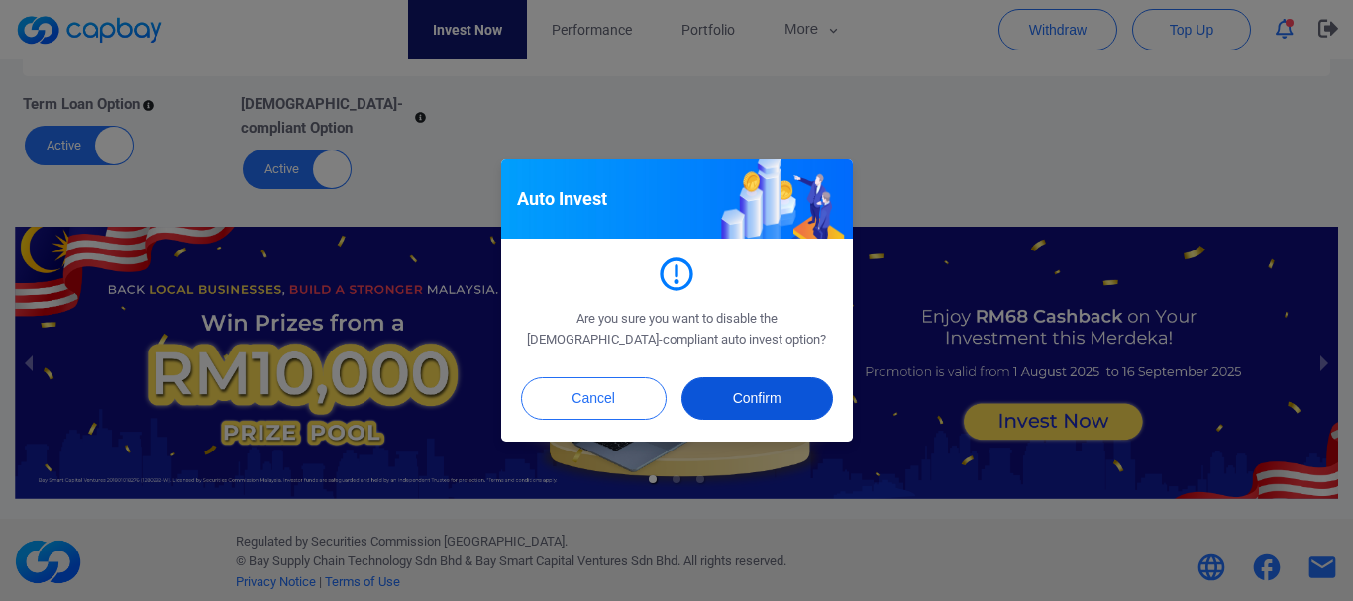
click at [746, 391] on button "Confirm" at bounding box center [758, 398] width 152 height 43
checkbox input "false"
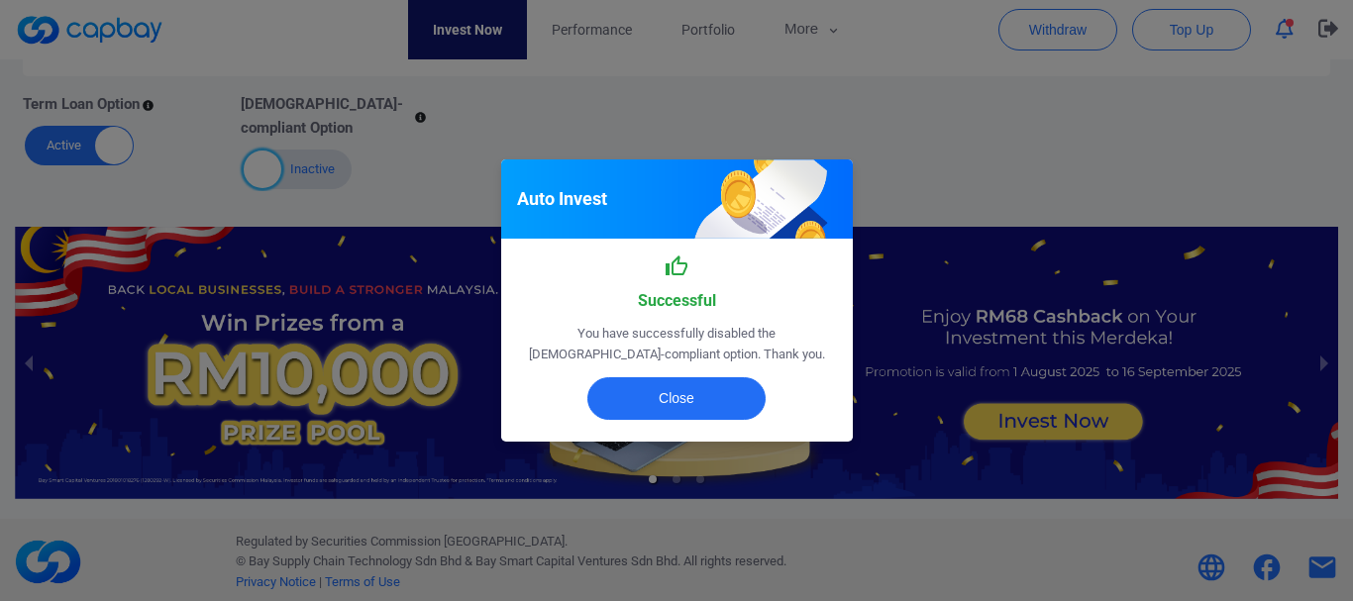
click at [718, 421] on div "Close" at bounding box center [677, 404] width 352 height 76
click at [711, 393] on button "Close" at bounding box center [676, 398] width 178 height 43
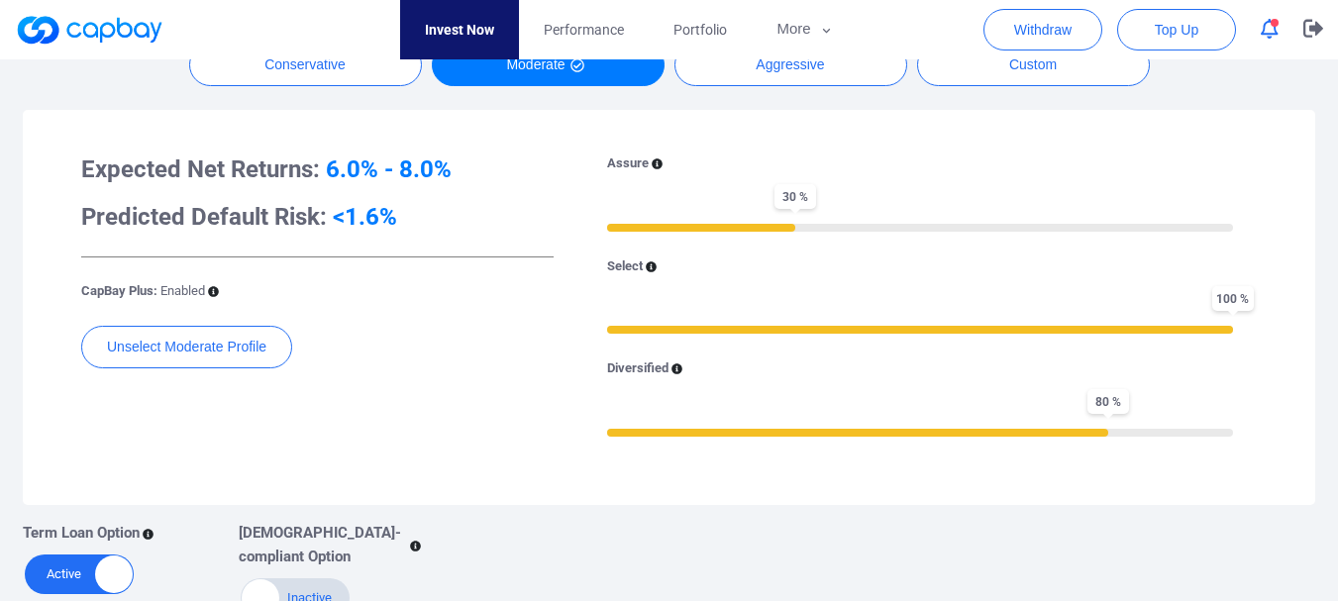
scroll to position [246, 0]
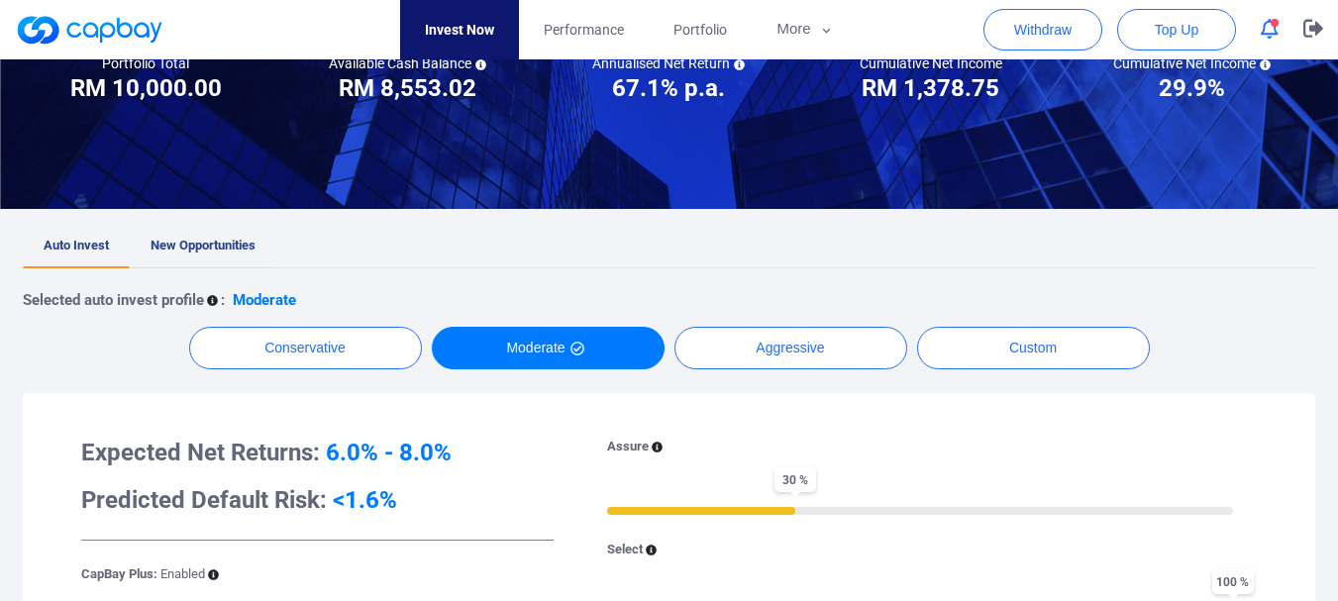
click at [256, 240] on span "New Opportunities" at bounding box center [203, 245] width 105 height 15
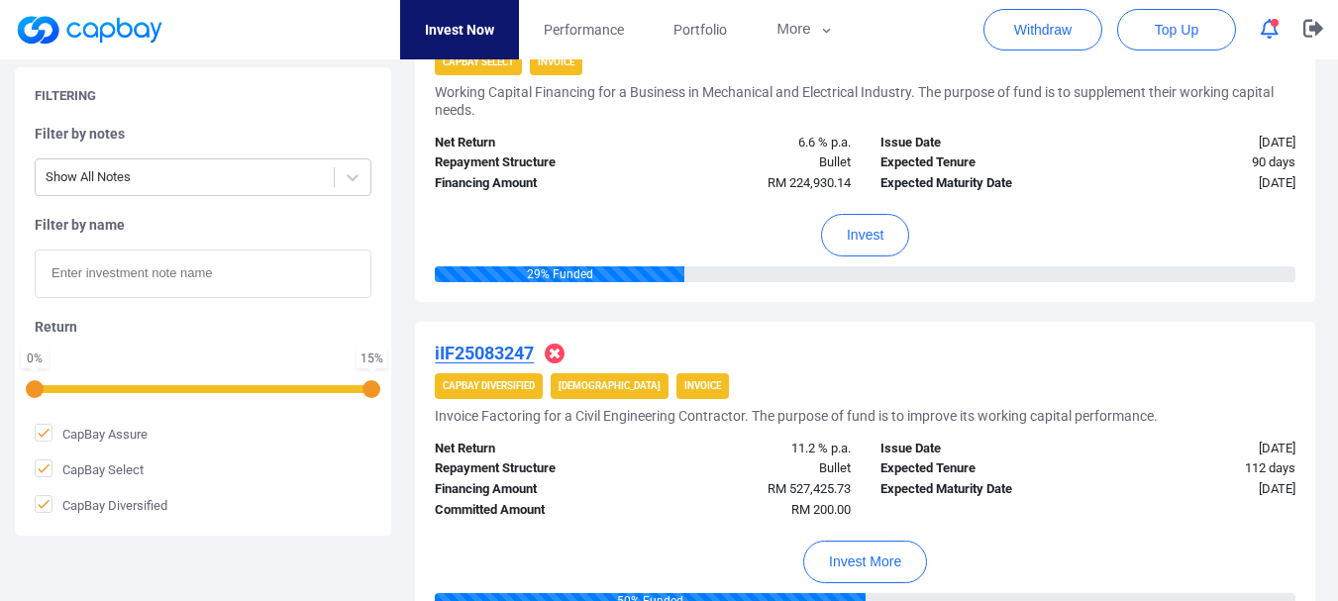
scroll to position [381, 0]
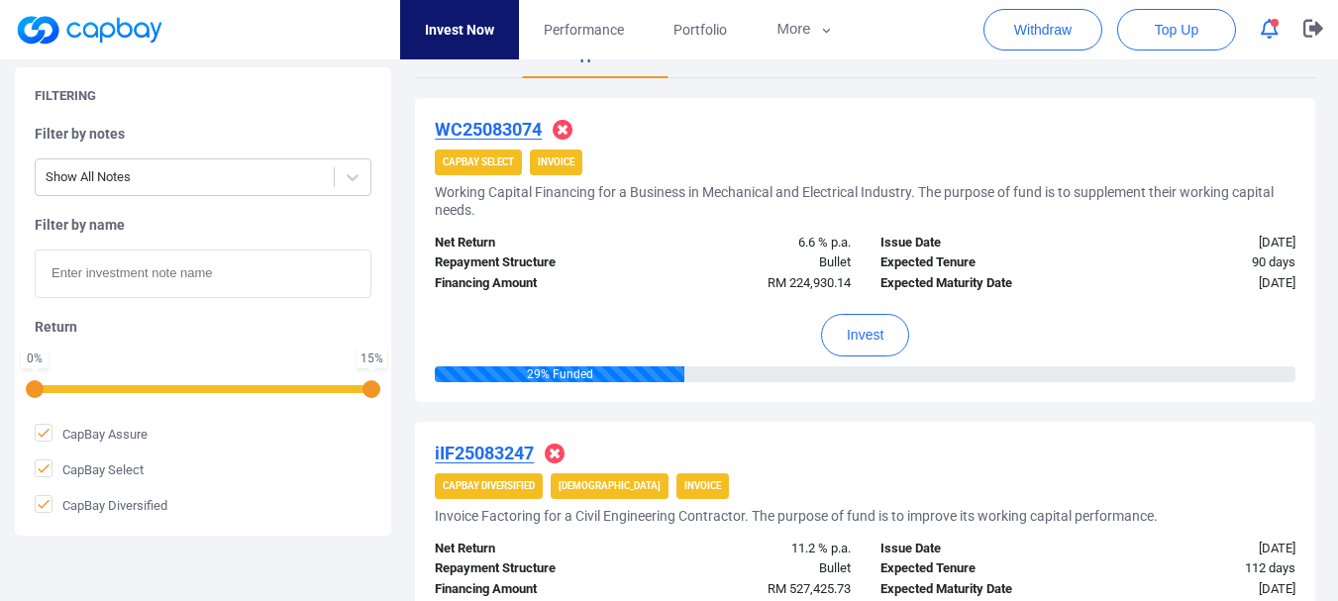
click at [497, 159] on strong "CapBay Select" at bounding box center [478, 162] width 71 height 11
click at [494, 135] on u "WC25083074" at bounding box center [488, 129] width 107 height 21
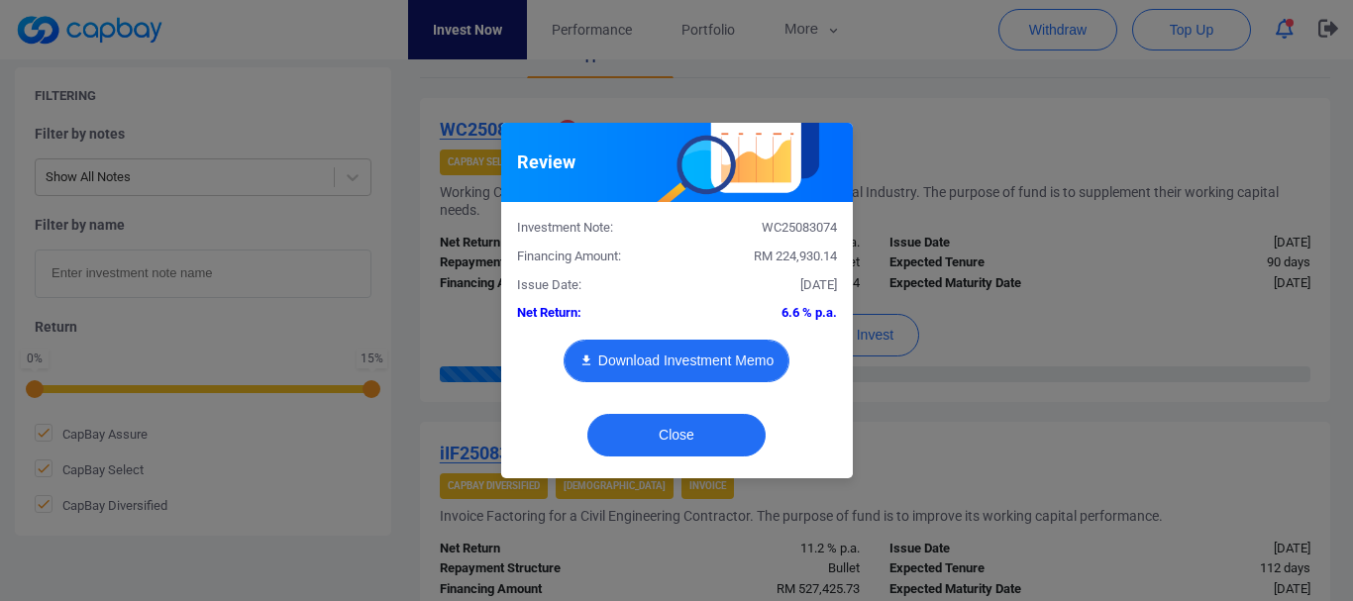
click at [679, 372] on button "Download Investment Memo" at bounding box center [677, 361] width 226 height 43
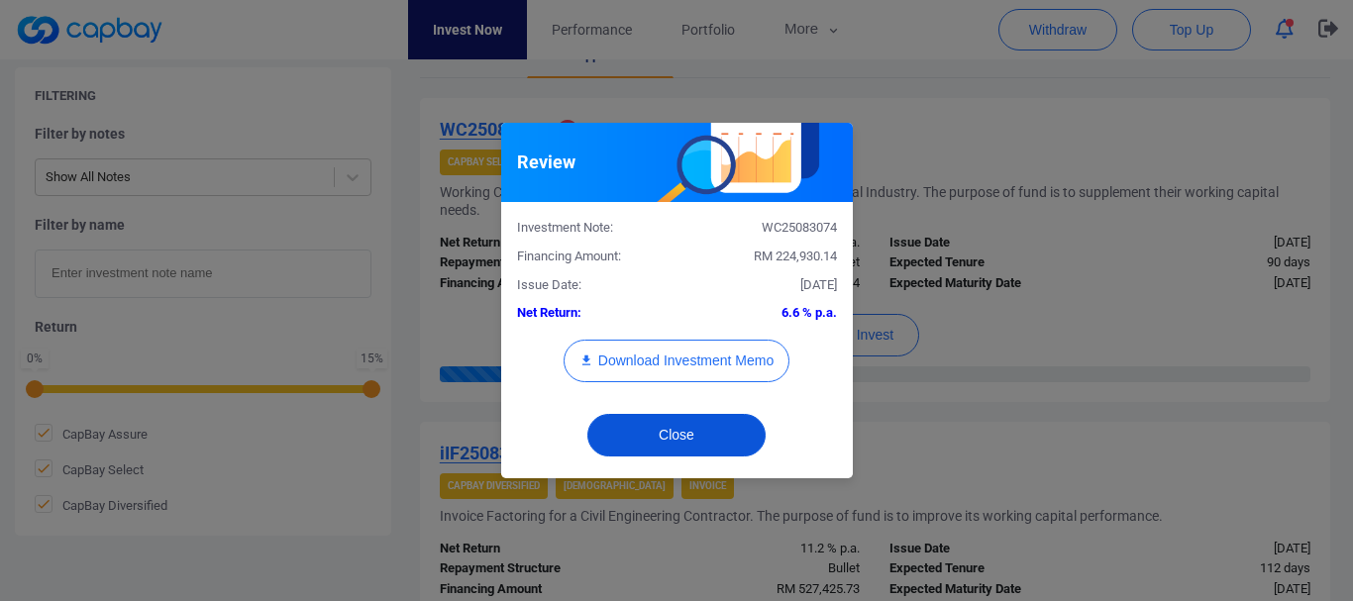
click at [696, 430] on button "Close" at bounding box center [676, 435] width 178 height 43
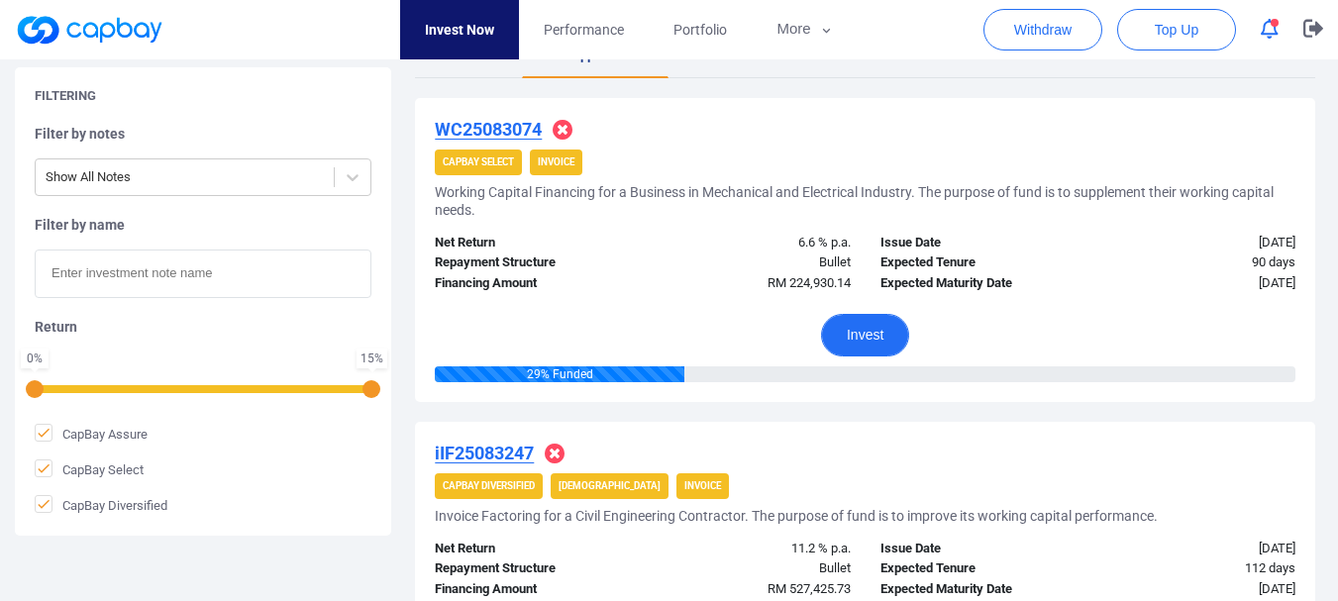
click at [873, 332] on button "Invest" at bounding box center [865, 335] width 88 height 43
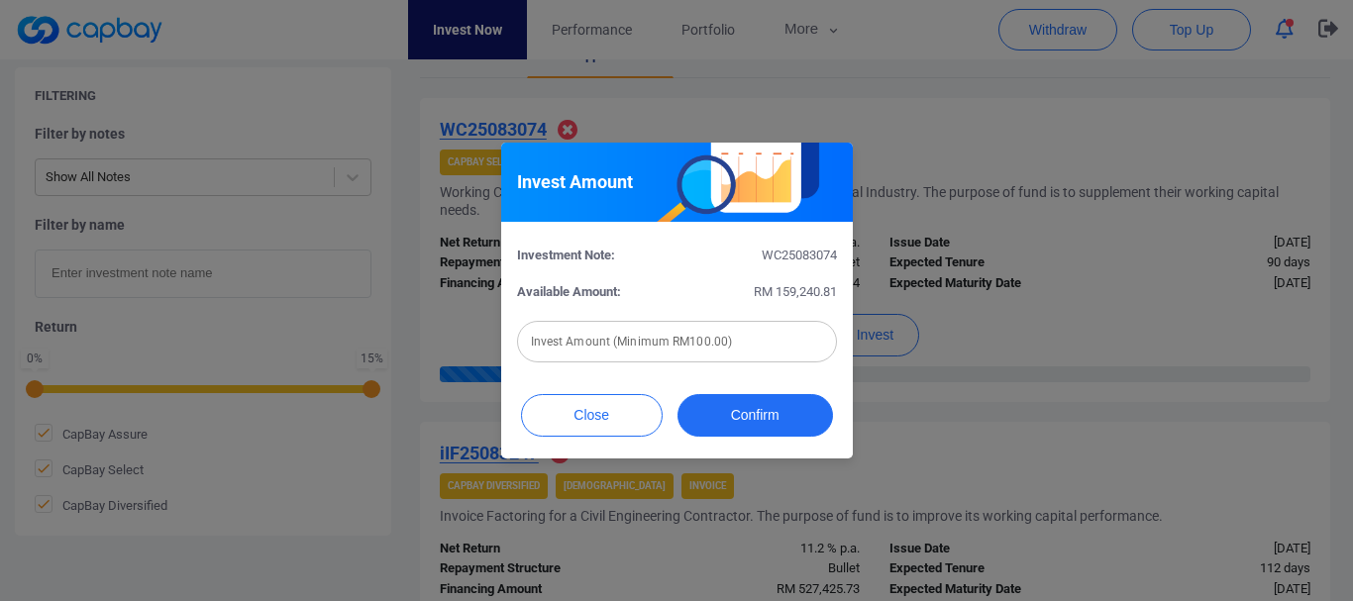
click at [721, 332] on input "text" at bounding box center [677, 342] width 320 height 42
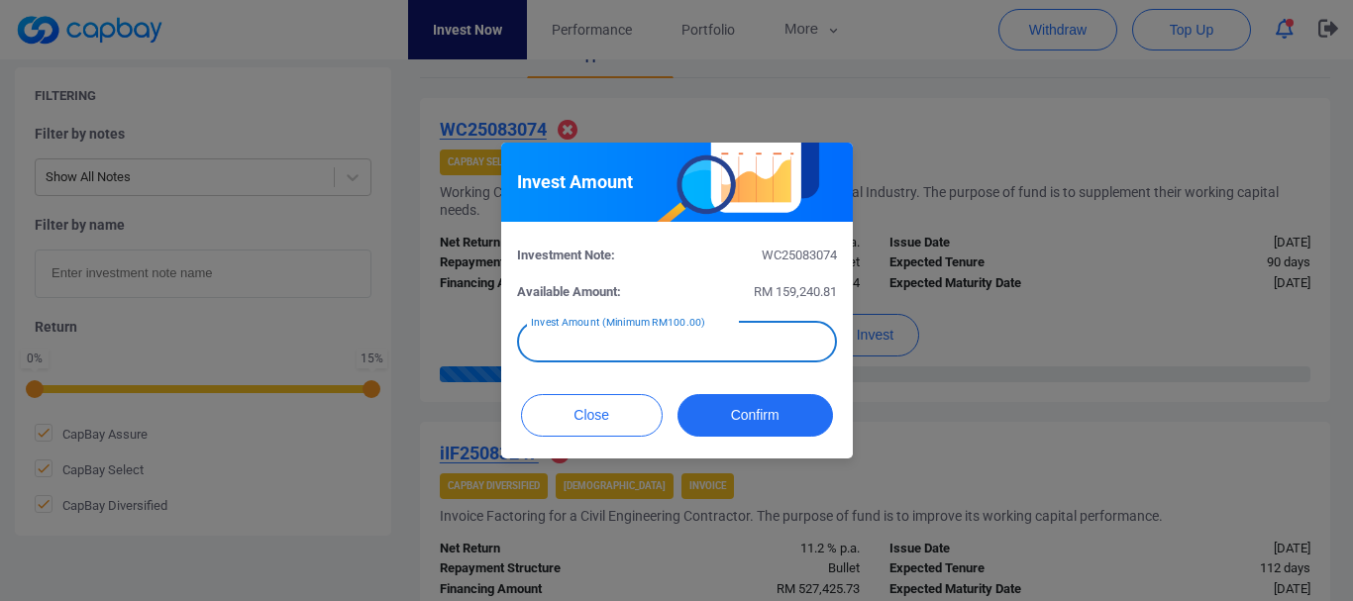
type input "RM 1"
type input "RM 200"
click at [741, 446] on div "Close Confirm" at bounding box center [677, 420] width 352 height 76
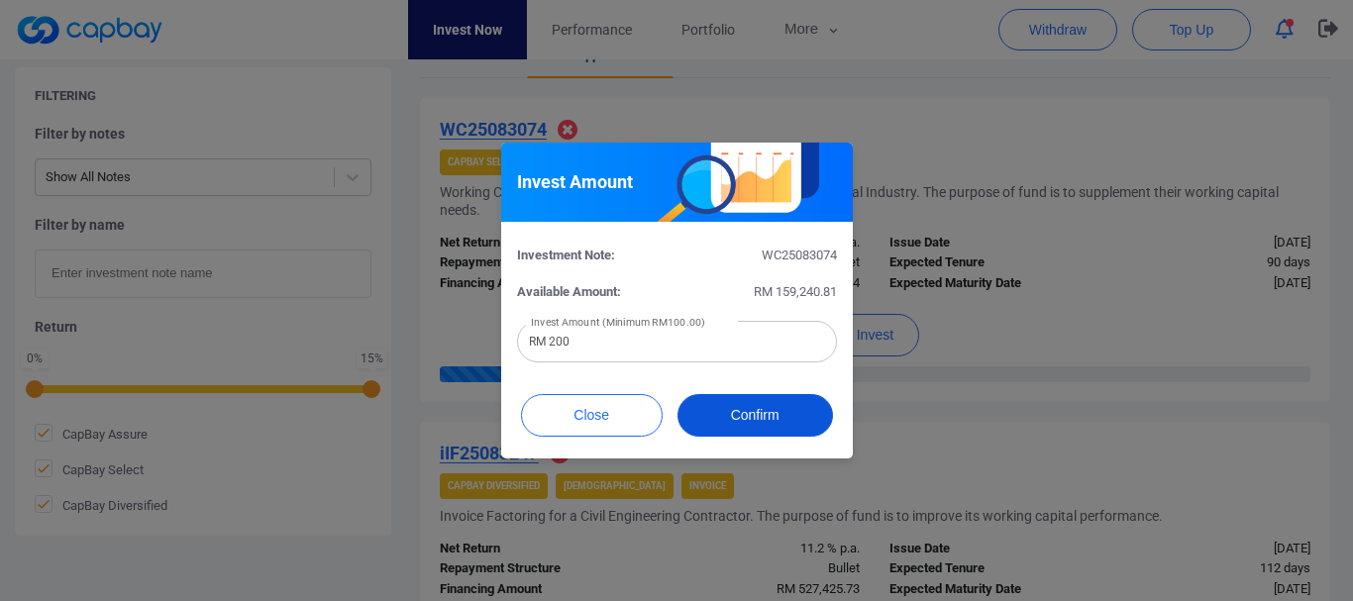
click at [753, 421] on button "Confirm" at bounding box center [756, 415] width 156 height 43
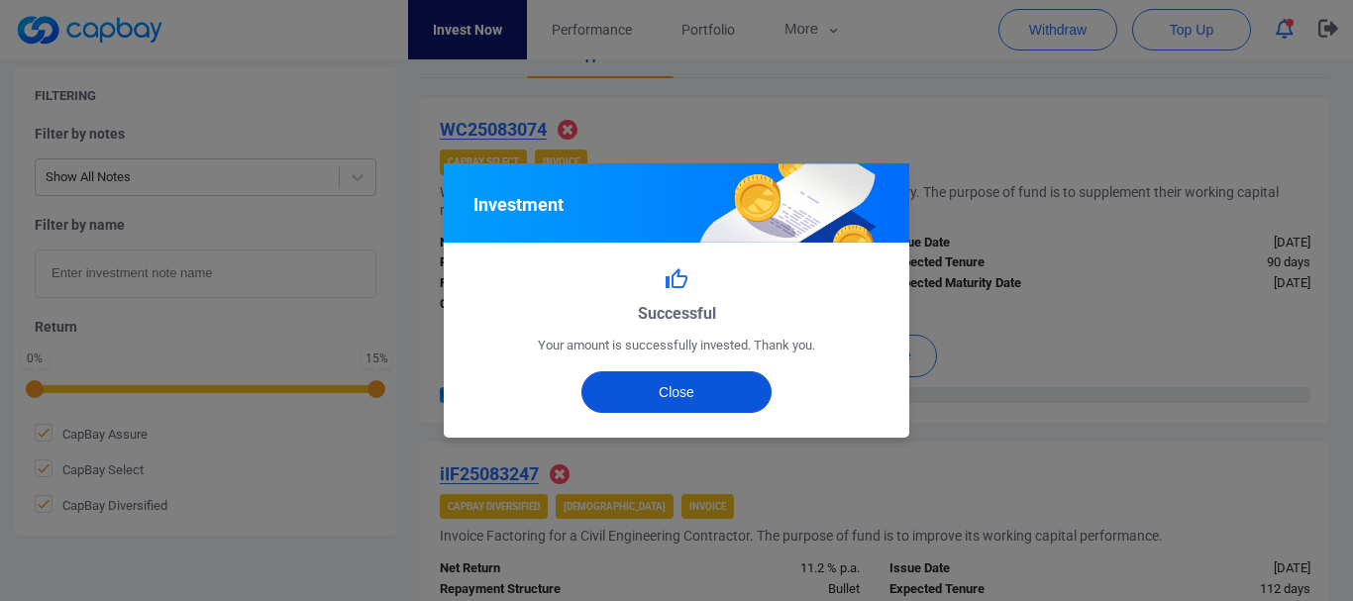
click at [718, 400] on button "Close" at bounding box center [677, 393] width 191 height 42
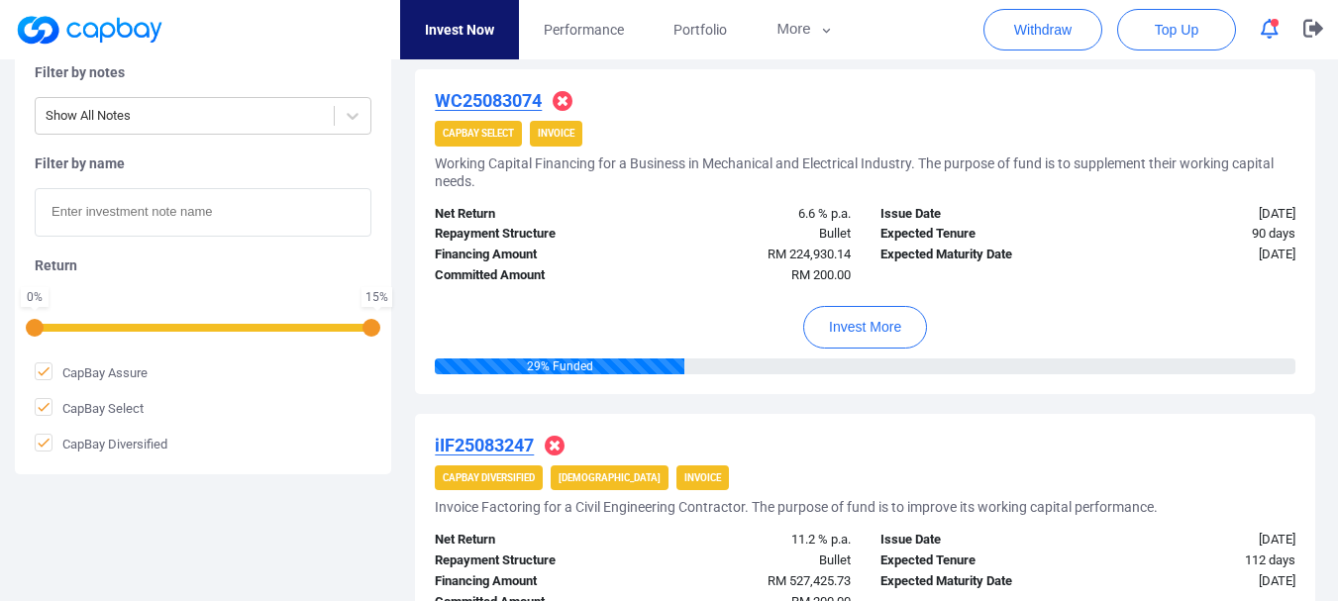
scroll to position [302, 0]
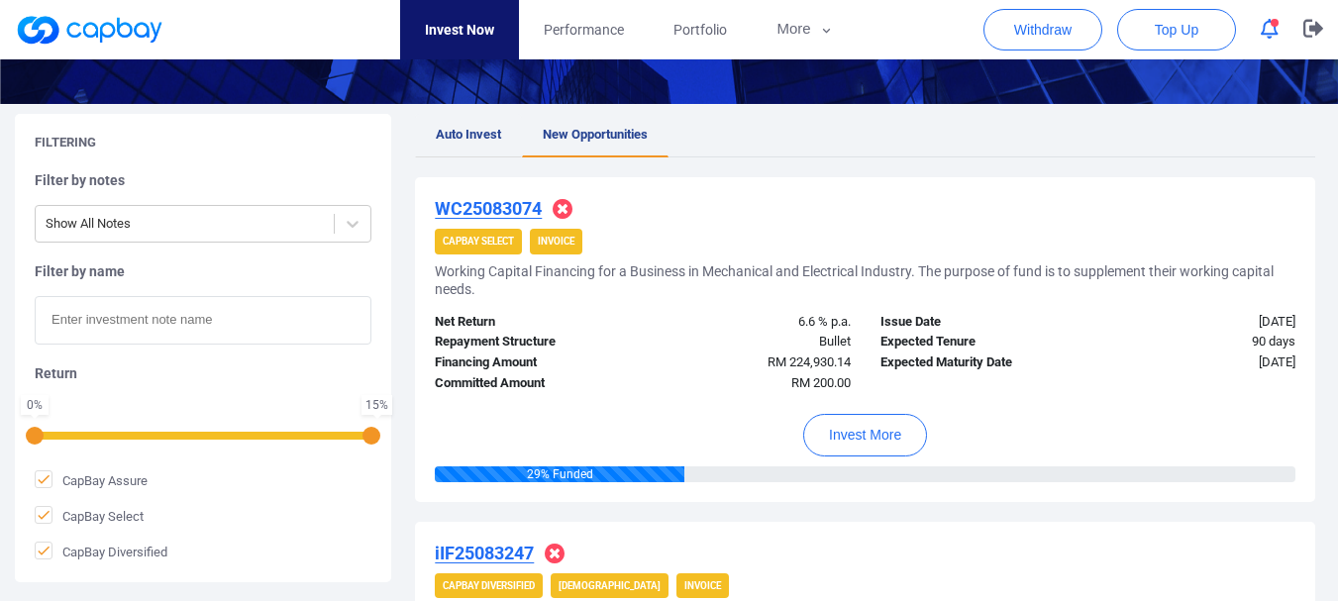
click at [462, 136] on span "Auto Invest" at bounding box center [468, 134] width 65 height 15
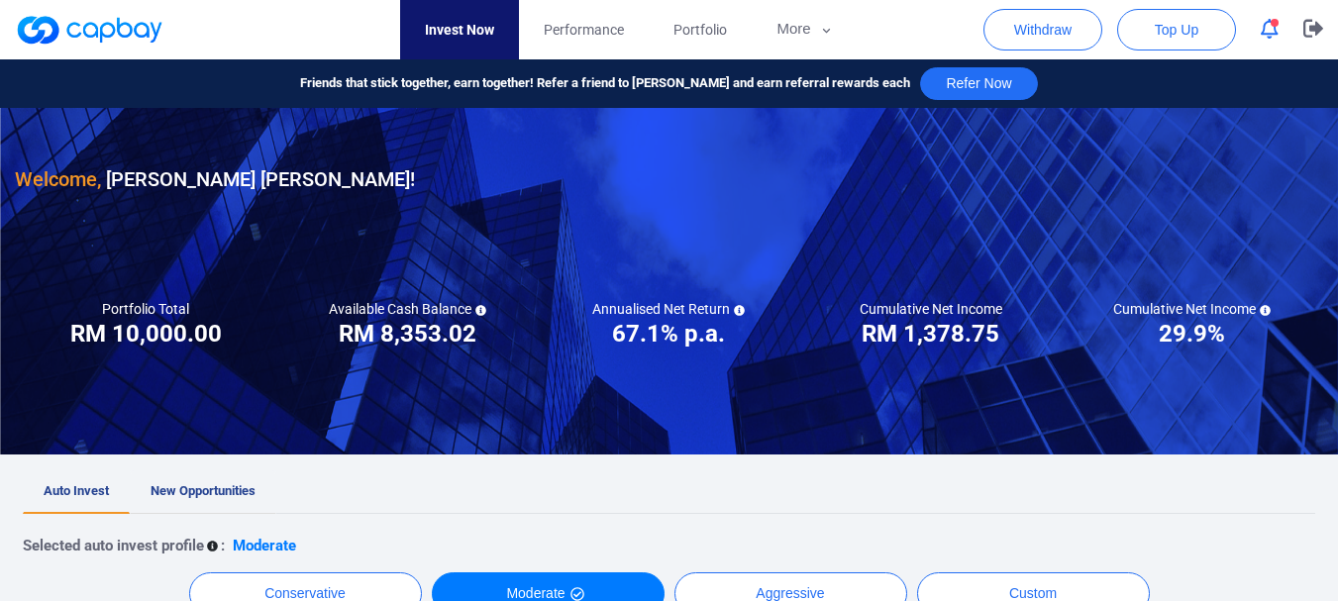
click at [229, 477] on link "New Opportunities" at bounding box center [203, 493] width 147 height 44
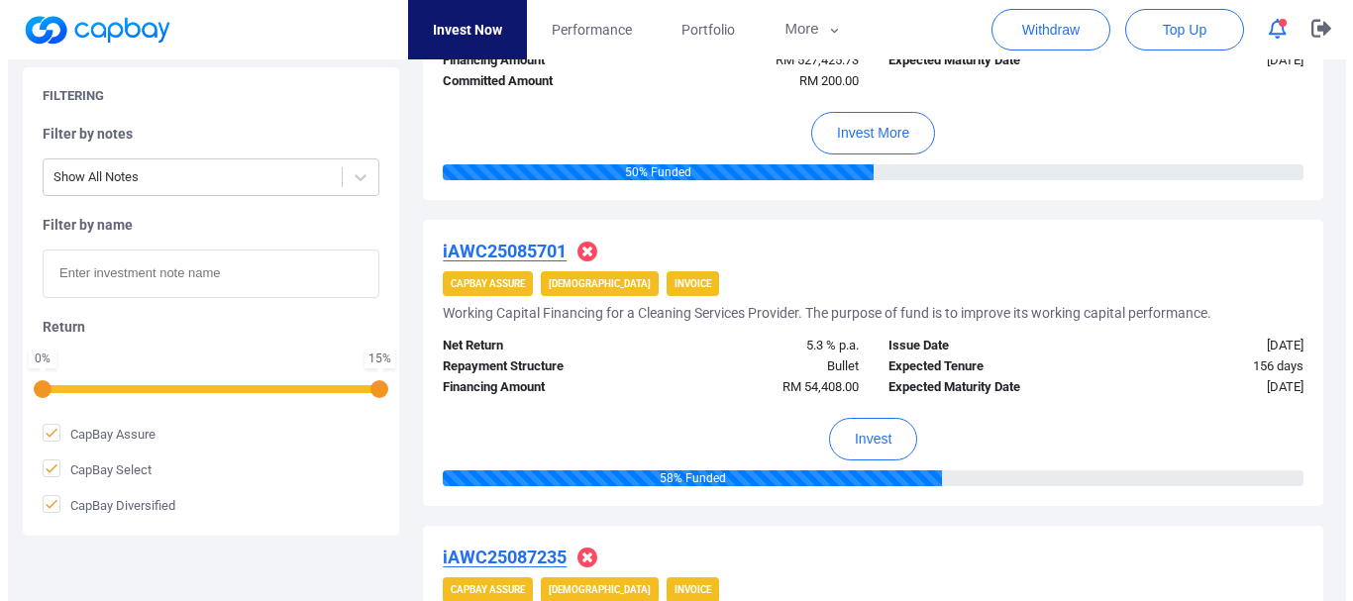
scroll to position [1059, 0]
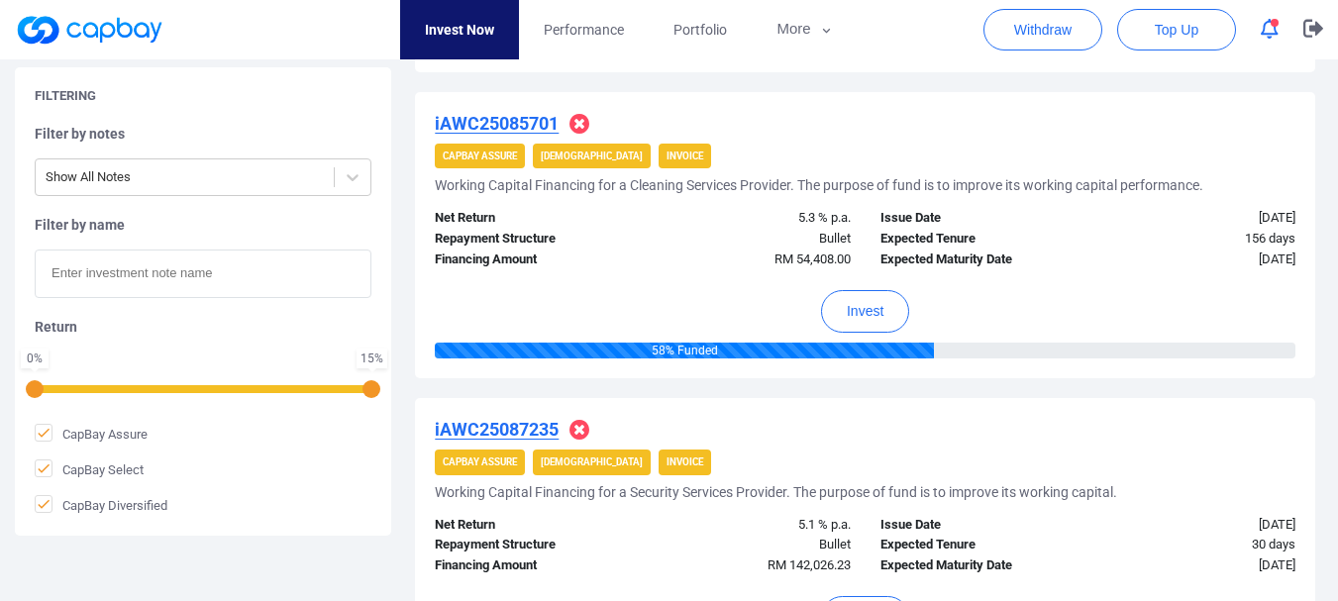
click at [556, 462] on strong "[DEMOGRAPHIC_DATA]" at bounding box center [592, 462] width 102 height 11
click at [876, 305] on button "Invest" at bounding box center [865, 311] width 88 height 43
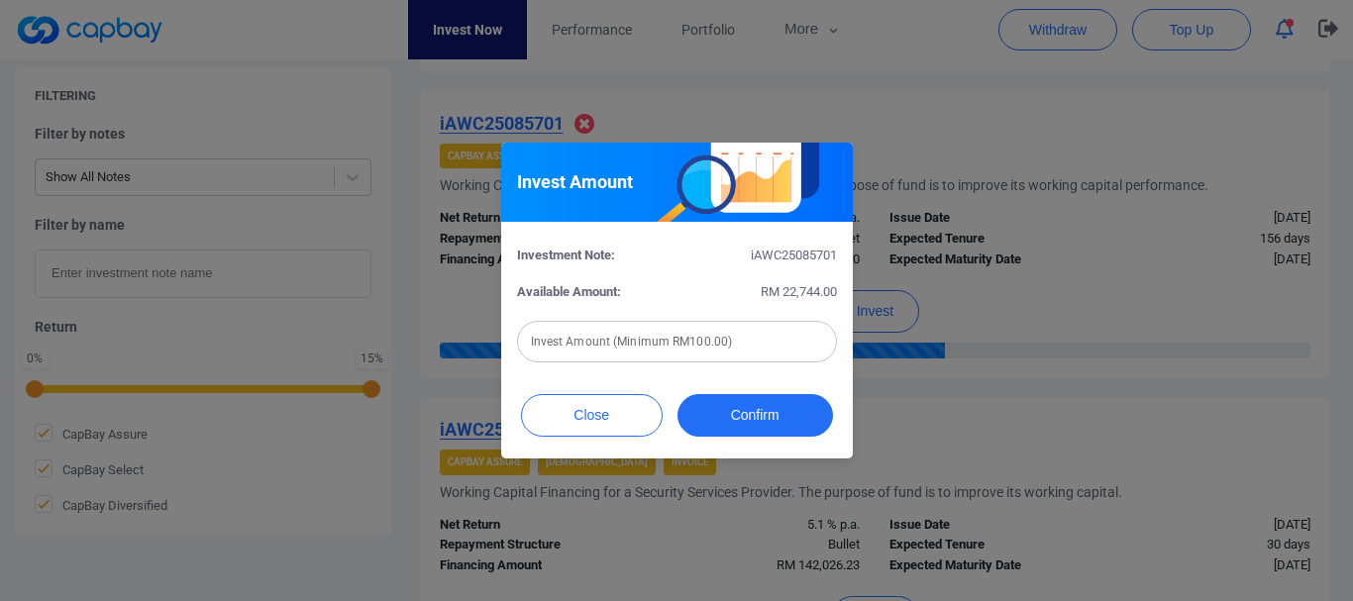
click at [779, 336] on input "text" at bounding box center [677, 342] width 320 height 42
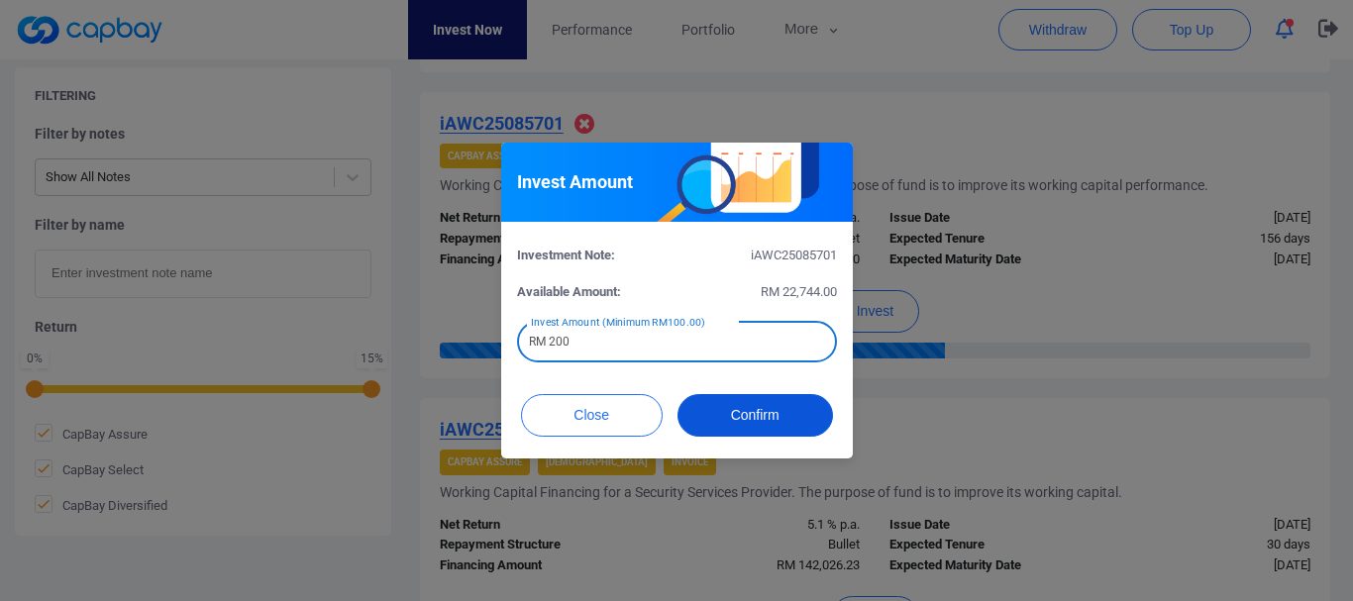
type input "RM 200"
click at [766, 422] on button "Confirm" at bounding box center [756, 415] width 156 height 43
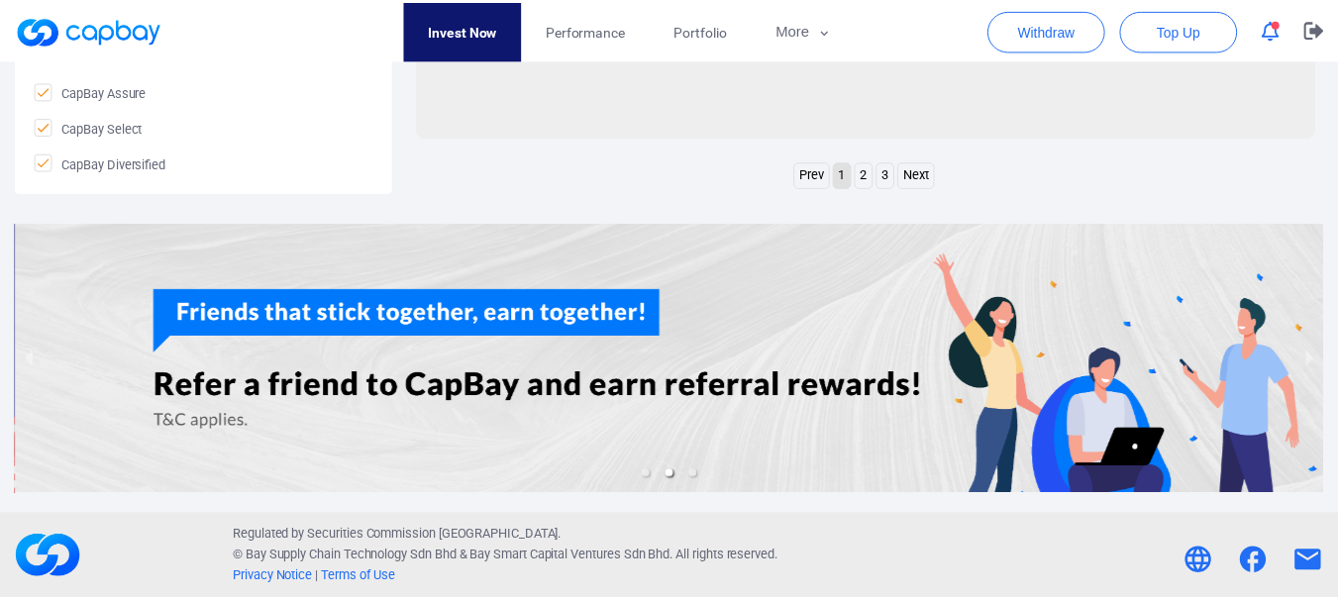
scroll to position [1043, 0]
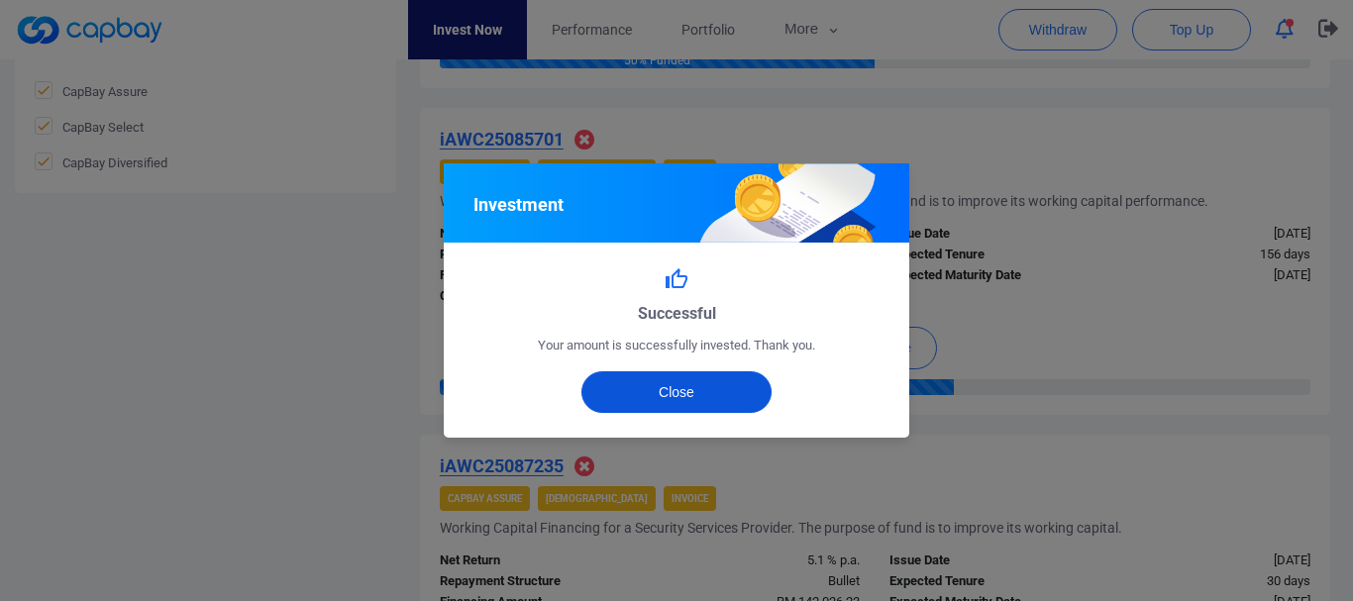
click at [704, 390] on button "Close" at bounding box center [677, 393] width 191 height 42
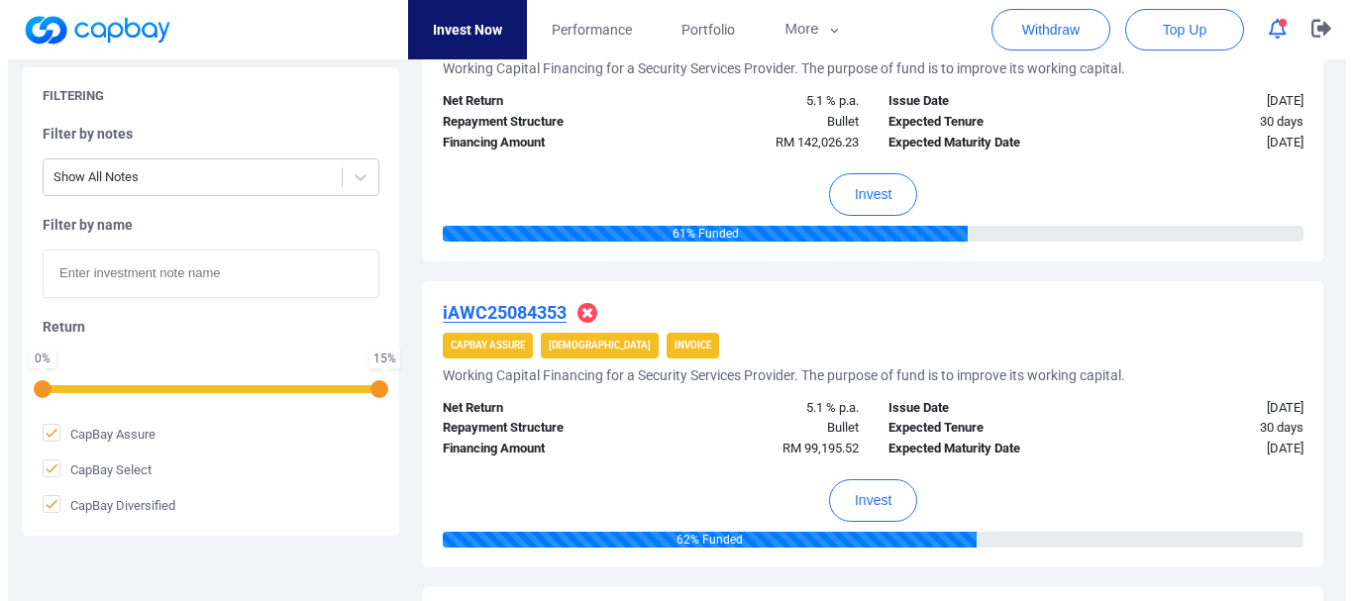
scroll to position [1510, 0]
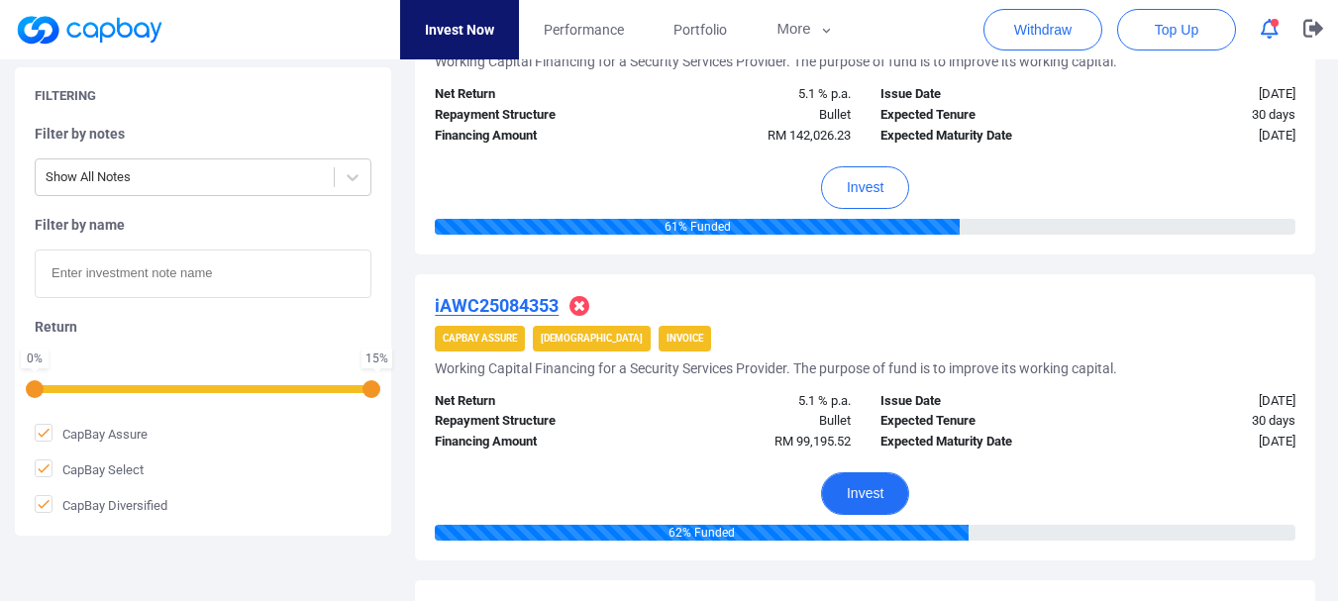
click at [859, 497] on button "Invest" at bounding box center [865, 494] width 88 height 43
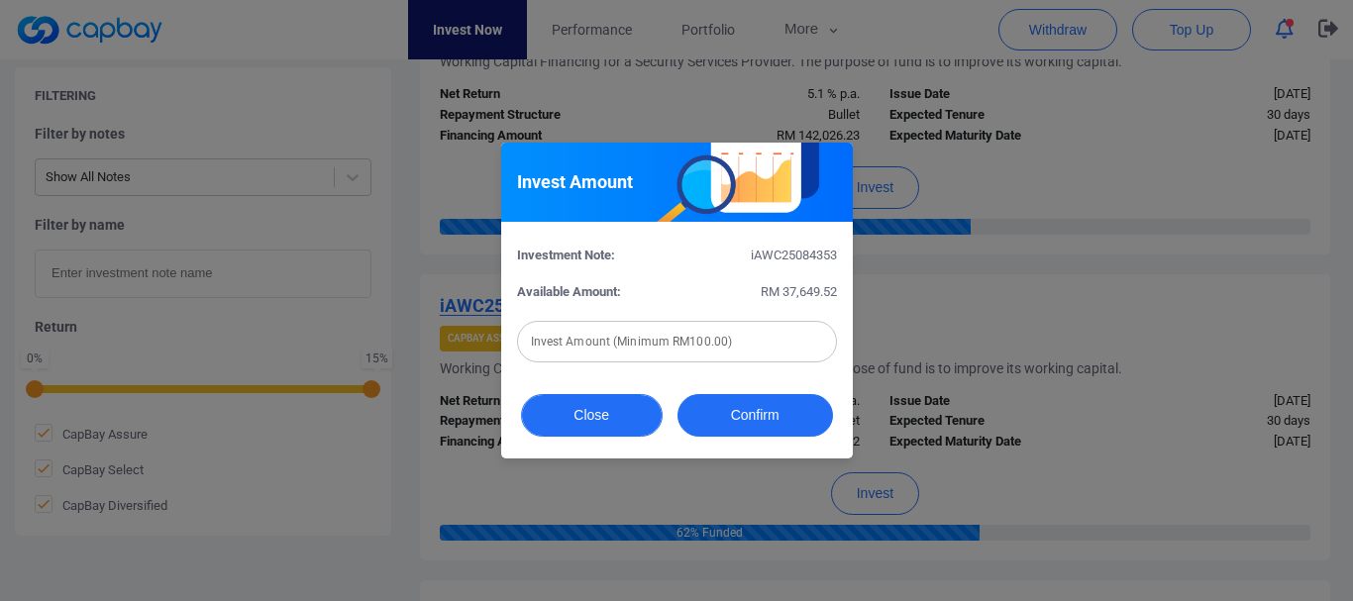
click at [580, 422] on button "Close" at bounding box center [592, 415] width 142 height 43
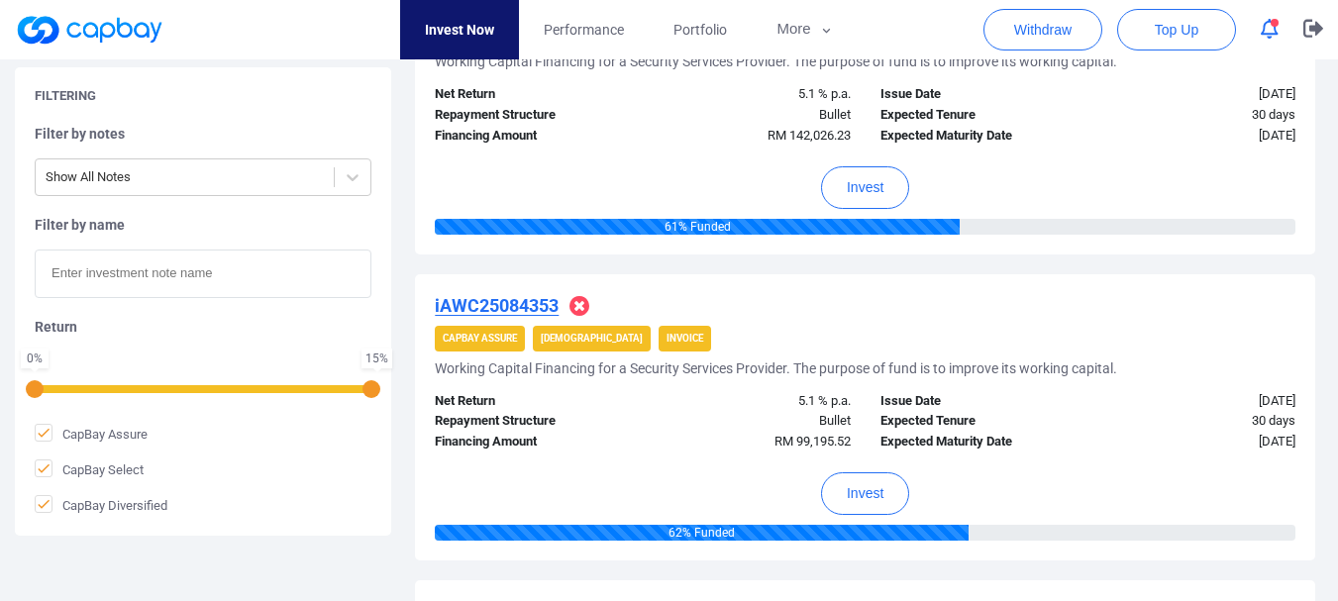
click at [876, 470] on div "Invest" at bounding box center [865, 489] width 861 height 72
click at [848, 474] on button "Invest" at bounding box center [865, 494] width 88 height 43
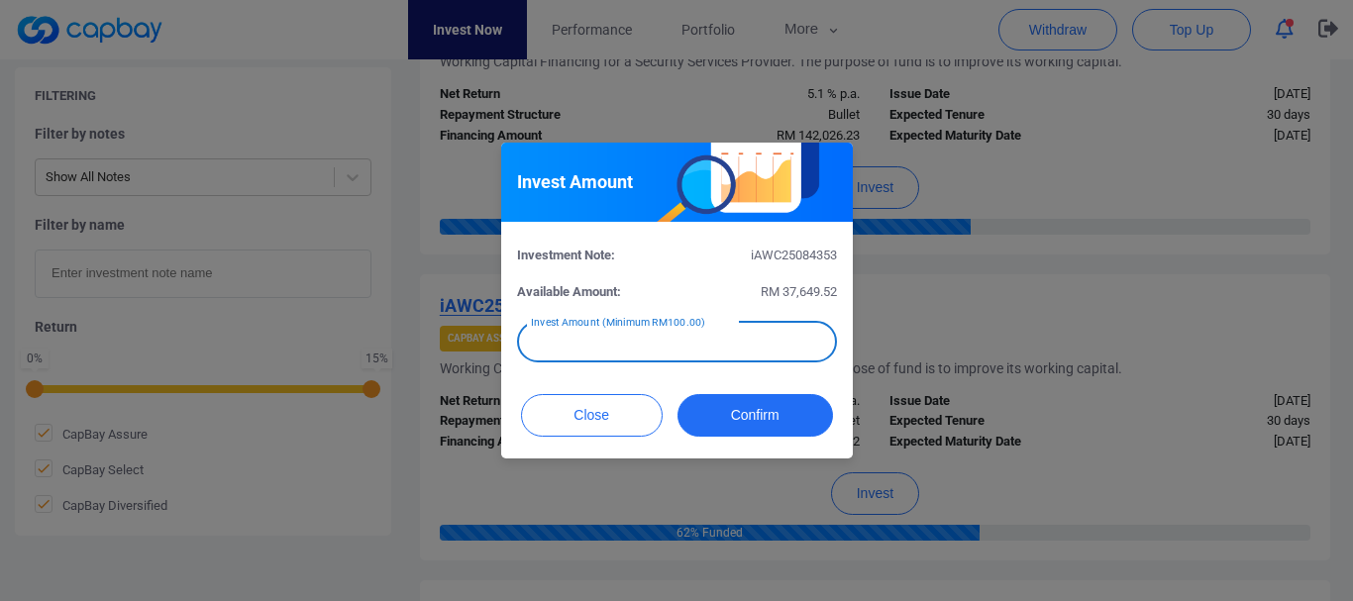
click at [700, 345] on input "text" at bounding box center [677, 342] width 320 height 42
type input "RM 500"
click at [729, 401] on button "Confirm" at bounding box center [756, 415] width 156 height 43
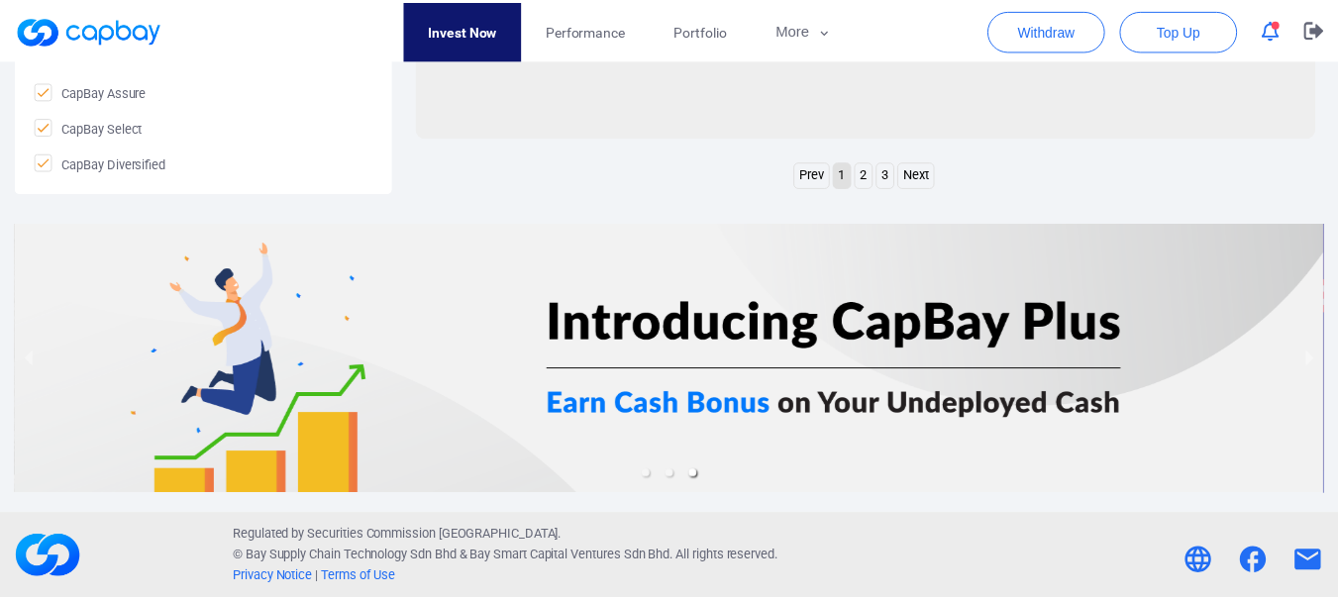
scroll to position [1043, 0]
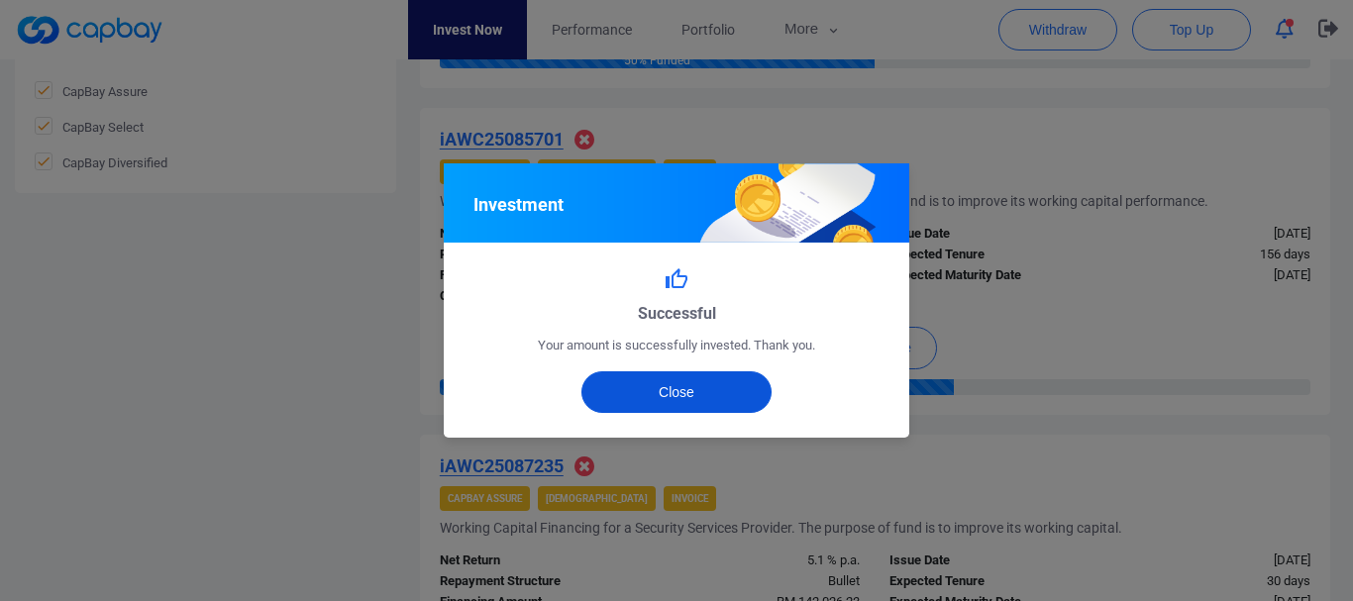
click at [709, 396] on button "Close" at bounding box center [677, 393] width 191 height 42
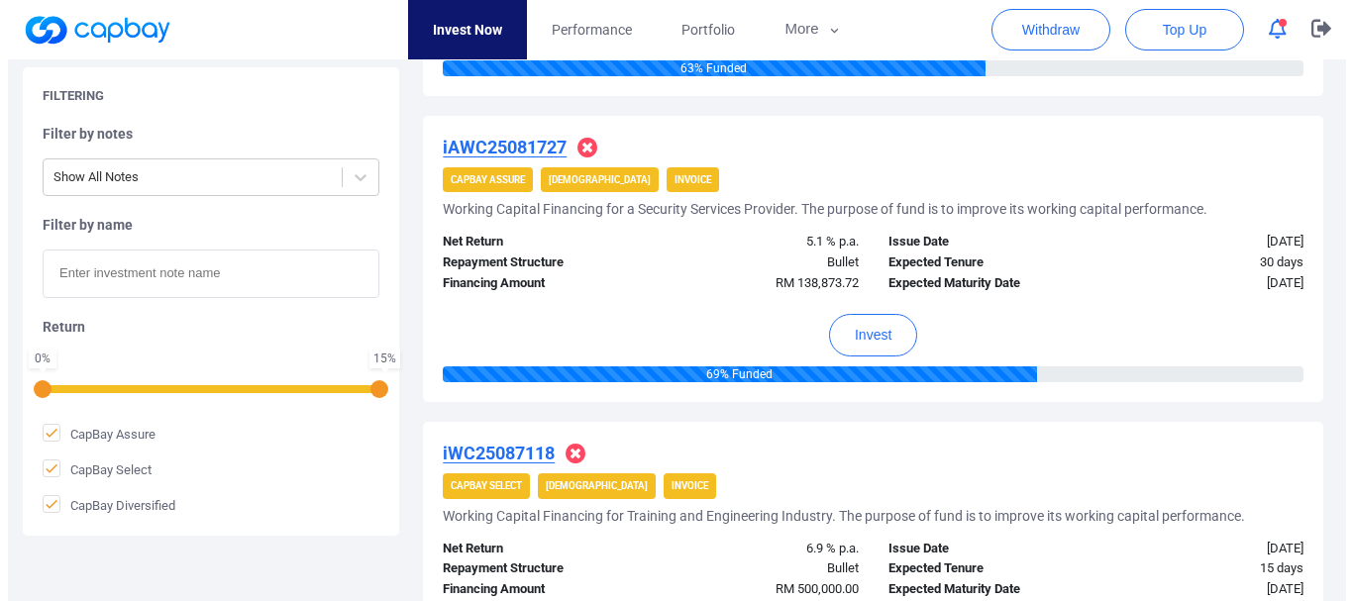
scroll to position [2002, 0]
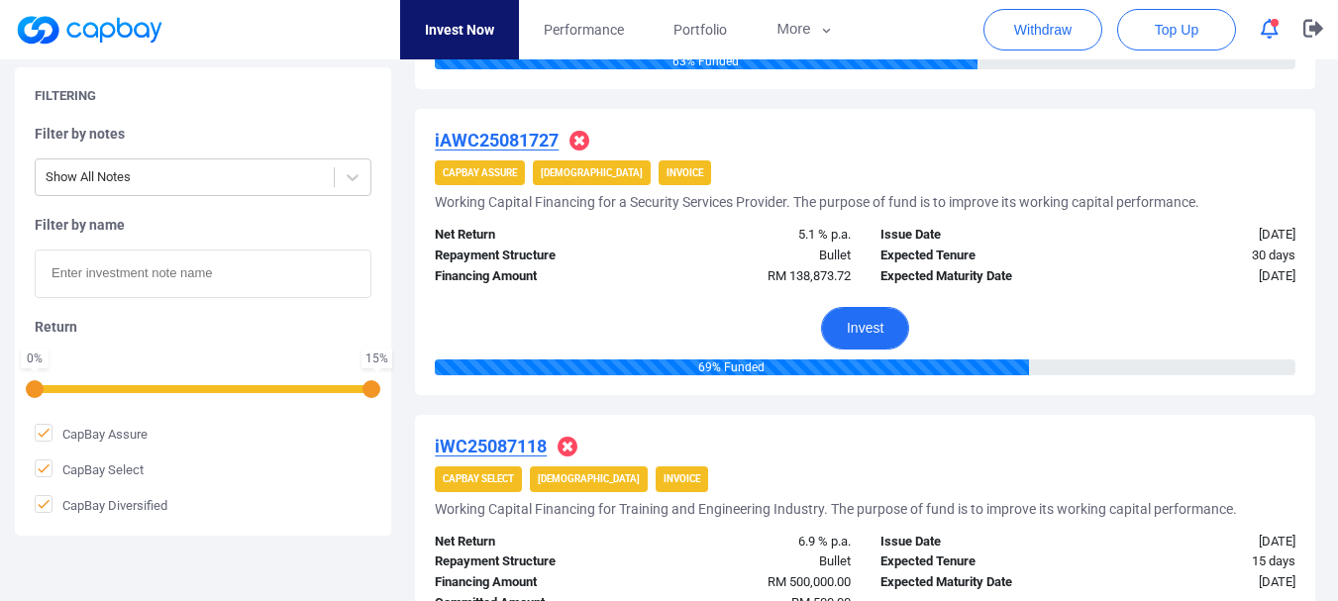
click at [873, 327] on button "Invest" at bounding box center [865, 328] width 88 height 43
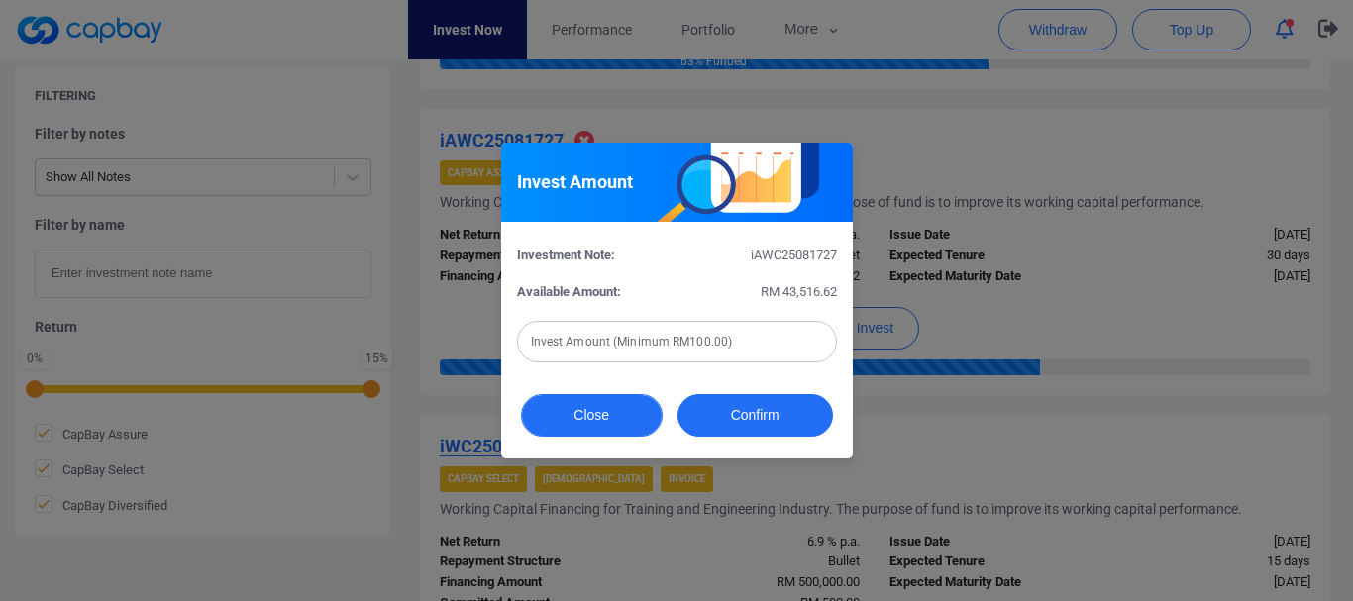
drag, startPoint x: 613, startPoint y: 375, endPoint x: 618, endPoint y: 402, distance: 27.2
click at [612, 380] on div "Investment Note: iAWC25081727 Available Amount: RM 43,516.62 Invest Amount (Min…" at bounding box center [677, 302] width 352 height 161
click at [618, 402] on button "Close" at bounding box center [592, 415] width 142 height 43
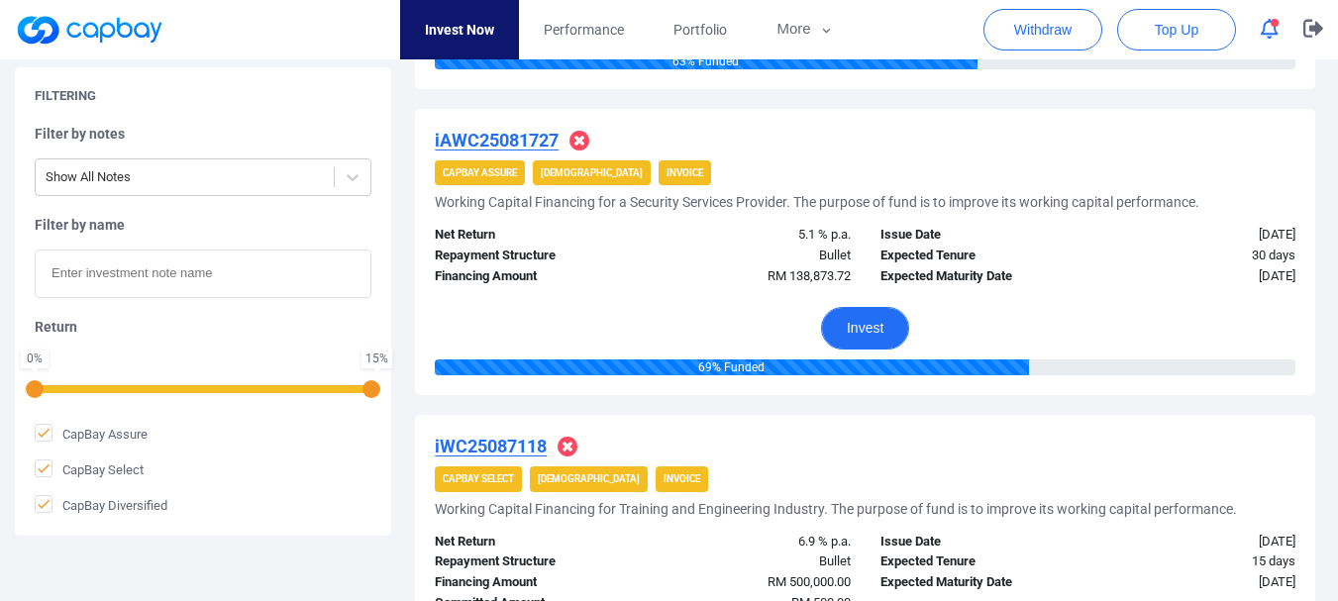
click at [883, 332] on button "Invest" at bounding box center [865, 328] width 88 height 43
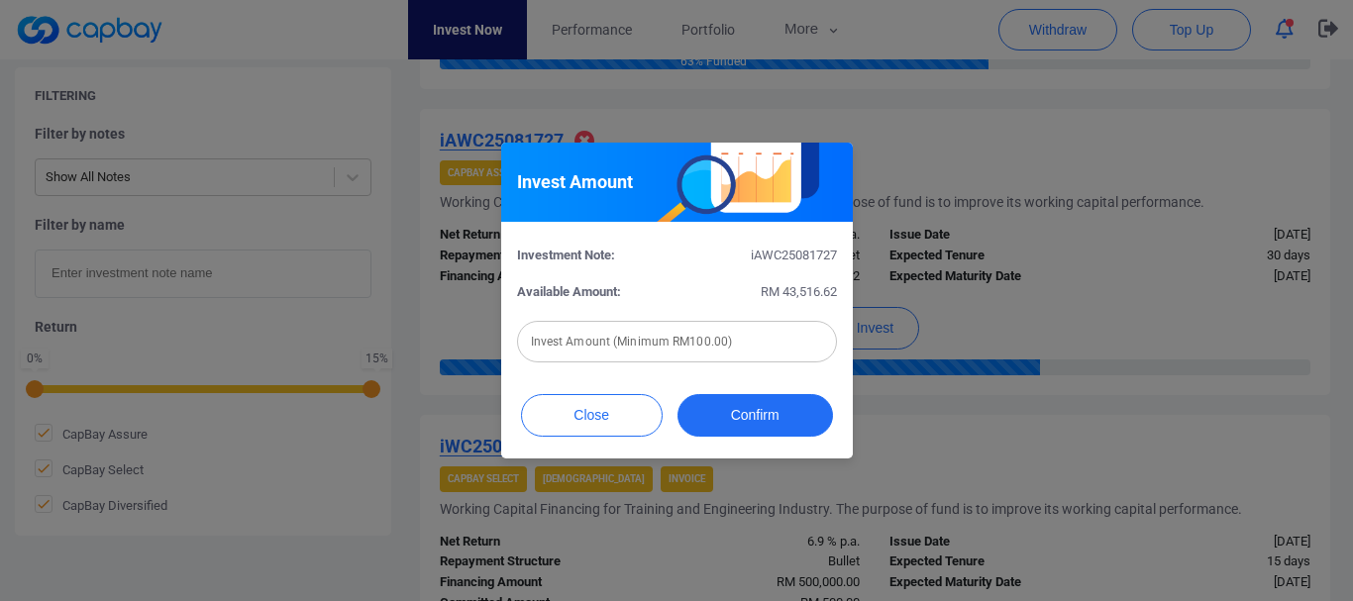
click at [669, 341] on input "text" at bounding box center [677, 342] width 320 height 42
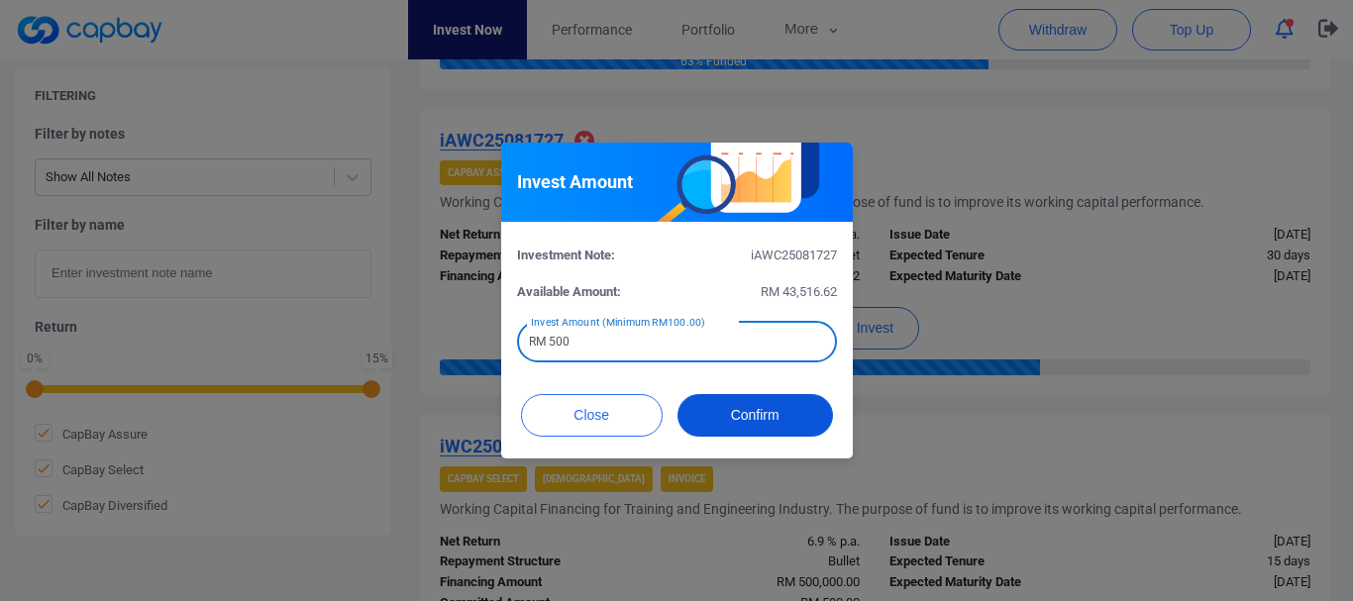
type input "RM 500"
click at [717, 402] on button "Confirm" at bounding box center [756, 415] width 156 height 43
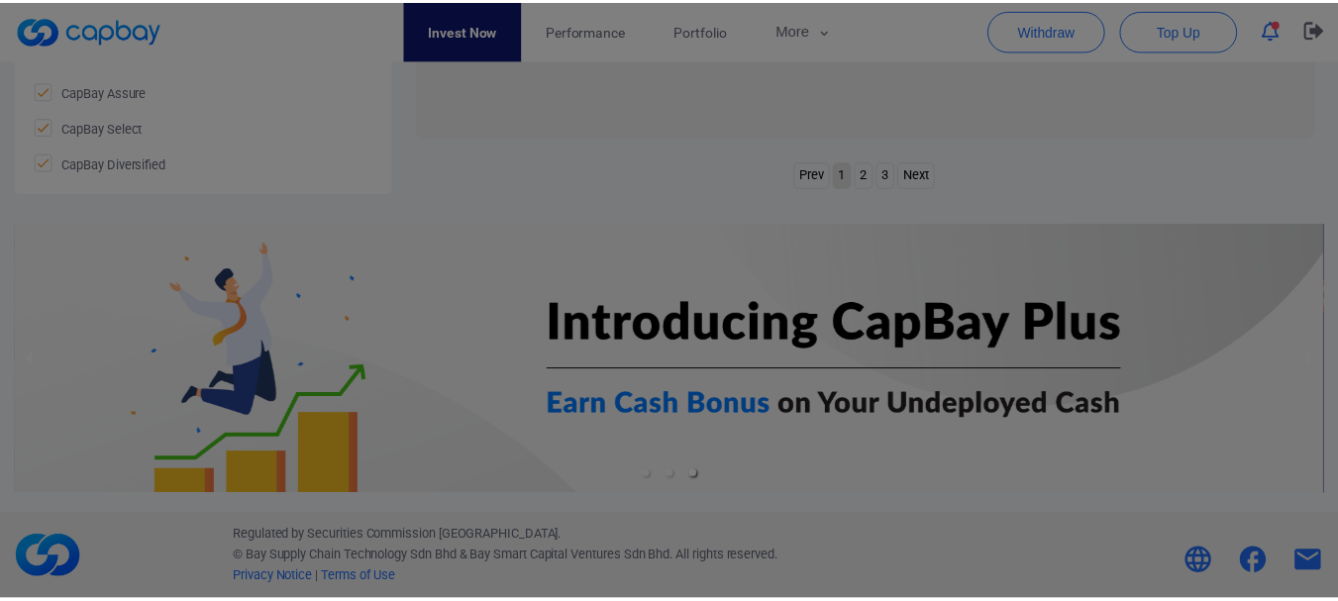
scroll to position [1043, 0]
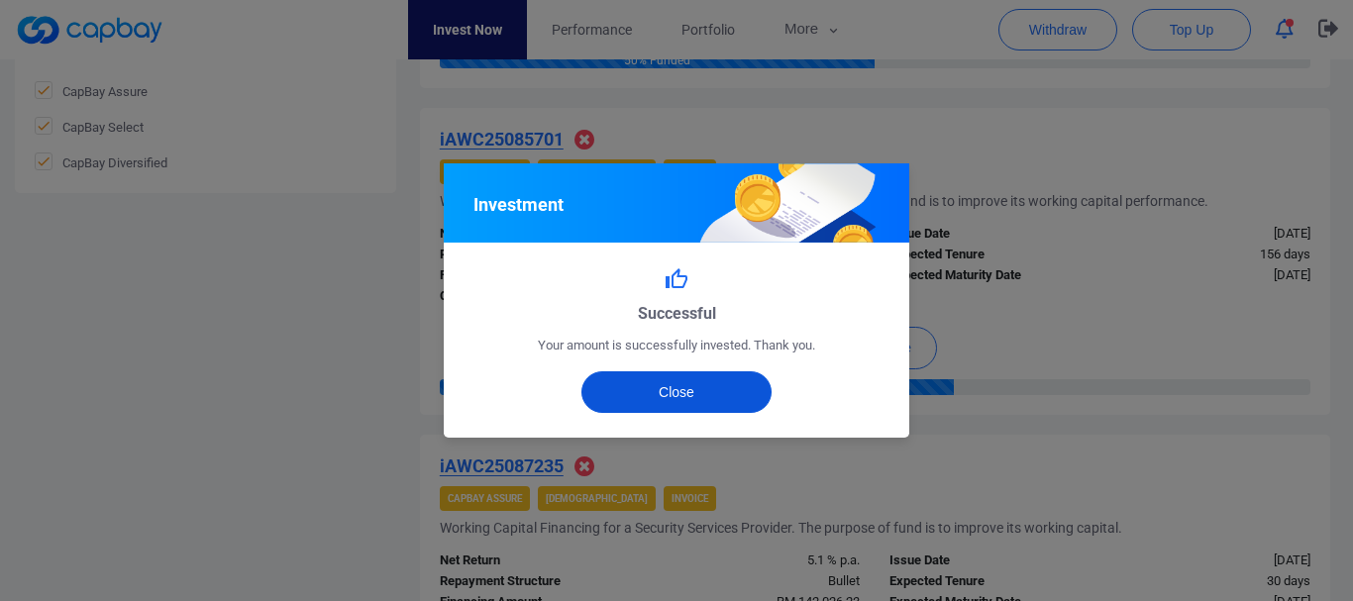
click at [737, 407] on button "Close" at bounding box center [677, 393] width 191 height 42
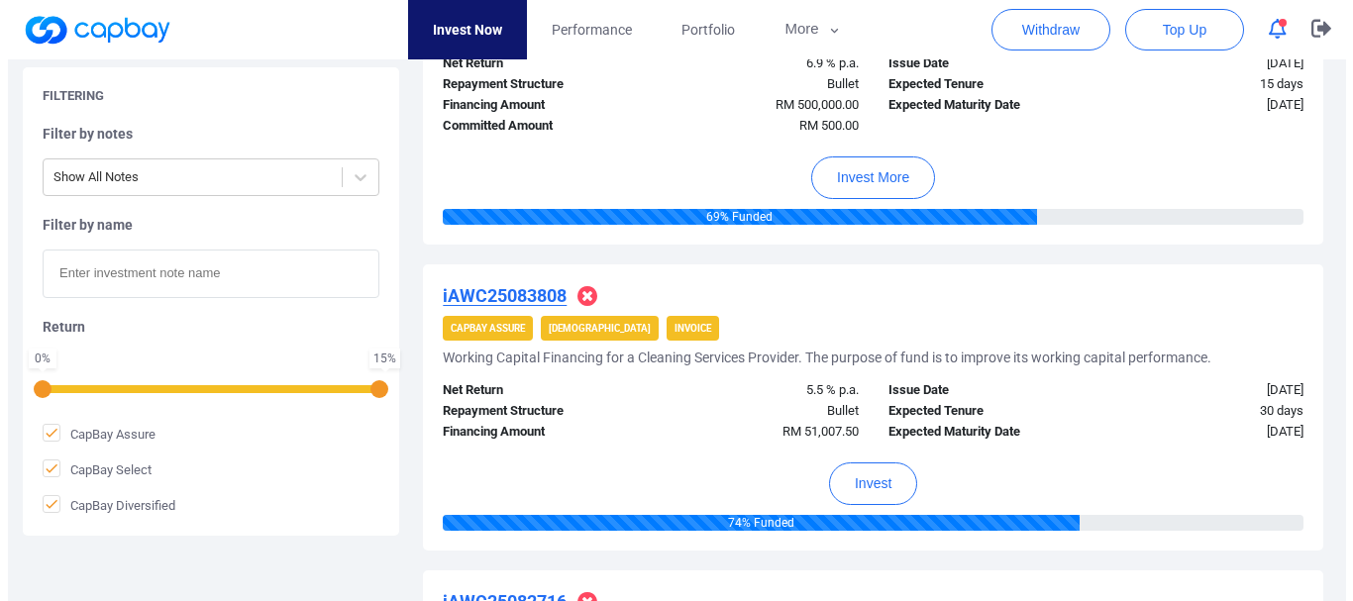
scroll to position [2486, 0]
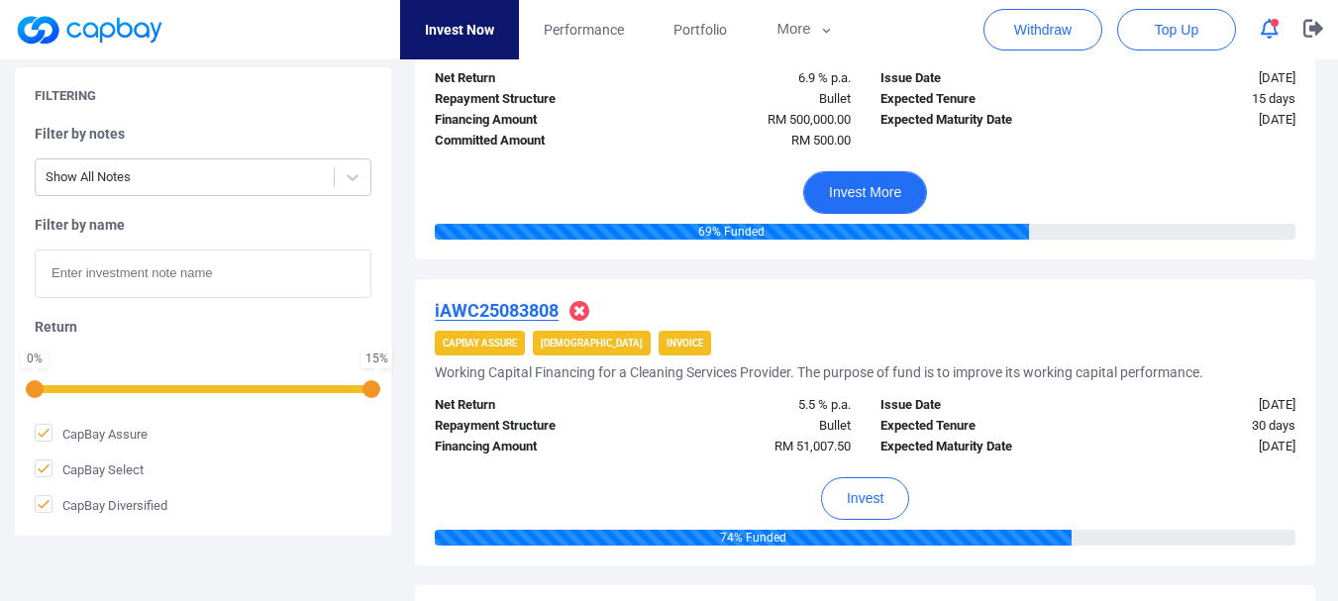
click at [877, 189] on button "Invest More" at bounding box center [865, 192] width 124 height 43
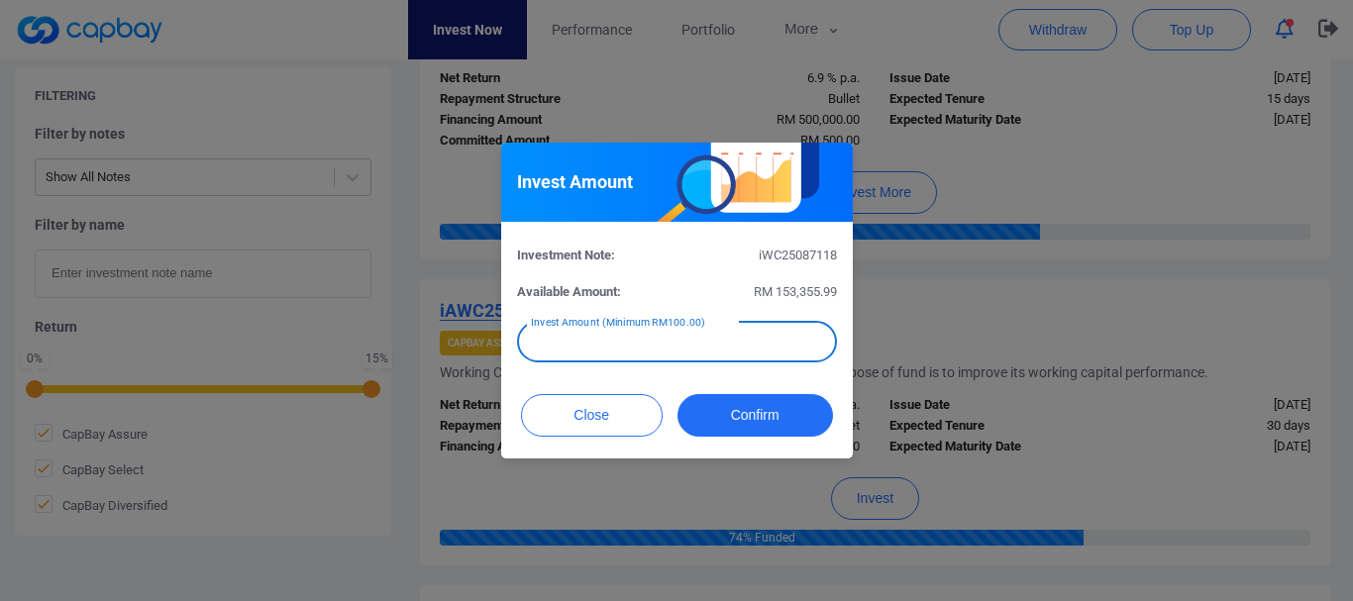
click at [667, 334] on div "Invest Amount (Minimum RM100.00) Invest Amount (Minimum RM100.00)" at bounding box center [677, 340] width 320 height 45
type input "RM 300"
click at [728, 427] on button "Confirm" at bounding box center [756, 415] width 156 height 43
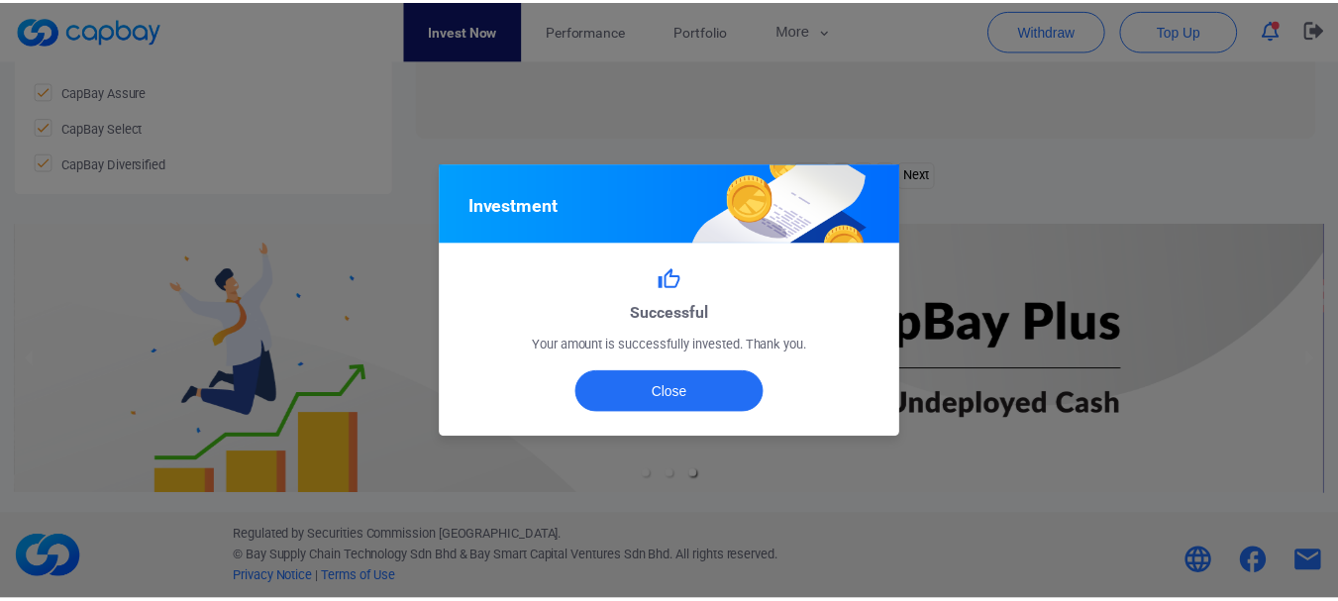
scroll to position [1043, 0]
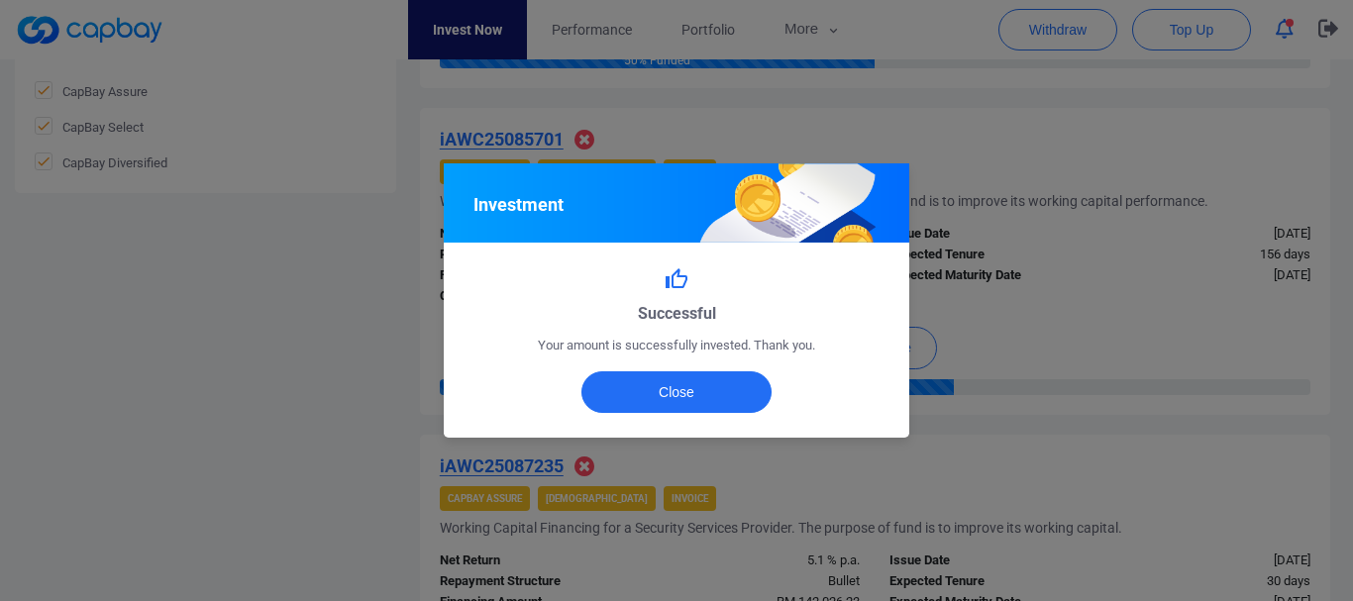
click at [733, 420] on div "Successful Your amount is successfully invested. Thank you. Close" at bounding box center [677, 340] width 466 height 195
click at [731, 399] on button "Close" at bounding box center [677, 393] width 191 height 42
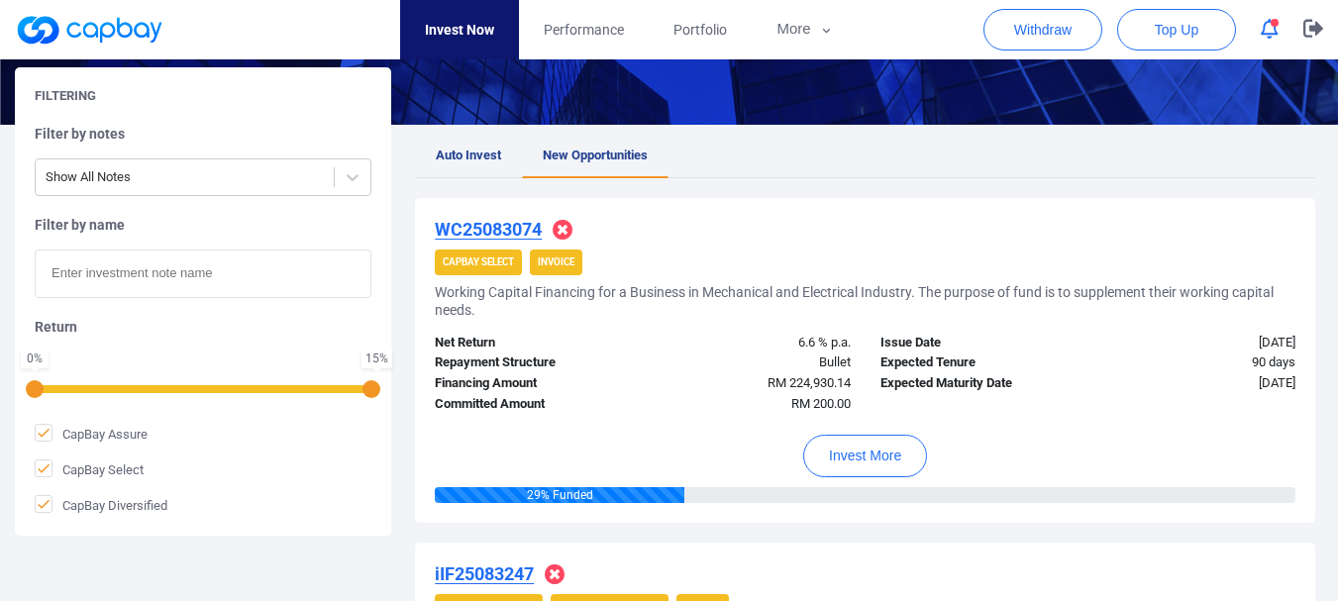
scroll to position [0, 0]
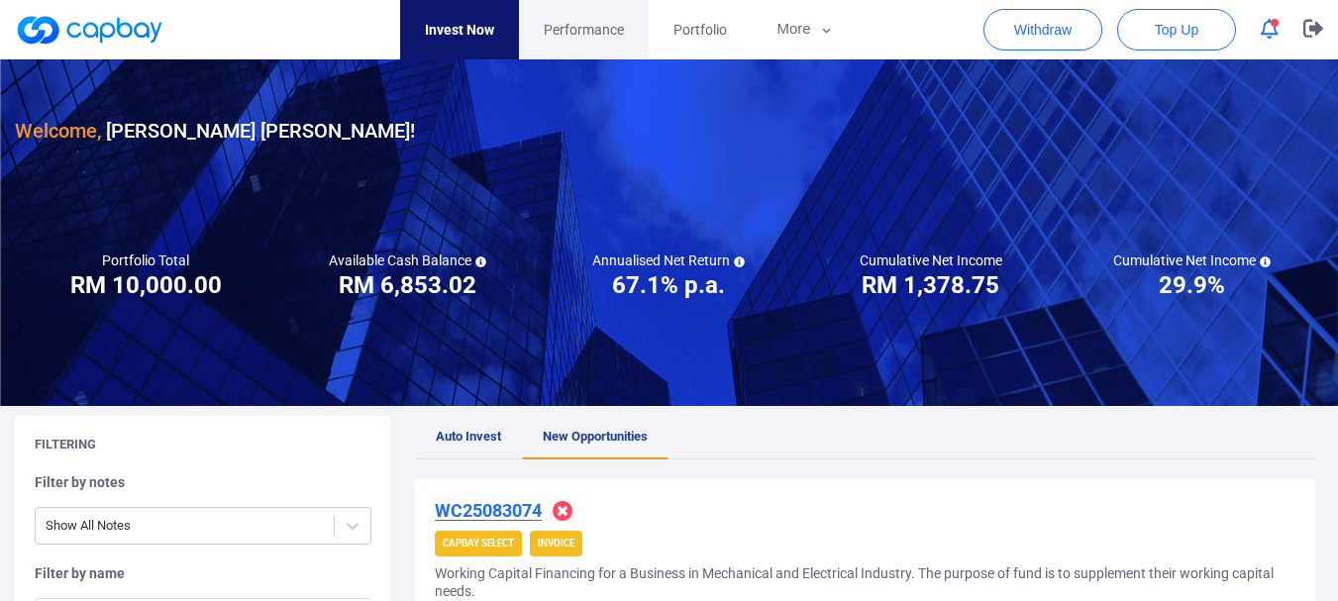
click at [523, 20] on link "Performance" at bounding box center [584, 29] width 130 height 59
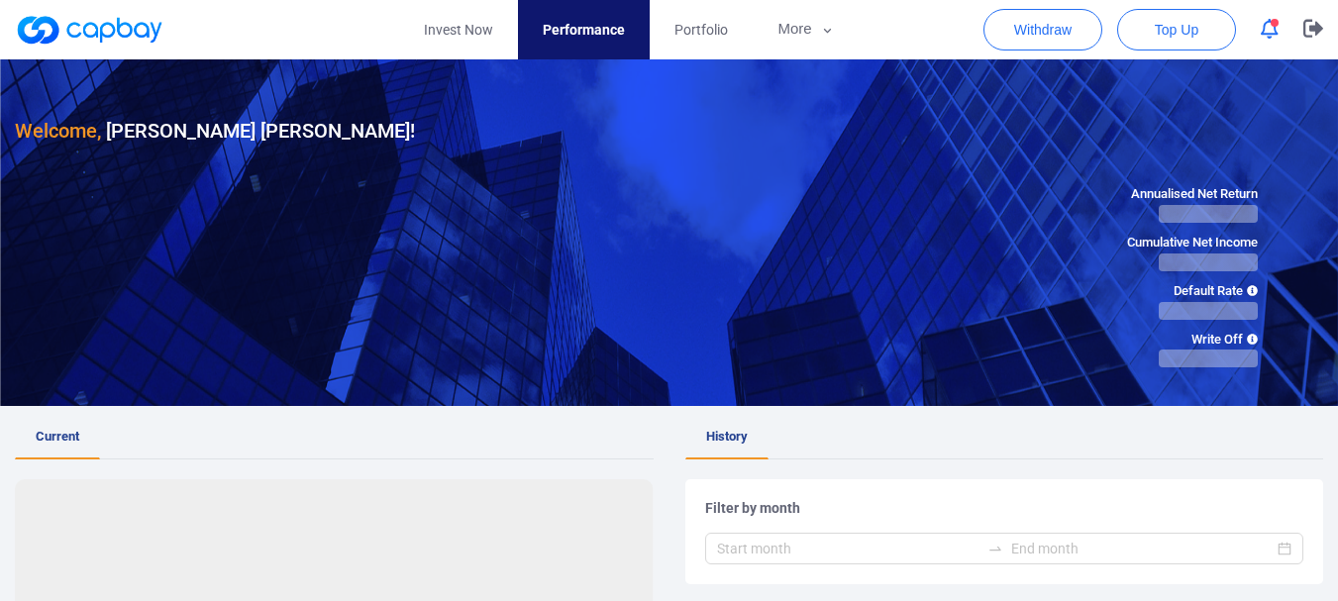
click at [624, 15] on link "Performance" at bounding box center [584, 29] width 132 height 59
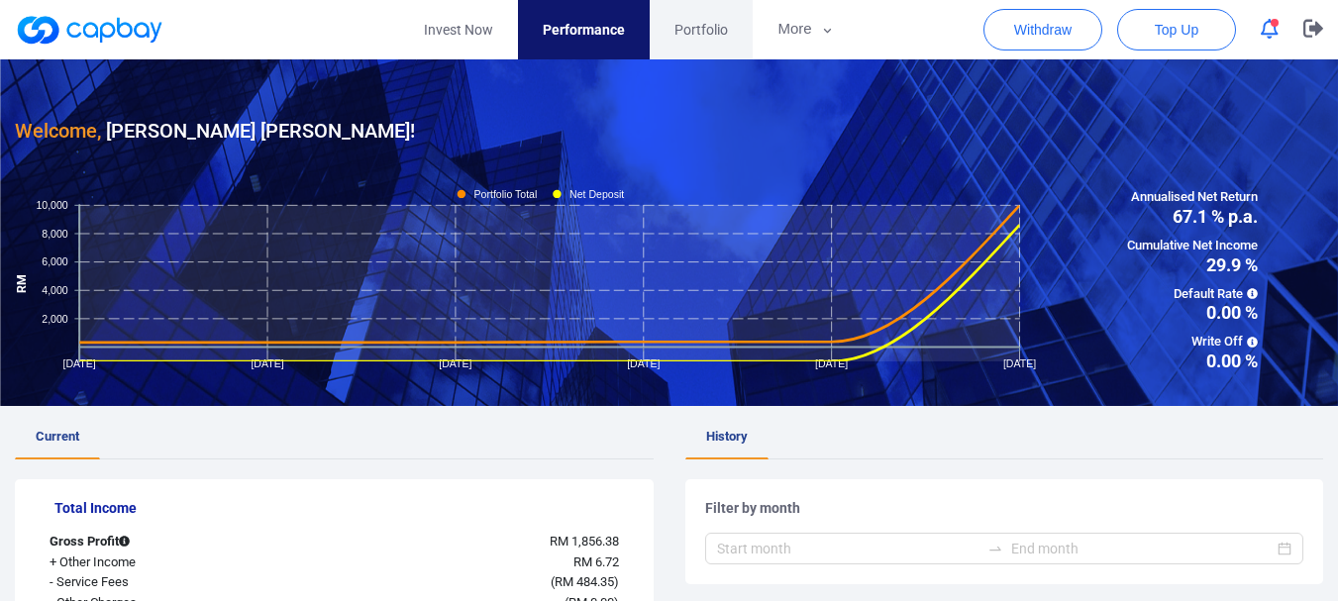
click at [693, 30] on span "Portfolio" at bounding box center [701, 30] width 53 height 22
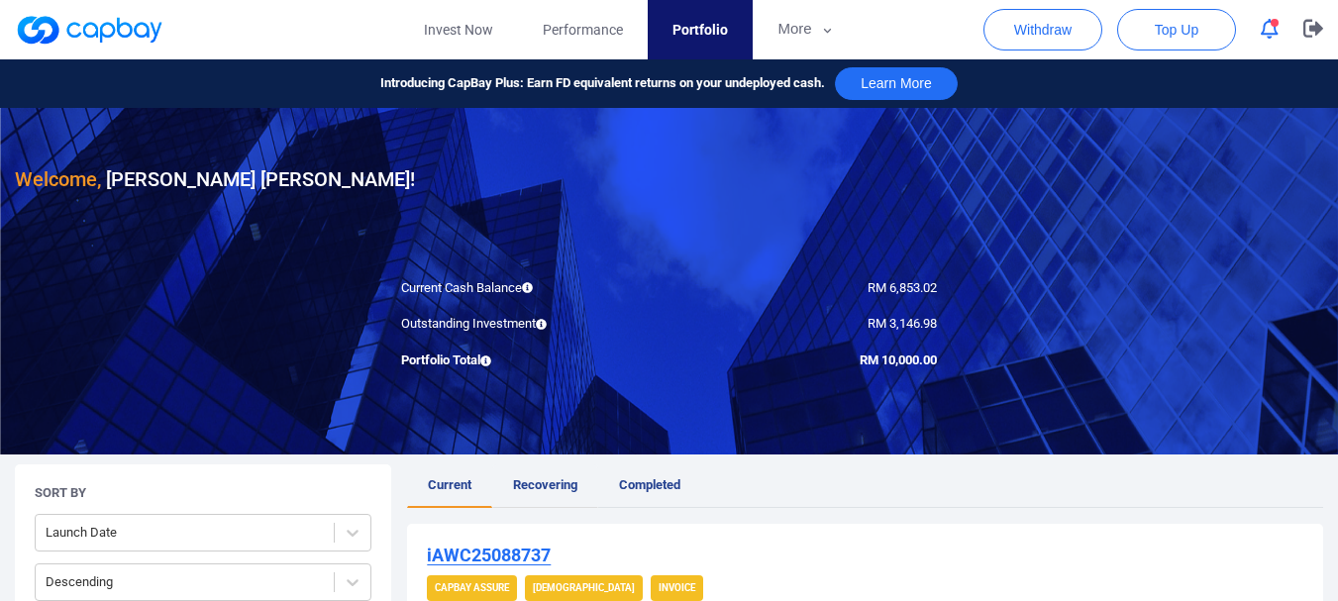
click at [548, 476] on link "Recovering" at bounding box center [545, 487] width 106 height 44
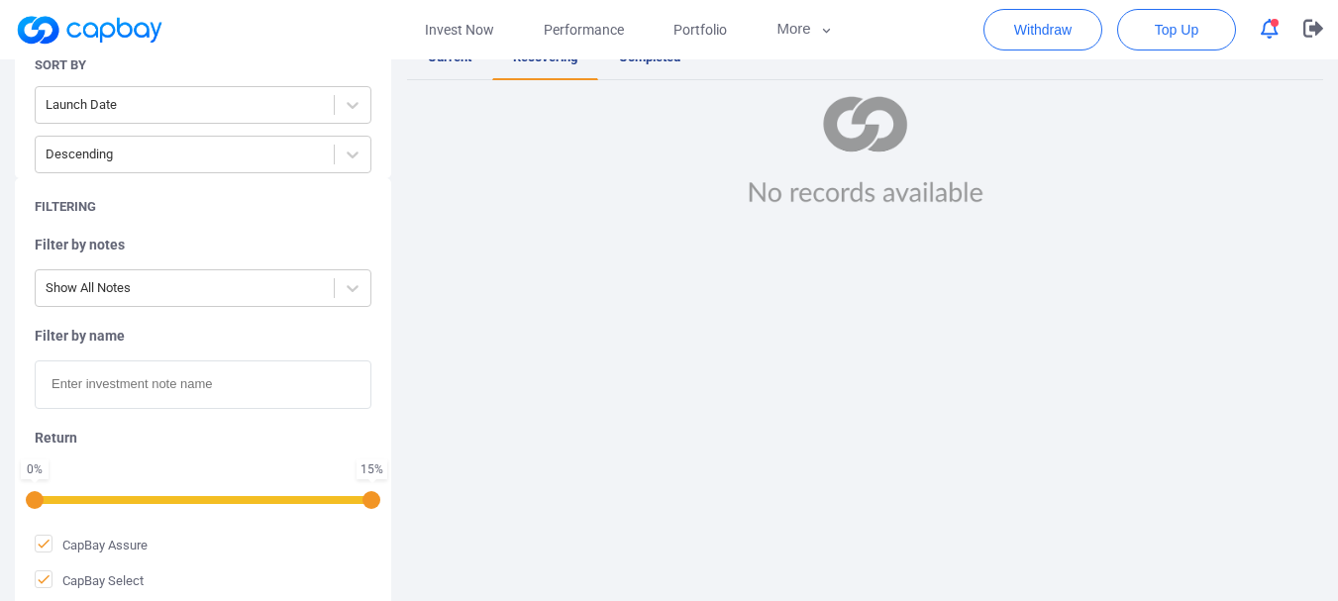
scroll to position [365, 0]
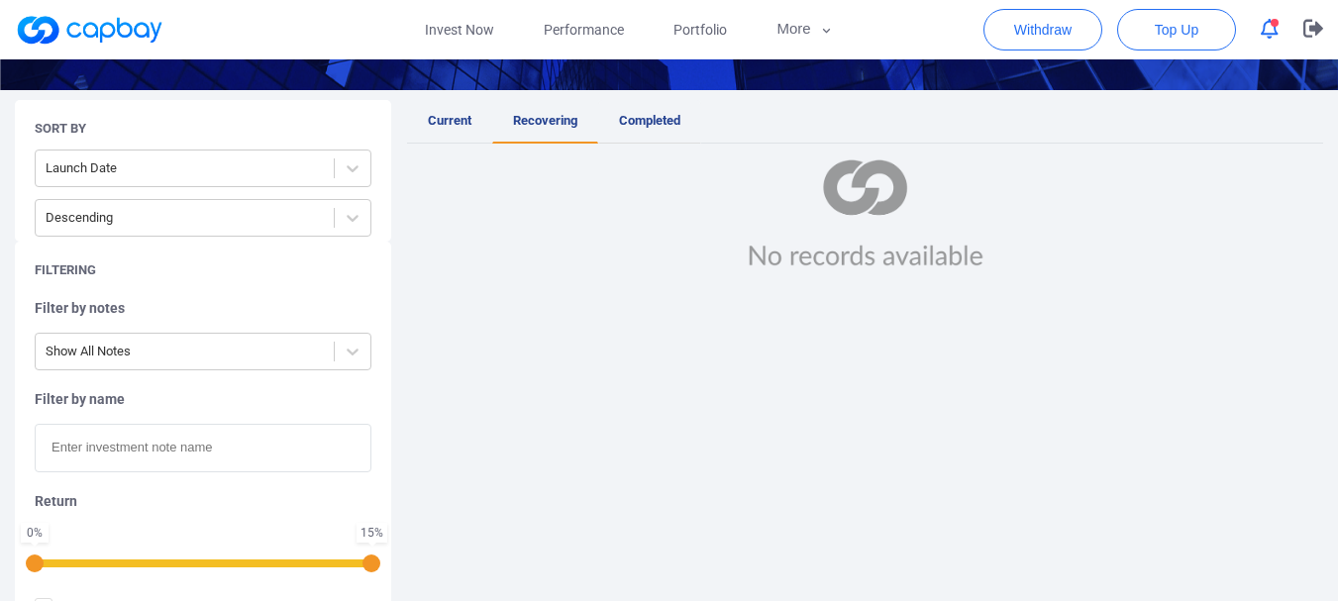
click at [671, 119] on span "Completed" at bounding box center [649, 120] width 61 height 15
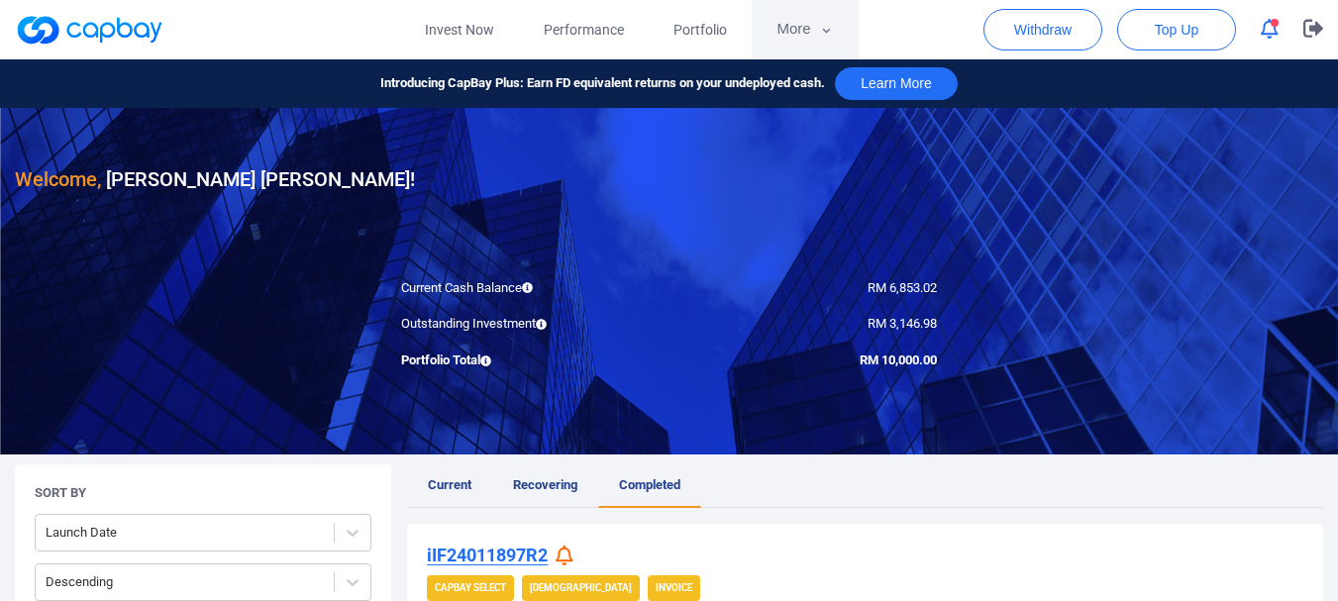
click at [799, 29] on button "More" at bounding box center [805, 29] width 106 height 59
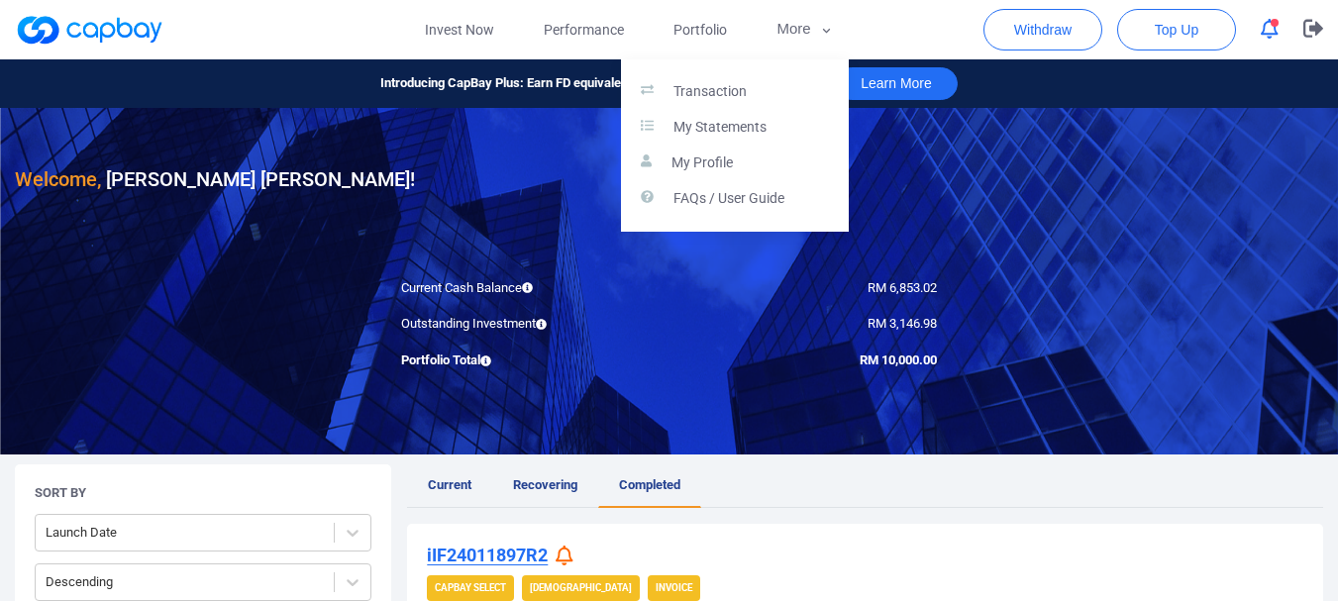
click at [725, 37] on button "button" at bounding box center [669, 300] width 1338 height 601
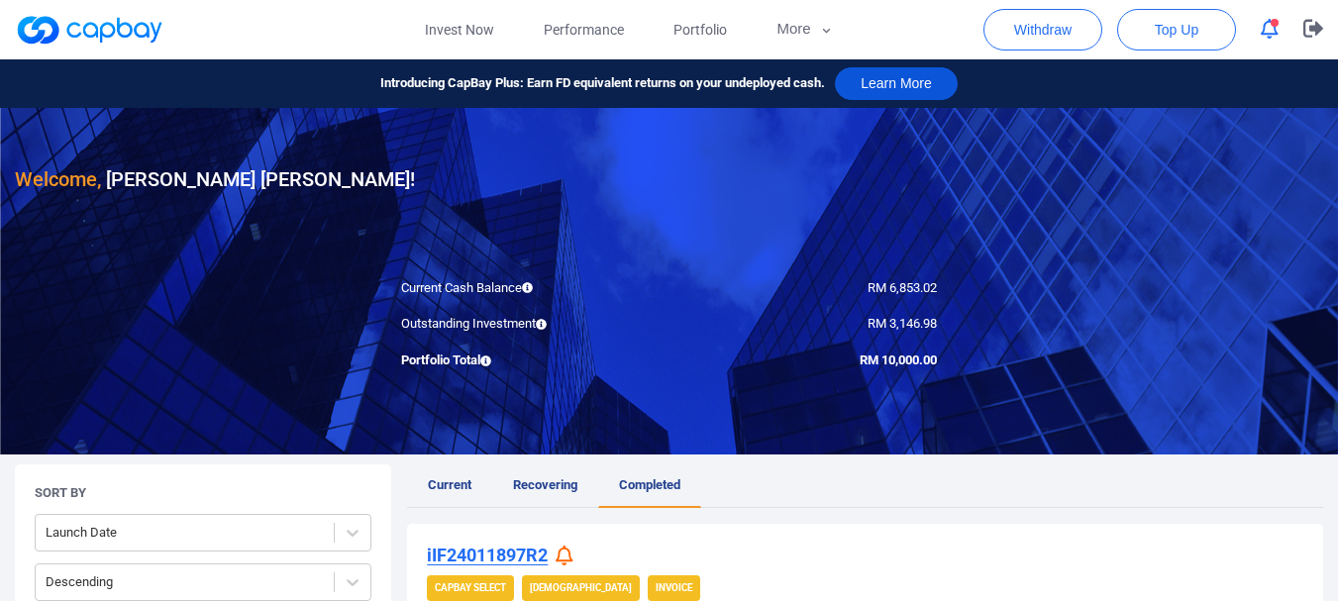
click at [879, 86] on button "Learn More" at bounding box center [896, 83] width 123 height 33
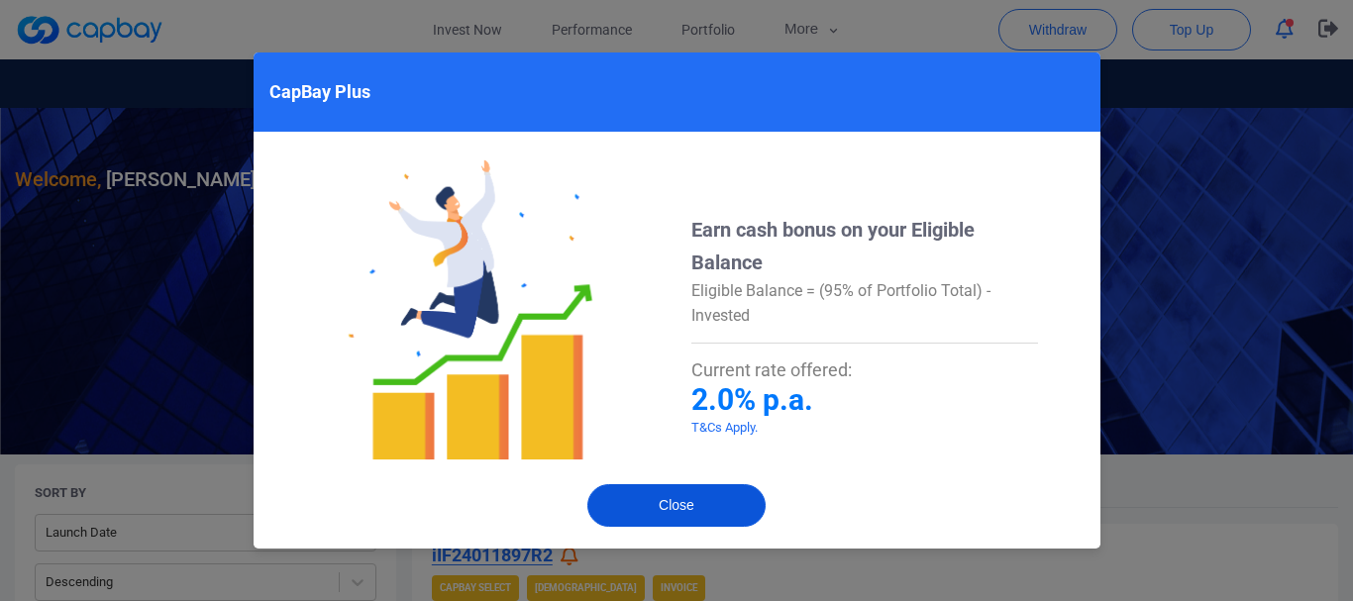
click at [703, 497] on button "Close" at bounding box center [676, 505] width 178 height 43
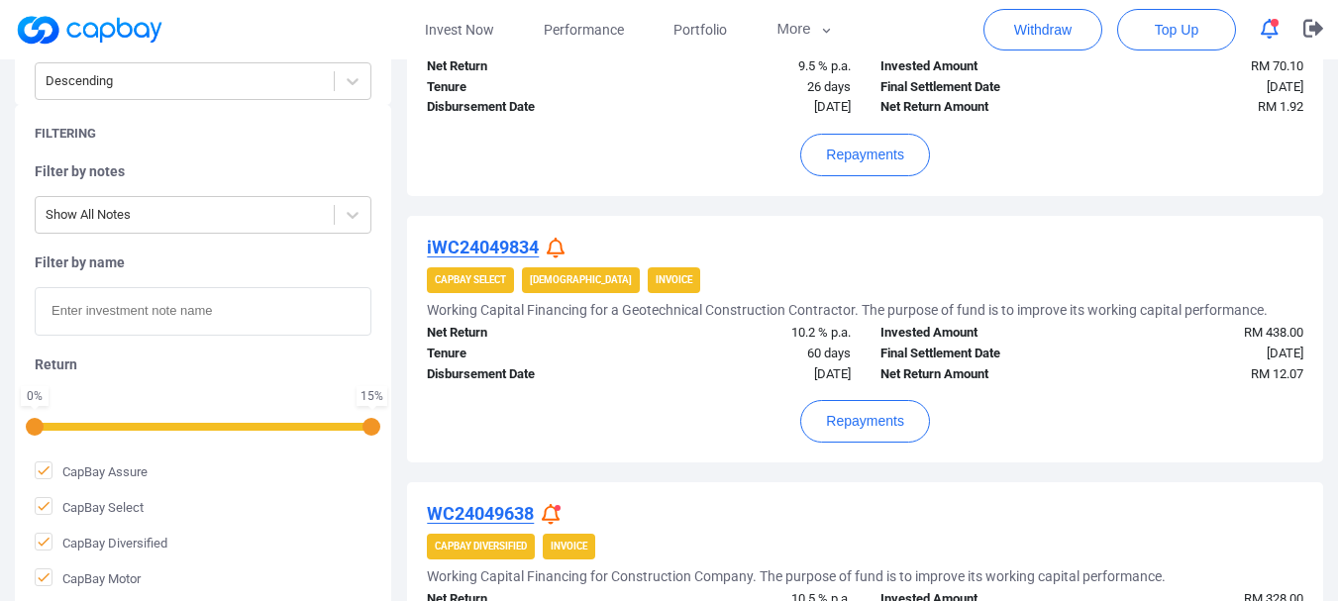
scroll to position [1486, 0]
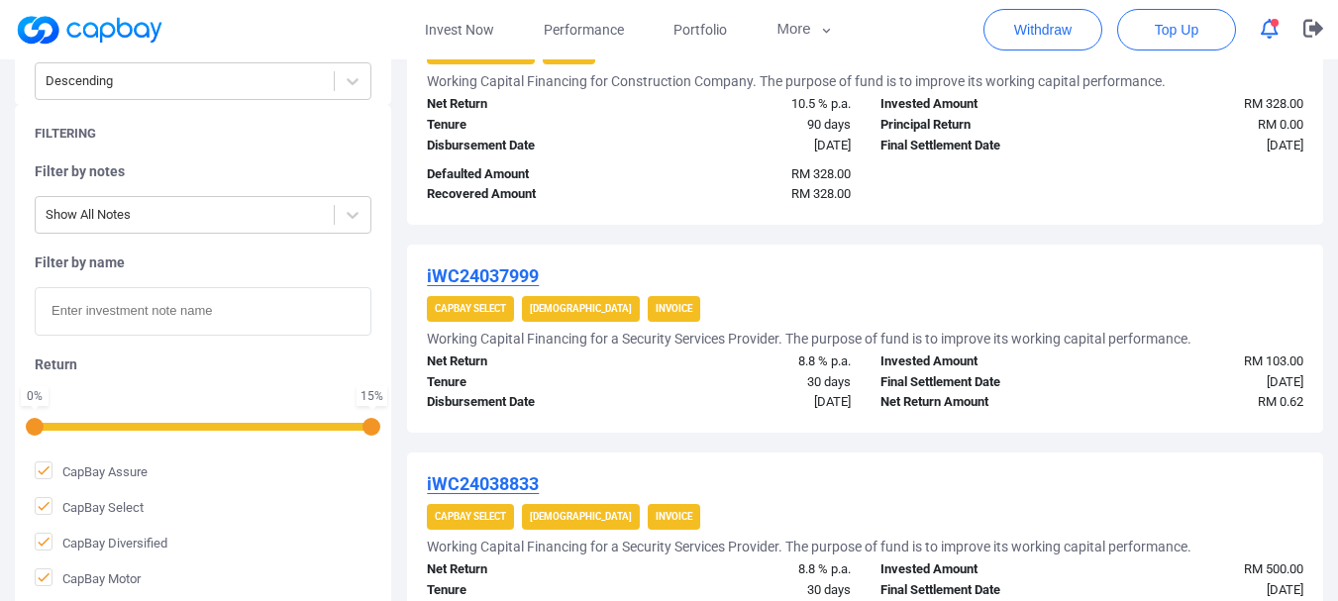
click at [31, 478] on div "Filtering Filter by notes Show All Notes Filter by name Return 0 % 15 % CapBay …" at bounding box center [203, 357] width 376 height 504
click at [41, 475] on icon at bounding box center [44, 471] width 16 height 16
click at [0, 0] on input "CapBay Assure" at bounding box center [0, 0] width 0 height 0
click at [43, 508] on icon at bounding box center [44, 505] width 12 height 9
click at [0, 0] on input "CapBay Select" at bounding box center [0, 0] width 0 height 0
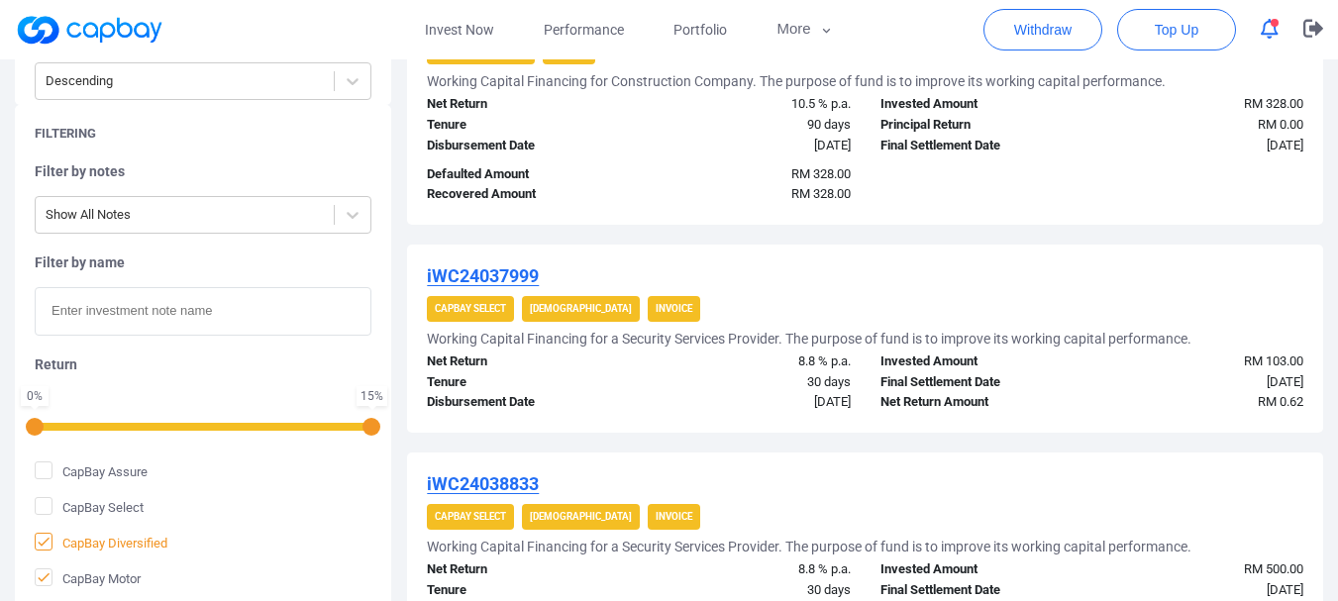
click at [45, 543] on icon at bounding box center [44, 541] width 12 height 9
click at [0, 0] on input "CapBay Diversified" at bounding box center [0, 0] width 0 height 0
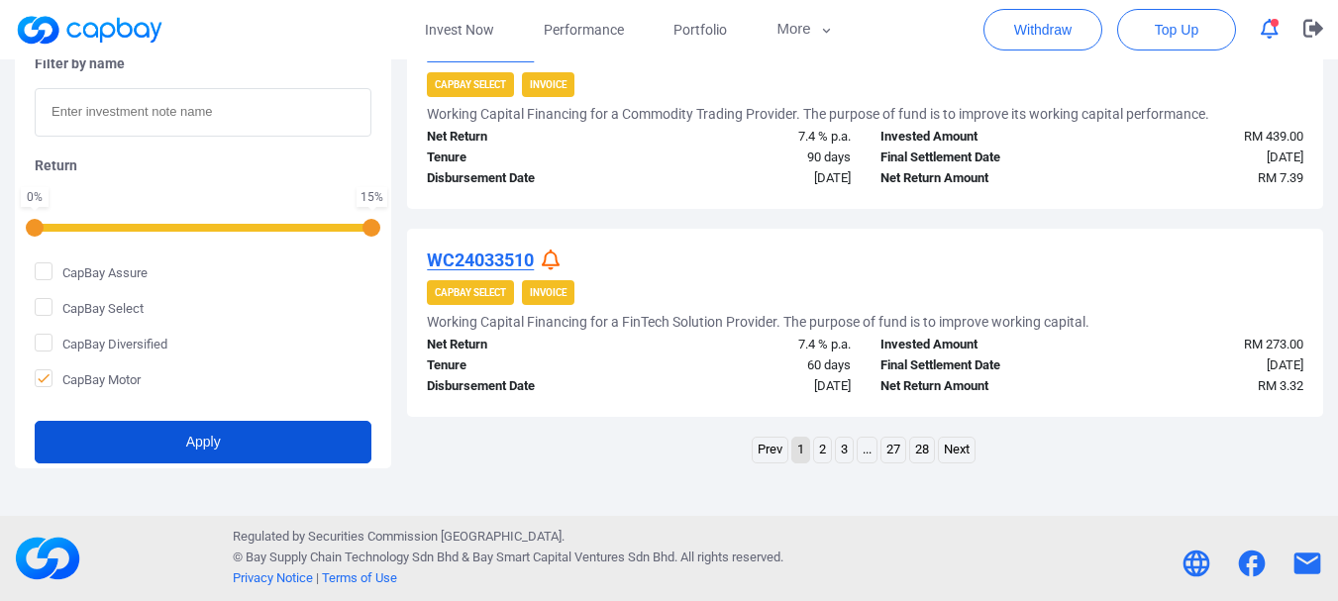
click at [132, 441] on button "Apply" at bounding box center [203, 442] width 337 height 43
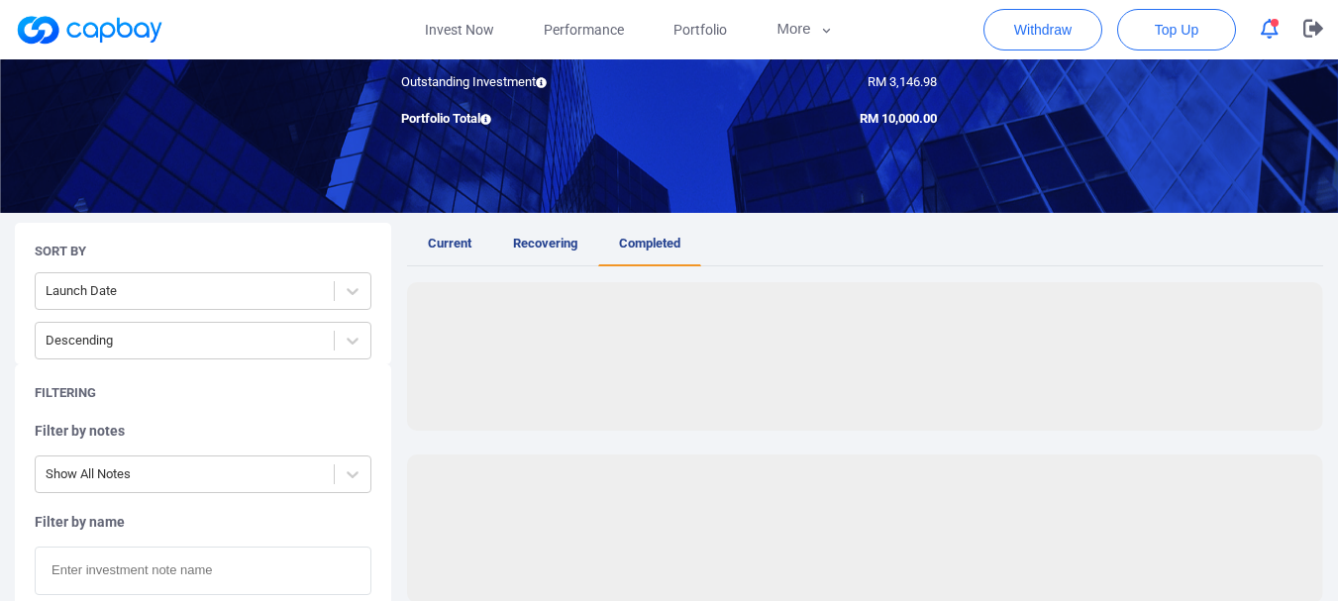
scroll to position [0, 0]
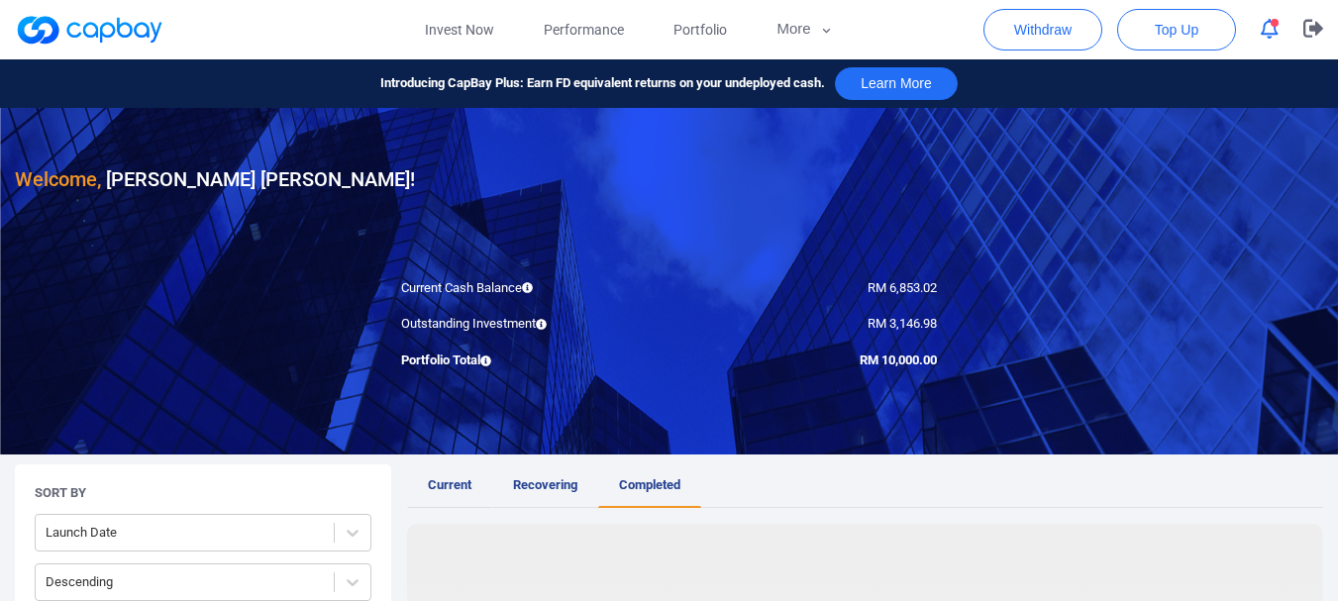
click at [440, 498] on link "Current" at bounding box center [449, 487] width 85 height 44
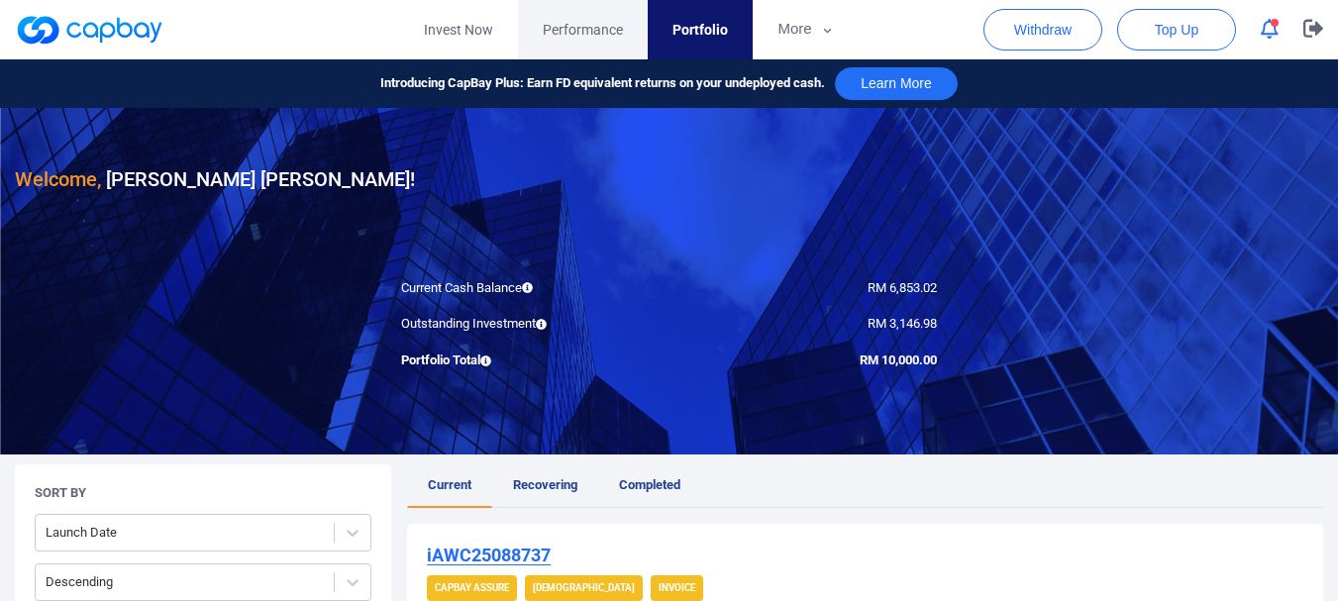
click at [579, 44] on link "Performance" at bounding box center [583, 29] width 130 height 59
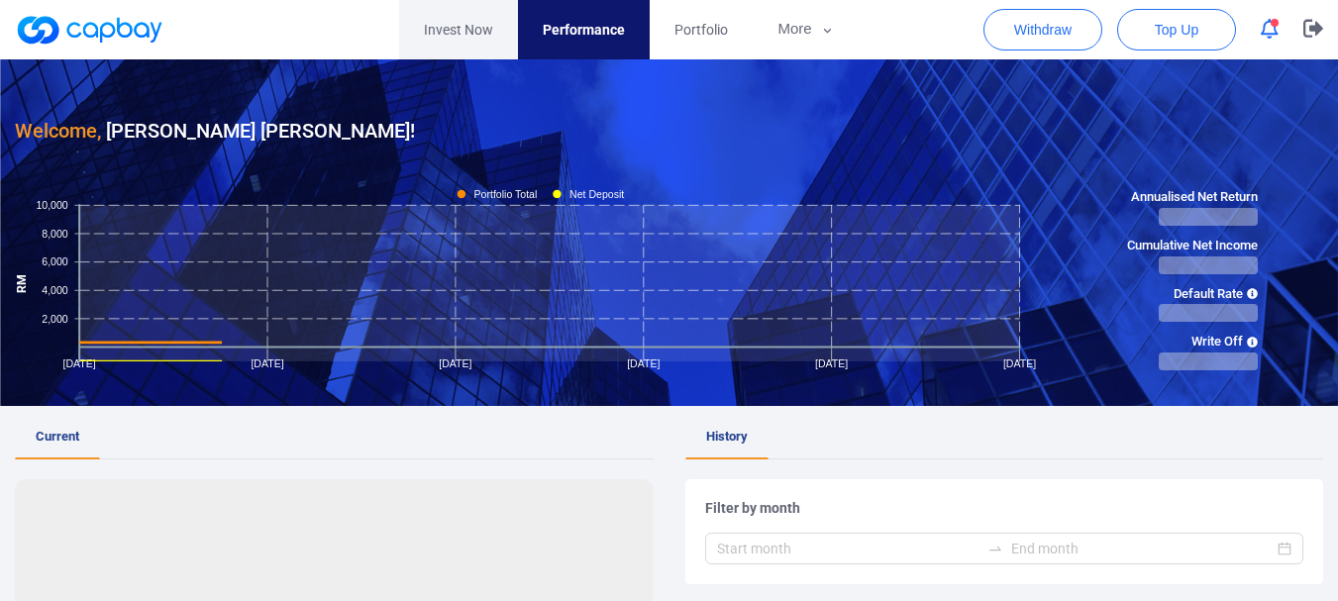
click at [482, 50] on link "Invest Now" at bounding box center [458, 29] width 119 height 59
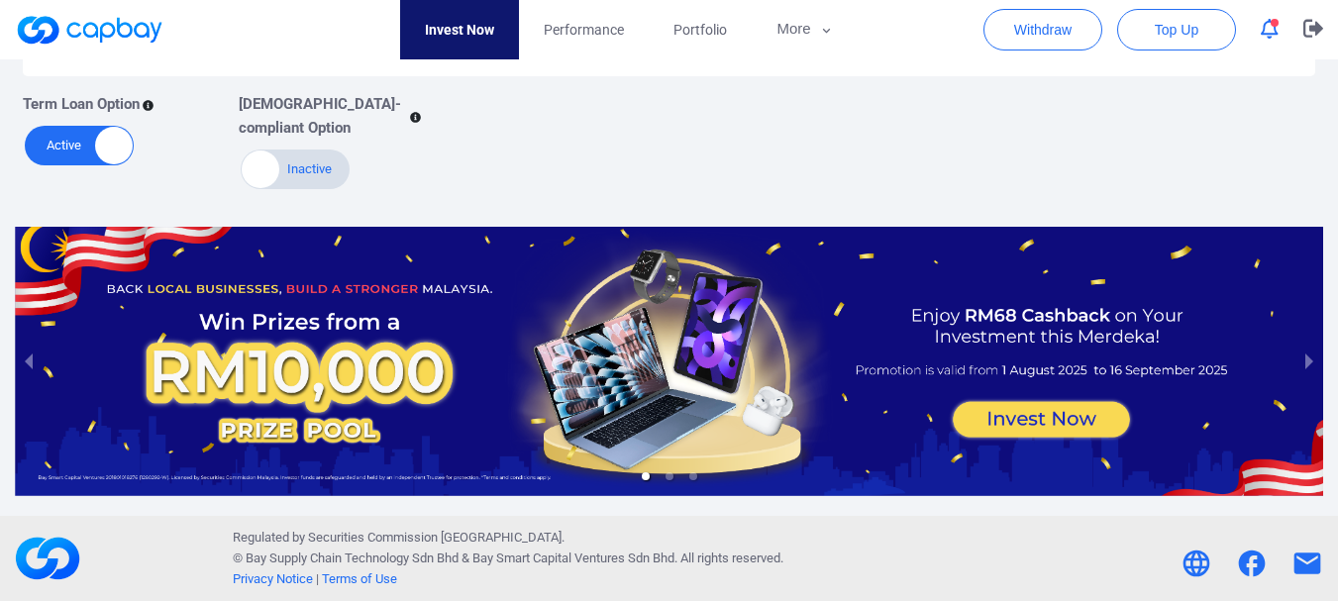
scroll to position [463, 0]
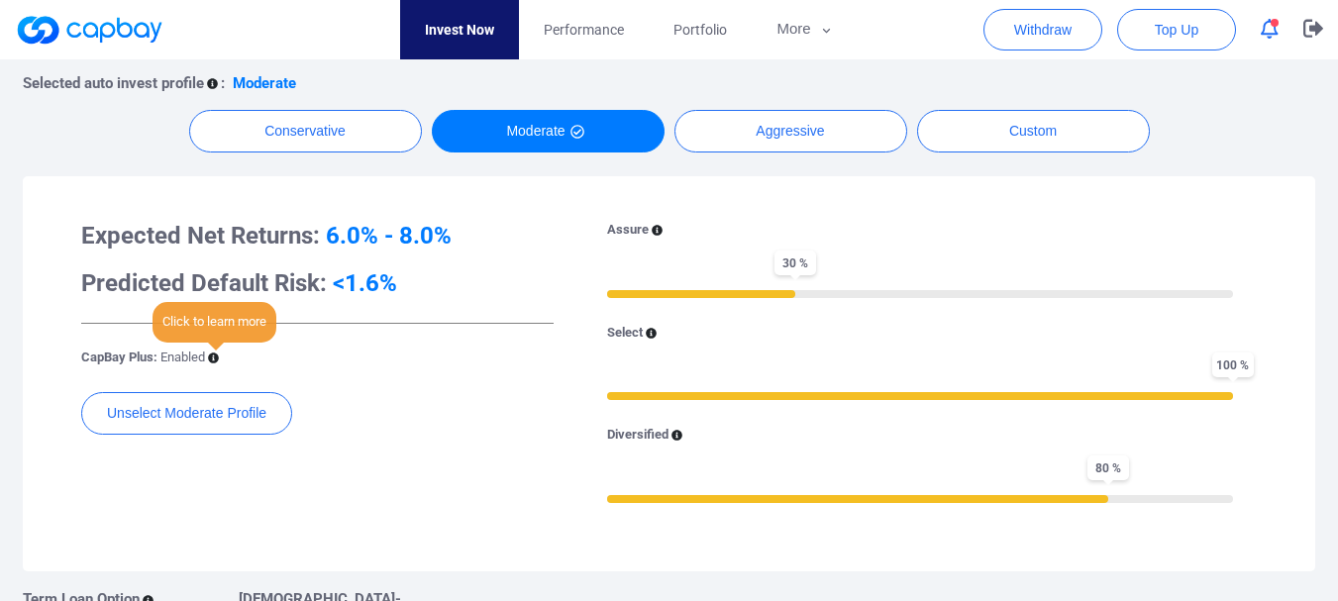
click at [215, 359] on icon at bounding box center [213, 358] width 11 height 11
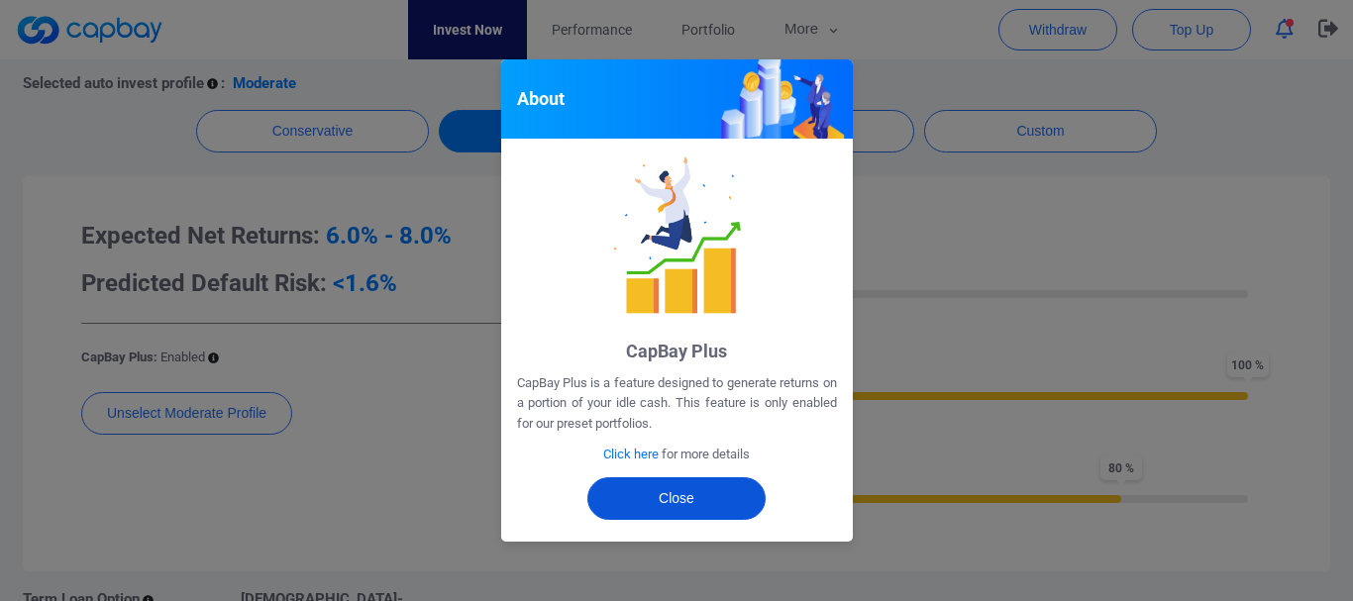
click at [639, 503] on button "Close" at bounding box center [676, 499] width 178 height 43
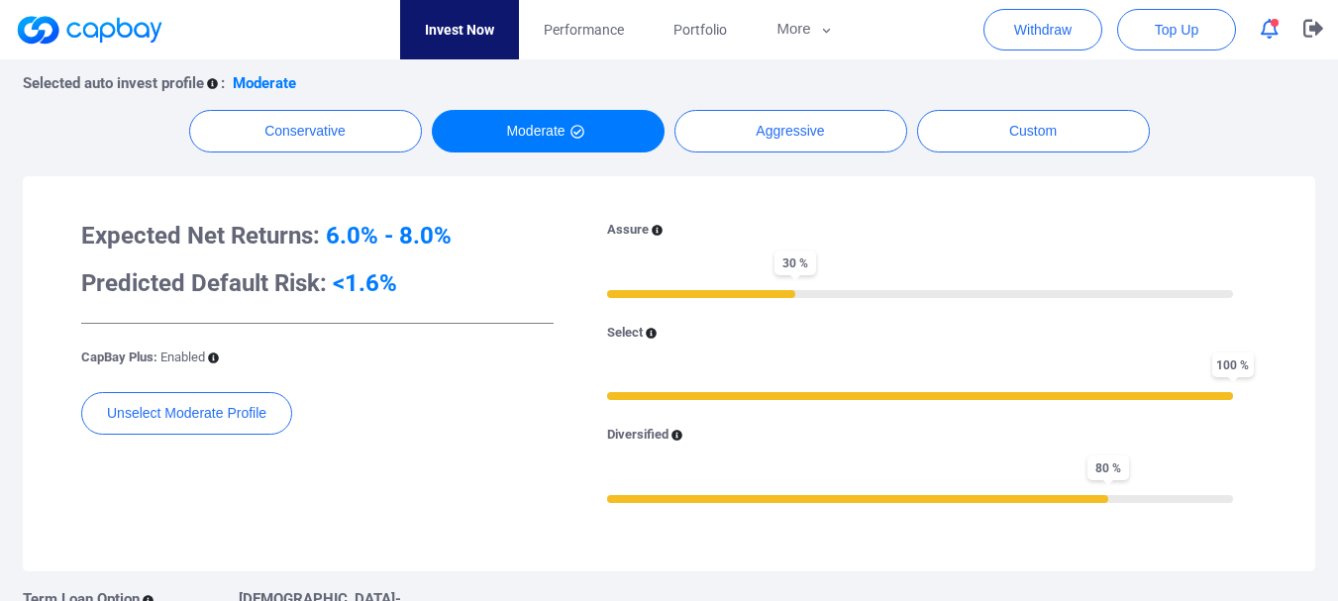
click at [221, 357] on div "CapBay Plus: Enabled" at bounding box center [317, 358] width 473 height 21
click at [213, 353] on icon at bounding box center [213, 358] width 11 height 11
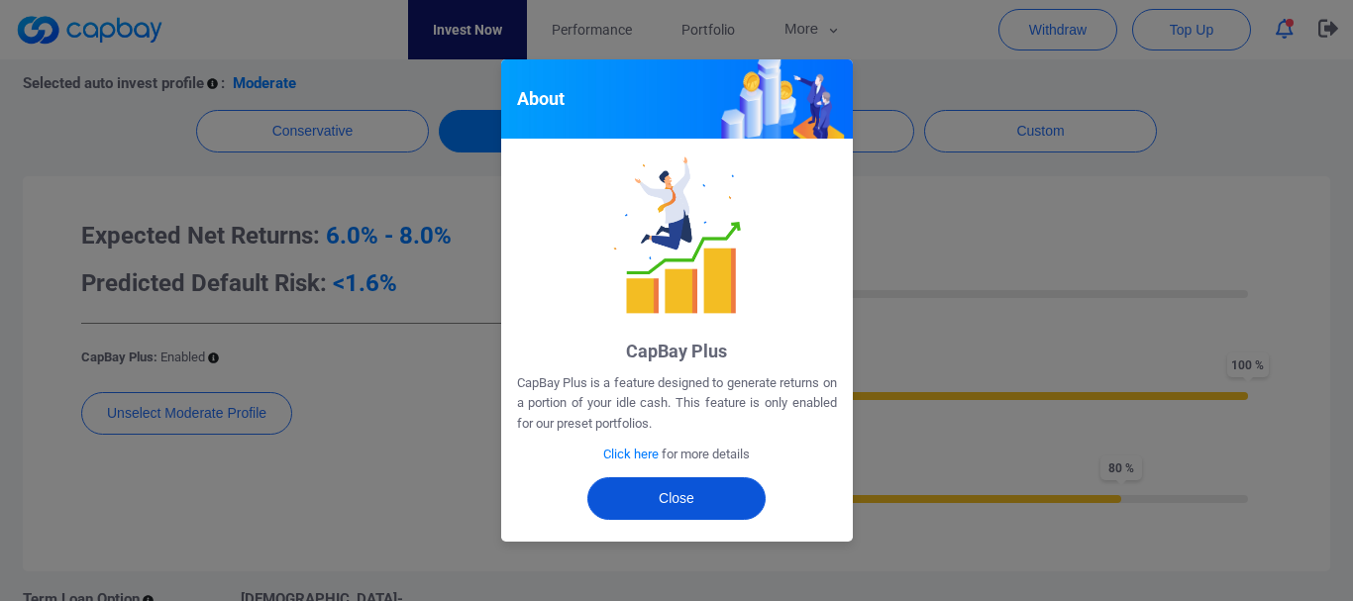
click at [712, 491] on button "Close" at bounding box center [676, 499] width 178 height 43
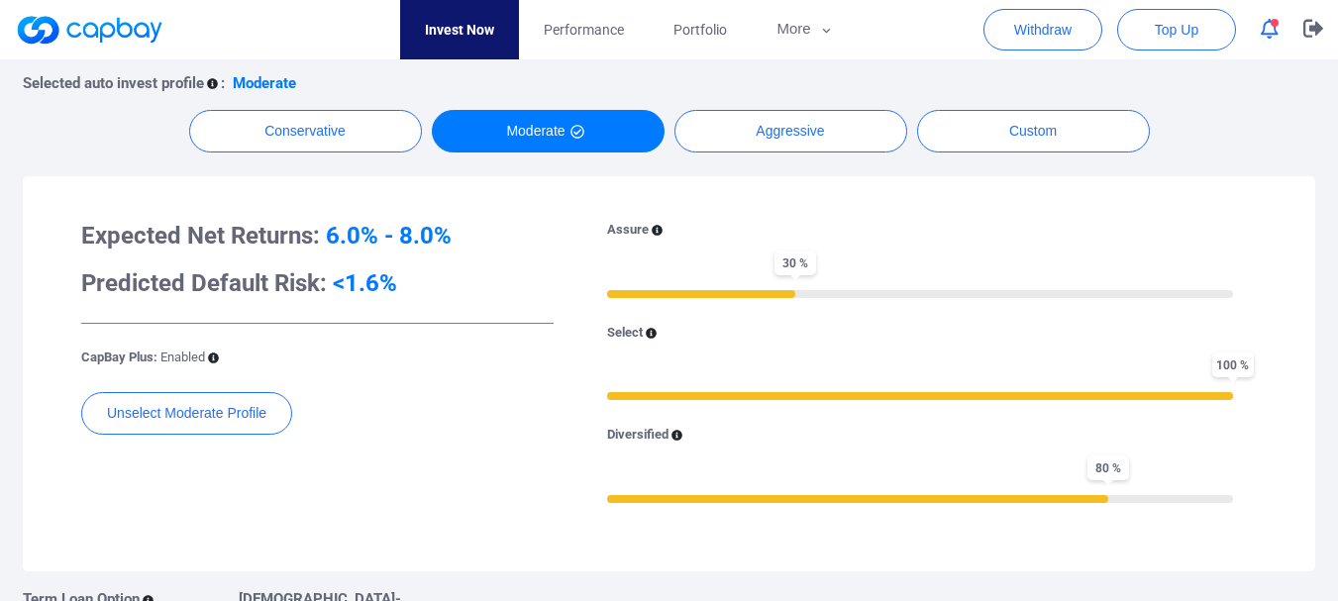
scroll to position [498, 0]
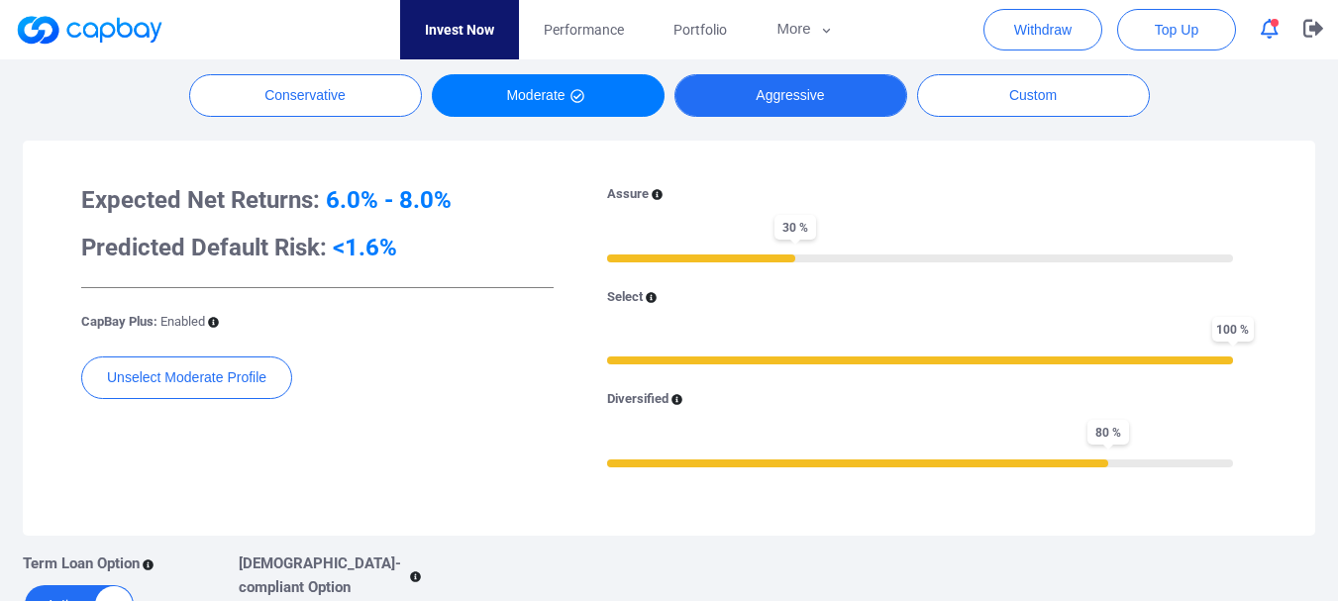
click at [859, 97] on button "Aggressive" at bounding box center [791, 95] width 233 height 43
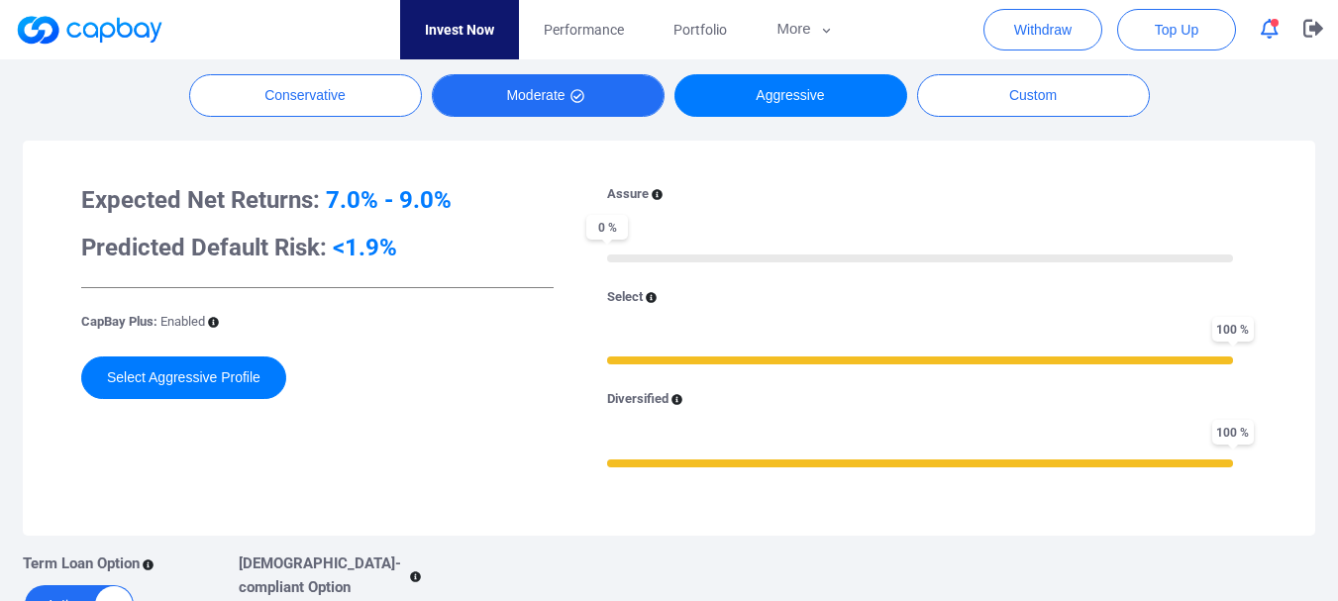
click at [526, 90] on button "Moderate" at bounding box center [548, 95] width 233 height 43
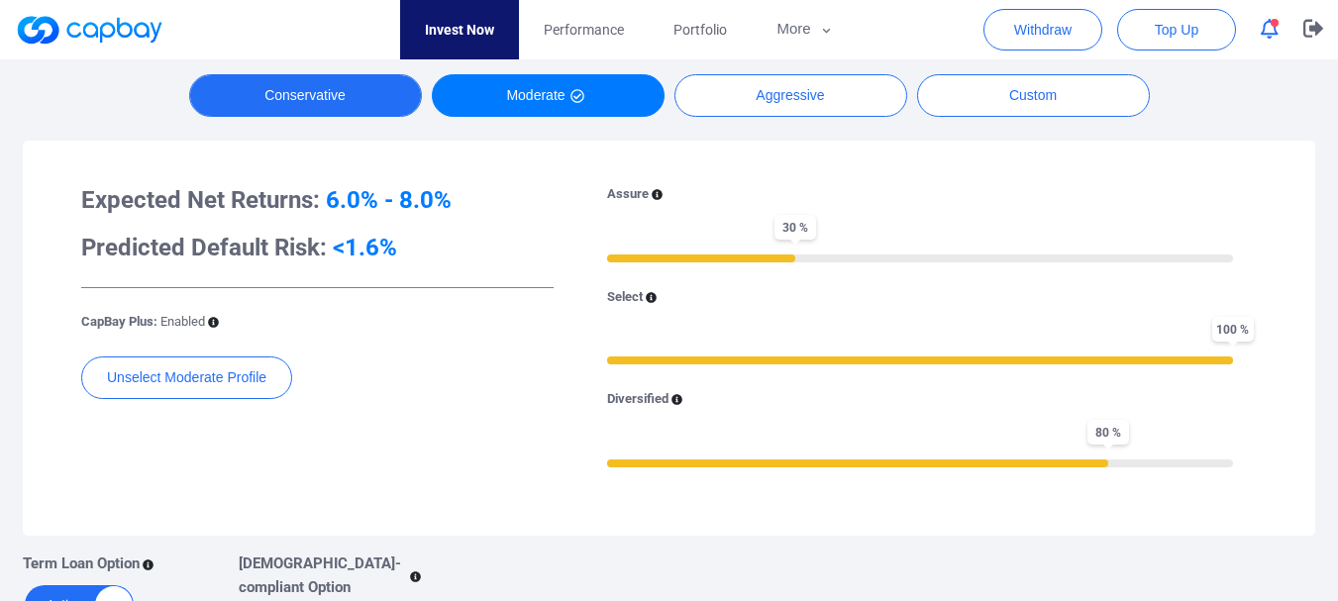
click at [351, 92] on button "Conservative" at bounding box center [305, 95] width 233 height 43
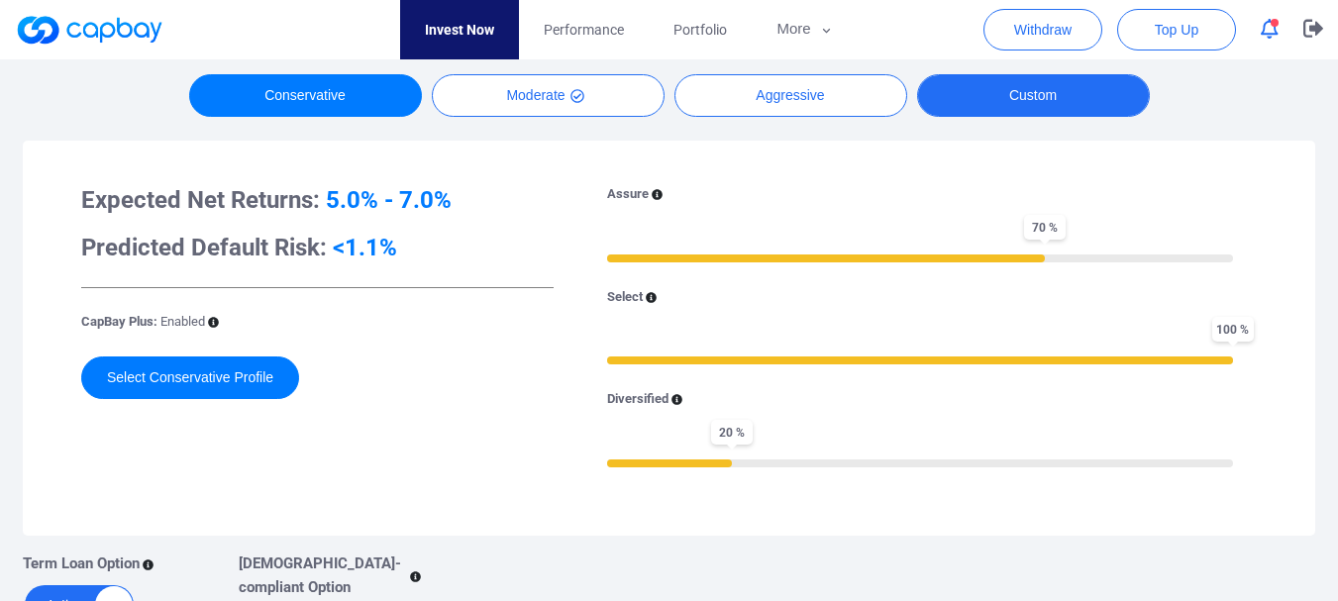
click at [1119, 79] on button "Custom" at bounding box center [1033, 95] width 233 height 43
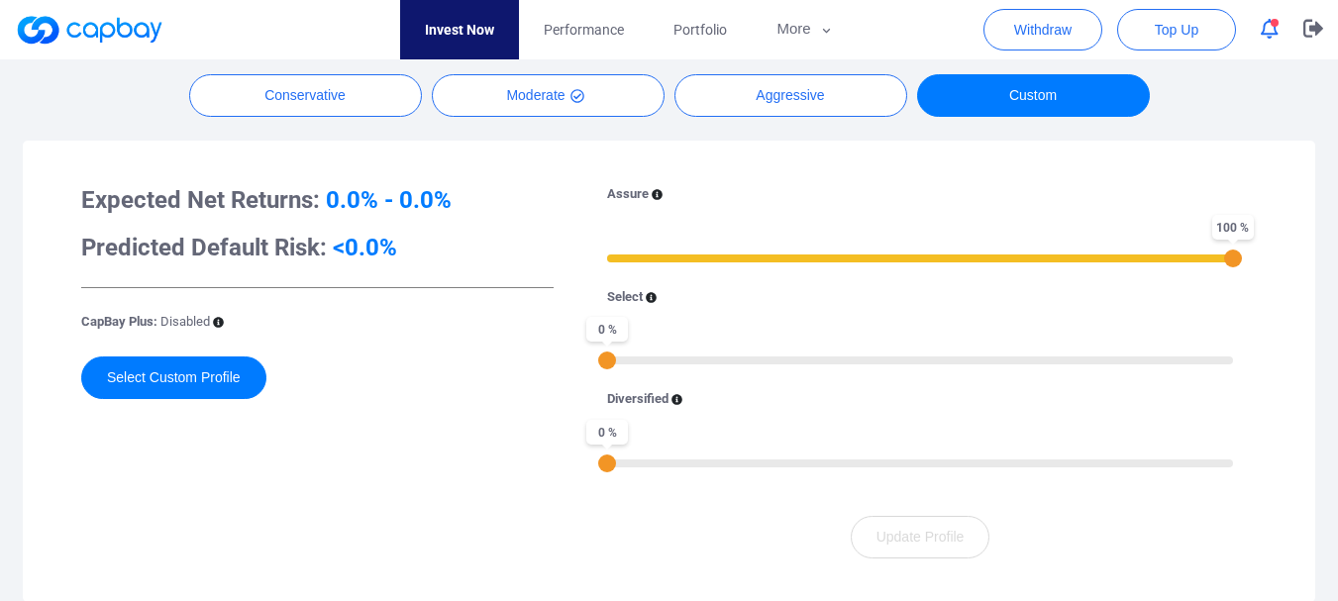
drag, startPoint x: 610, startPoint y: 261, endPoint x: 1344, endPoint y: 248, distance: 734.2
click at [1338, 248] on html "Invest Now Performance Portfolio More Transaction My Statements My Profile FAQs…" at bounding box center [669, 315] width 1338 height 1626
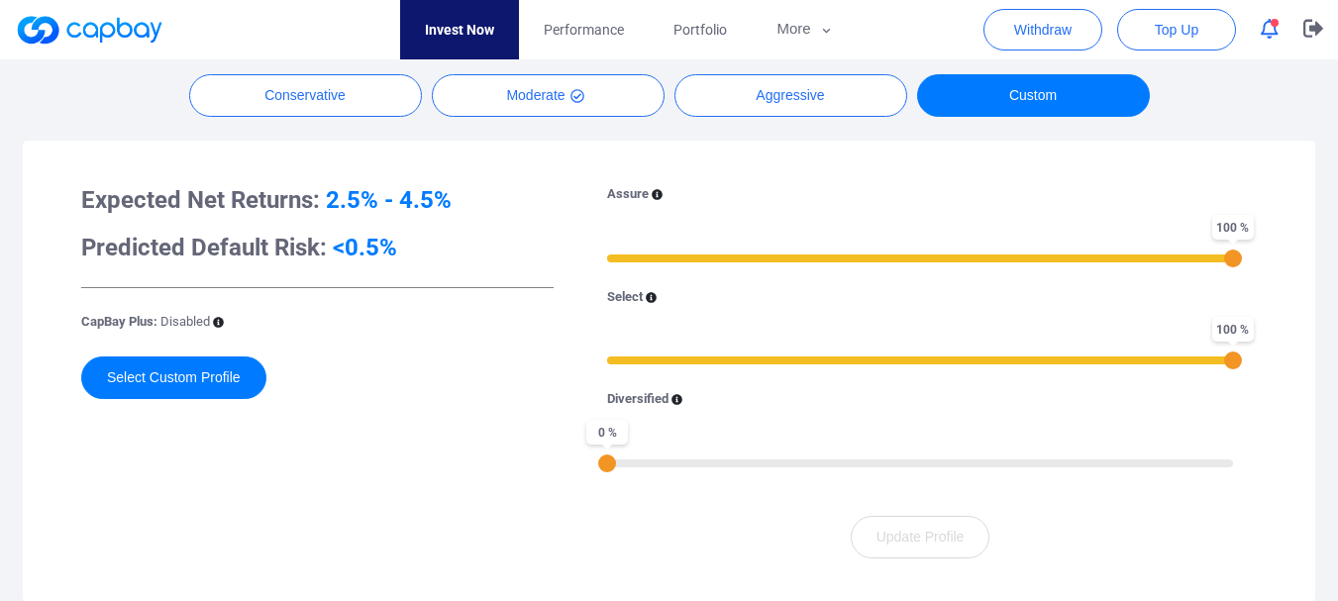
drag, startPoint x: 617, startPoint y: 355, endPoint x: 1326, endPoint y: 345, distance: 708.4
click at [1326, 345] on div "Auto Invest New Opportunities Selected auto invest profile : Moderate Conservat…" at bounding box center [669, 344] width 1338 height 745
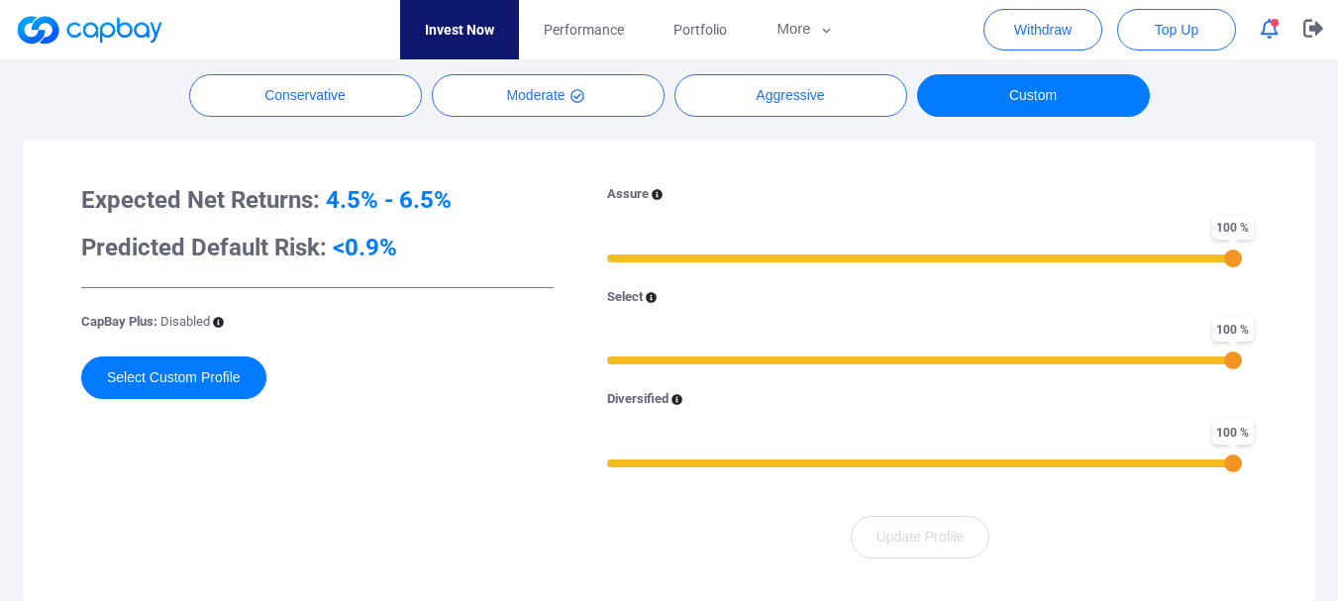
drag, startPoint x: 610, startPoint y: 464, endPoint x: 1312, endPoint y: 414, distance: 703.1
click at [1312, 414] on div "Expected Net Returns: 4.5% - 6.5% Predicted Default Risk: <0.9% CapBay Plus: Di…" at bounding box center [669, 372] width 1293 height 462
drag, startPoint x: 1221, startPoint y: 461, endPoint x: 1051, endPoint y: 461, distance: 170.4
click at [1206, 461] on div "97 %" at bounding box center [1215, 464] width 18 height 18
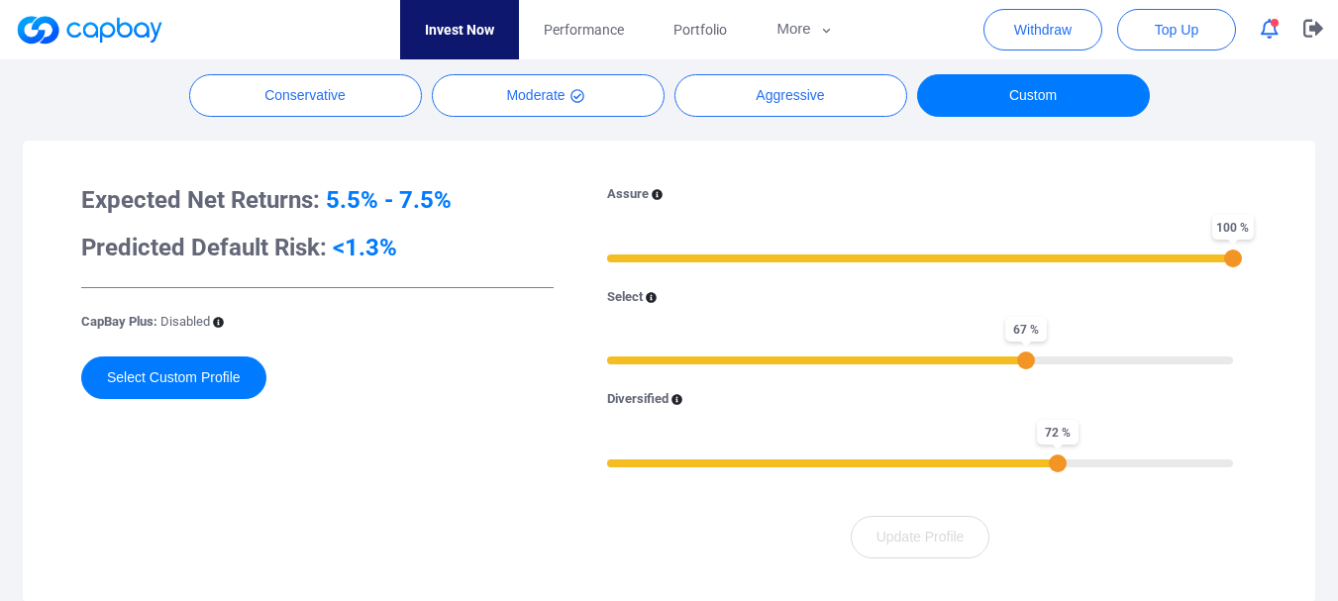
drag, startPoint x: 1225, startPoint y: 358, endPoint x: 1020, endPoint y: 358, distance: 205.1
click at [1020, 358] on div "67 %" at bounding box center [1026, 361] width 18 height 18
drag, startPoint x: 1239, startPoint y: 253, endPoint x: 985, endPoint y: 255, distance: 254.6
click at [985, 255] on div "59 %" at bounding box center [977, 259] width 18 height 18
drag, startPoint x: 985, startPoint y: 255, endPoint x: 1320, endPoint y: 263, distance: 334.9
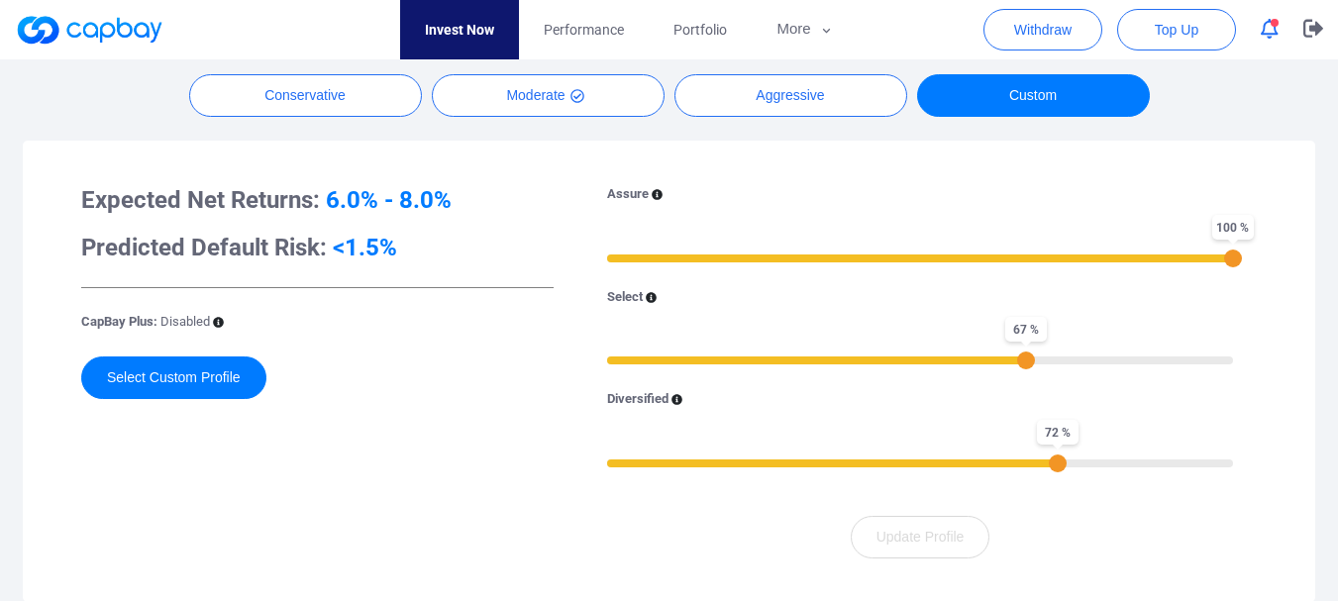
click at [1320, 262] on div "Auto Invest New Opportunities Selected auto invest profile : Moderate Conservat…" at bounding box center [669, 344] width 1338 height 745
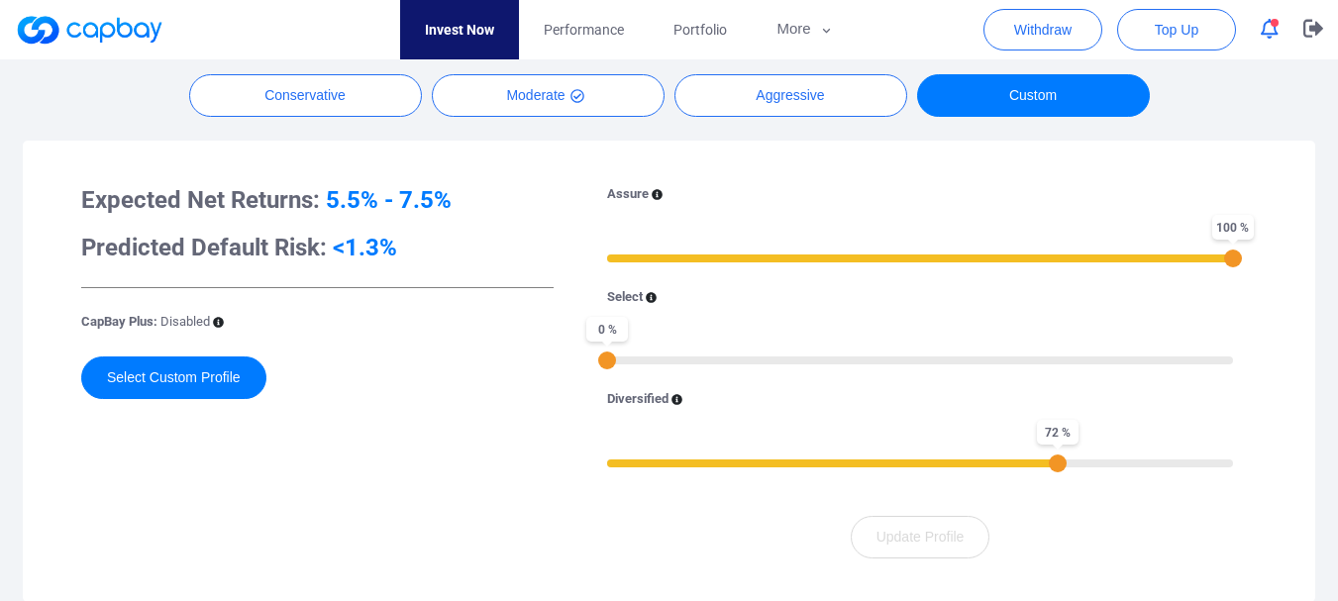
drag, startPoint x: 1025, startPoint y: 356, endPoint x: 550, endPoint y: 354, distance: 475.5
click at [550, 354] on div "Expected Net Returns: 5.5% - 7.5% Predicted Default Risk: <1.3% CapBay Plus: Di…" at bounding box center [669, 371] width 1253 height 422
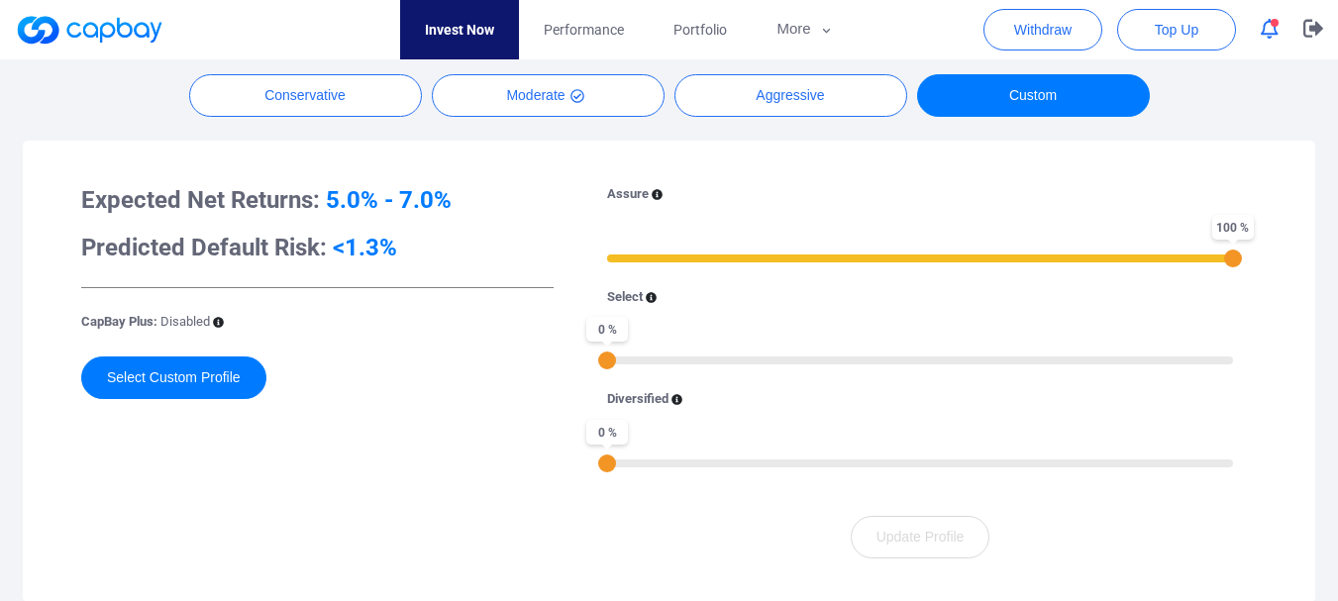
drag, startPoint x: 1064, startPoint y: 463, endPoint x: 469, endPoint y: 449, distance: 595.6
click at [469, 449] on div "Expected Net Returns: 5.0% - 7.0% Predicted Default Risk: <1.3% CapBay Plus: Di…" at bounding box center [669, 371] width 1253 height 422
click at [240, 385] on button "Select Custom Profile" at bounding box center [173, 378] width 185 height 43
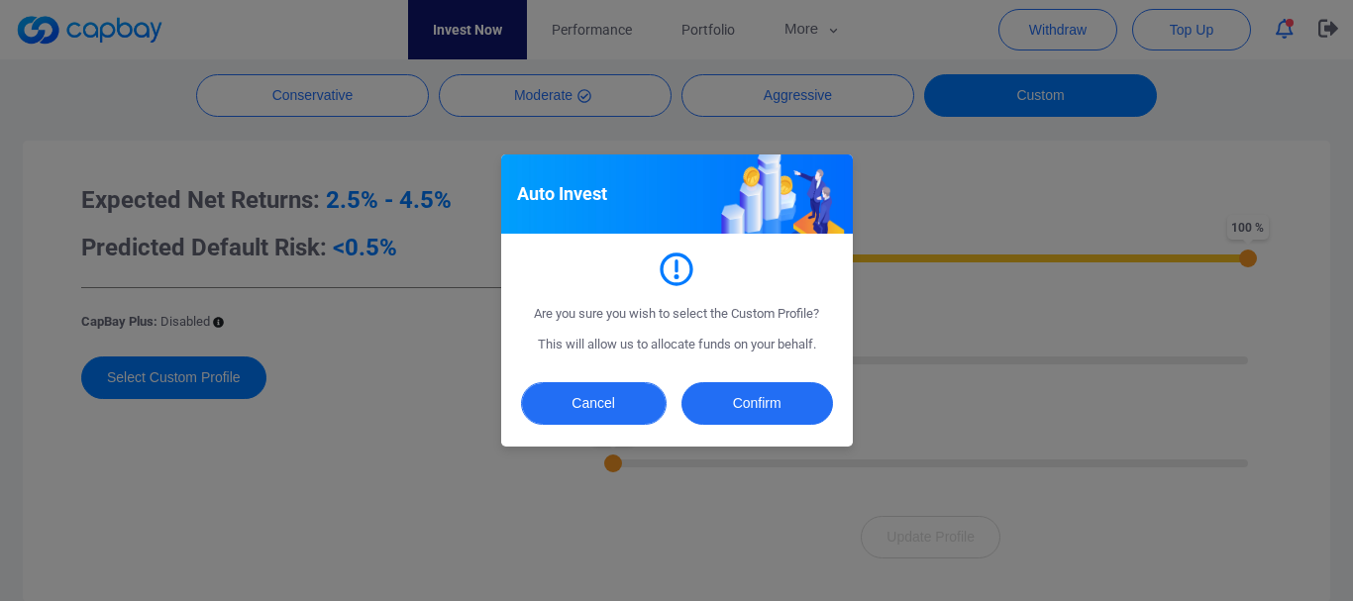
click at [569, 395] on button "Cancel" at bounding box center [594, 403] width 146 height 43
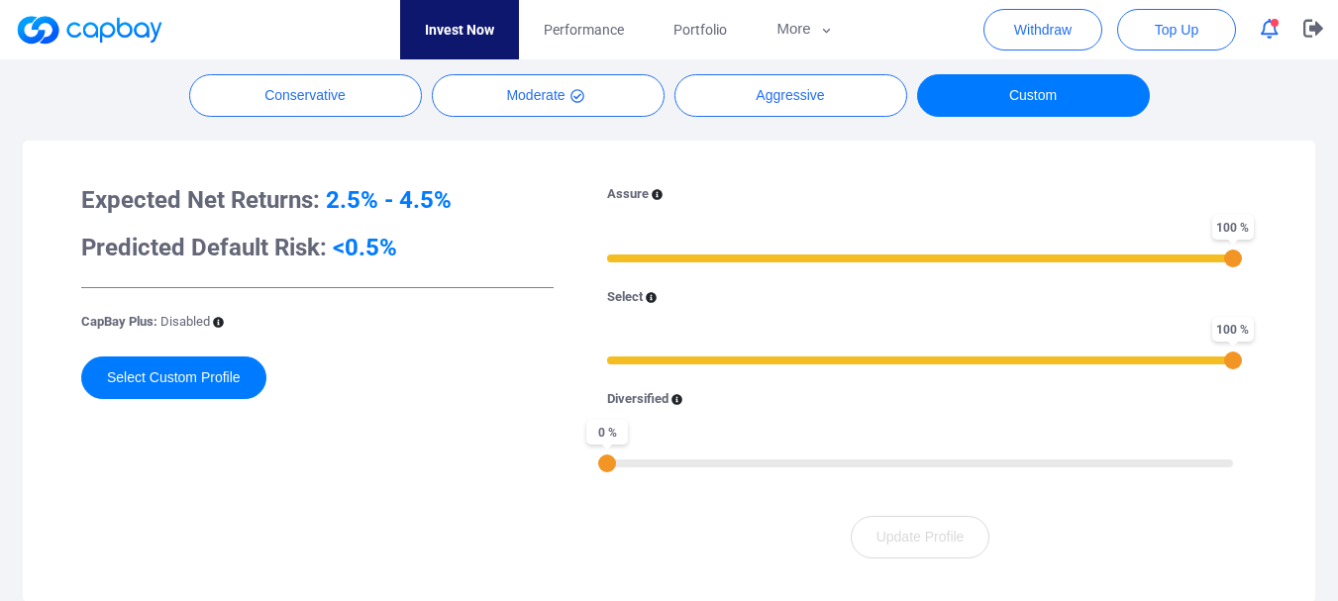
drag, startPoint x: 612, startPoint y: 360, endPoint x: 1295, endPoint y: 347, distance: 682.7
click at [1295, 347] on div "Expected Net Returns: 2.5% - 4.5% Predicted Default Risk: <0.5% CapBay Plus: Di…" at bounding box center [669, 371] width 1253 height 422
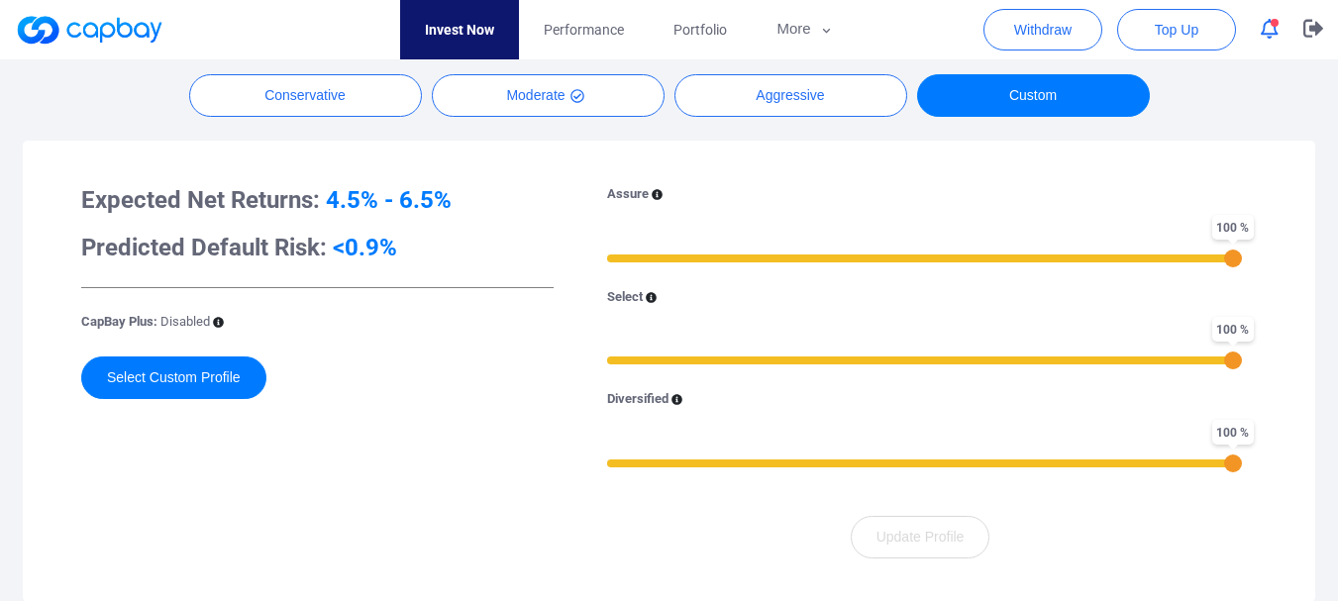
drag, startPoint x: 613, startPoint y: 459, endPoint x: 1245, endPoint y: 456, distance: 632.1
click at [1248, 454] on div "Assure 100 % Select 100 % Diversified 100 %" at bounding box center [921, 338] width 674 height 308
click at [194, 379] on button "Select Custom Profile" at bounding box center [173, 378] width 185 height 43
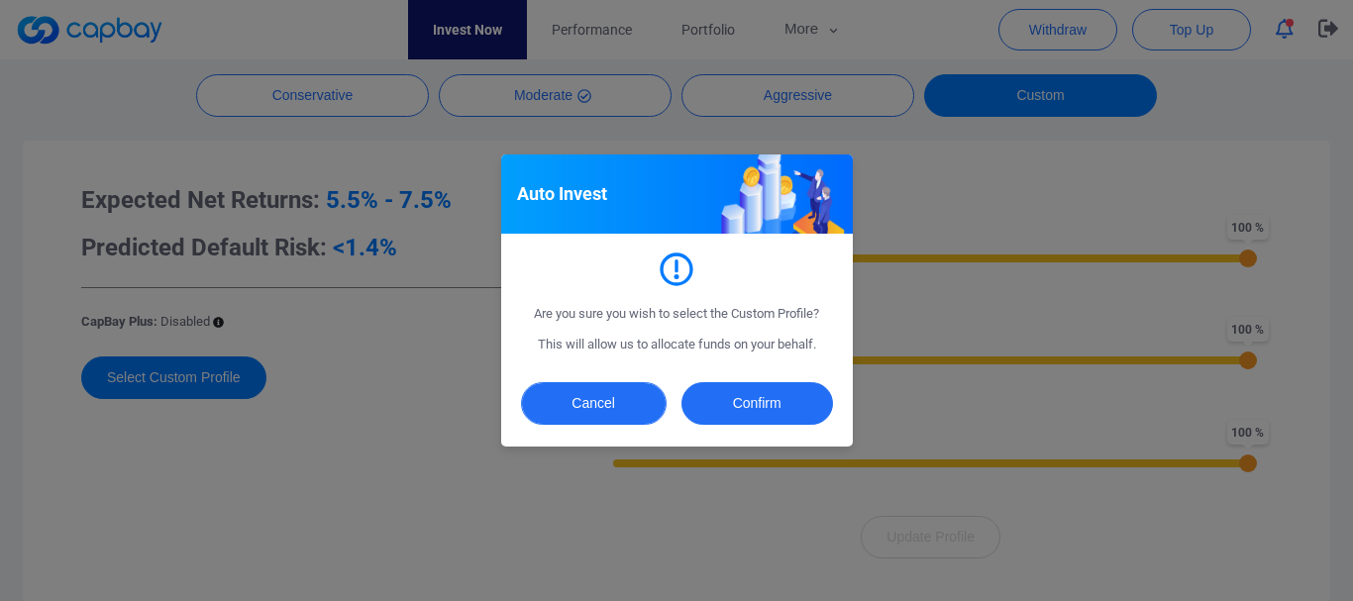
click at [655, 403] on button "Cancel" at bounding box center [594, 403] width 146 height 43
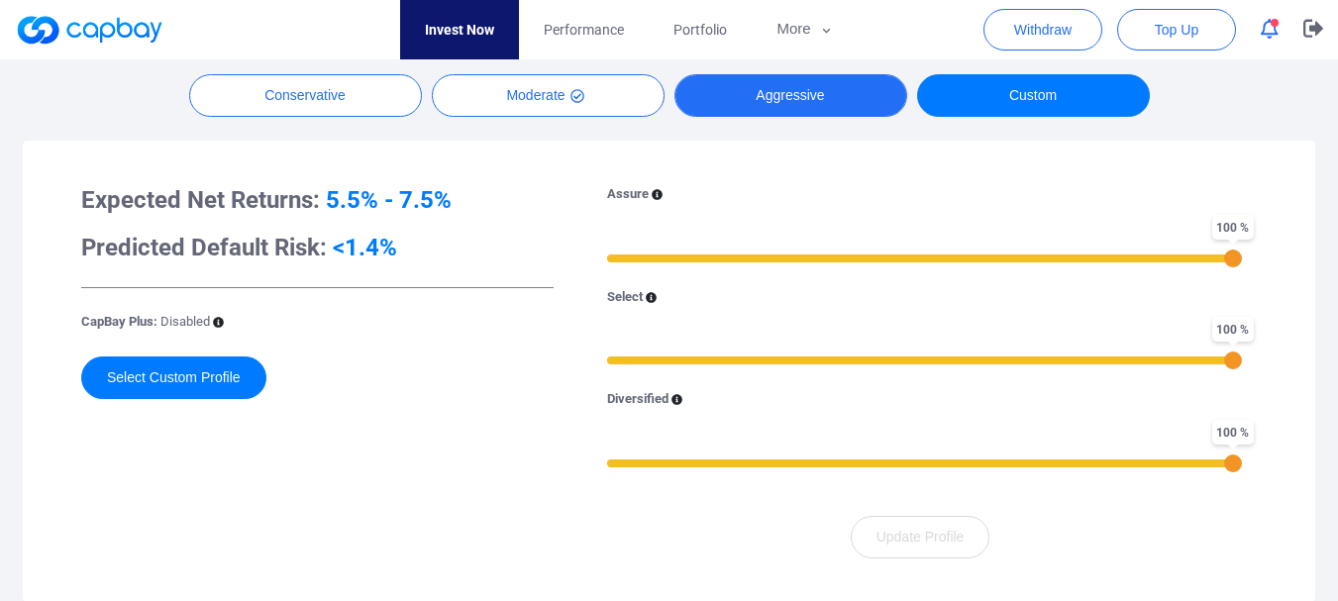
click at [781, 75] on button "Aggressive" at bounding box center [791, 95] width 233 height 43
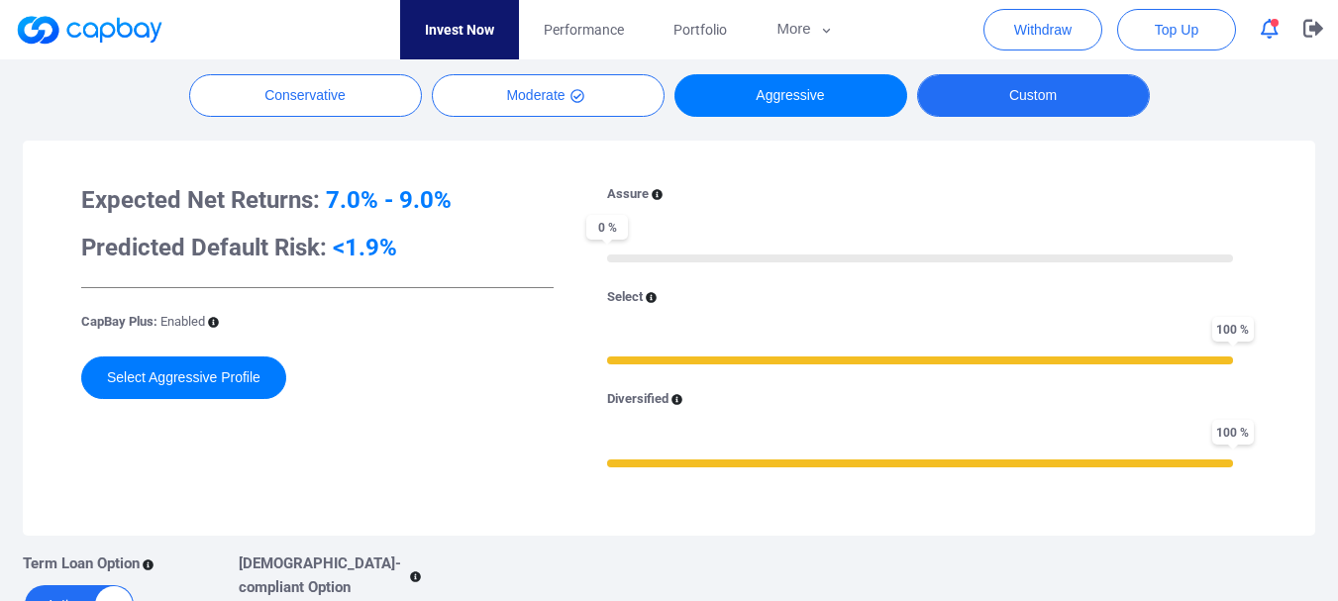
click at [1006, 90] on button "Custom" at bounding box center [1033, 95] width 233 height 43
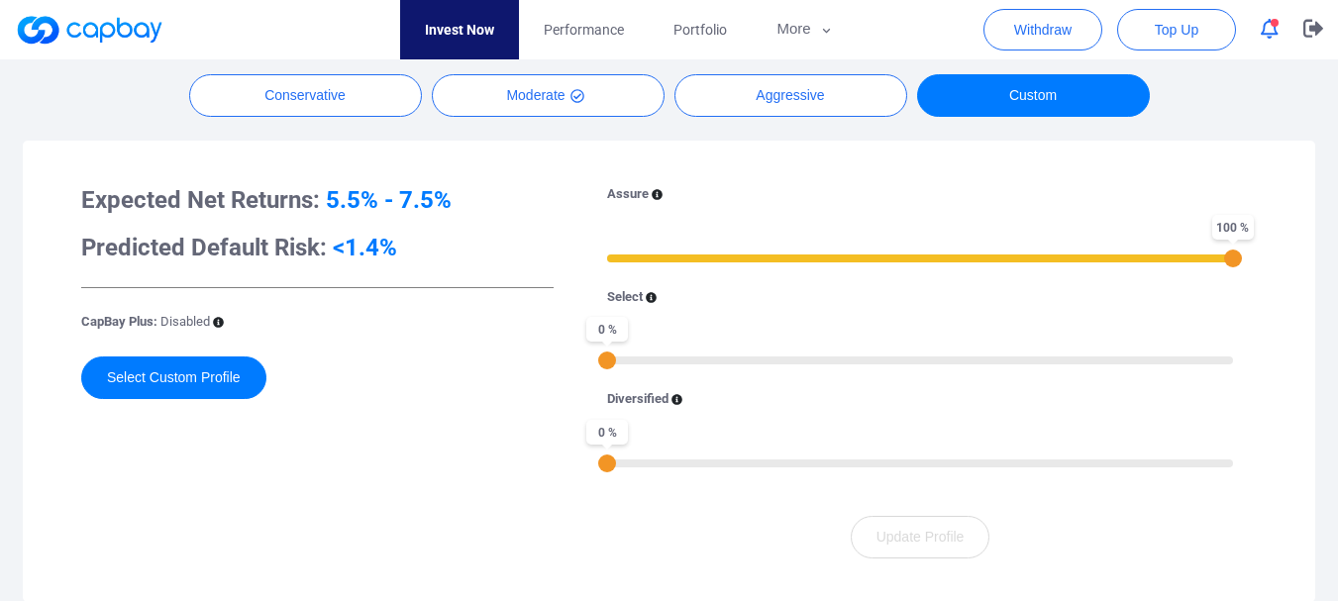
drag, startPoint x: 604, startPoint y: 258, endPoint x: 1344, endPoint y: 259, distance: 740.0
click at [1338, 259] on html "Invest Now Performance Portfolio More Transaction My Statements My Profile FAQs…" at bounding box center [669, 315] width 1338 height 1626
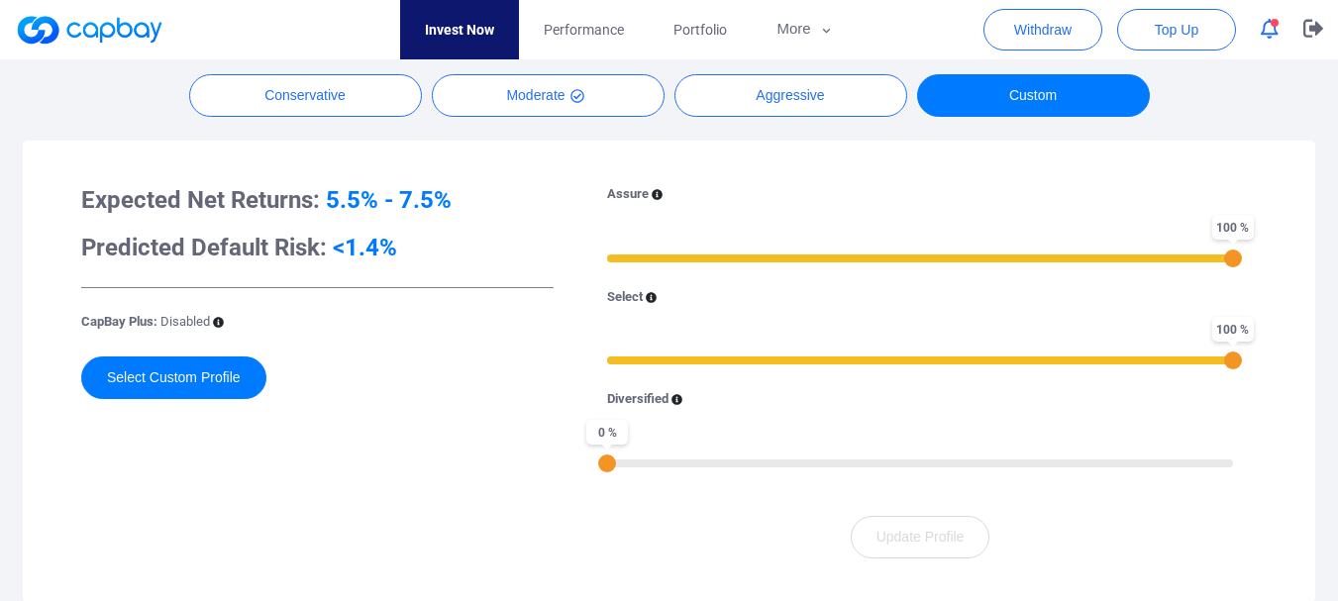
drag, startPoint x: 620, startPoint y: 362, endPoint x: 1312, endPoint y: 362, distance: 691.5
click at [1338, 353] on html "Invest Now Performance Portfolio More Transaction My Statements My Profile FAQs…" at bounding box center [669, 315] width 1338 height 1626
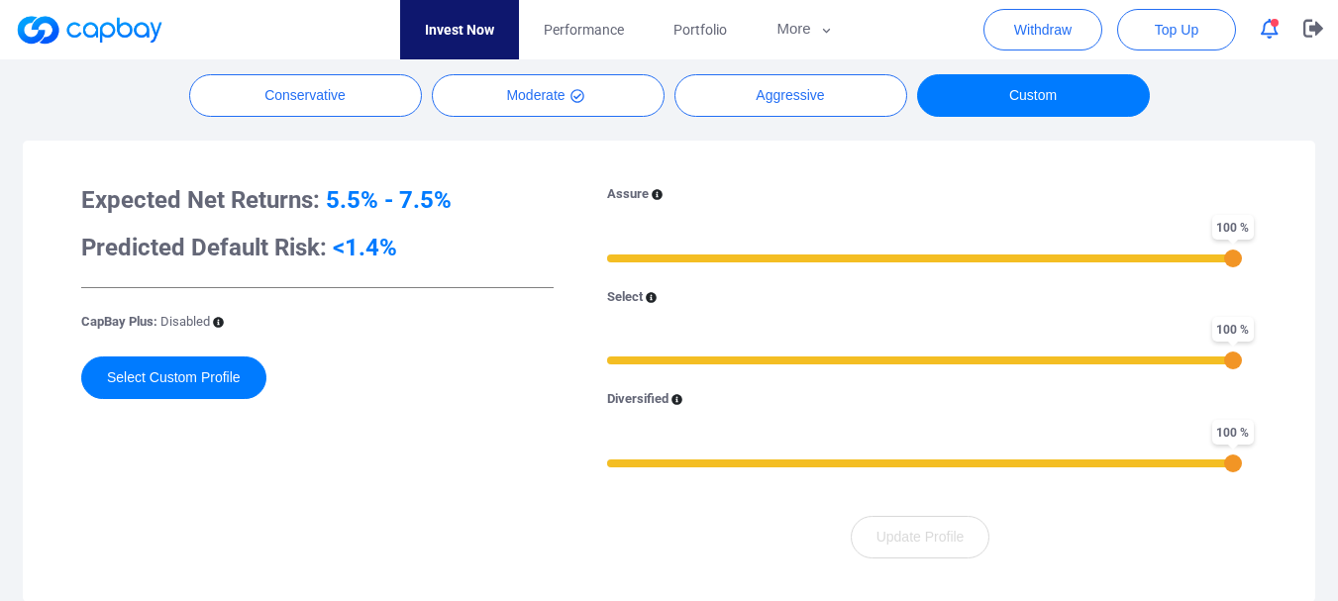
drag, startPoint x: 604, startPoint y: 459, endPoint x: 1352, endPoint y: 440, distance: 748.2
click at [1338, 440] on html "Invest Now Performance Portfolio More Transaction My Statements My Profile FAQs…" at bounding box center [669, 315] width 1338 height 1626
click at [386, 118] on div "Selected auto invest profile : Moderate Conservative Moderate Aggressive Custom…" at bounding box center [669, 366] width 1293 height 701
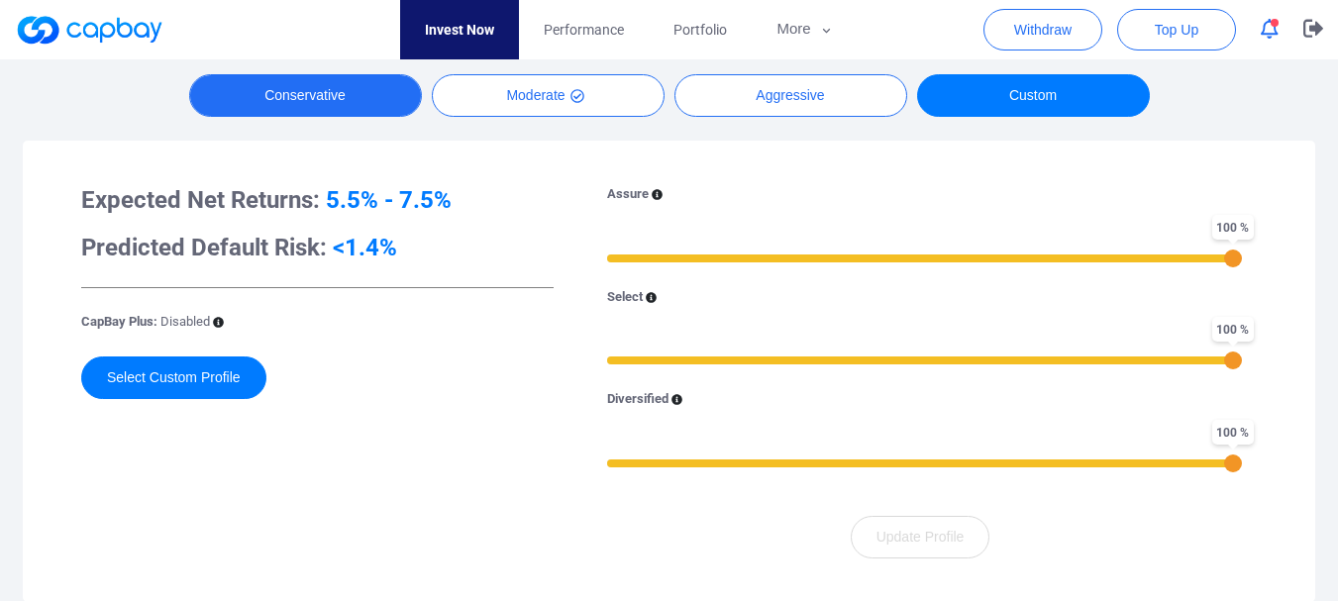
click at [384, 112] on button "Conservative" at bounding box center [305, 95] width 233 height 43
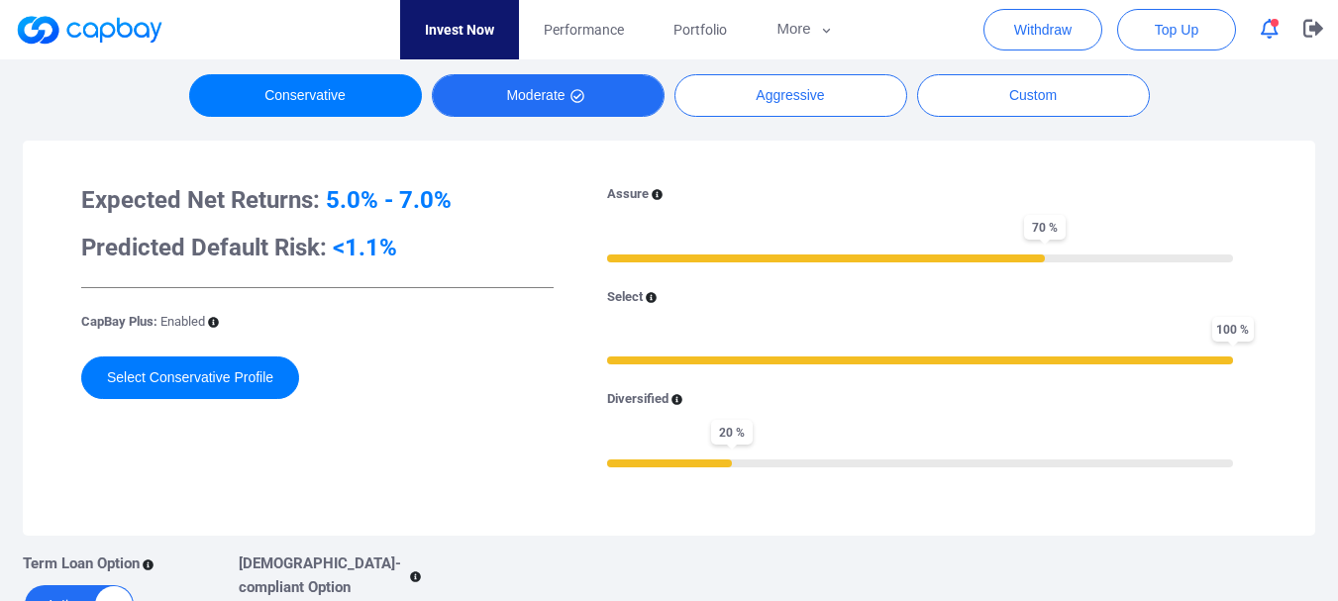
click at [636, 108] on button "Moderate" at bounding box center [548, 95] width 233 height 43
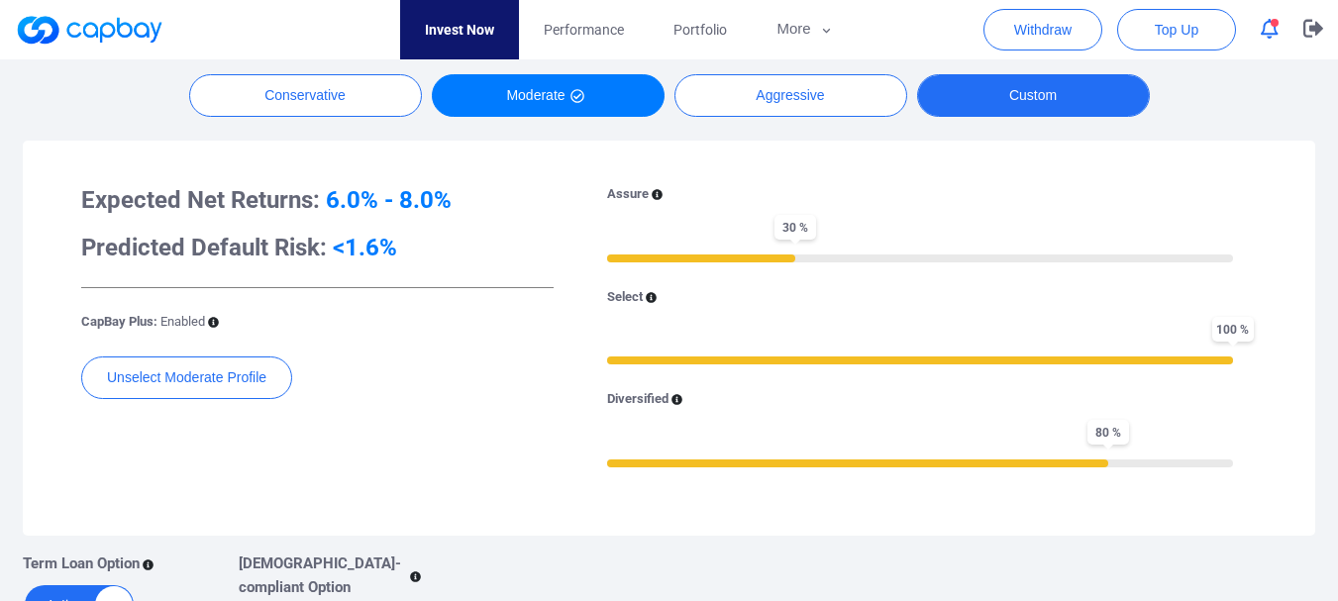
click at [983, 92] on button "Custom" at bounding box center [1033, 95] width 233 height 43
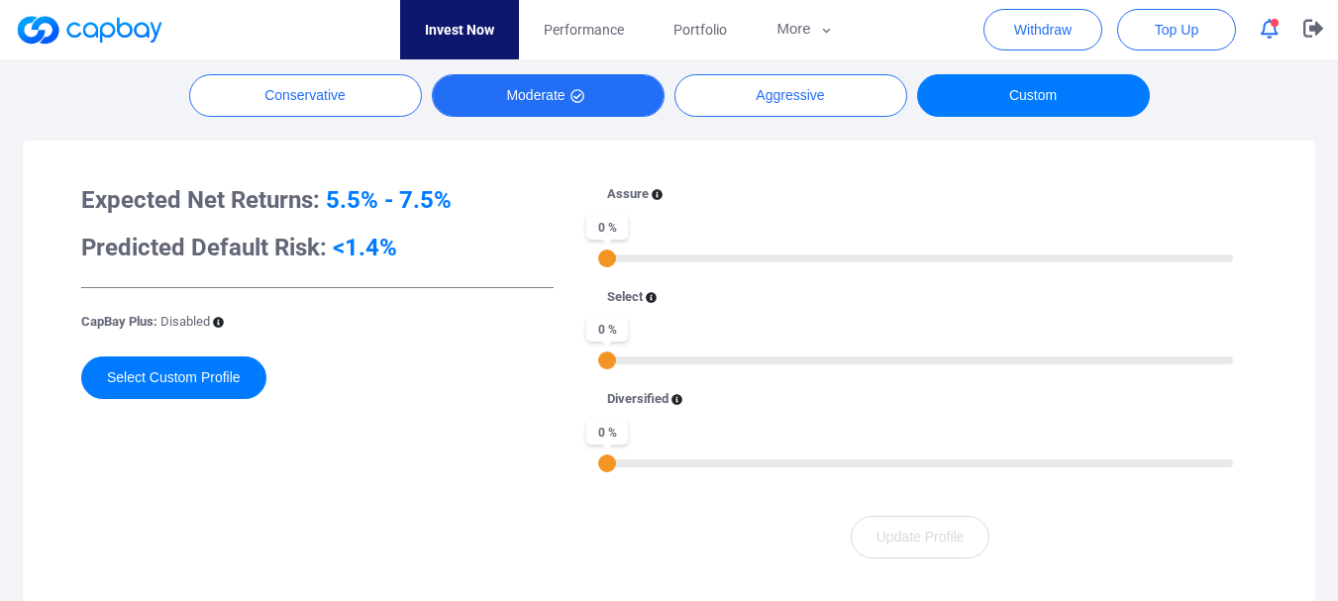
click at [504, 102] on button "Moderate" at bounding box center [548, 95] width 233 height 43
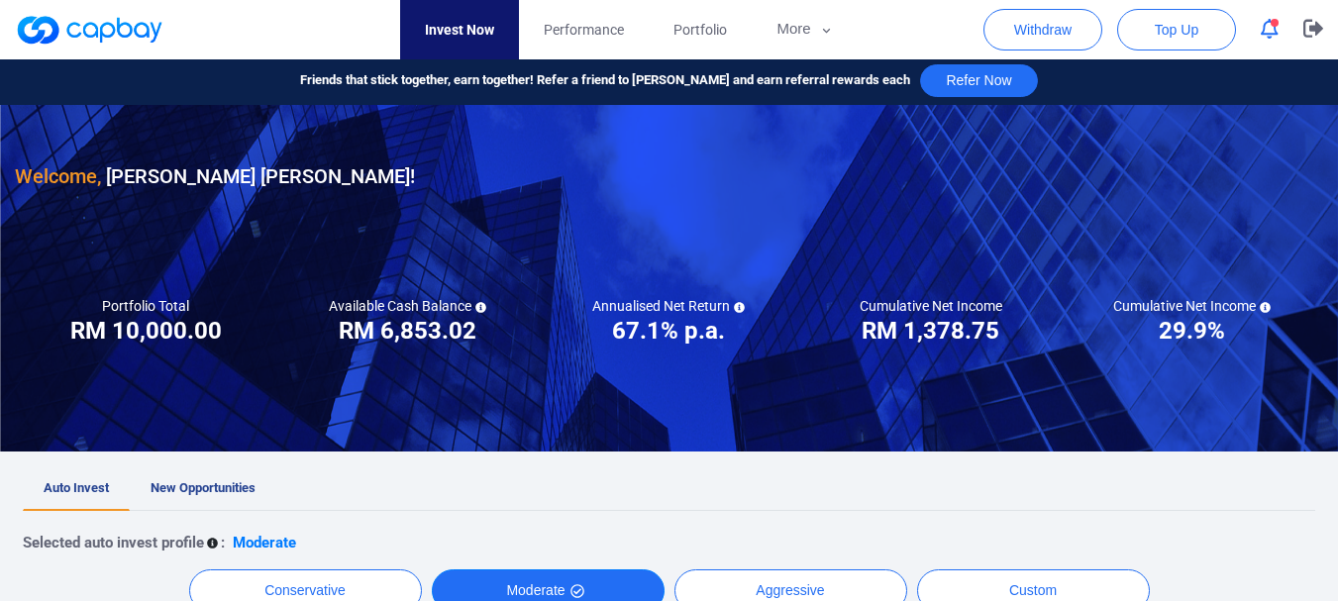
scroll to position [0, 0]
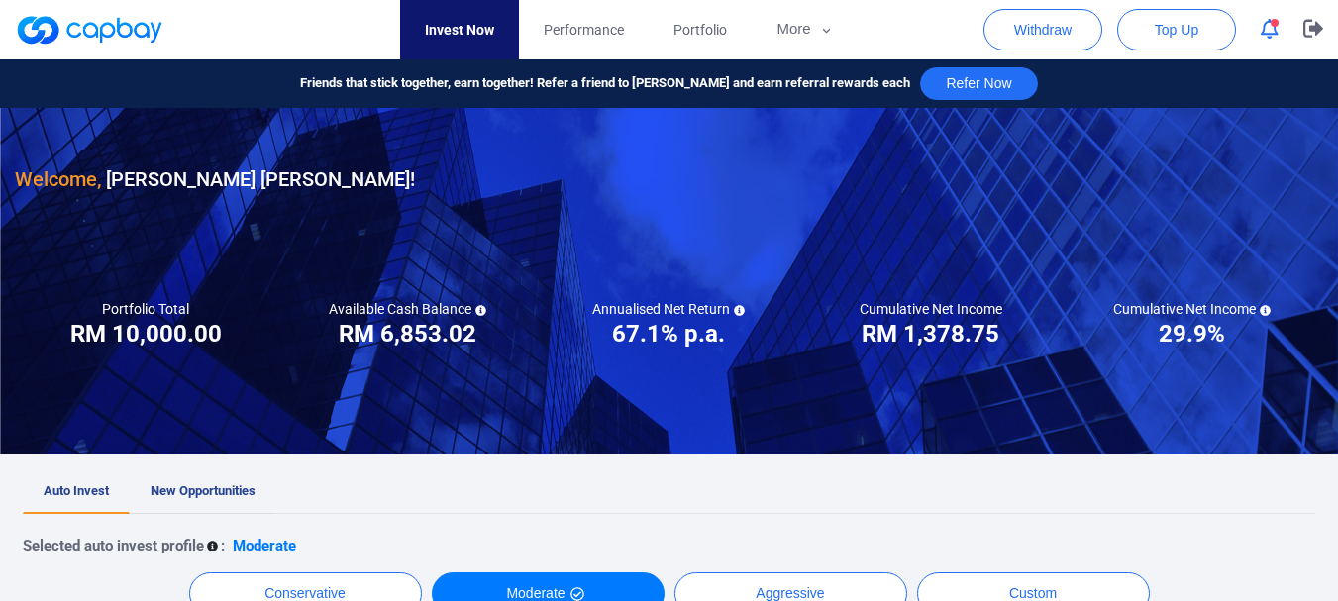
click at [225, 493] on span "New Opportunities" at bounding box center [203, 490] width 105 height 15
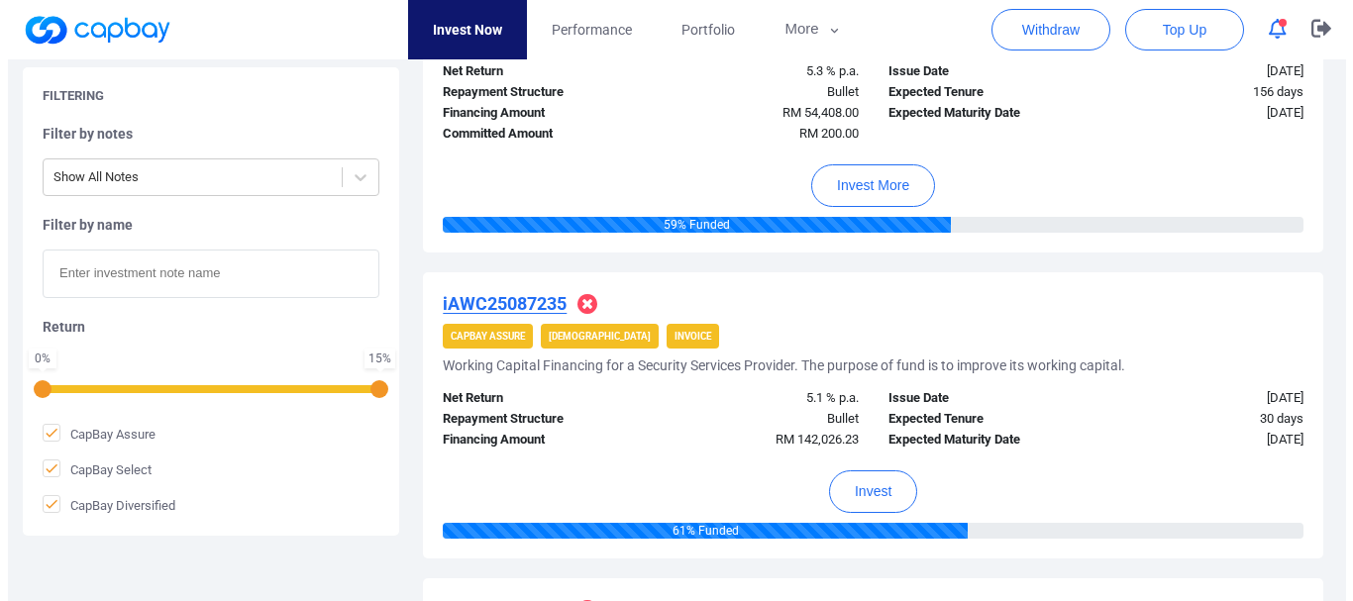
scroll to position [1365, 0]
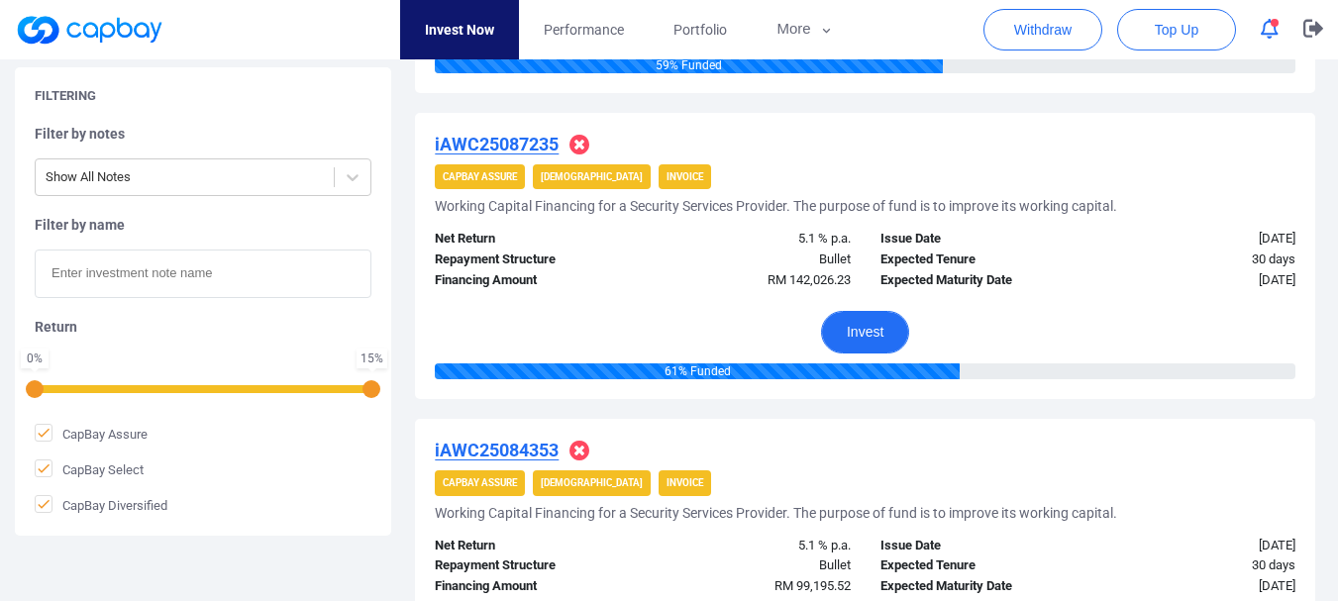
click at [847, 323] on button "Invest" at bounding box center [865, 332] width 88 height 43
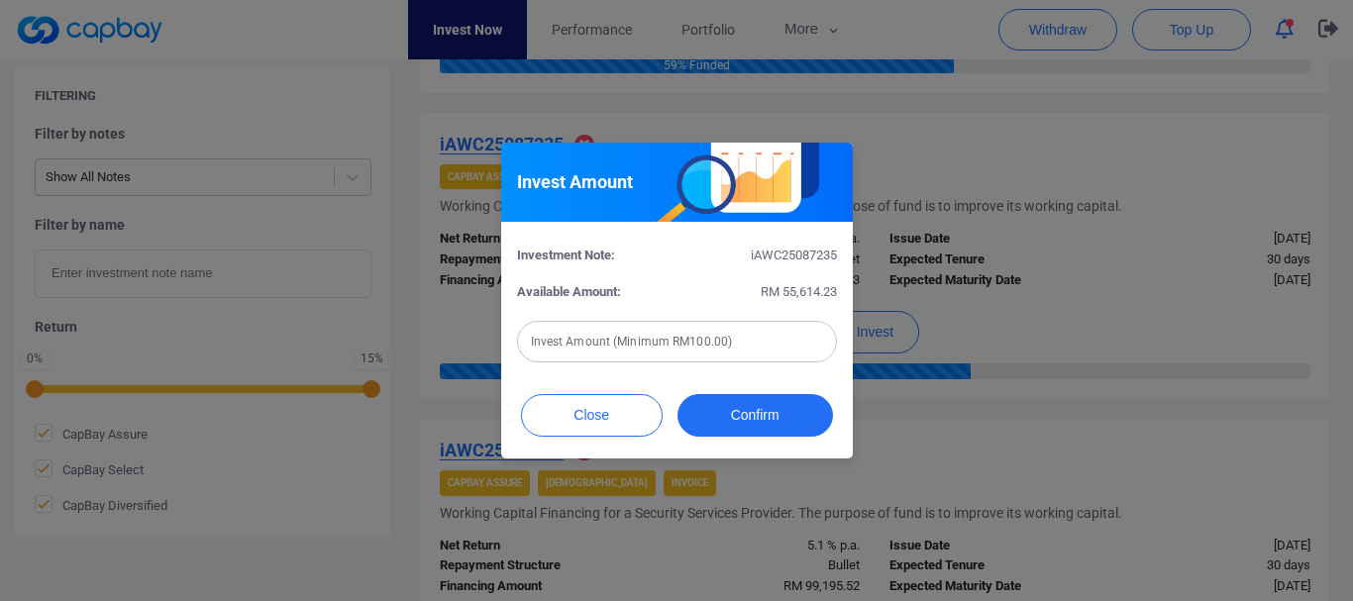
click at [768, 340] on input "text" at bounding box center [677, 342] width 320 height 42
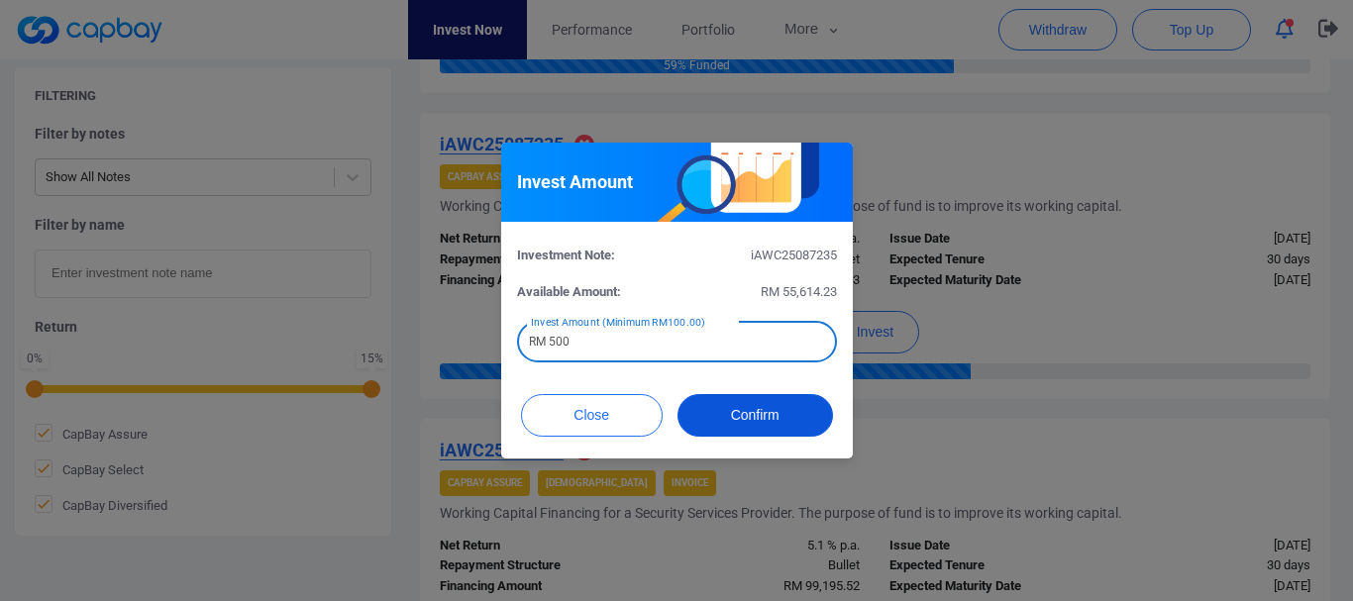
type input "RM 500"
click at [769, 435] on button "Confirm" at bounding box center [756, 415] width 156 height 43
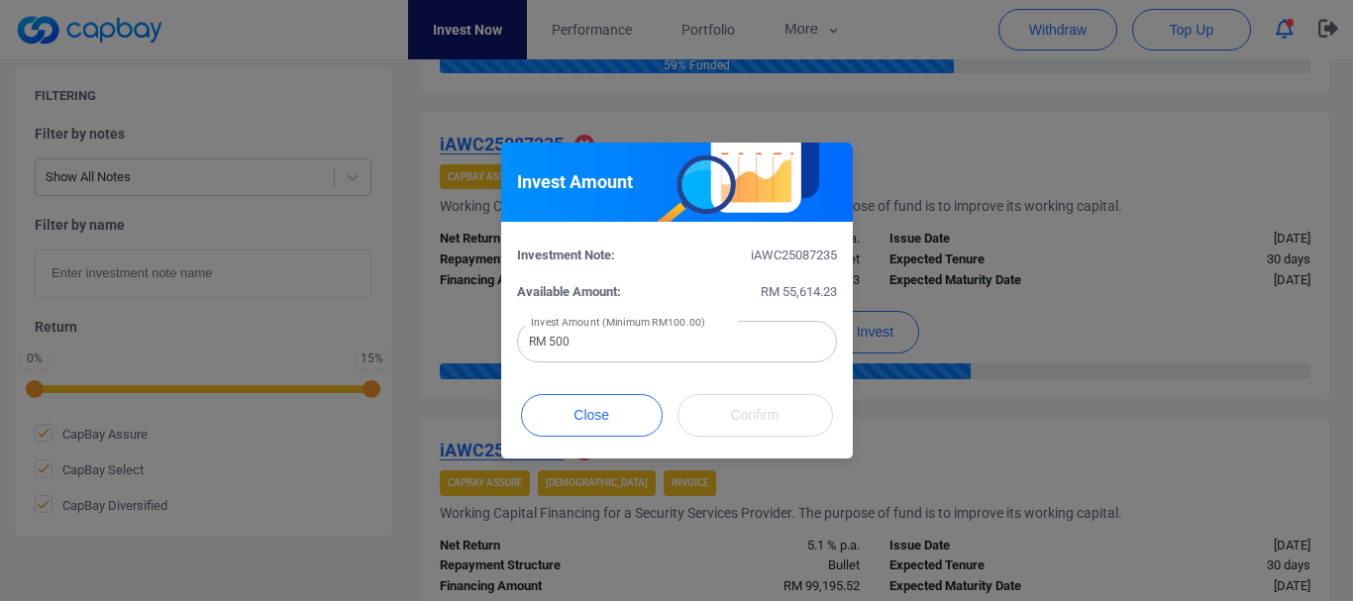
click at [771, 414] on div "Close Confirm" at bounding box center [677, 415] width 312 height 43
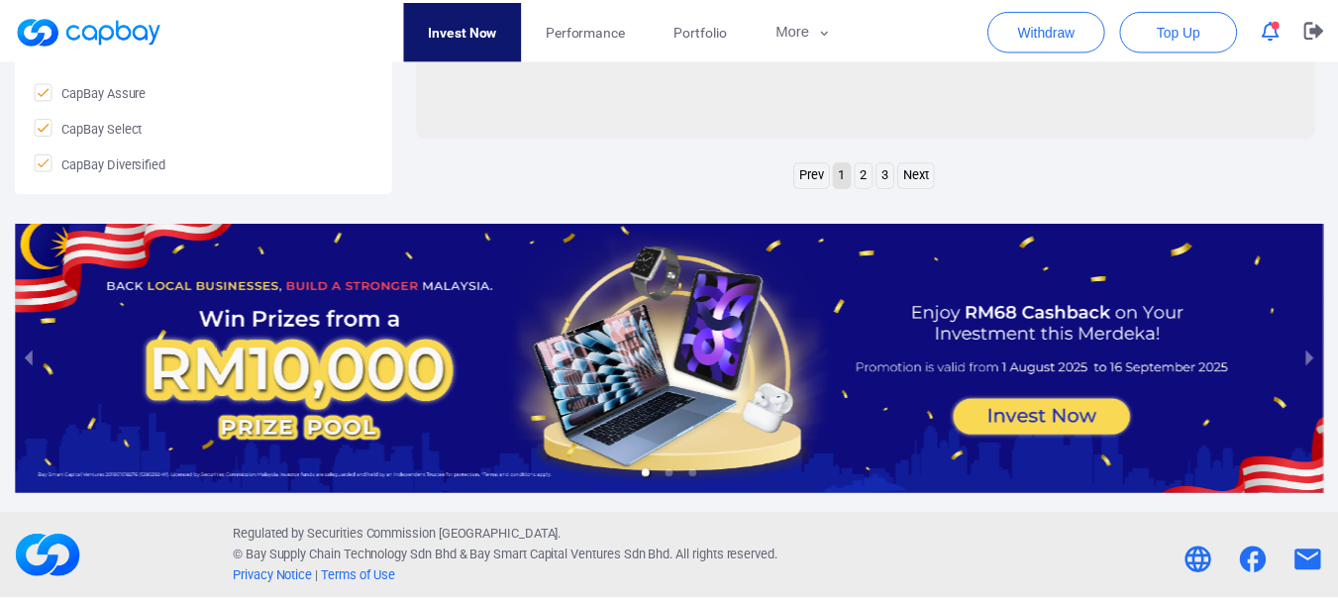
scroll to position [1043, 0]
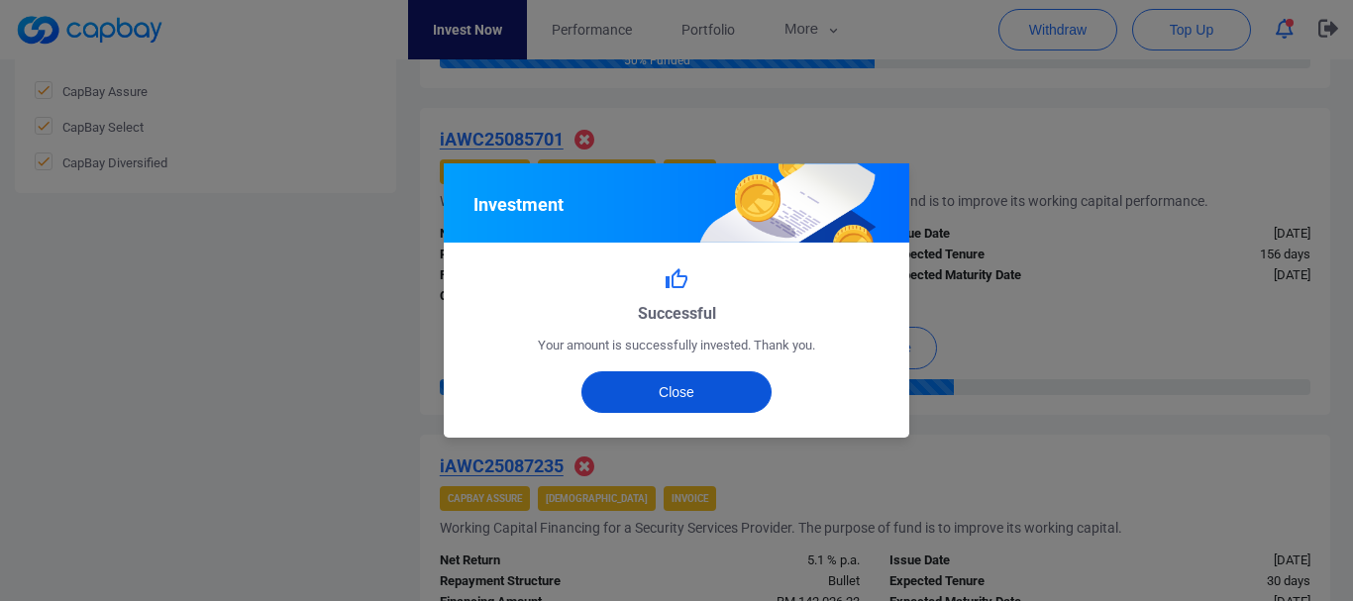
click at [740, 403] on button "Close" at bounding box center [677, 393] width 191 height 42
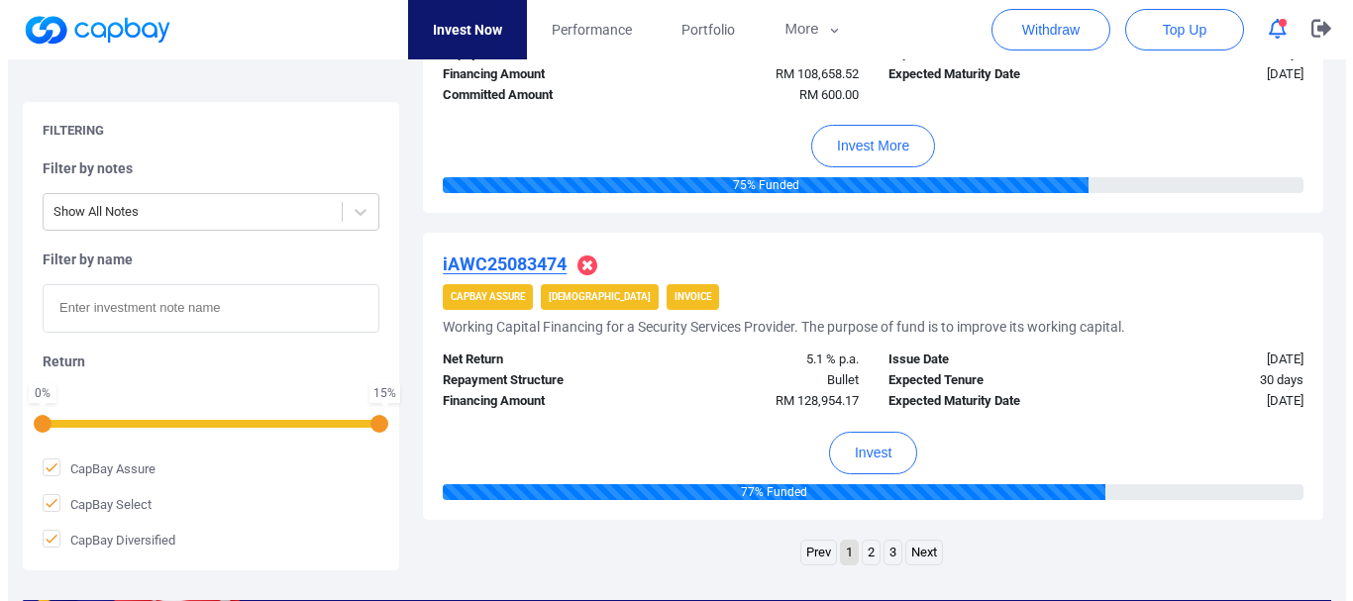
scroll to position [3229, 0]
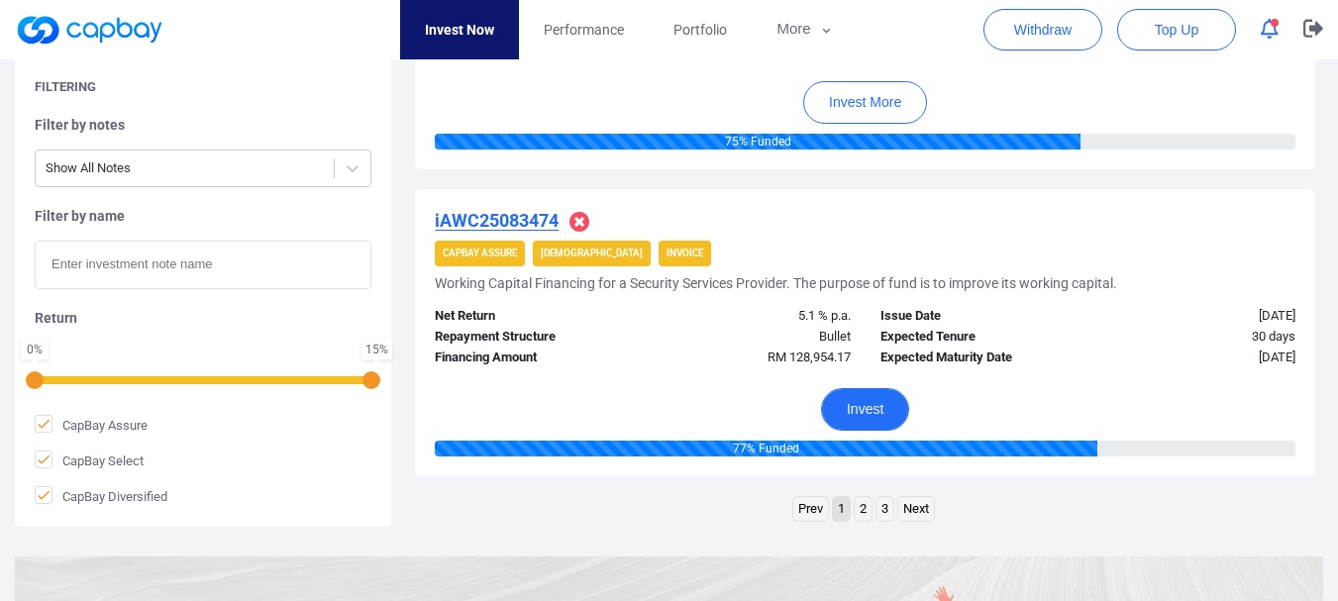
click at [900, 416] on button "Invest" at bounding box center [865, 409] width 88 height 43
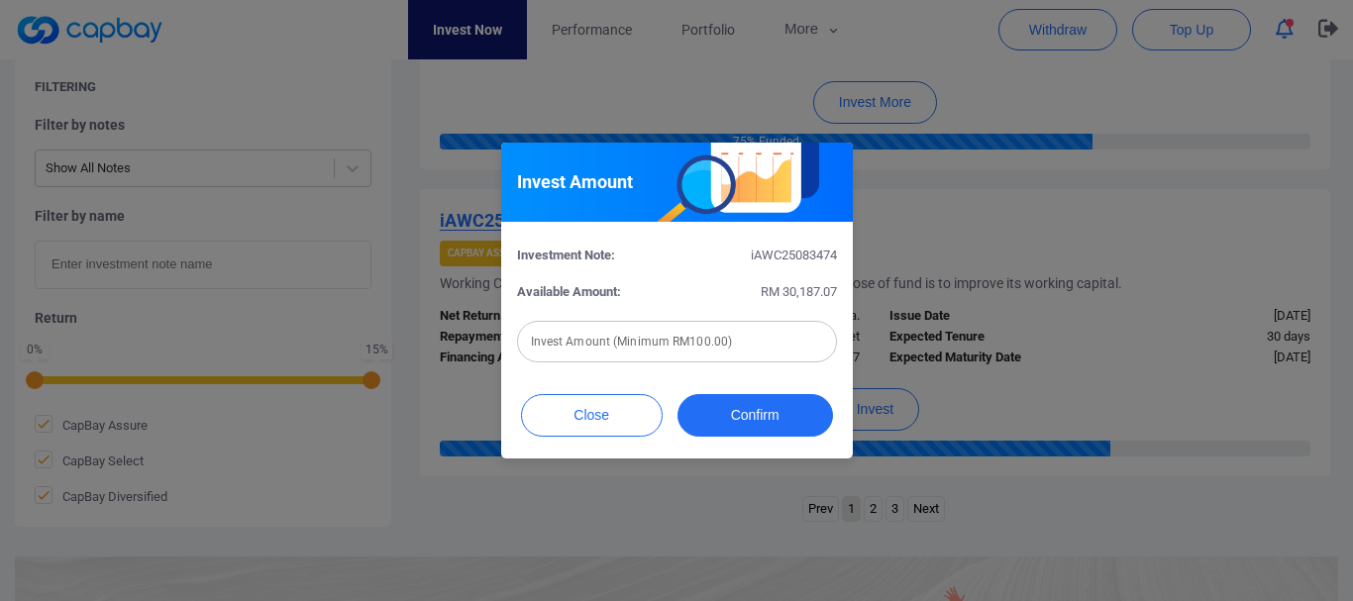
drag, startPoint x: 661, startPoint y: 314, endPoint x: 658, endPoint y: 329, distance: 15.2
click at [658, 326] on form "Investment Note: iAWC25083474 Available Amount: RM 30,187.07 Invest Amount (Min…" at bounding box center [677, 305] width 320 height 118
click at [656, 344] on div "Invest Amount (Minimum RM100.00) Invest Amount (Minimum RM100.00)" at bounding box center [677, 340] width 320 height 45
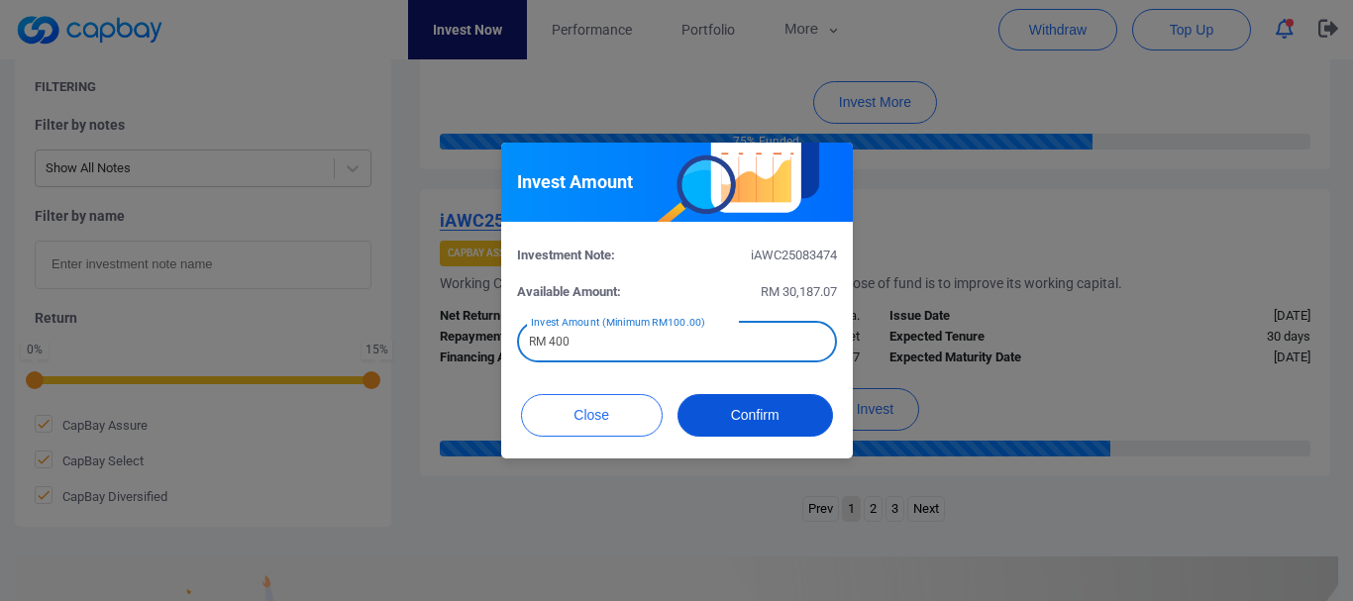
type input "RM 400"
click at [746, 410] on button "Confirm" at bounding box center [756, 415] width 156 height 43
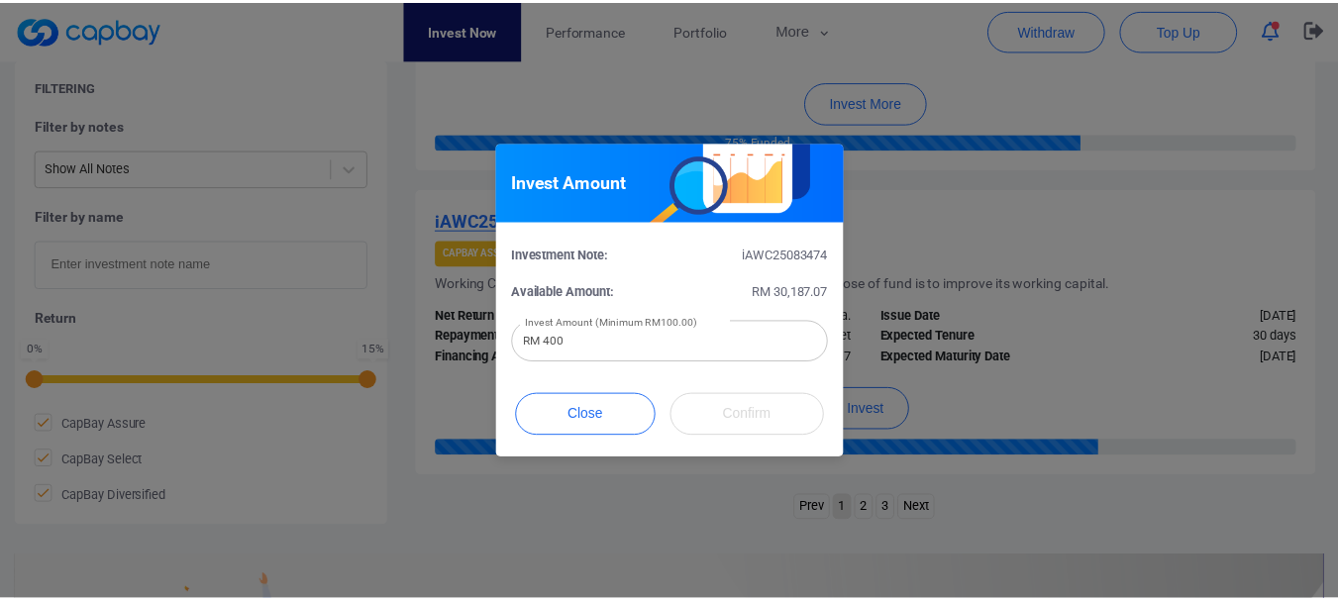
scroll to position [1043, 0]
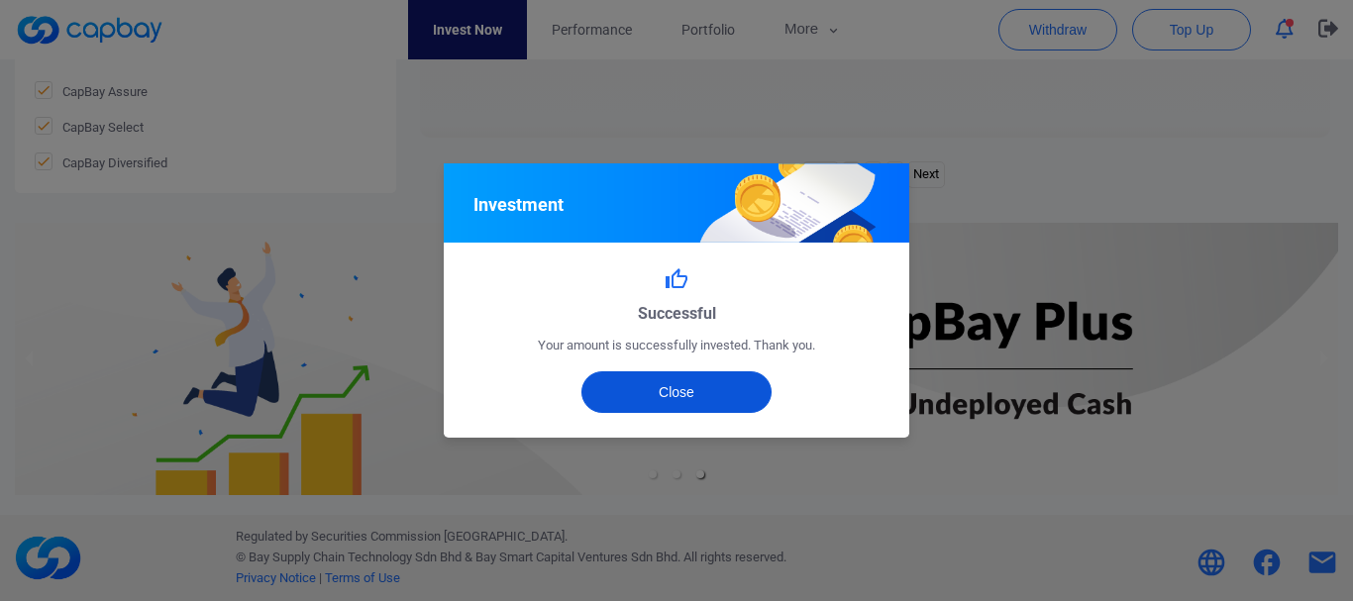
click at [722, 375] on button "Close" at bounding box center [677, 393] width 191 height 42
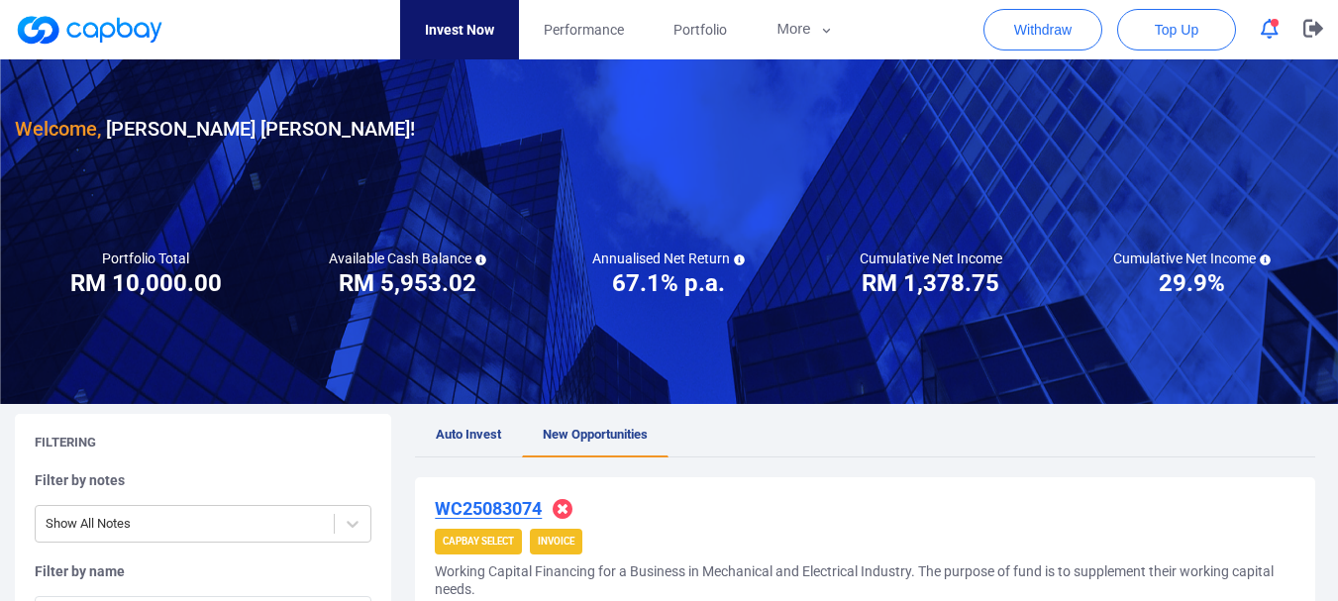
scroll to position [0, 0]
